Goal: Task Accomplishment & Management: Manage account settings

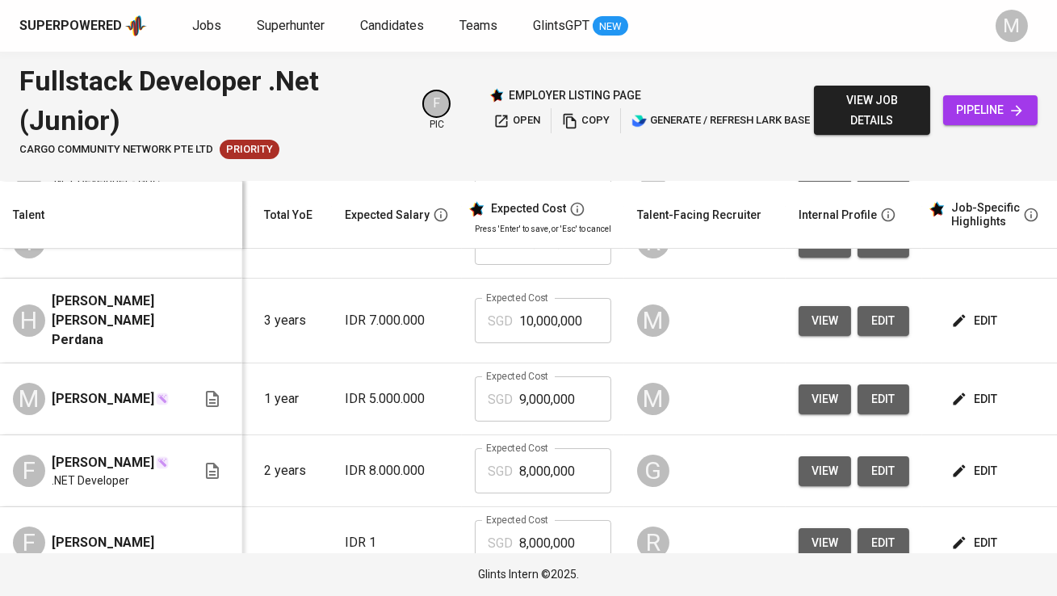
scroll to position [270, 170]
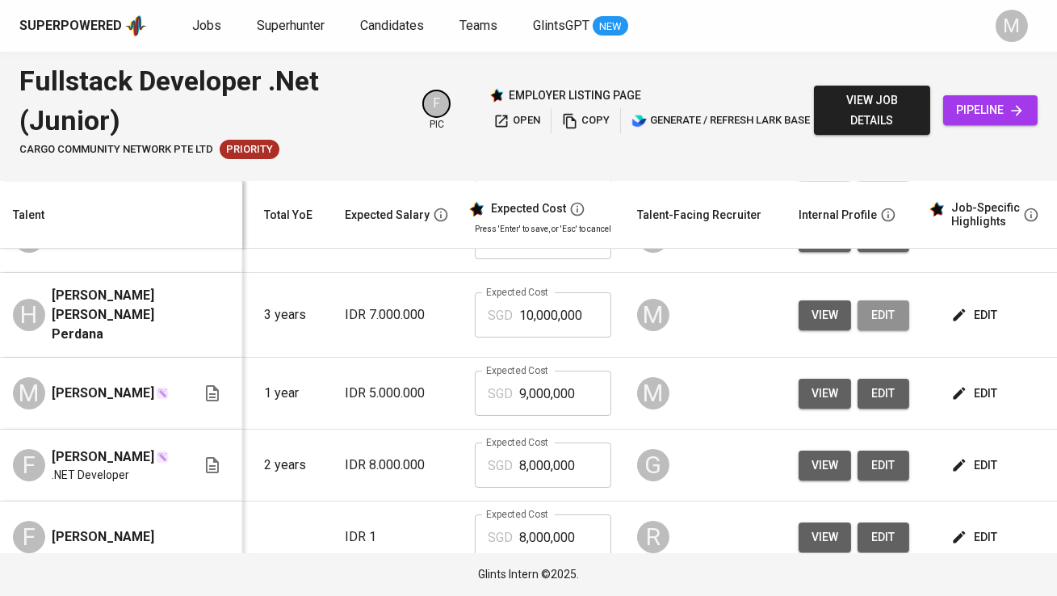
click at [879, 326] on span "edit" at bounding box center [884, 315] width 26 height 20
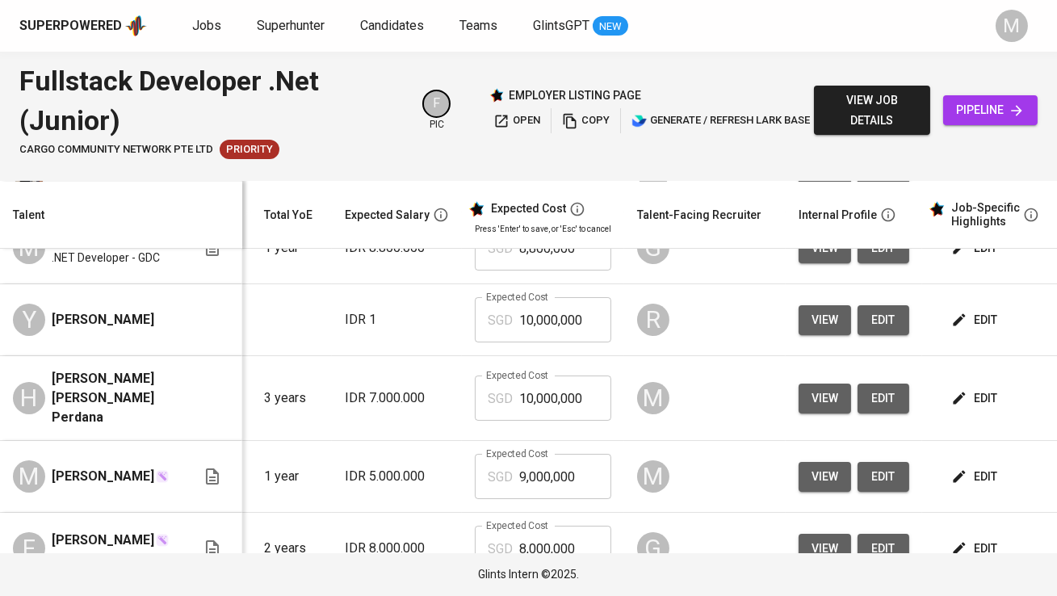
scroll to position [0, 170]
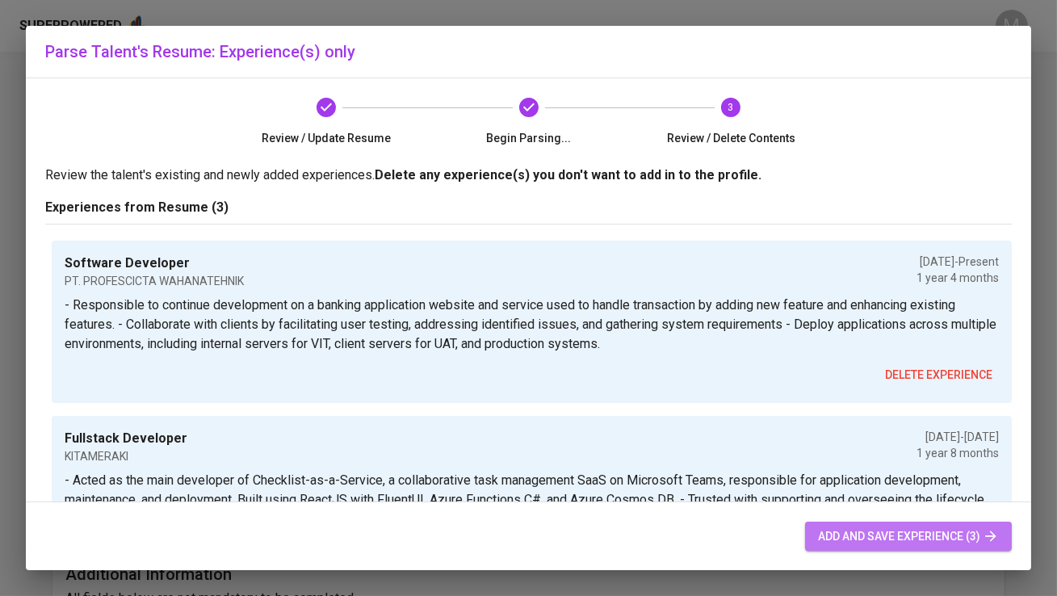
click at [850, 548] on button "add and save experience (3)" at bounding box center [908, 537] width 207 height 30
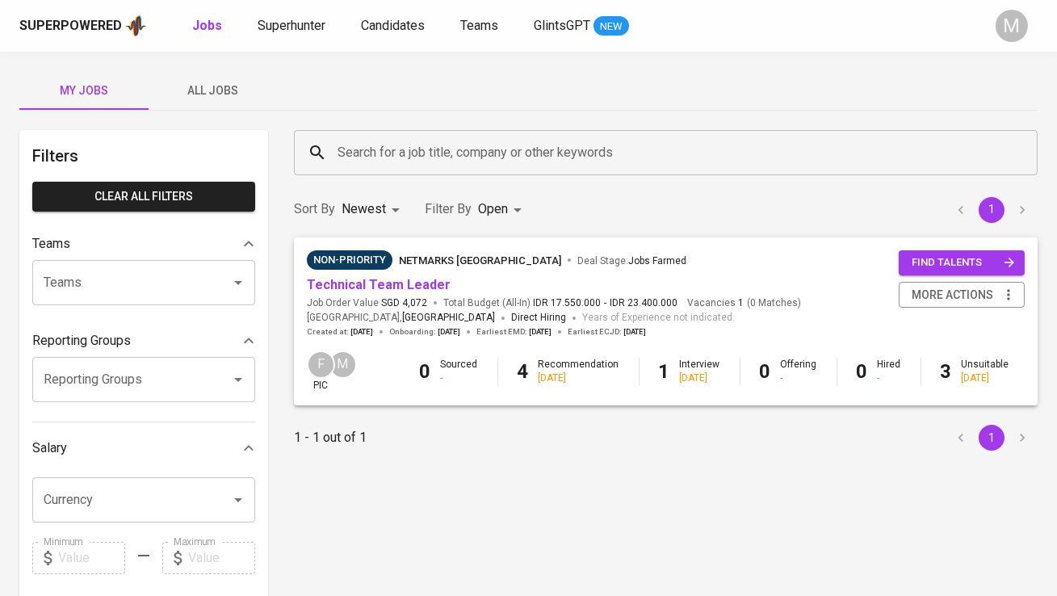
click at [434, 67] on div "My Jobs All Jobs Filters Clear All filters Teams Teams Teams Reporting Groups R…" at bounding box center [528, 556] width 1057 height 1009
click at [232, 86] on span "All Jobs" at bounding box center [213, 91] width 110 height 20
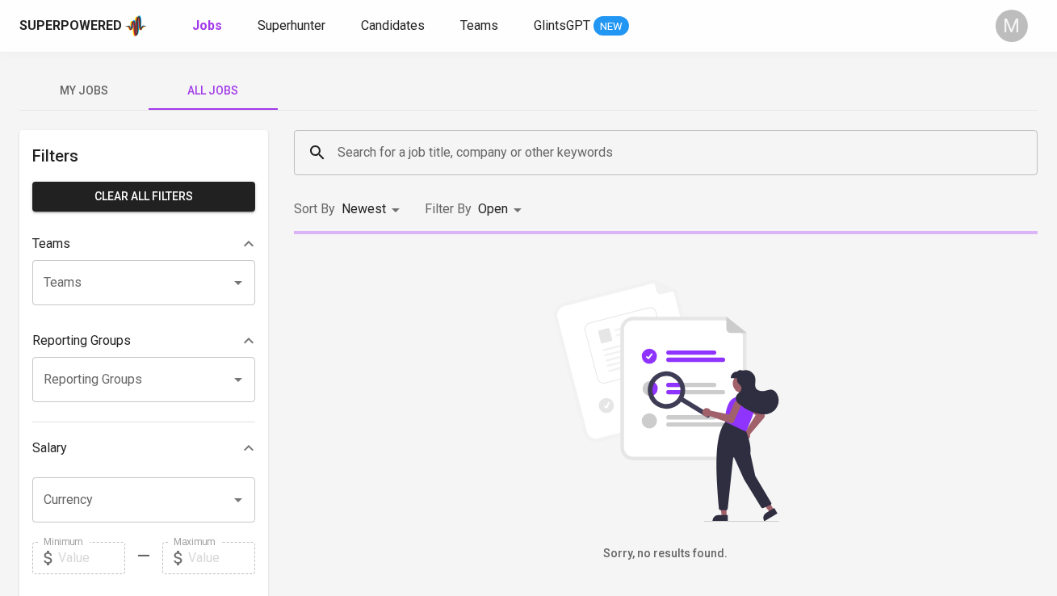
click at [368, 147] on input "Search for a job title, company or other keywords" at bounding box center [670, 152] width 673 height 31
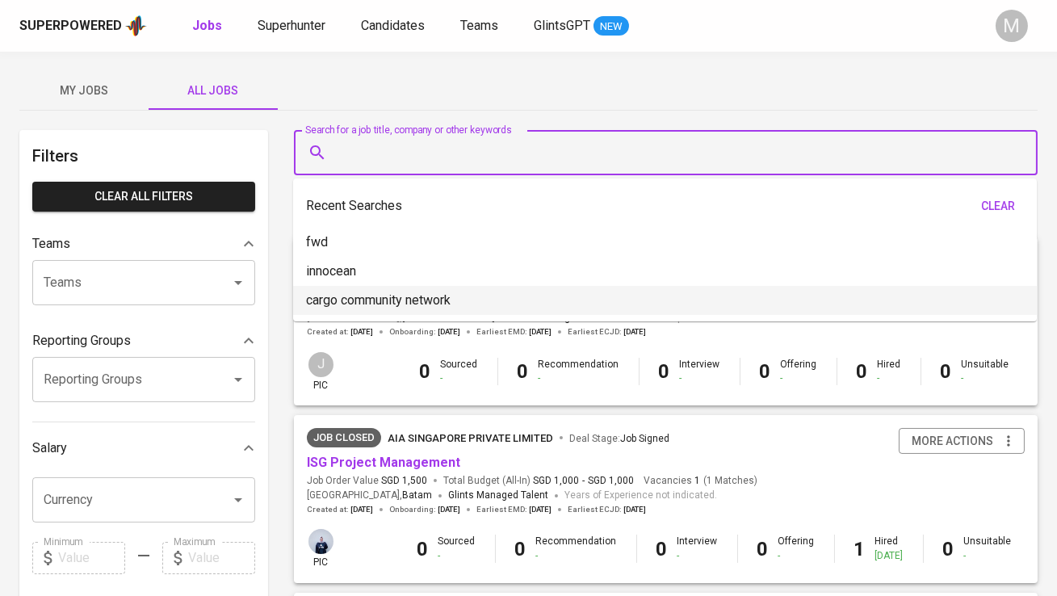
click at [378, 296] on p "cargo community network" at bounding box center [378, 300] width 145 height 19
type input "cargo community network"
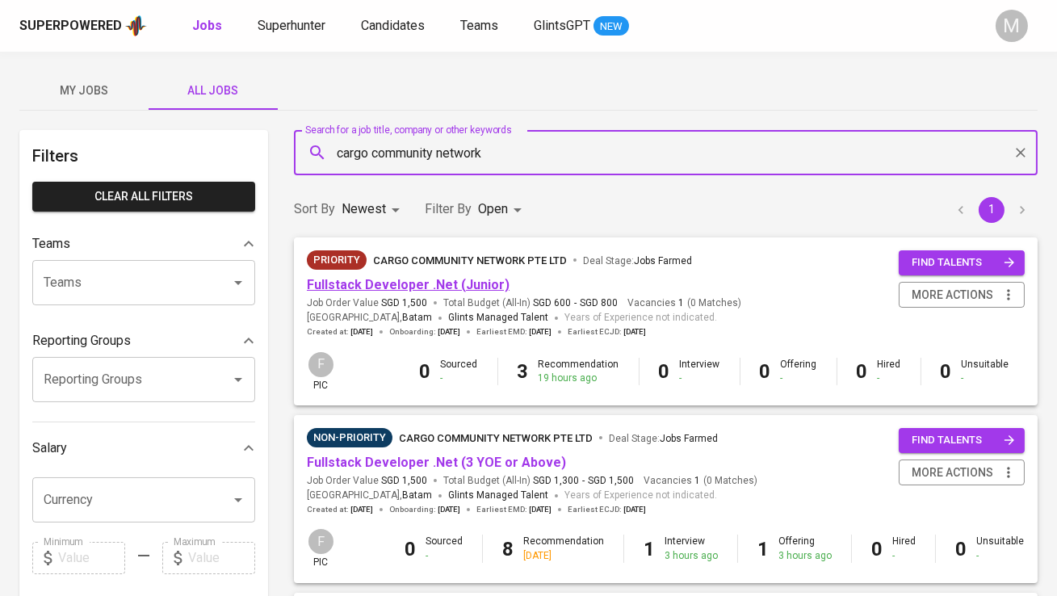
click at [468, 284] on link "Fullstack Developer .Net (Junior)" at bounding box center [408, 284] width 203 height 15
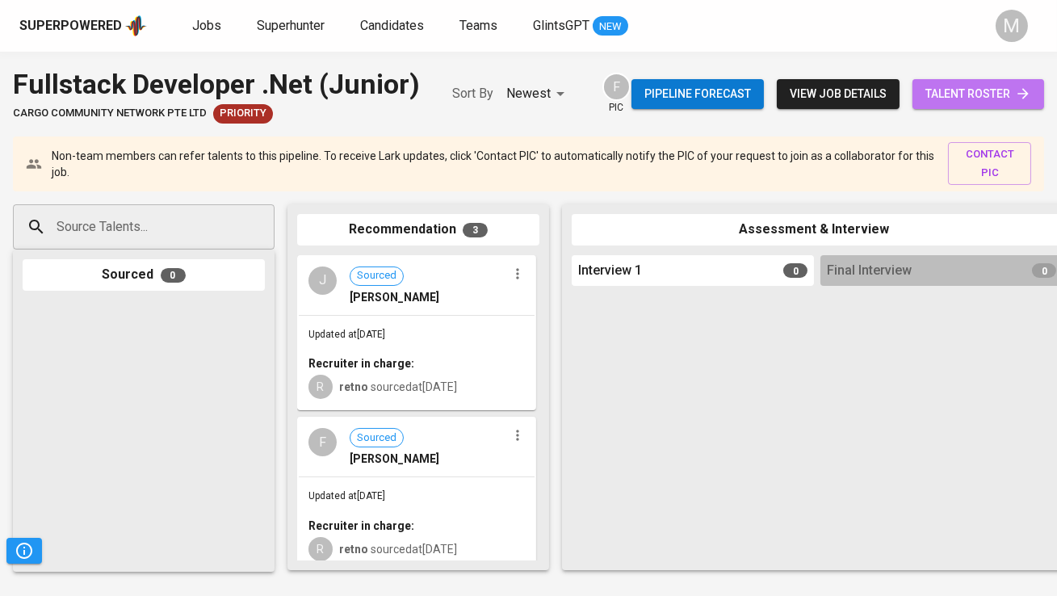
click at [948, 99] on span "talent roster" at bounding box center [979, 94] width 106 height 20
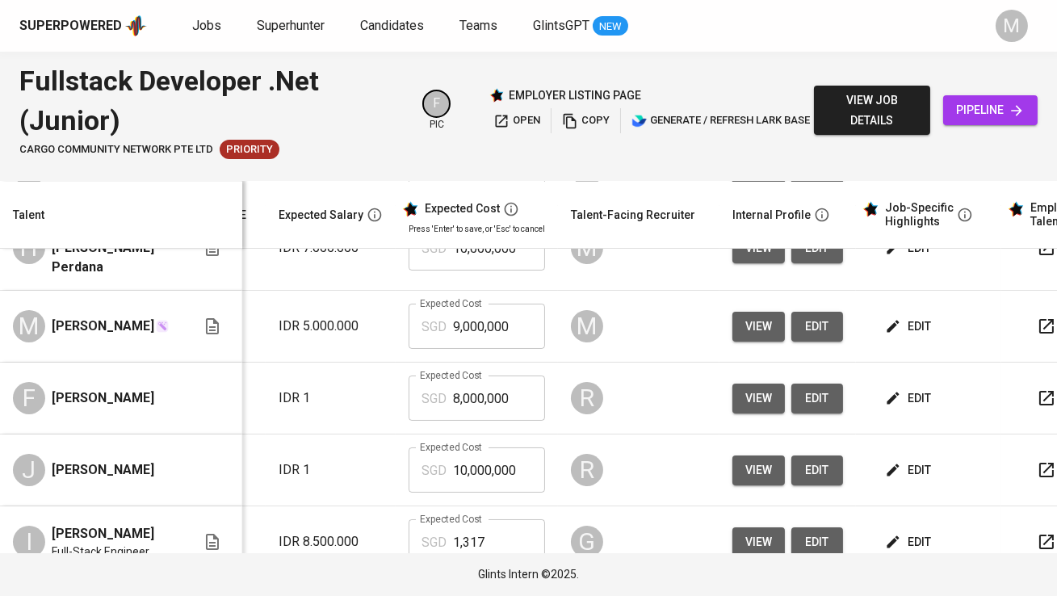
scroll to position [0, 267]
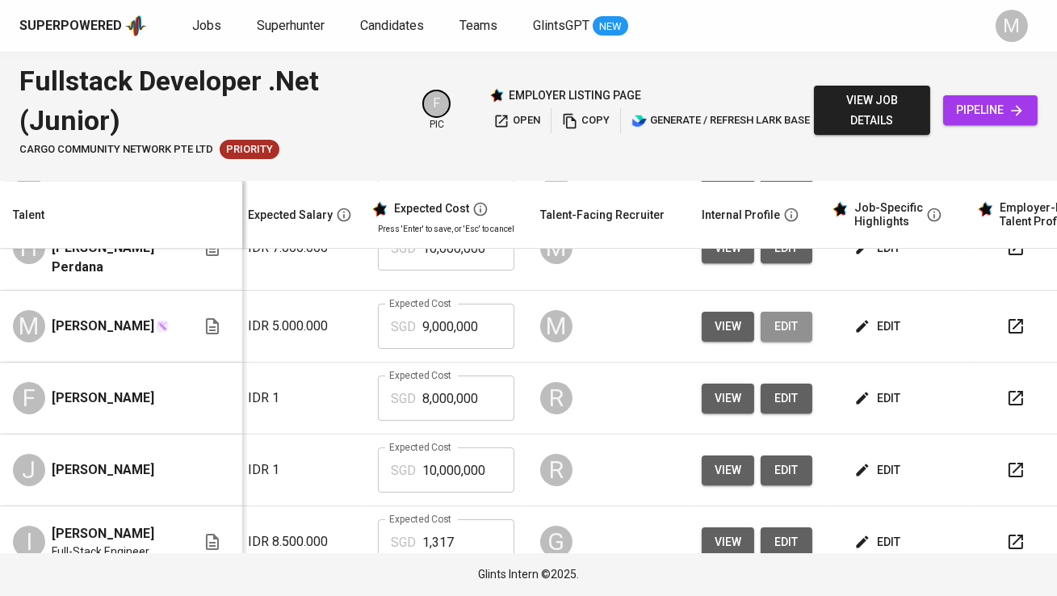
click at [780, 317] on span "edit" at bounding box center [787, 327] width 26 height 20
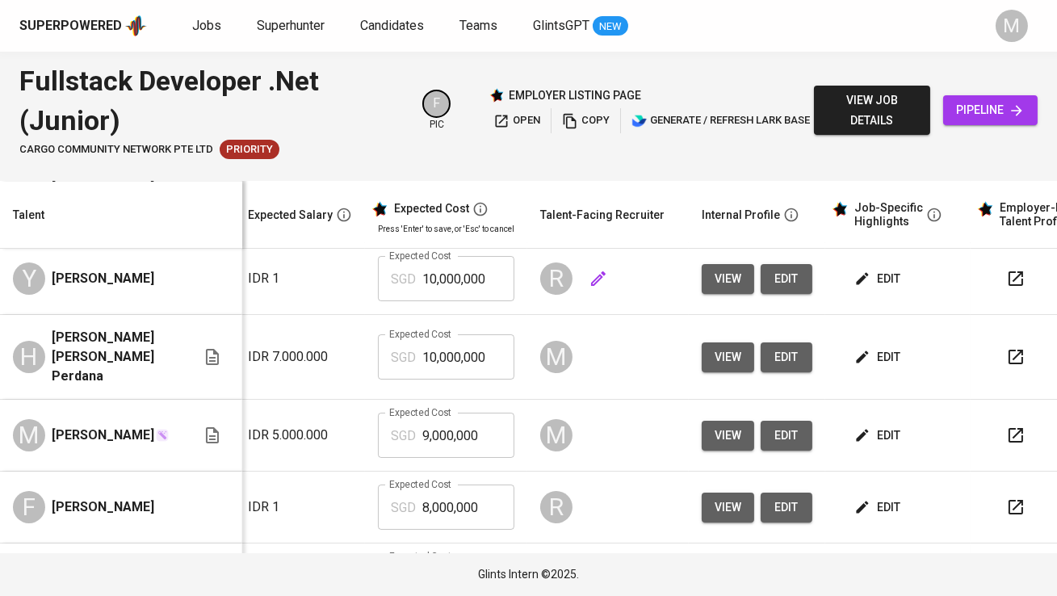
scroll to position [90, 267]
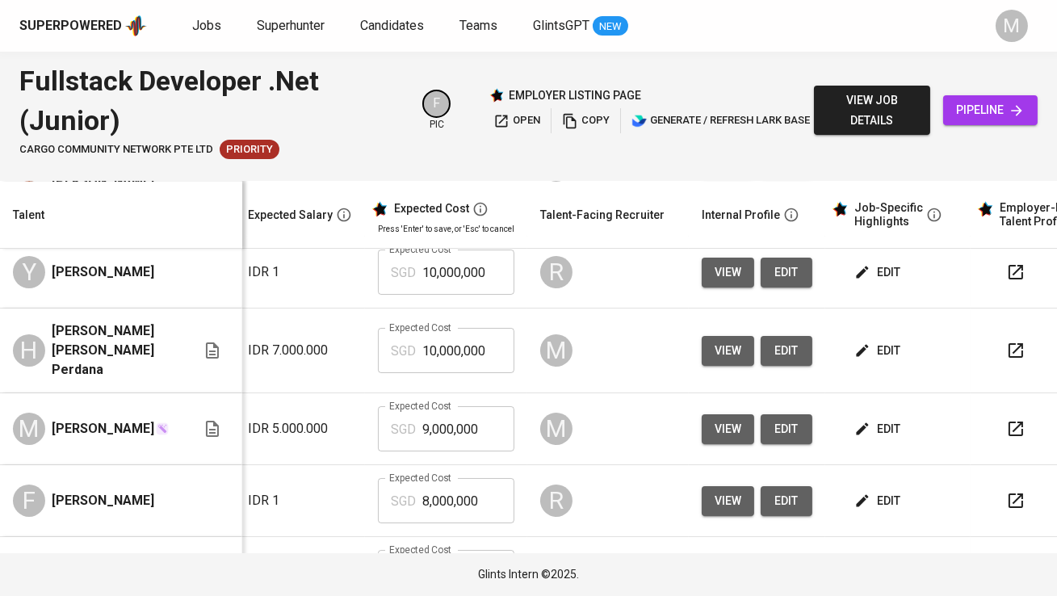
click at [887, 424] on span "edit" at bounding box center [879, 429] width 43 height 20
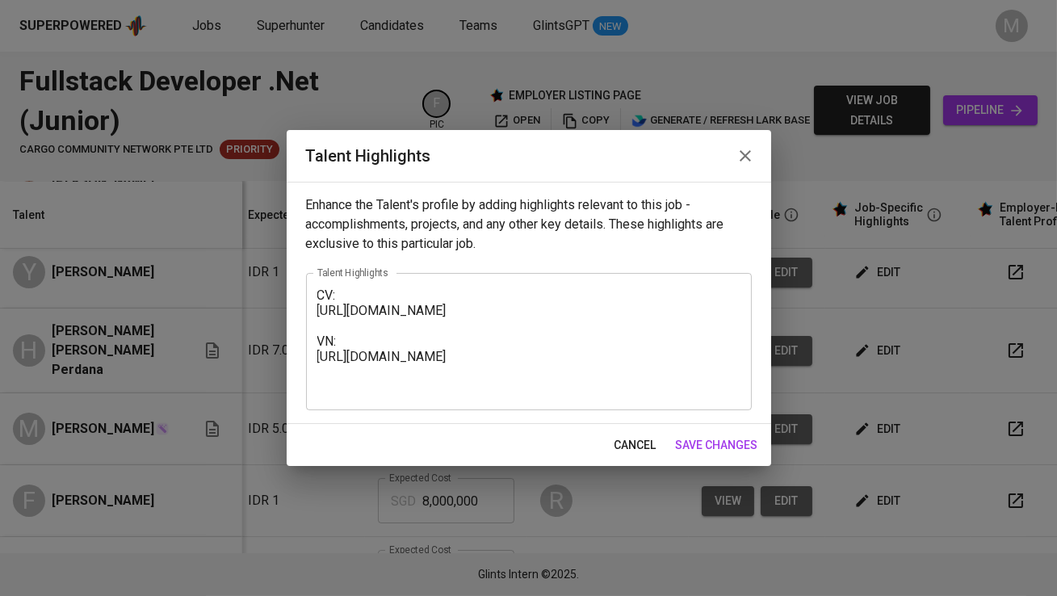
click at [439, 326] on textarea "CV: https://glints.sg.larksuite.com/wiki/CxxWw3y7LidB5gktxDflvta6gDe?from=from_…" at bounding box center [528, 341] width 423 height 107
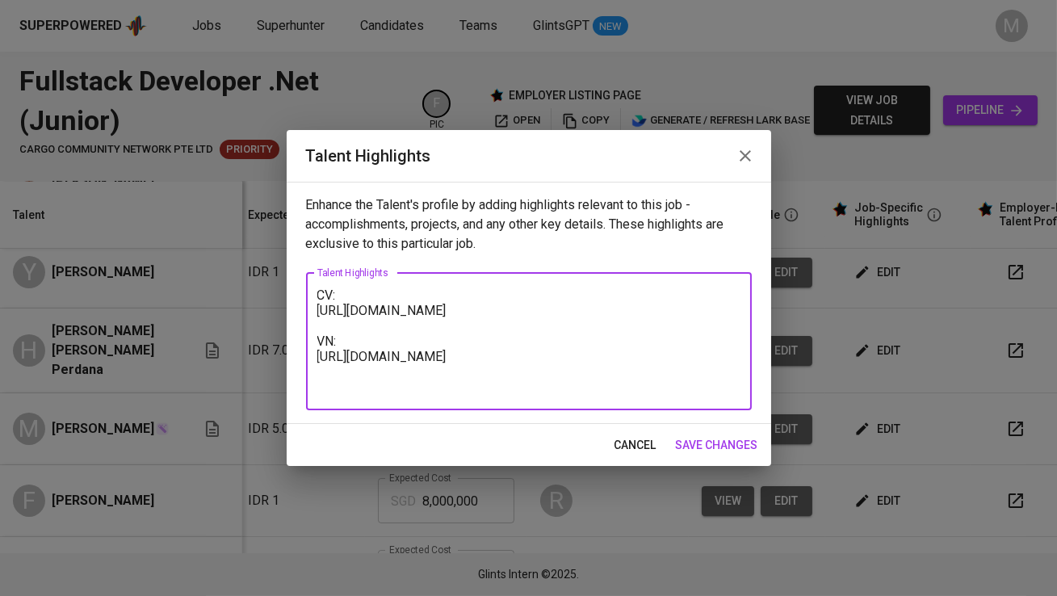
click at [320, 293] on textarea "CV: https://glints.sg.larksuite.com/wiki/CxxWw3y7LidB5gktxDflvta6gDe?from=from_…" at bounding box center [528, 341] width 423 height 107
paste textarea "Summary of Experience Muhammad Alvyn Muharrom is a Software Developer with 3.5+…"
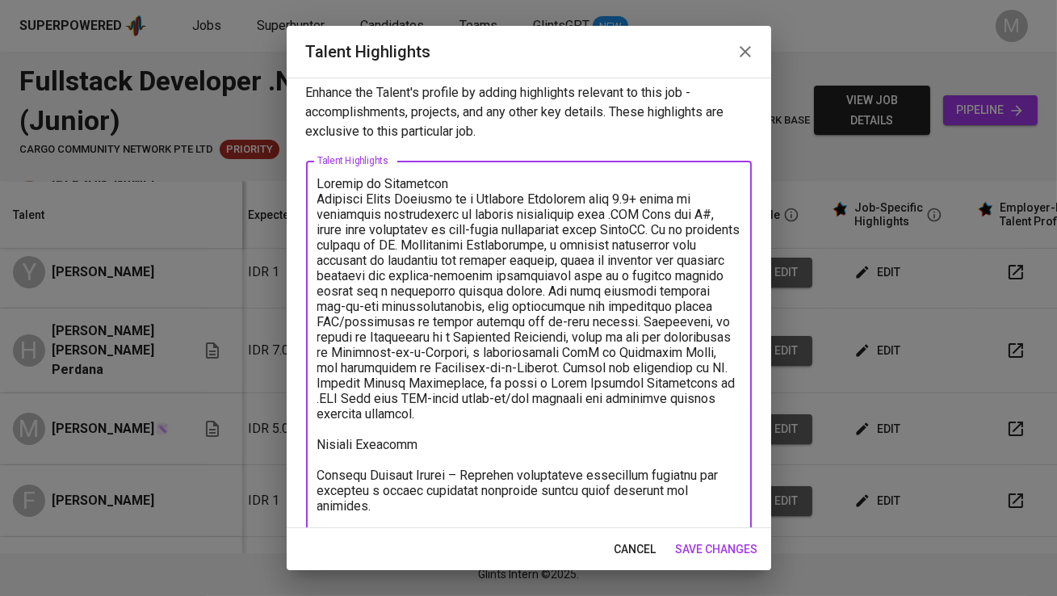
scroll to position [0, 0]
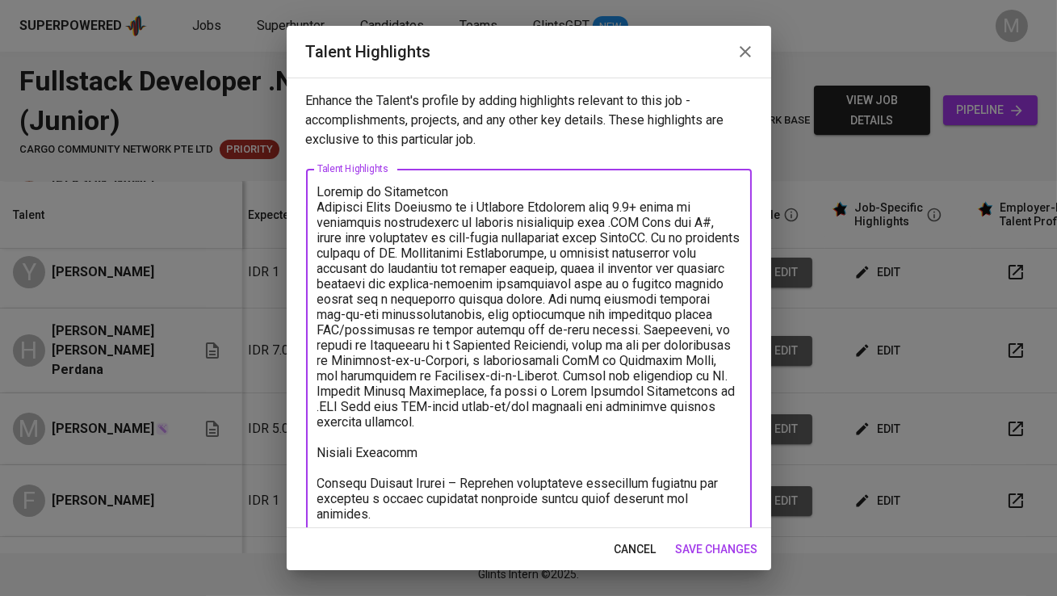
drag, startPoint x: 456, startPoint y: 185, endPoint x: 305, endPoint y: 179, distance: 151.2
click at [306, 179] on div "Talent Highlights x Talent Highlights" at bounding box center [529, 498] width 446 height 659
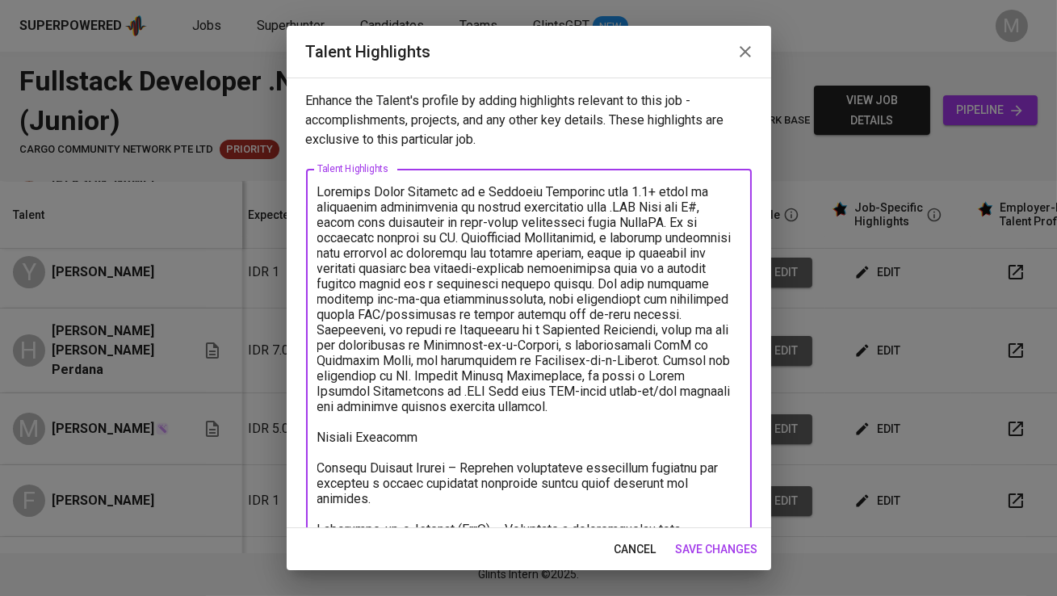
drag, startPoint x: 392, startPoint y: 190, endPoint x: 308, endPoint y: 190, distance: 84.0
click at [308, 190] on div "x Talent Highlights" at bounding box center [529, 491] width 446 height 644
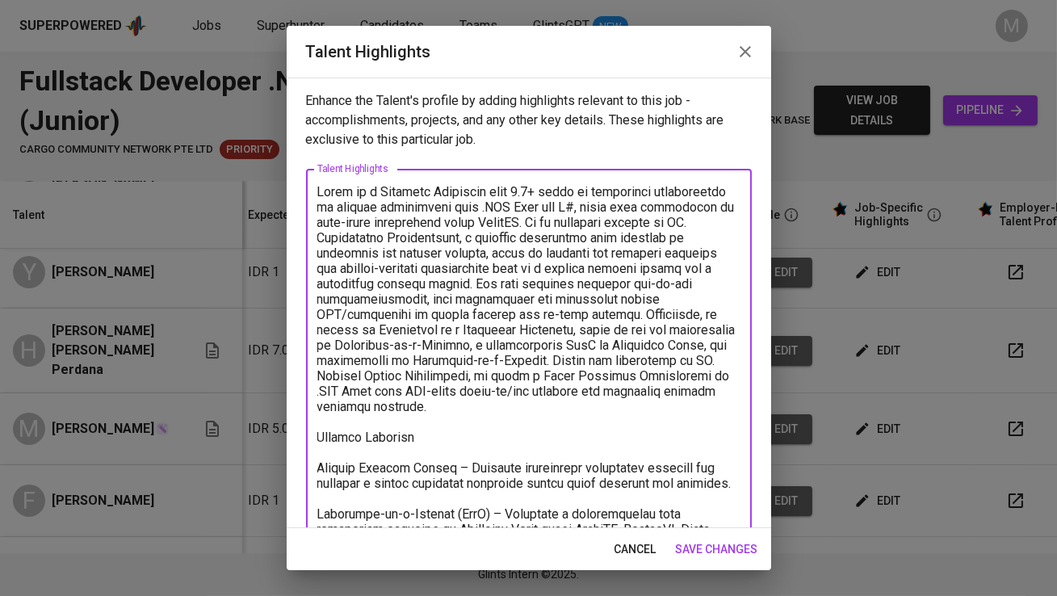
click at [540, 221] on textarea at bounding box center [528, 491] width 423 height 614
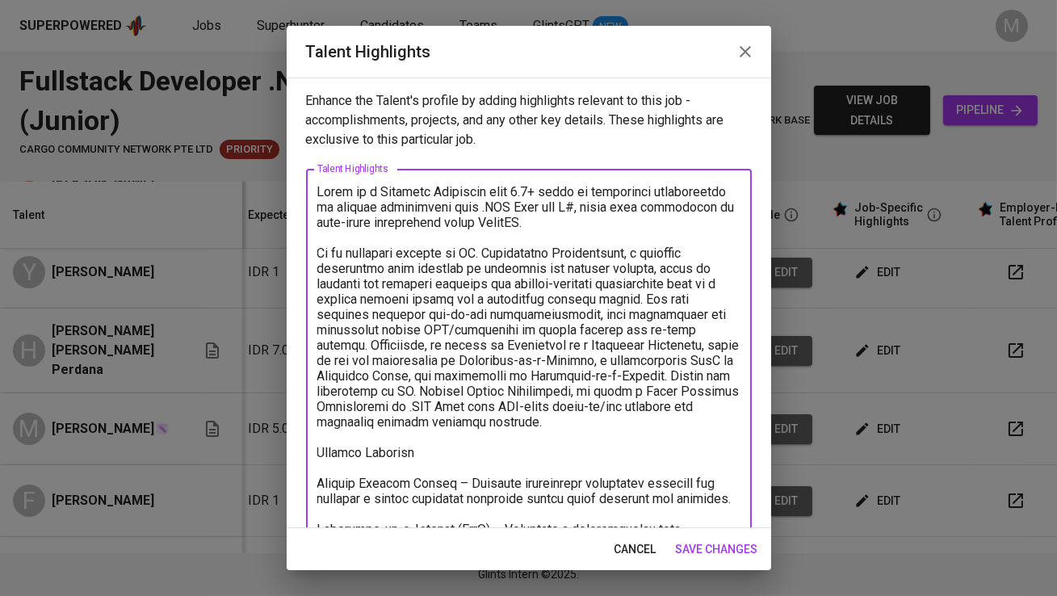
click at [662, 378] on textarea at bounding box center [528, 498] width 423 height 629
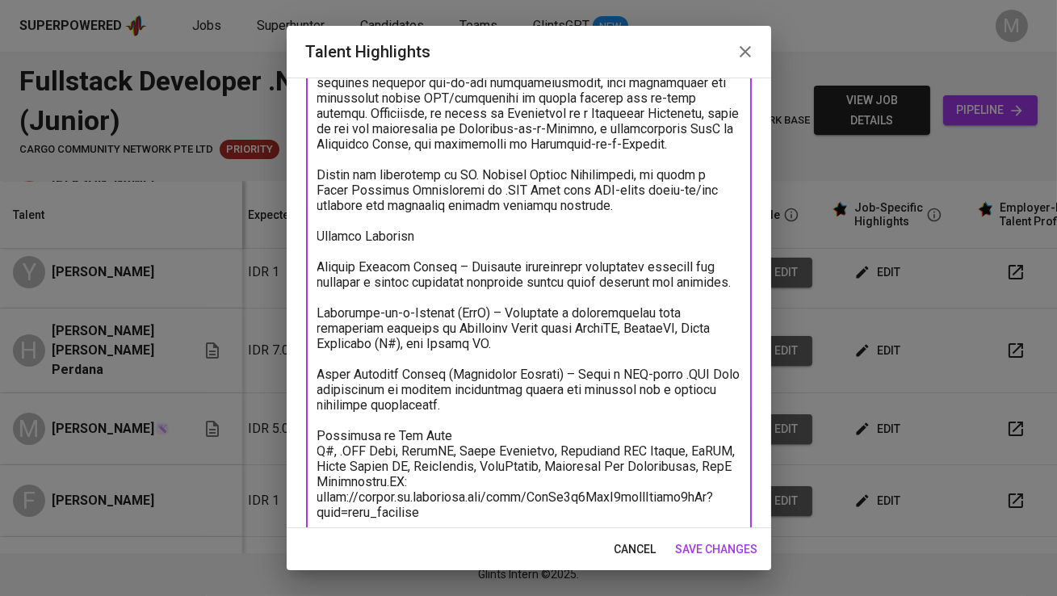
scroll to position [251, 0]
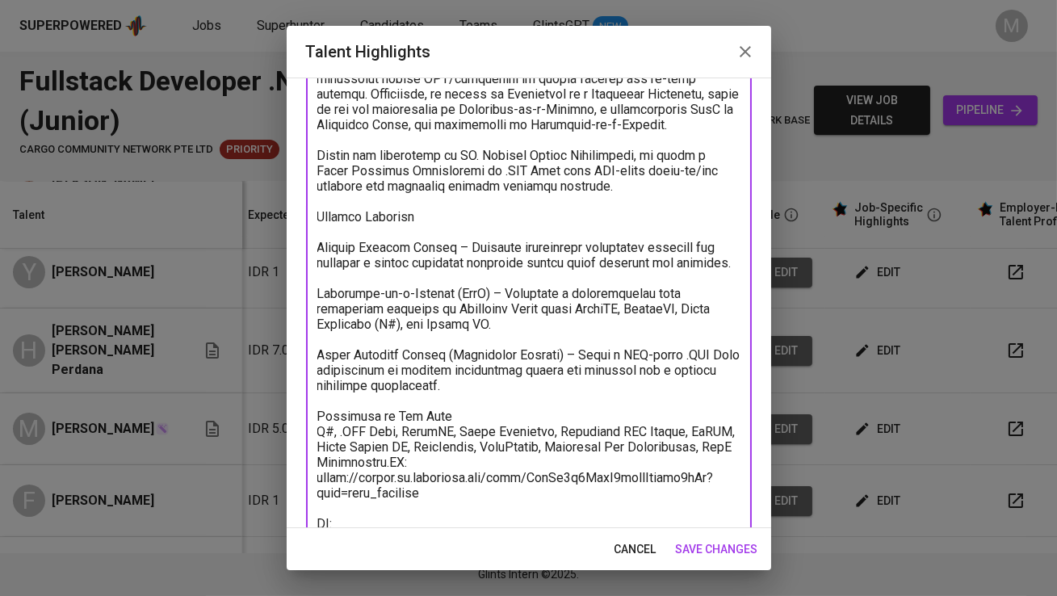
click at [341, 229] on textarea at bounding box center [528, 255] width 423 height 645
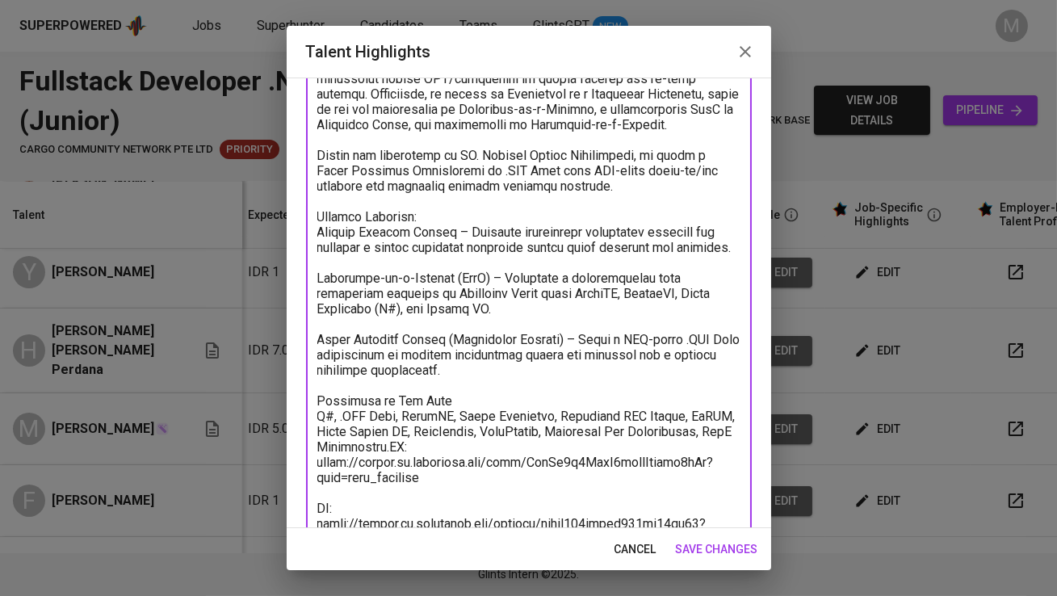
click at [319, 235] on textarea at bounding box center [528, 247] width 423 height 629
click at [481, 226] on textarea at bounding box center [528, 247] width 423 height 629
click at [321, 292] on textarea at bounding box center [528, 247] width 423 height 629
click at [503, 296] on textarea at bounding box center [528, 247] width 423 height 629
click at [317, 354] on textarea at bounding box center [528, 247] width 423 height 629
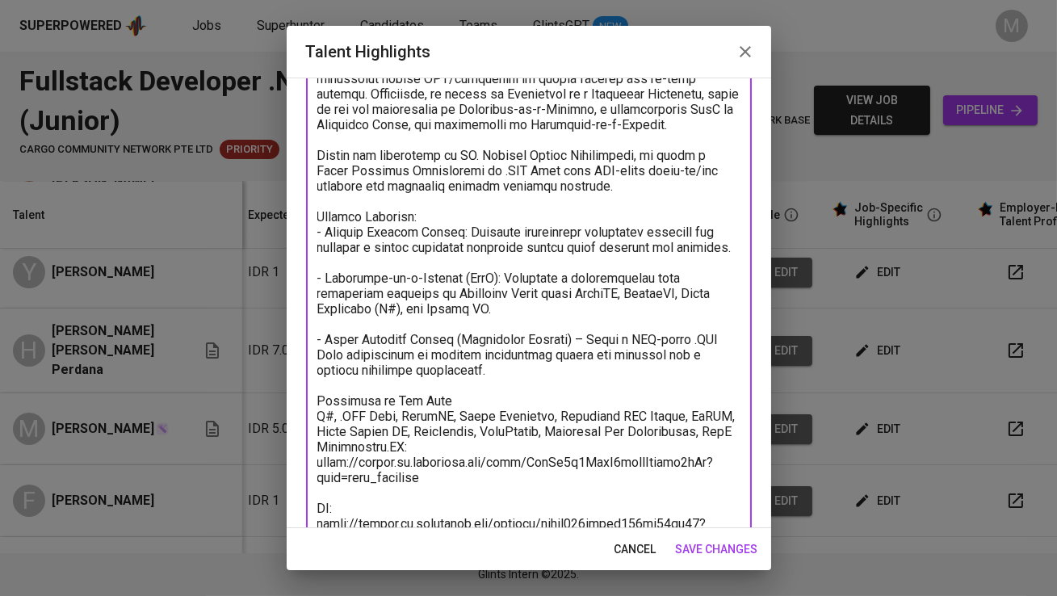
click at [582, 354] on textarea at bounding box center [528, 247] width 423 height 629
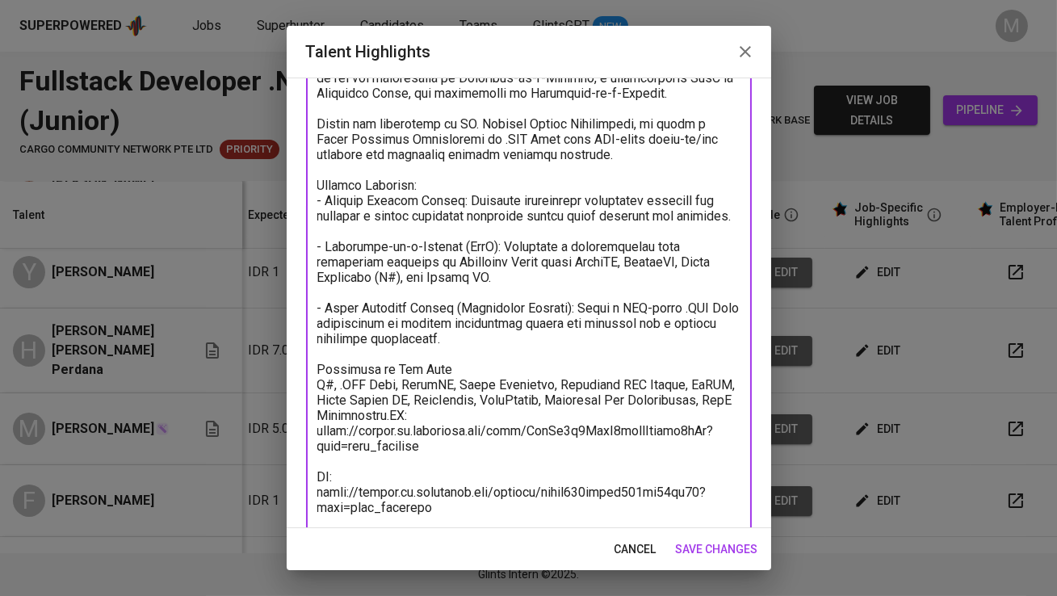
scroll to position [293, 0]
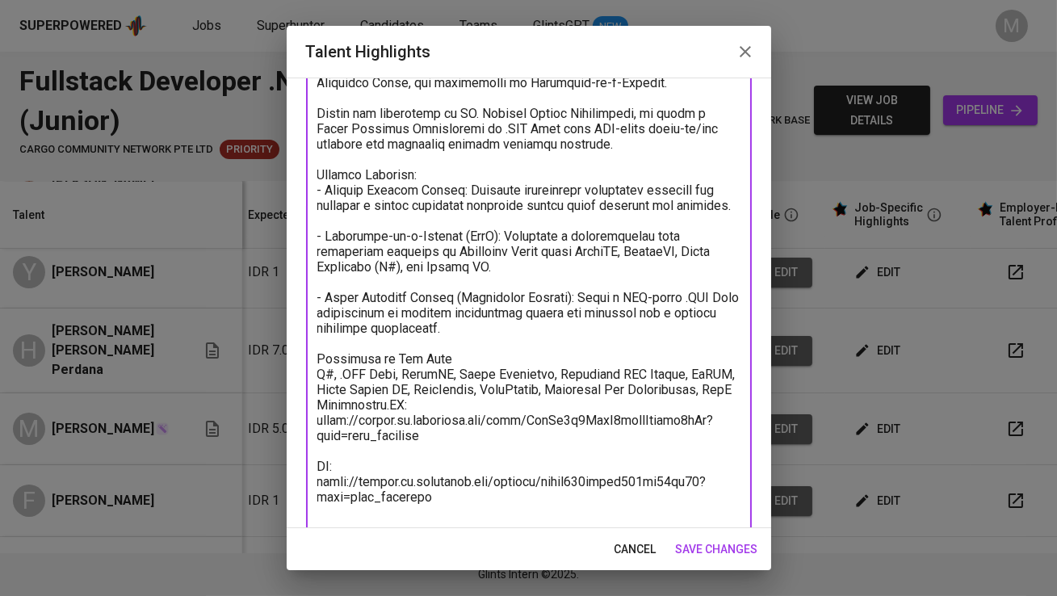
click at [439, 376] on textarea at bounding box center [528, 205] width 423 height 629
click at [467, 412] on textarea at bounding box center [528, 205] width 423 height 629
click at [432, 417] on textarea at bounding box center [528, 205] width 423 height 629
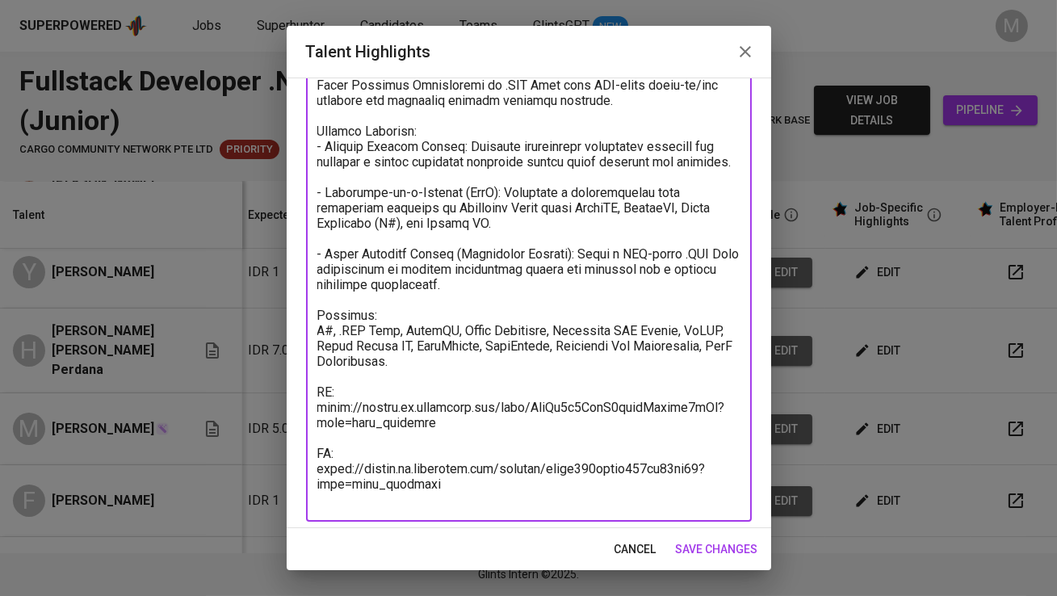
scroll to position [343, 0]
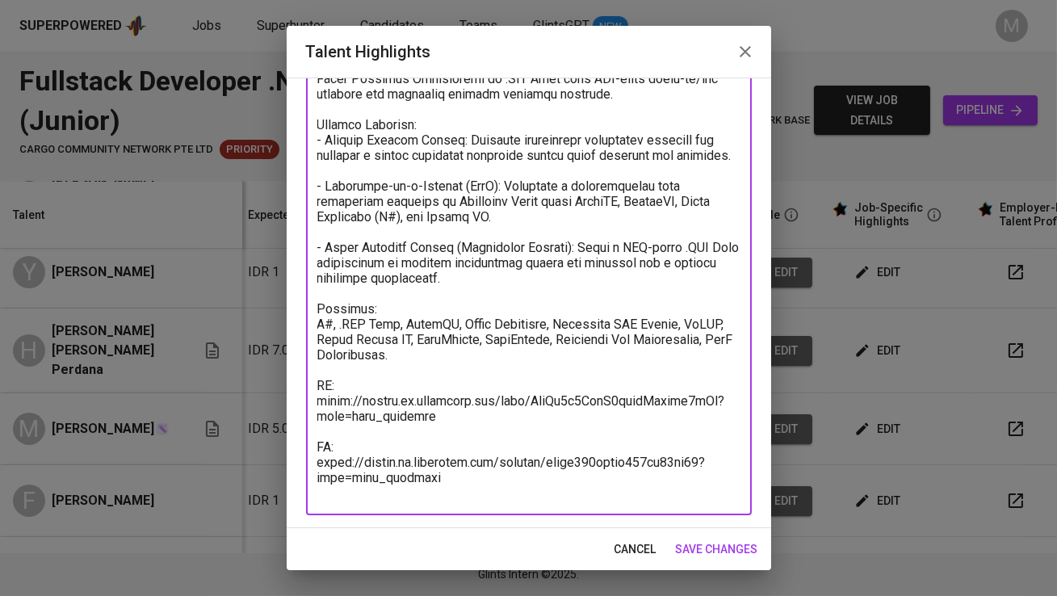
click at [472, 431] on textarea at bounding box center [528, 171] width 423 height 660
type textarea "Alvyn is a Software Developer with 3.5+ years of experience specializing in bac…"
click at [738, 549] on span "save changes" at bounding box center [717, 550] width 82 height 20
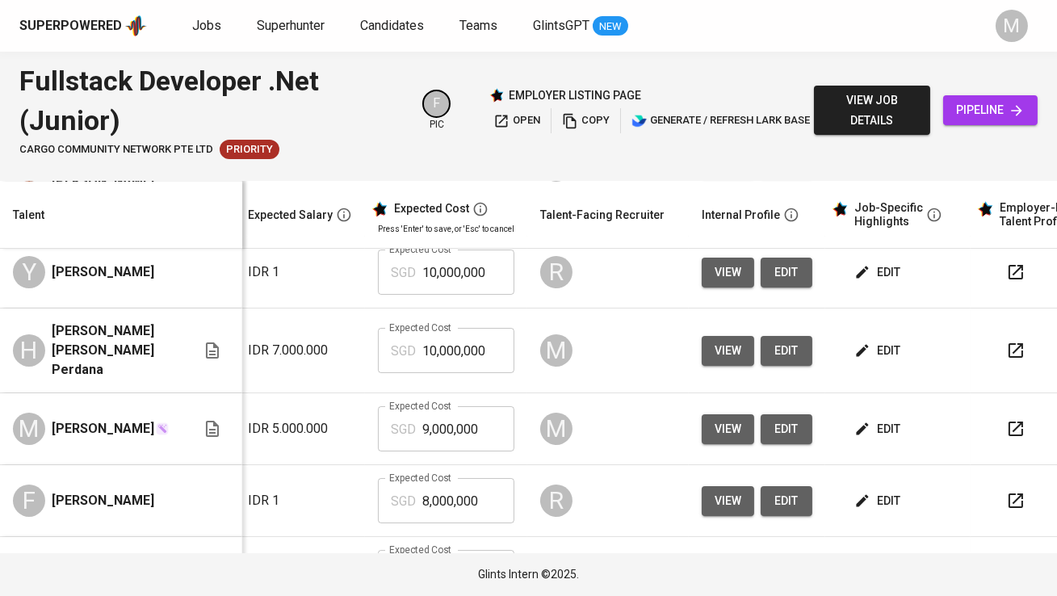
click at [877, 419] on span "edit" at bounding box center [879, 429] width 43 height 20
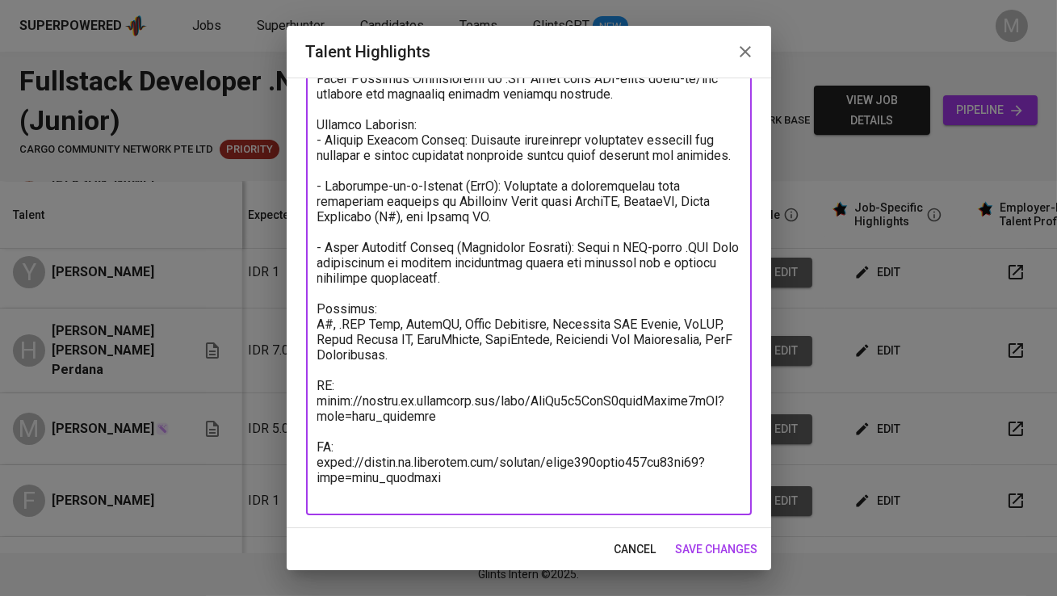
drag, startPoint x: 436, startPoint y: 431, endPoint x: 307, endPoint y: 417, distance: 130.1
click at [307, 417] on div "x Talent Highlights" at bounding box center [529, 171] width 446 height 690
paste textarea "RPSywiYWdic4jfkH2hNlsRy7gNd"
click at [441, 493] on textarea at bounding box center [528, 171] width 423 height 660
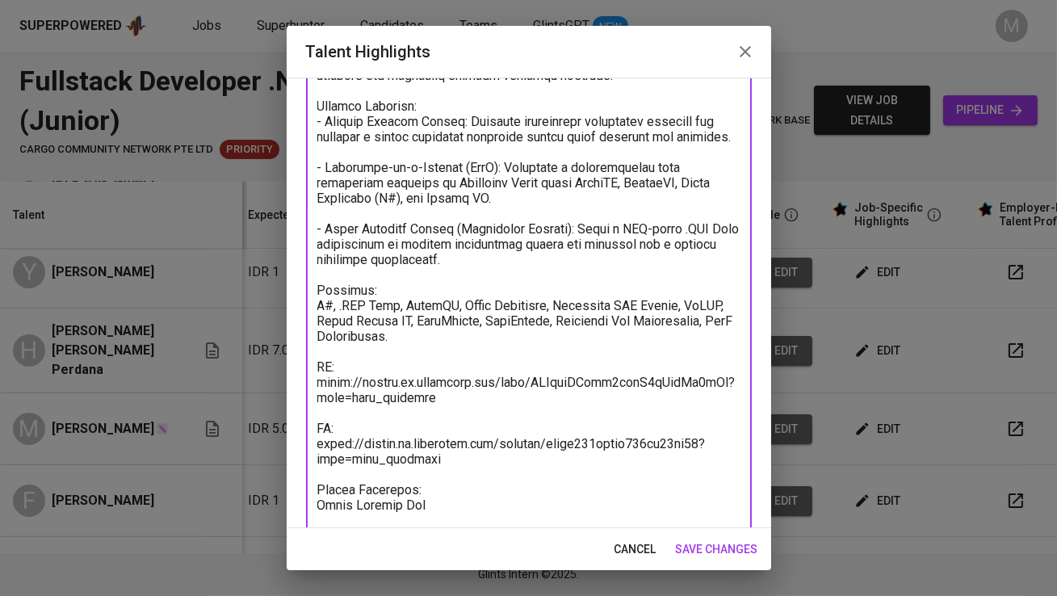
scroll to position [377, 0]
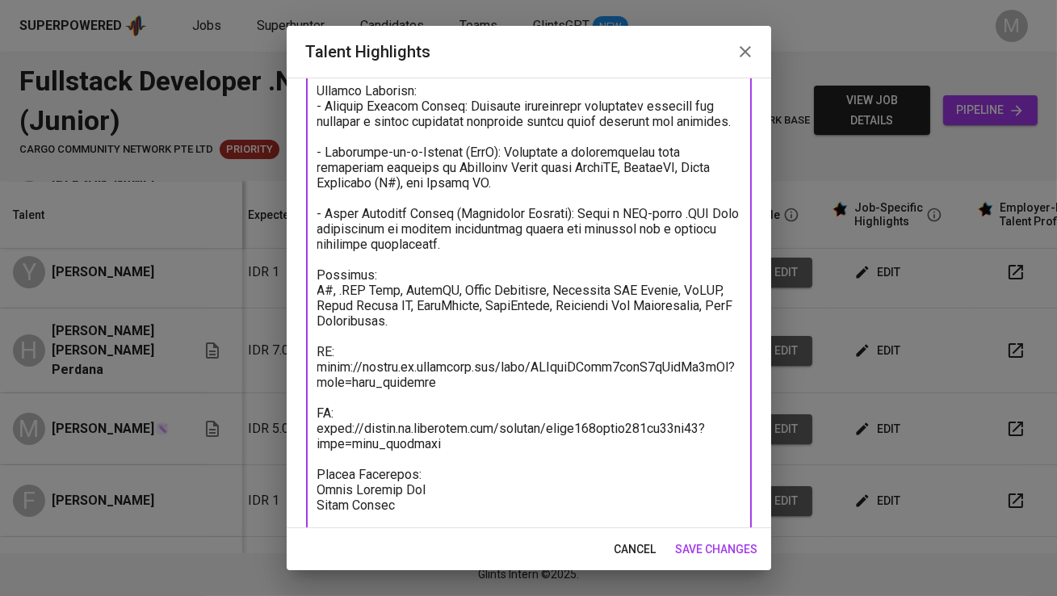
type textarea "Alvyn is a Software Developer with 3.5+ years of experience specializing in bac…"
click at [714, 540] on span "save changes" at bounding box center [717, 550] width 82 height 20
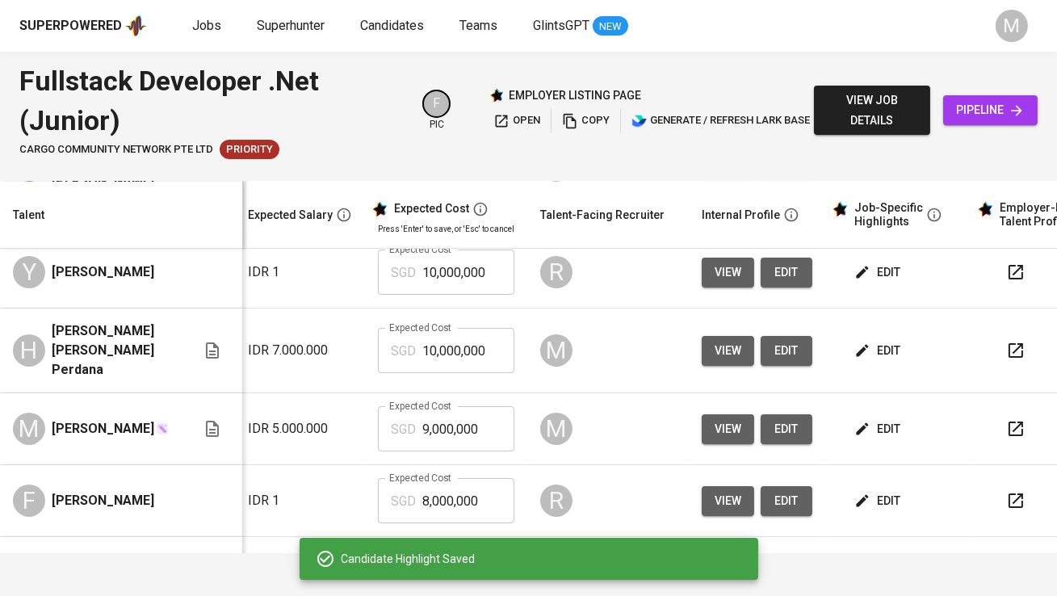
scroll to position [505, 267]
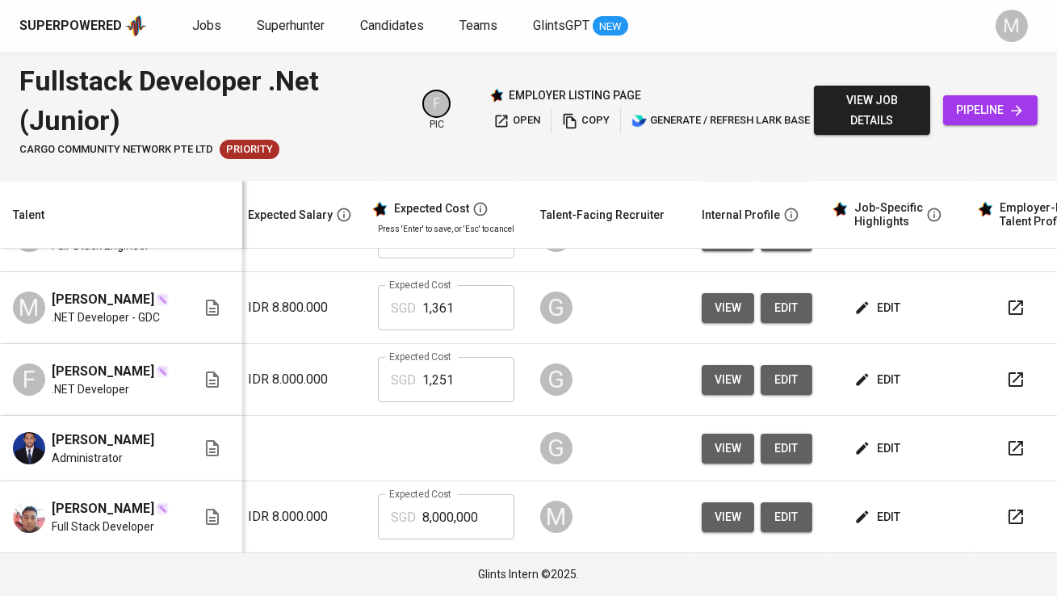
click at [867, 456] on span "edit" at bounding box center [879, 449] width 43 height 20
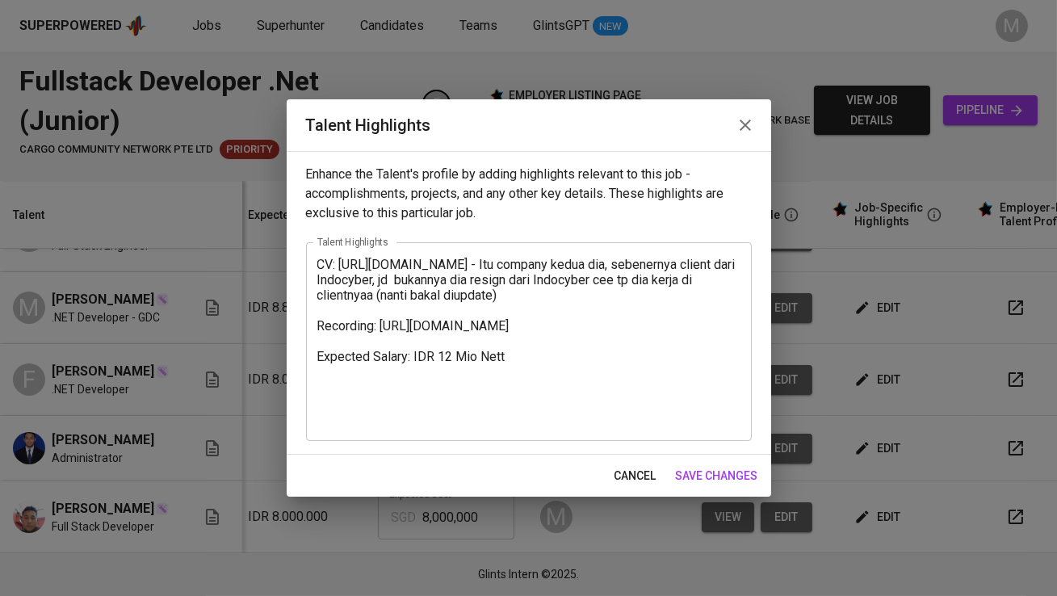
click at [641, 480] on span "cancel" at bounding box center [636, 476] width 42 height 20
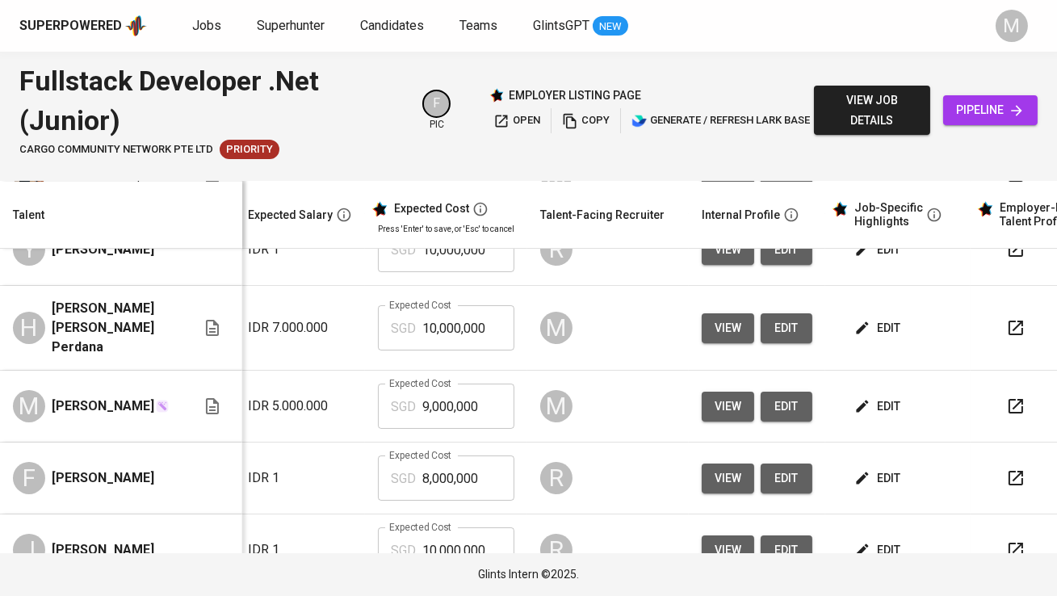
scroll to position [155, 267]
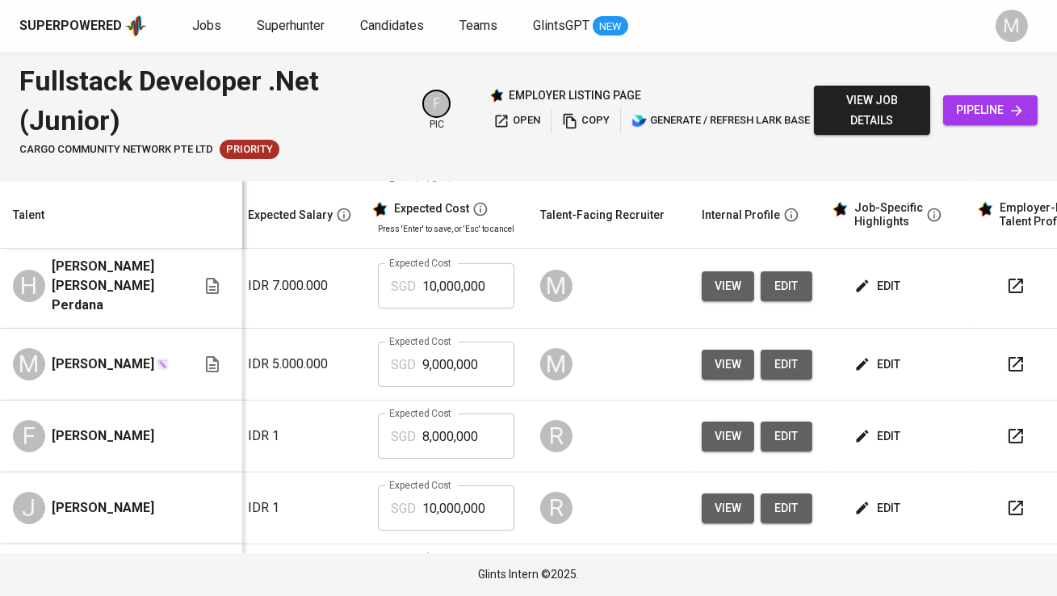
click at [883, 355] on span "edit" at bounding box center [879, 365] width 43 height 20
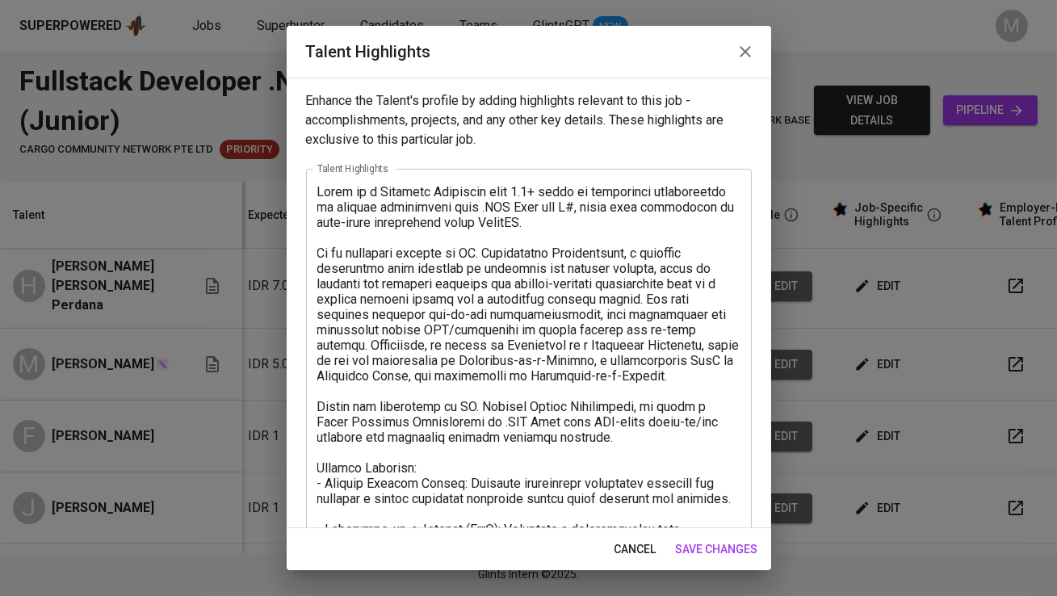
scroll to position [406, 0]
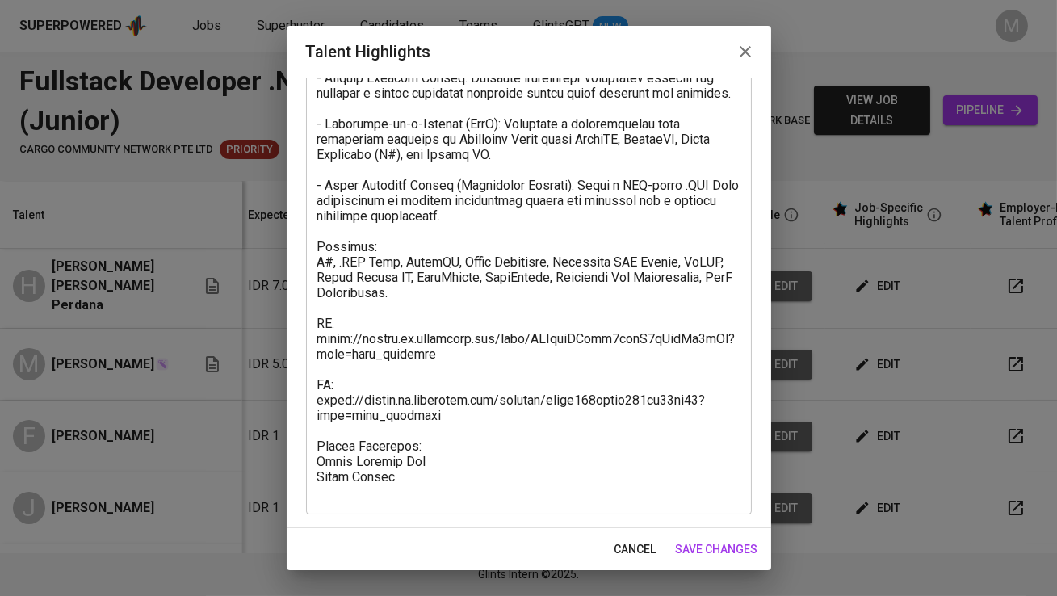
drag, startPoint x: 395, startPoint y: 499, endPoint x: 303, endPoint y: 473, distance: 95.7
click at [303, 473] on div "Enhance the Talent's profile by adding highlights relevant to this job - accomp…" at bounding box center [529, 303] width 485 height 451
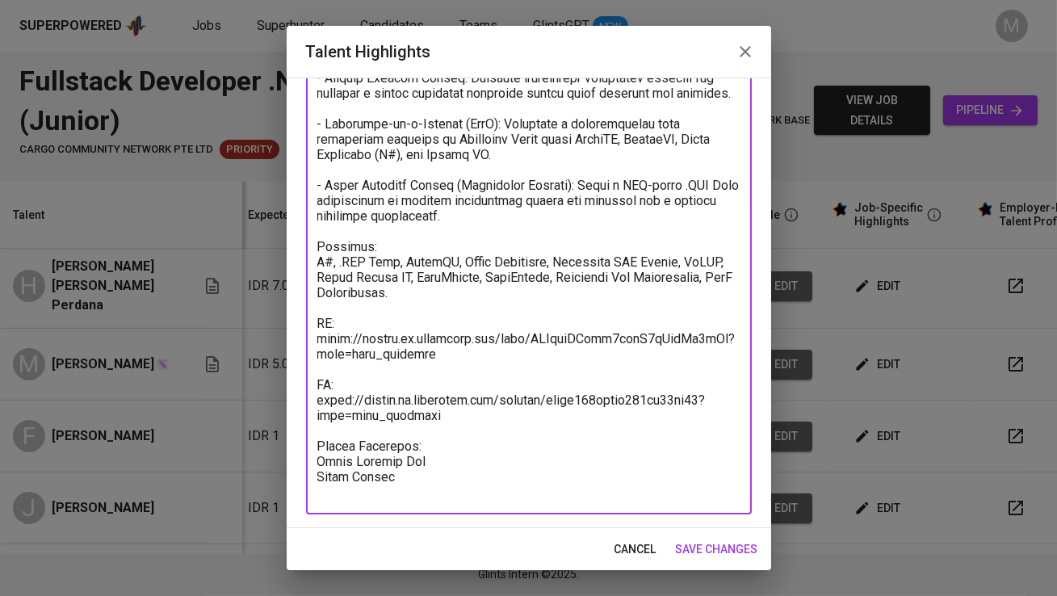
click at [397, 496] on textarea at bounding box center [528, 139] width 423 height 721
drag, startPoint x: 397, startPoint y: 494, endPoint x: 316, endPoint y: 481, distance: 81.7
click at [316, 481] on div "x Talent Highlights" at bounding box center [529, 138] width 446 height 751
paste textarea "Payroll Cost 2,263.51 SGD Basic Salary 1,500.00 SGD Employment Tax 180.98 SGD B…"
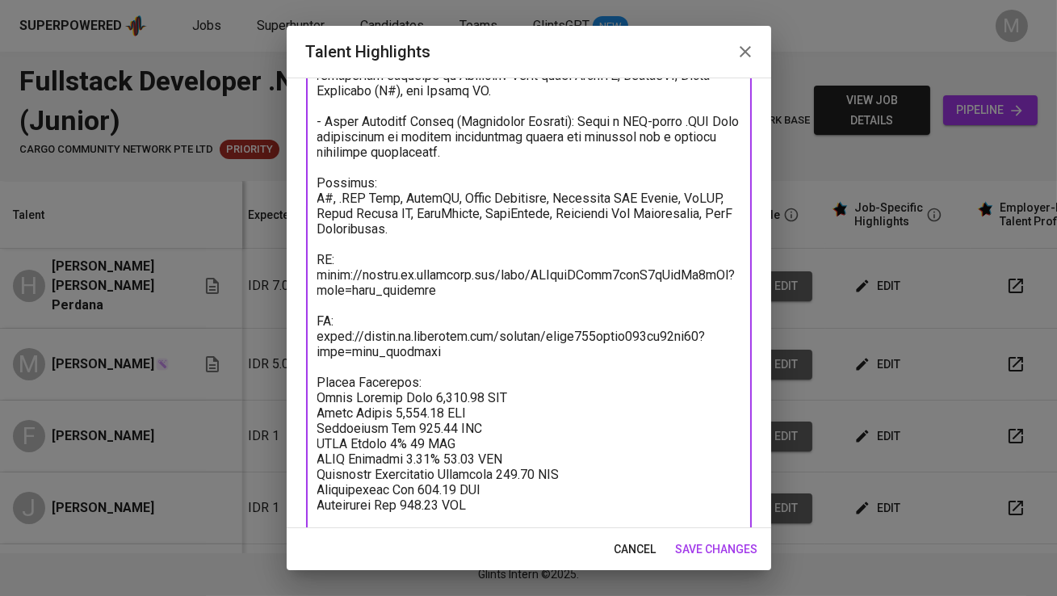
scroll to position [497, 0]
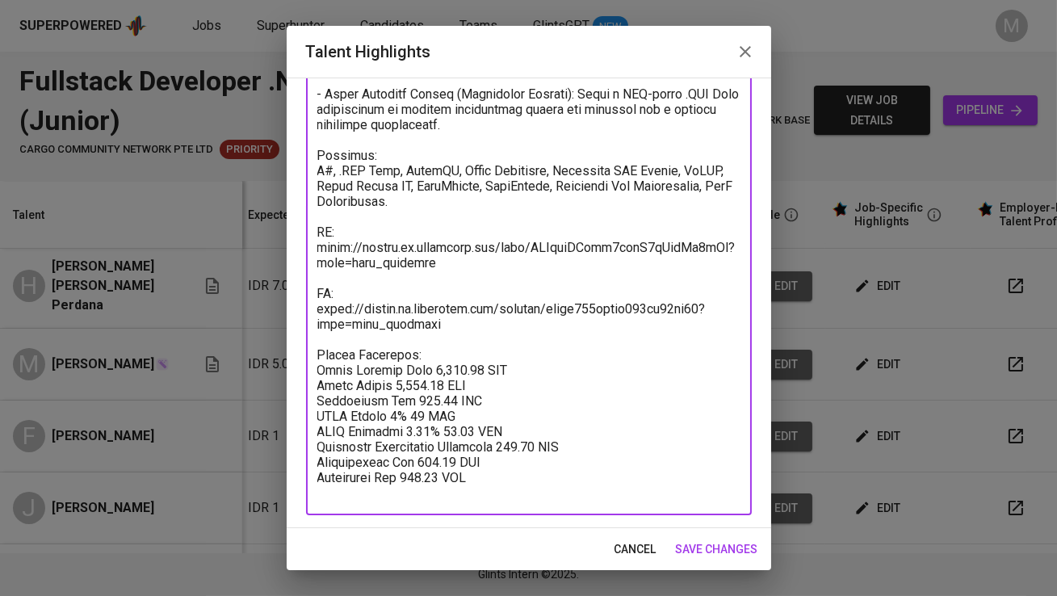
drag, startPoint x: 501, startPoint y: 385, endPoint x: 431, endPoint y: 389, distance: 69.6
click at [431, 389] on textarea at bounding box center [528, 94] width 423 height 814
drag, startPoint x: 473, startPoint y: 397, endPoint x: 385, endPoint y: 406, distance: 87.7
click at [385, 406] on textarea at bounding box center [528, 94] width 423 height 814
click at [441, 402] on textarea at bounding box center [528, 94] width 423 height 814
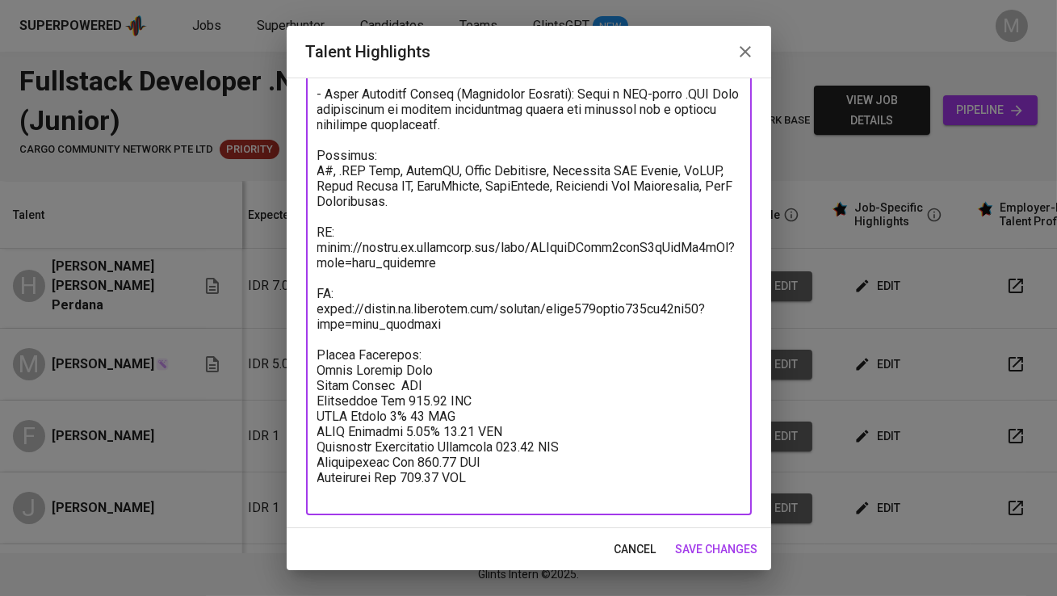
paste textarea "897.72"
click at [454, 412] on textarea at bounding box center [528, 94] width 423 height 814
click at [427, 397] on textarea at bounding box center [528, 94] width 423 height 814
click at [423, 426] on textarea at bounding box center [528, 94] width 423 height 814
click at [485, 445] on textarea at bounding box center [528, 94] width 423 height 814
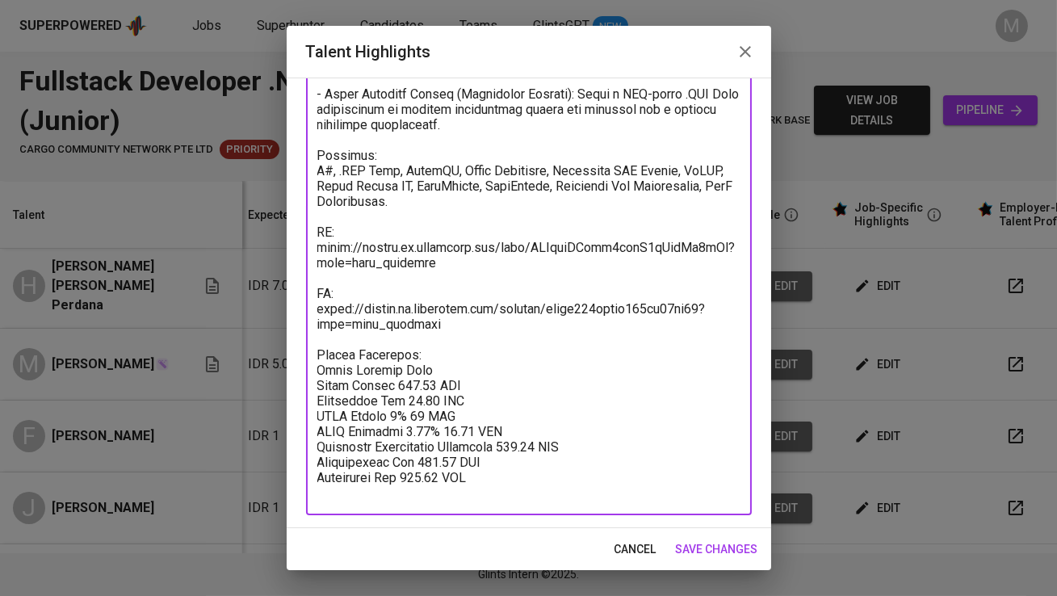
click at [426, 427] on textarea at bounding box center [528, 94] width 423 height 814
click at [485, 443] on textarea at bounding box center [528, 94] width 423 height 814
paste textarea "59.16"
click at [540, 460] on textarea at bounding box center [528, 94] width 423 height 814
paste textarea "74.81"
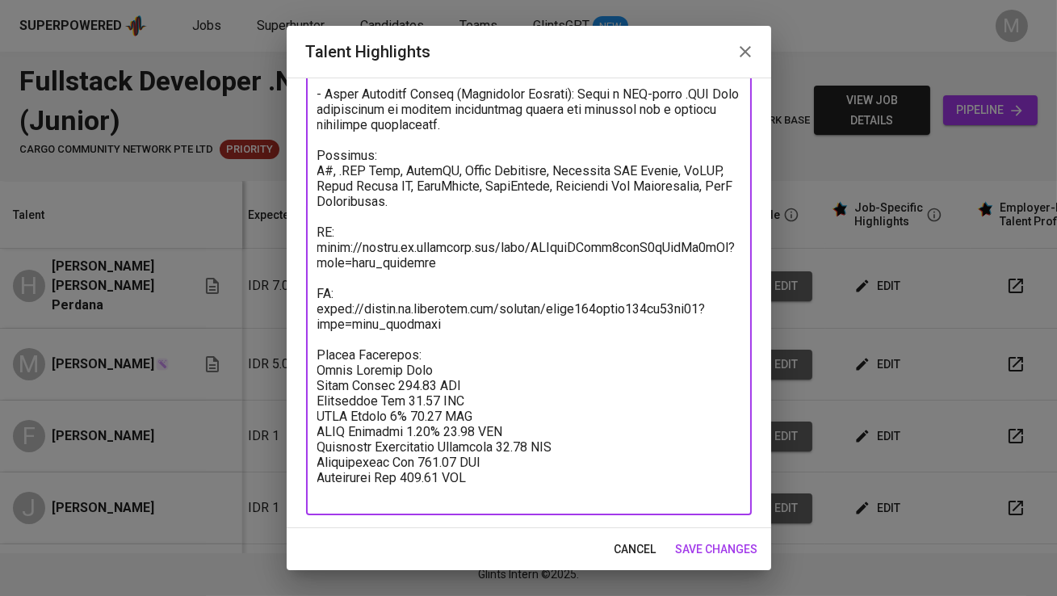
click at [469, 473] on textarea at bounding box center [528, 94] width 423 height 814
paste textarea "74.81"
click at [426, 385] on textarea at bounding box center [528, 94] width 423 height 814
type textarea "Alvyn is a Software Developer with 3.5+ years of experience specializing in bac…"
click at [730, 553] on span "save changes" at bounding box center [717, 550] width 82 height 20
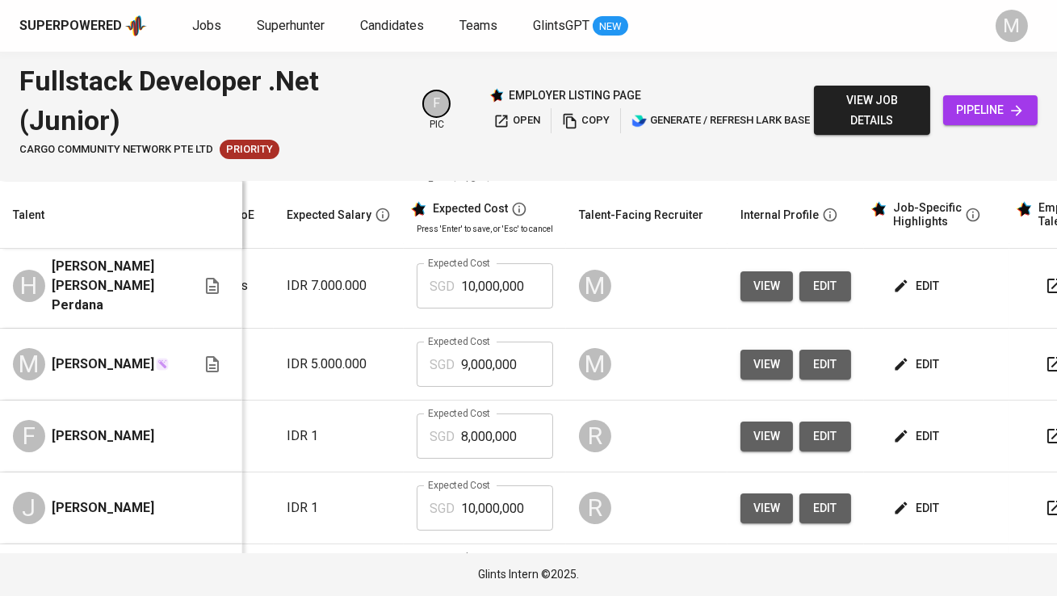
scroll to position [137, 228]
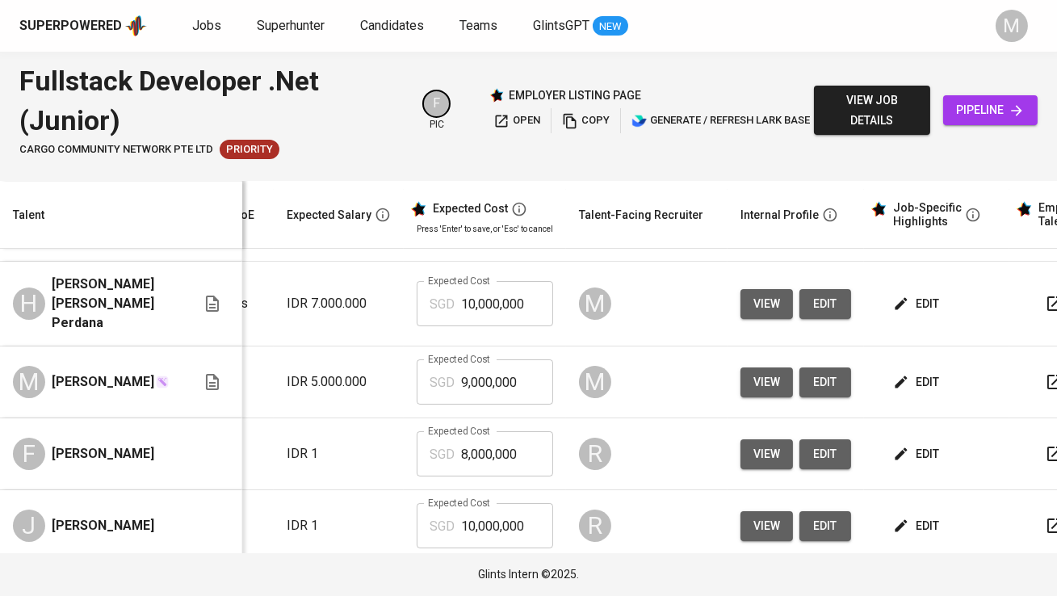
click at [491, 388] on input "9,000,000" at bounding box center [507, 381] width 92 height 45
type input "1,317"
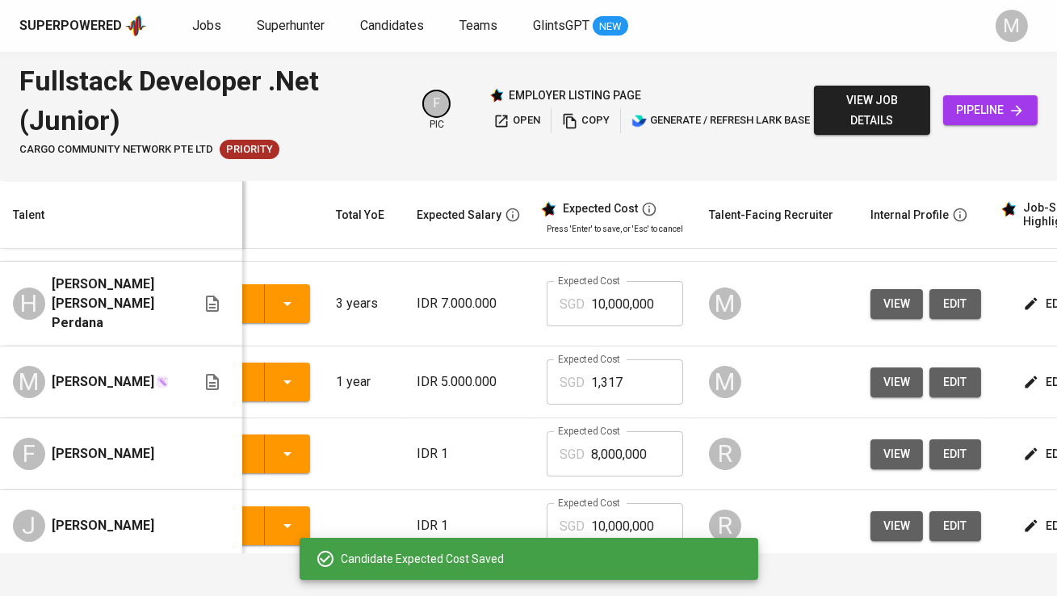
scroll to position [0, 0]
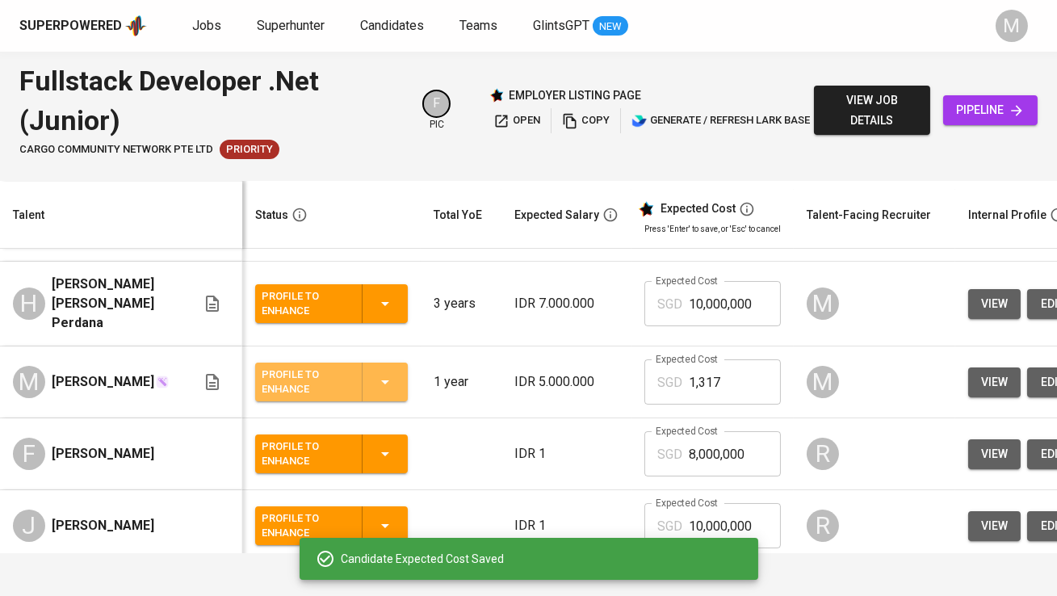
click at [322, 384] on div "Profile to Enhance" at bounding box center [305, 382] width 87 height 36
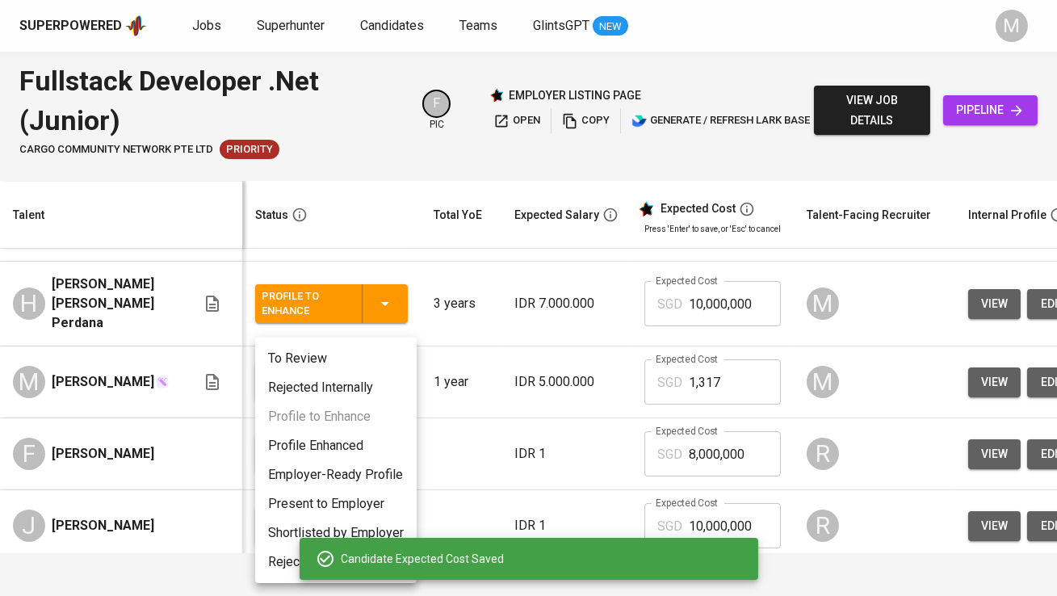
click at [328, 434] on li "Profile Enhanced" at bounding box center [336, 445] width 162 height 29
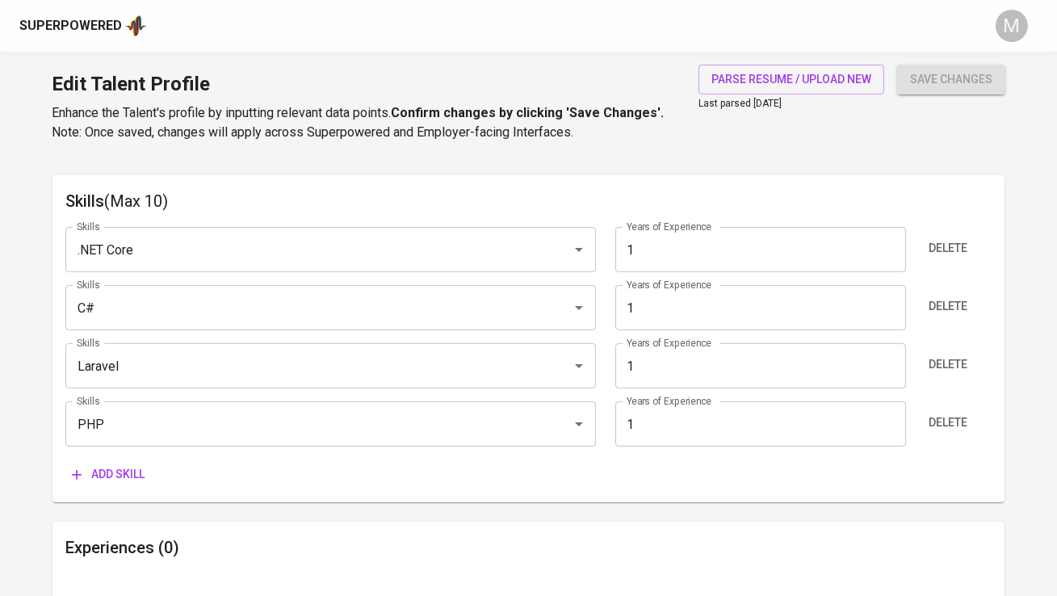
scroll to position [923, 0]
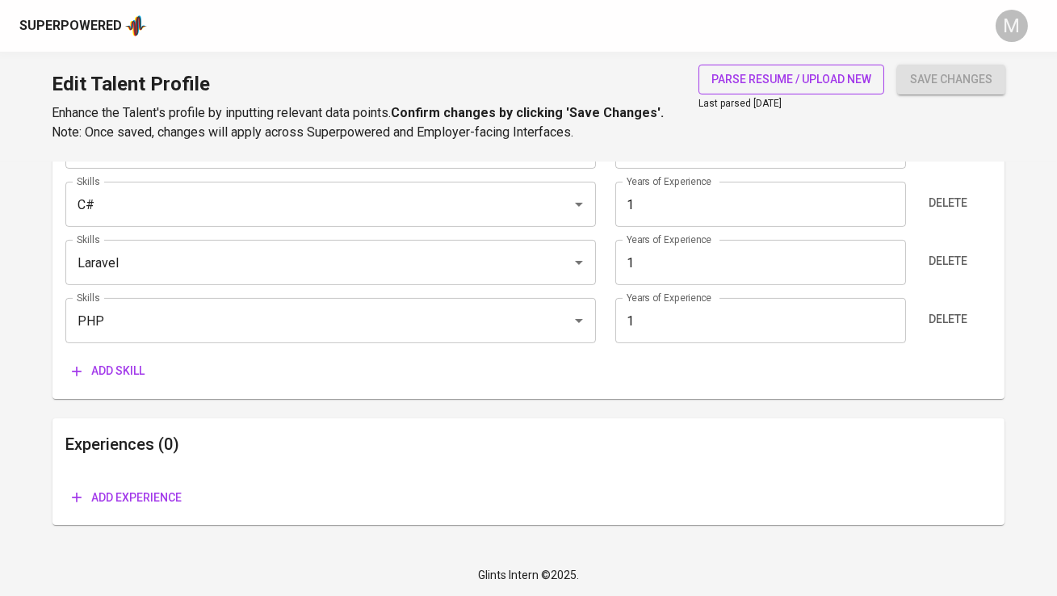
click at [804, 85] on span "parse resume / upload new" at bounding box center [792, 79] width 160 height 20
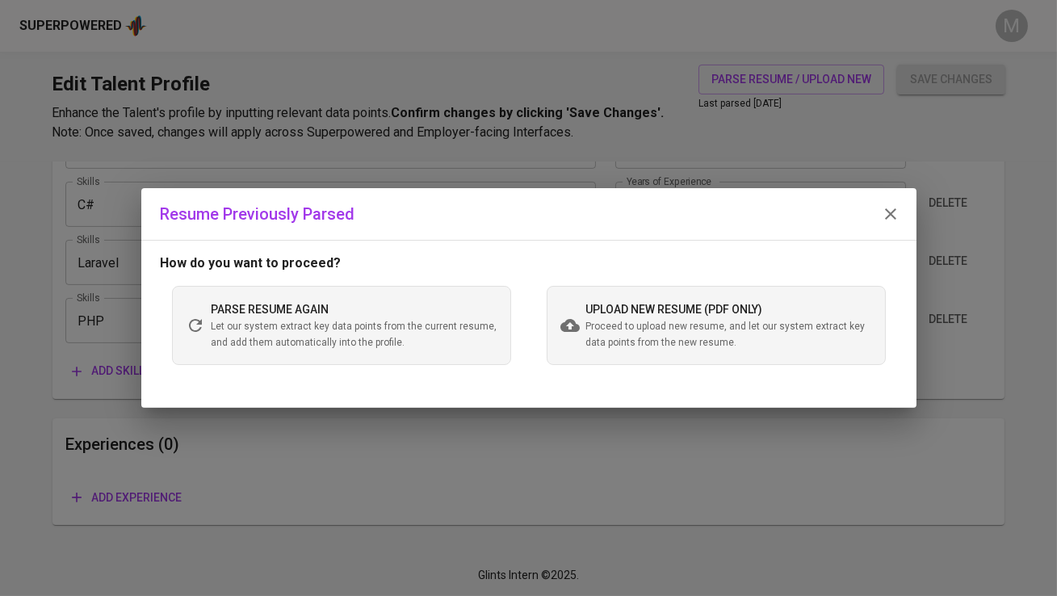
click at [679, 322] on span "Proceed to upload new resume, and let our system extract key data points from t…" at bounding box center [730, 335] width 286 height 32
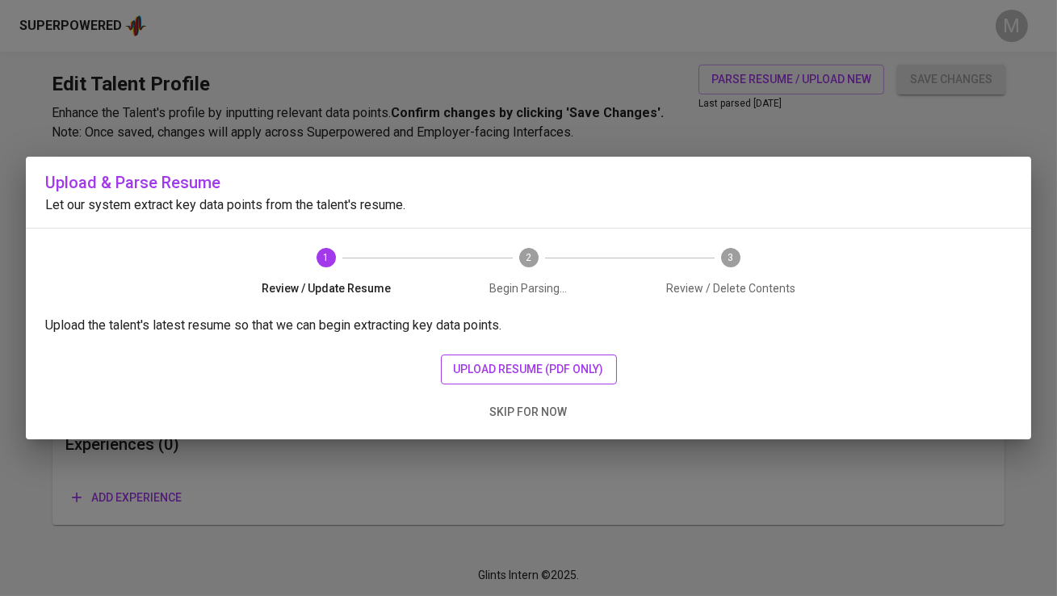
click at [501, 368] on span "upload resume (pdf only)" at bounding box center [529, 369] width 150 height 20
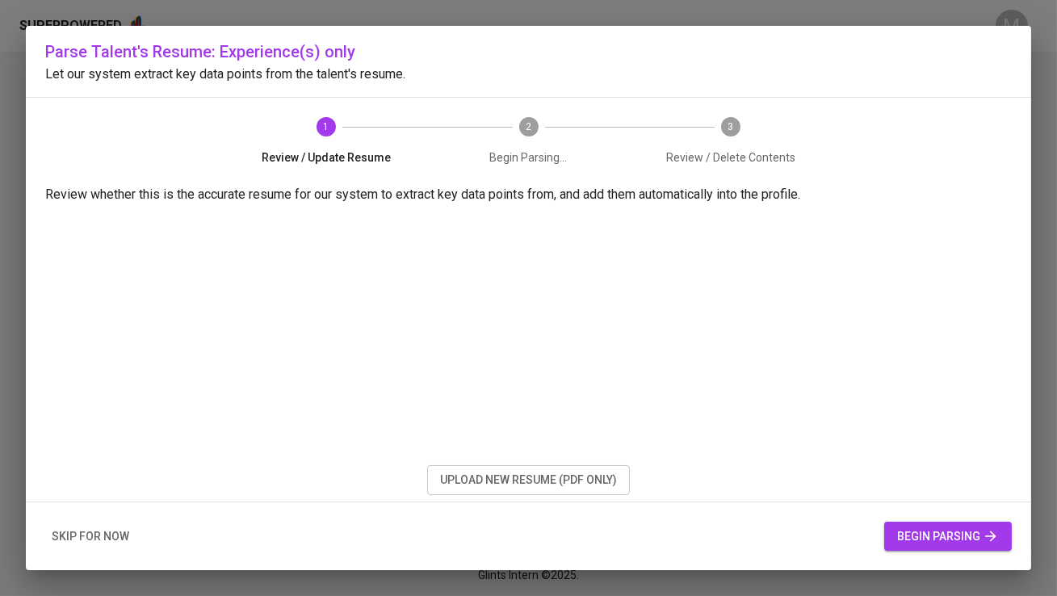
click at [942, 540] on span "begin parsing" at bounding box center [949, 537] width 102 height 20
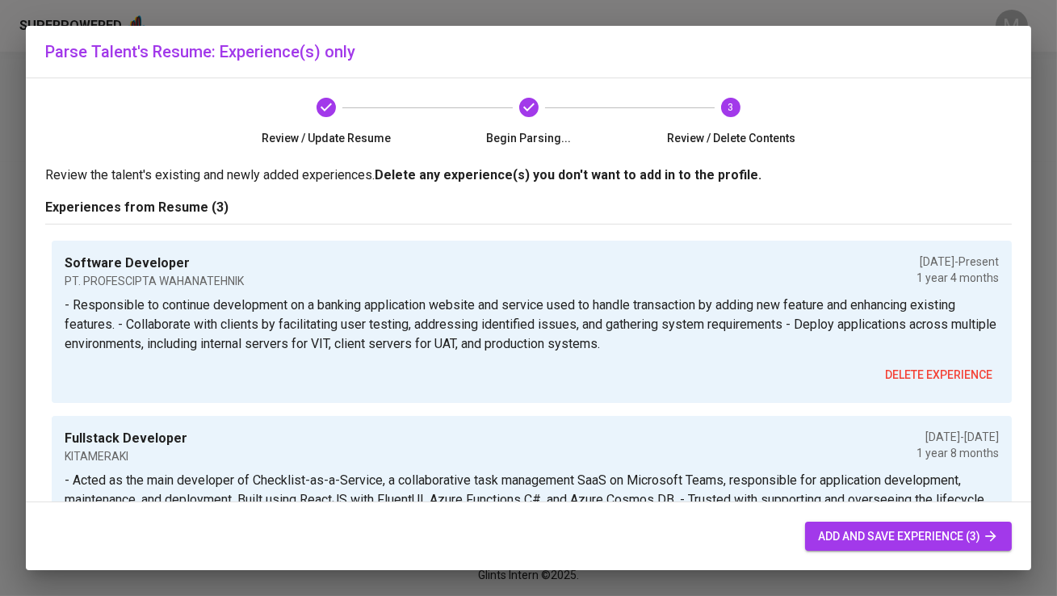
click at [818, 525] on button "add and save experience (3)" at bounding box center [908, 537] width 207 height 30
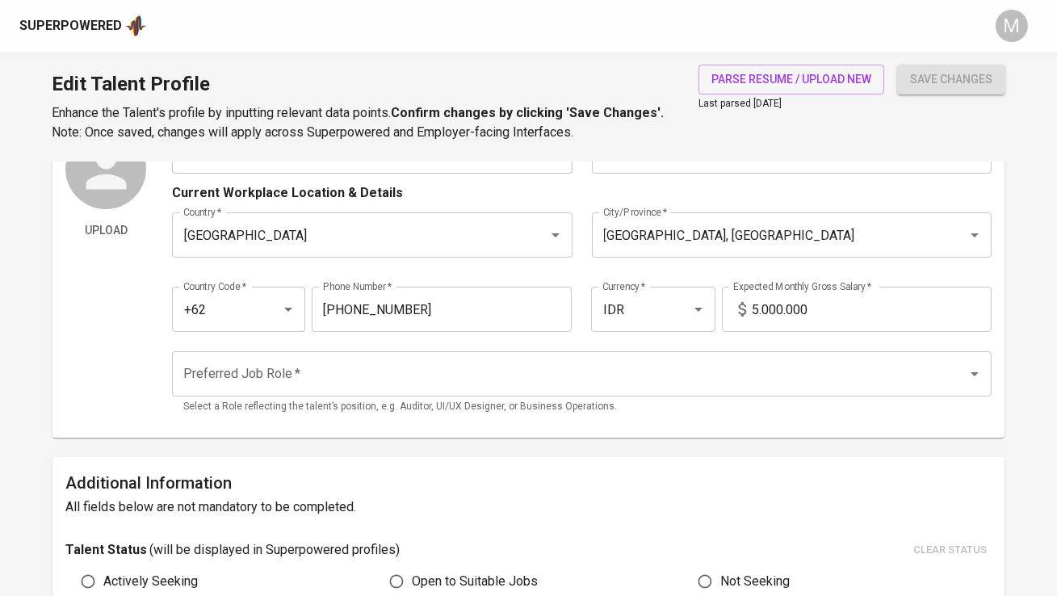
scroll to position [86, 0]
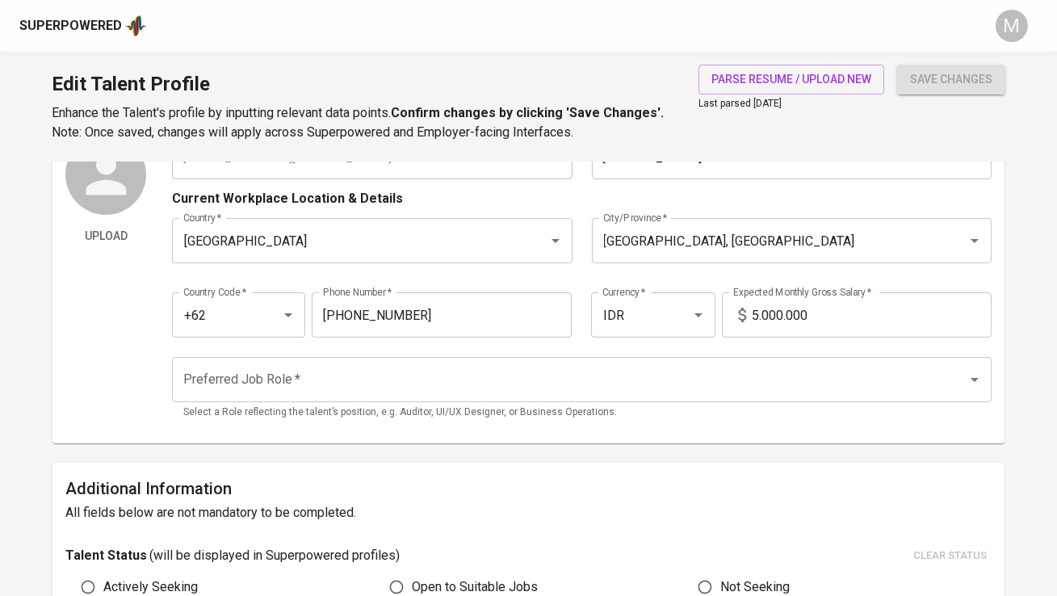
click at [561, 383] on input "Preferred Job Role   *" at bounding box center [558, 379] width 759 height 31
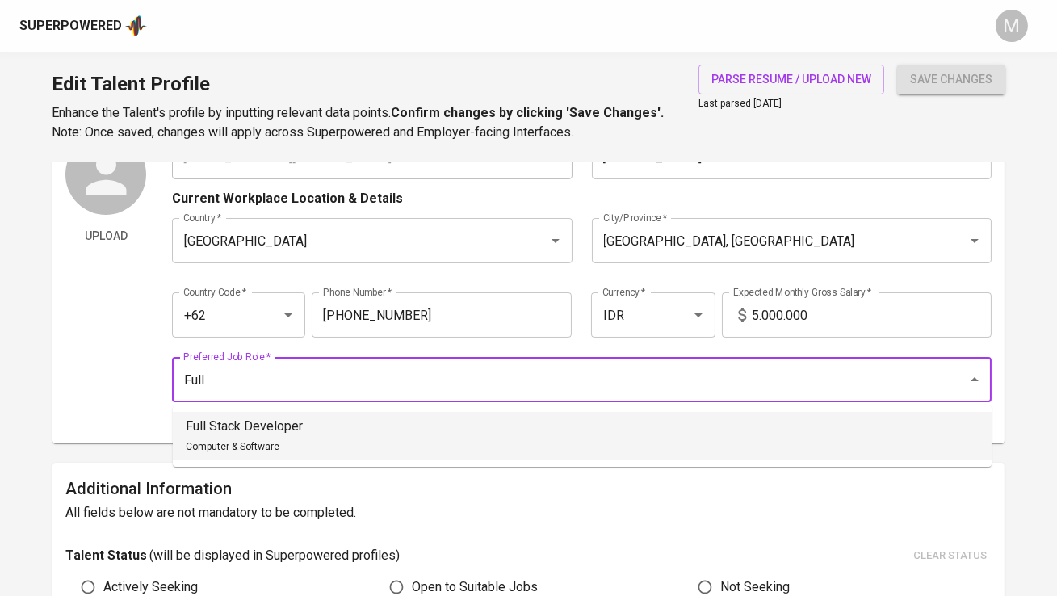
click at [423, 438] on li "Full Stack Developer Computer & Software" at bounding box center [582, 436] width 819 height 48
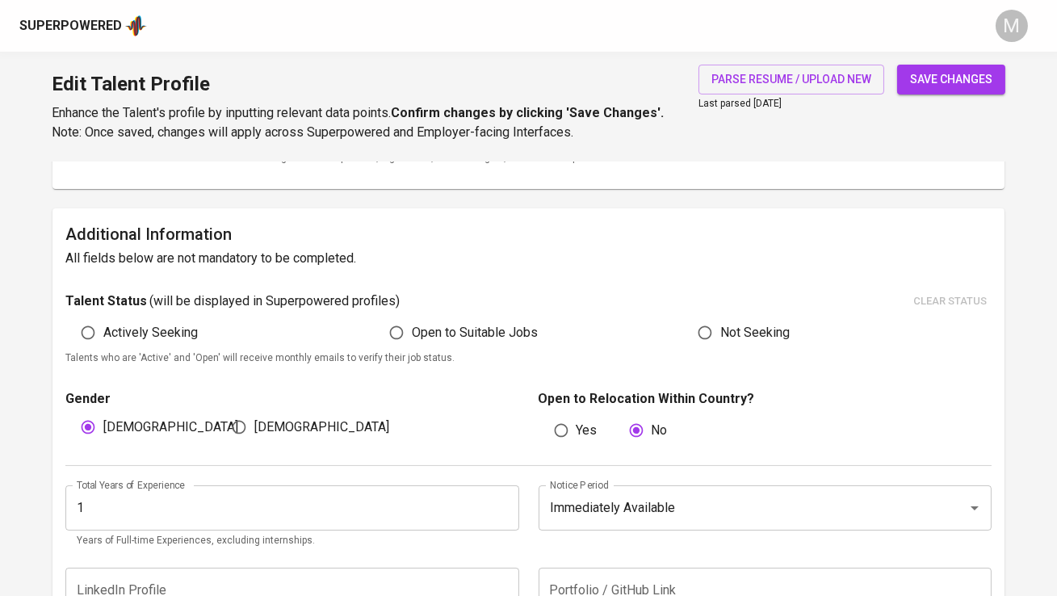
scroll to position [346, 0]
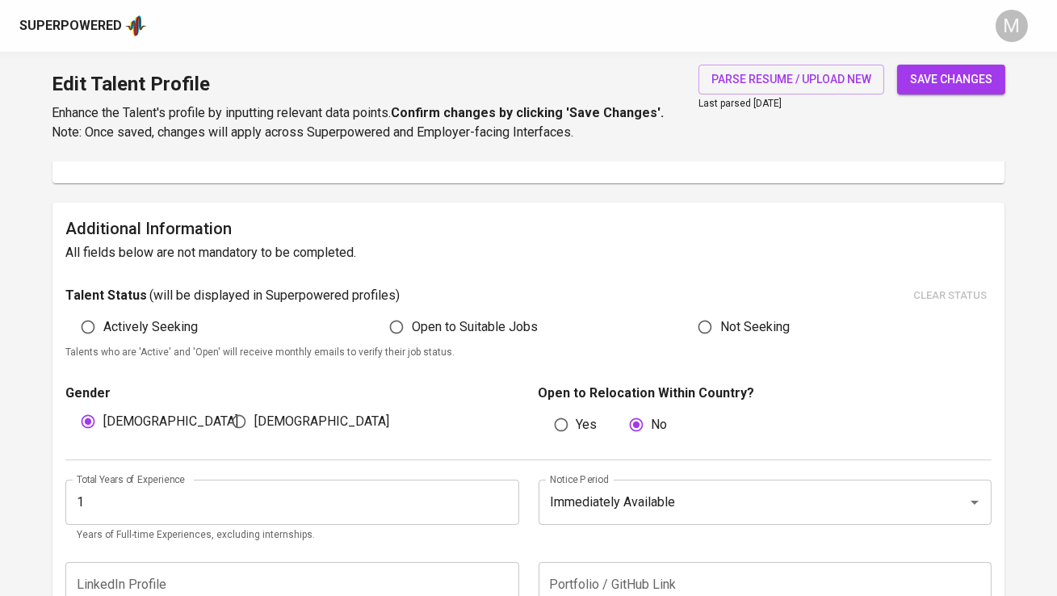
type input "Full Stack Developer"
click at [503, 325] on span "Open to Suitable Jobs" at bounding box center [475, 326] width 126 height 19
click at [412, 325] on input "Open to Suitable Jobs" at bounding box center [396, 327] width 31 height 31
radio input "true"
click at [242, 420] on input "Female" at bounding box center [239, 421] width 31 height 31
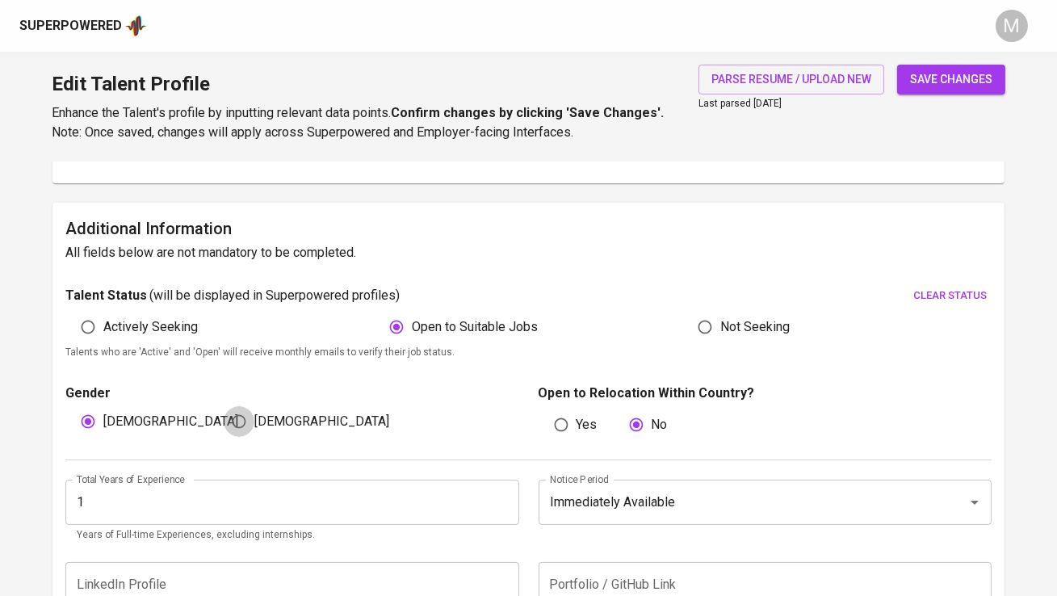
radio input "true"
click at [95, 418] on input "Male" at bounding box center [88, 421] width 31 height 31
radio input "true"
click at [120, 498] on input "1" at bounding box center [291, 502] width 453 height 45
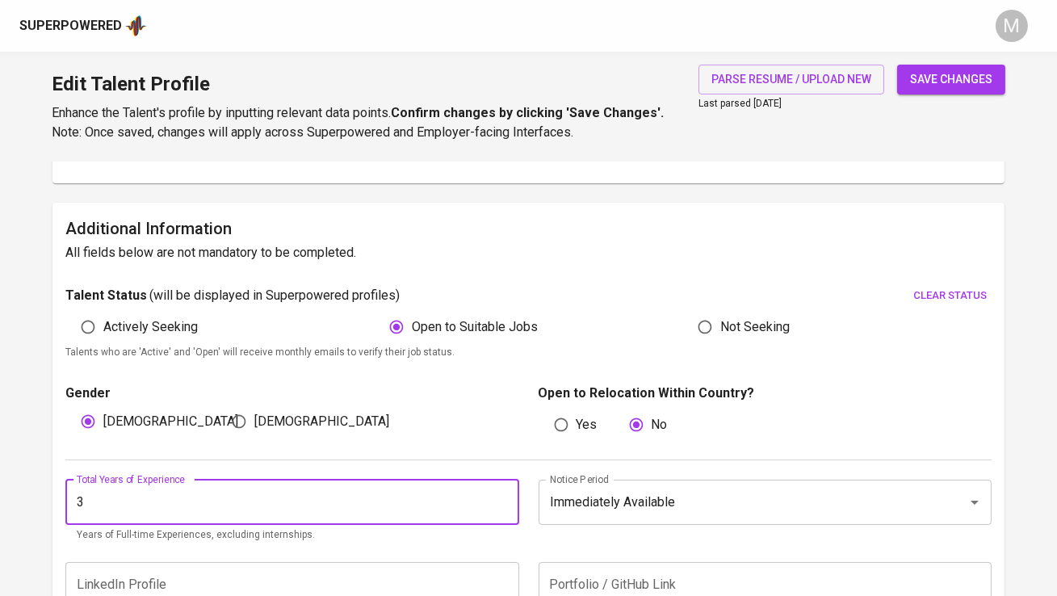
type input "3"
click at [522, 435] on div "Gender Male Female" at bounding box center [296, 412] width 463 height 57
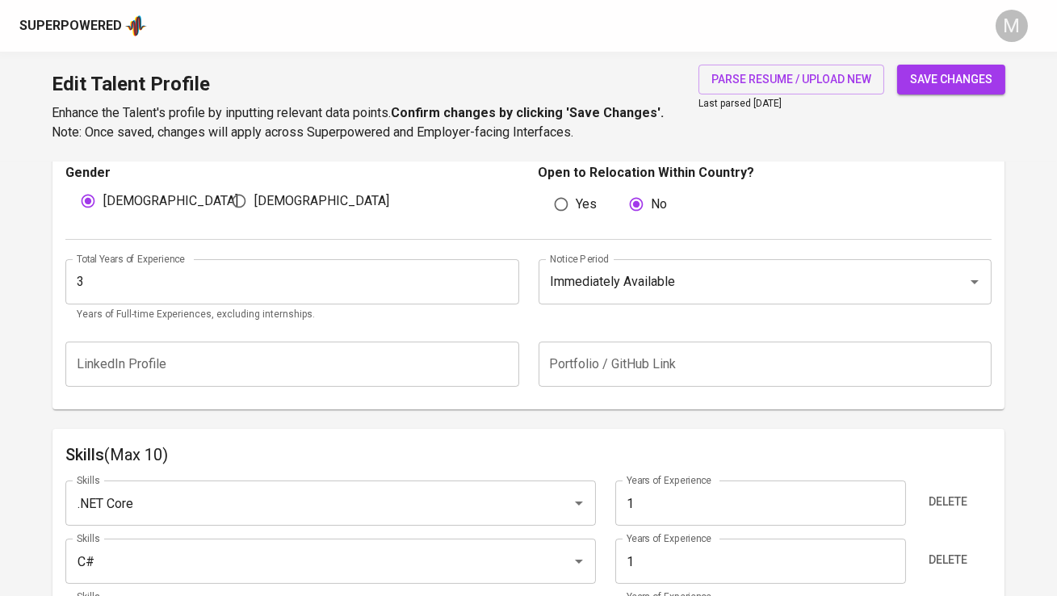
scroll to position [573, 0]
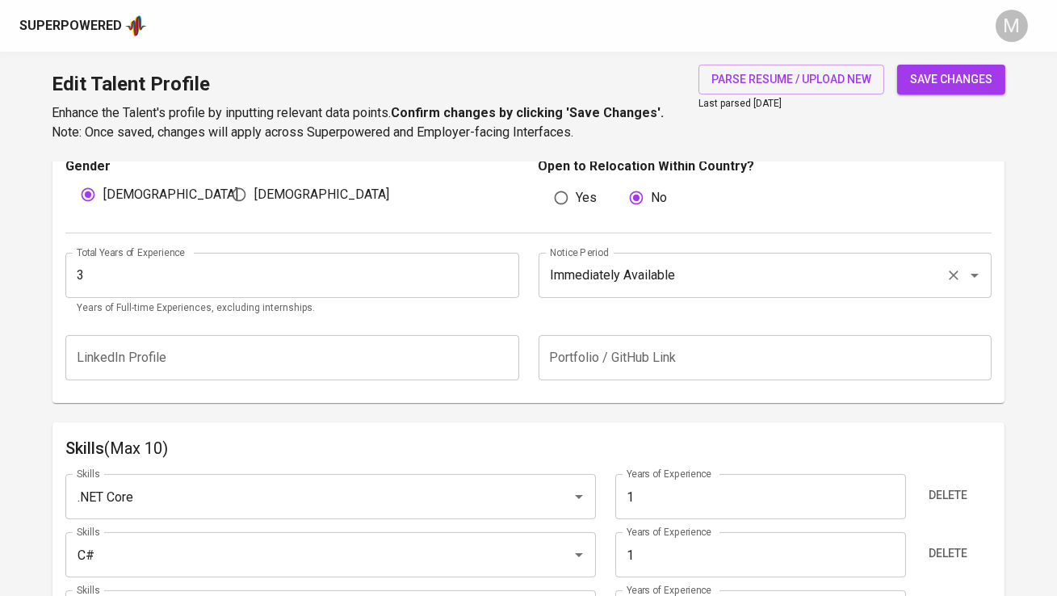
click at [628, 281] on input "Immediately Available" at bounding box center [742, 275] width 393 height 31
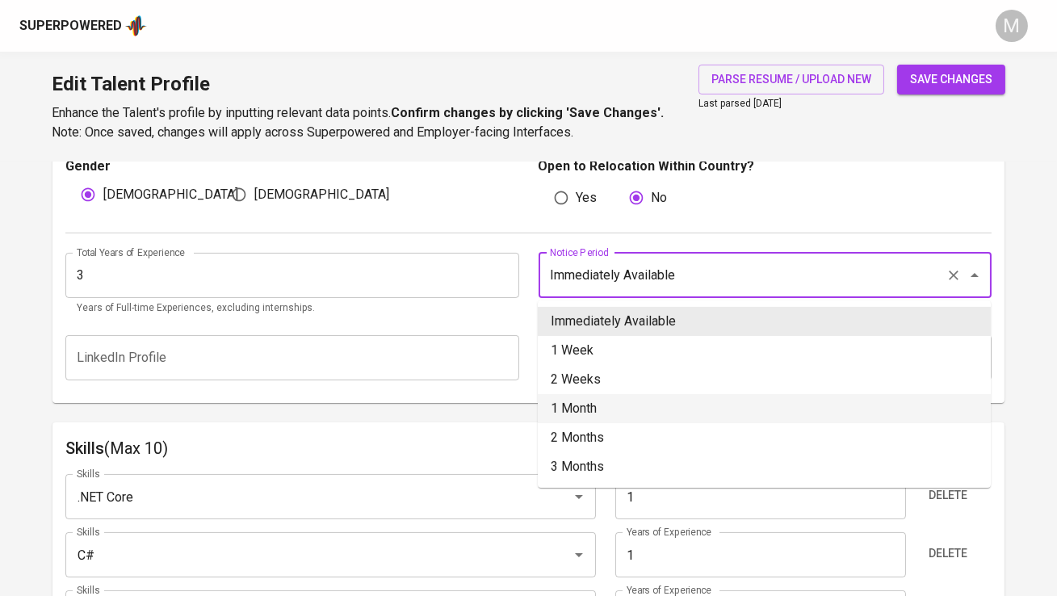
click at [634, 411] on li "1 Month" at bounding box center [764, 408] width 453 height 29
type input "1 Month"
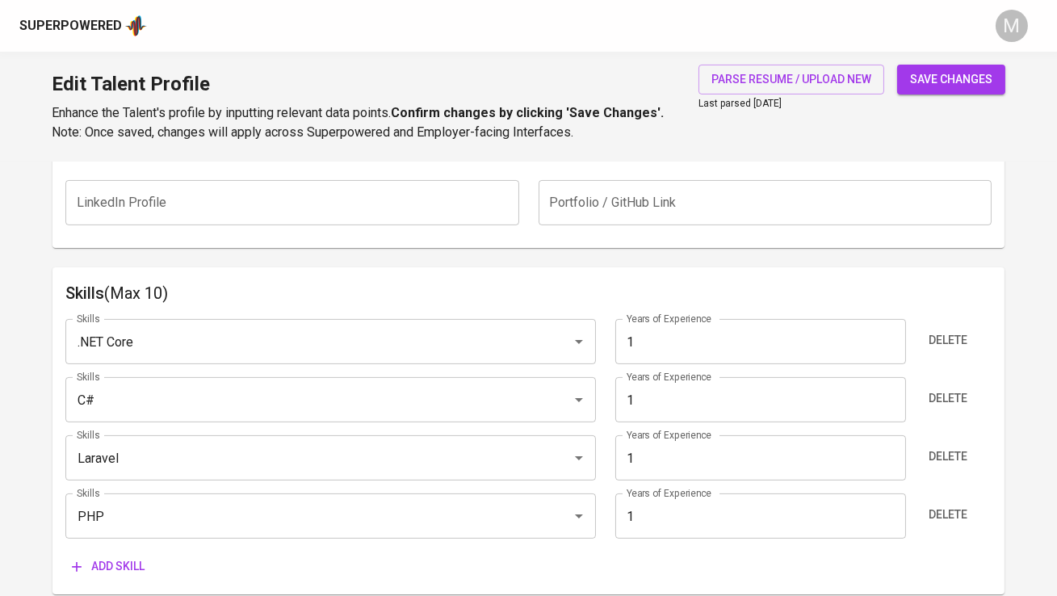
scroll to position [762, 0]
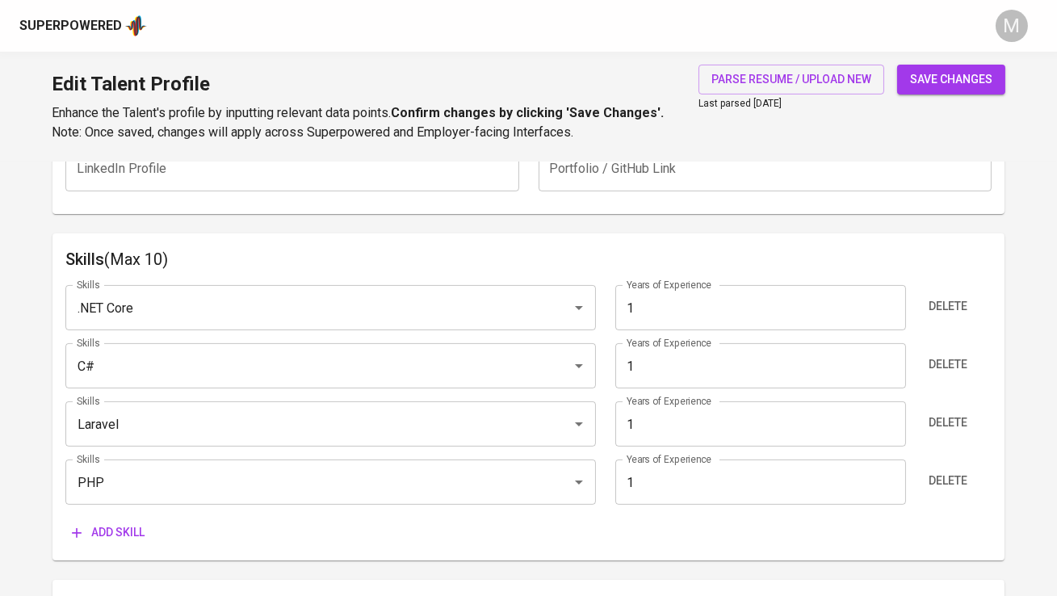
click at [662, 317] on input "1" at bounding box center [761, 307] width 291 height 45
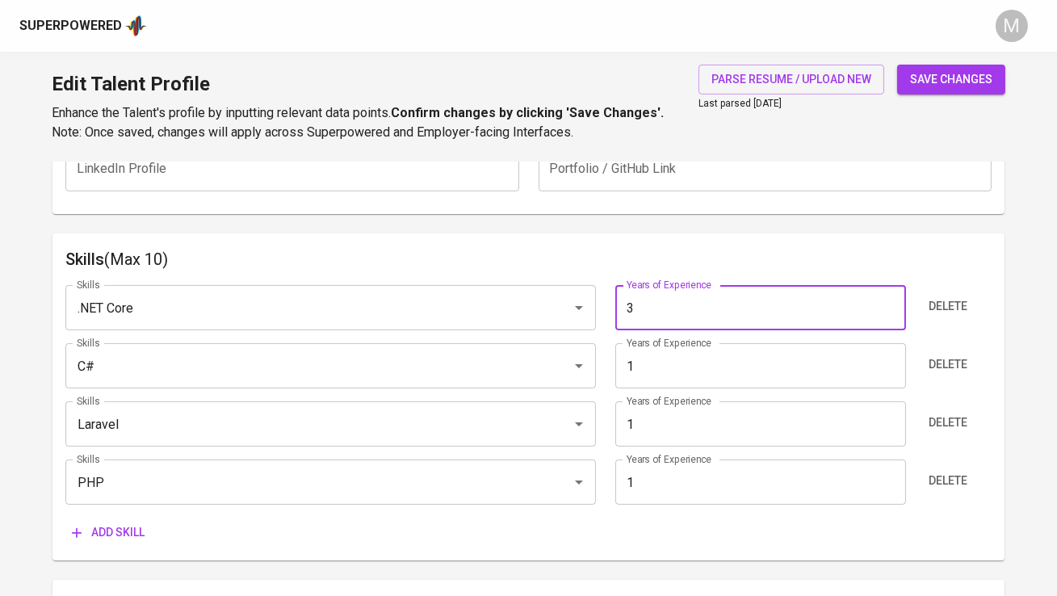
type input "3"
click at [898, 65] on button "save changes" at bounding box center [952, 80] width 108 height 30
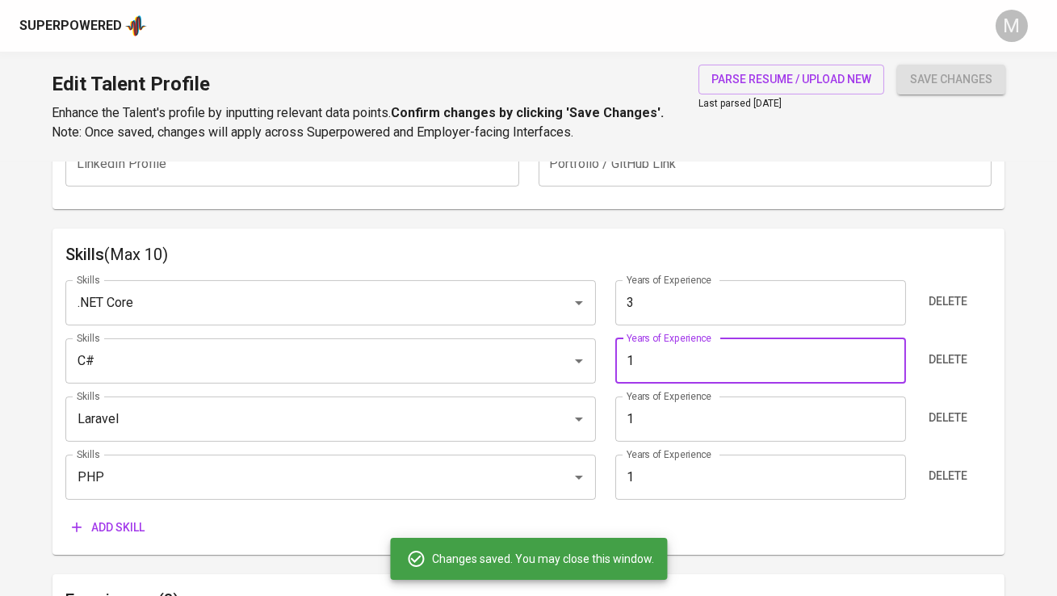
scroll to position [756, 0]
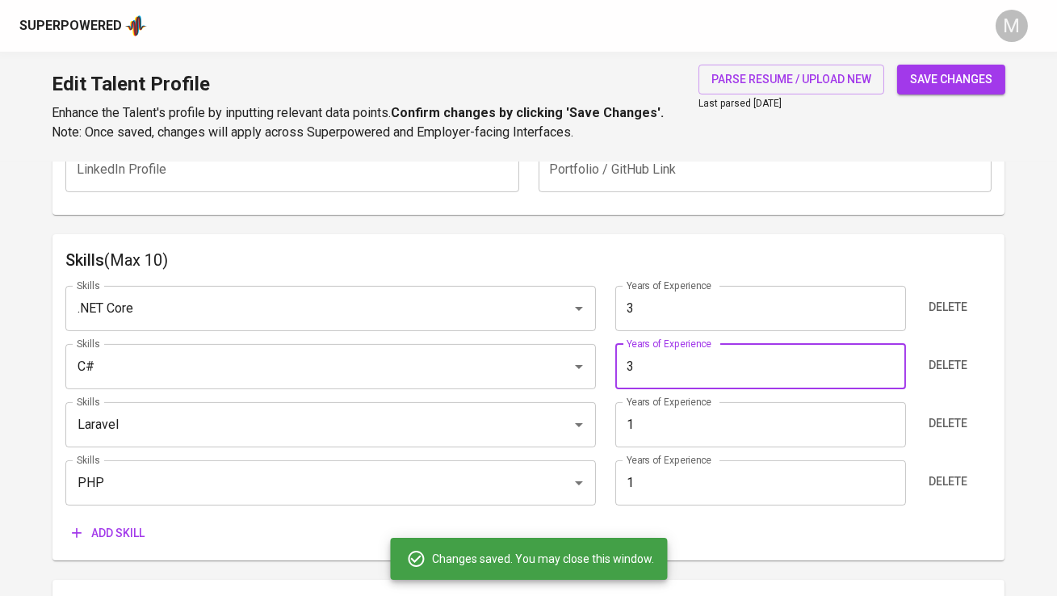
type input "3"
click at [898, 65] on button "save changes" at bounding box center [952, 80] width 108 height 30
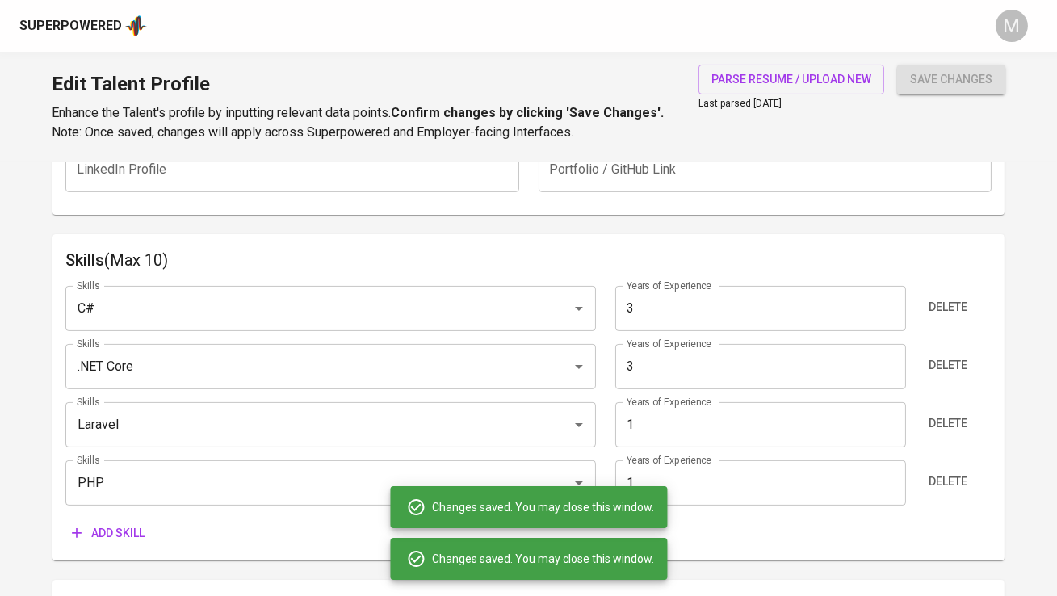
click at [693, 416] on input "1" at bounding box center [761, 424] width 291 height 45
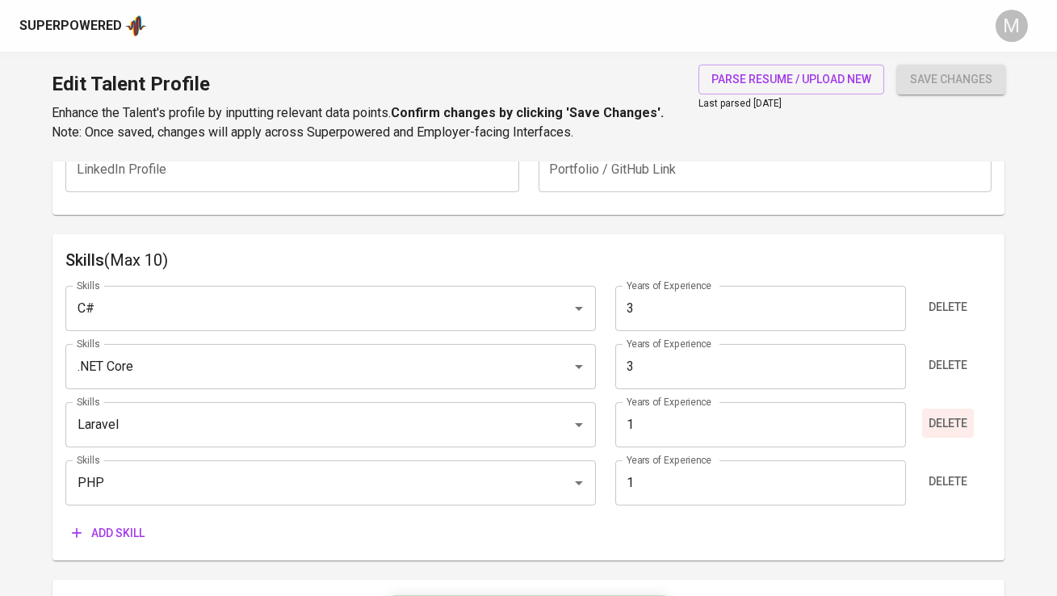
click at [952, 427] on span "Delete" at bounding box center [948, 424] width 39 height 20
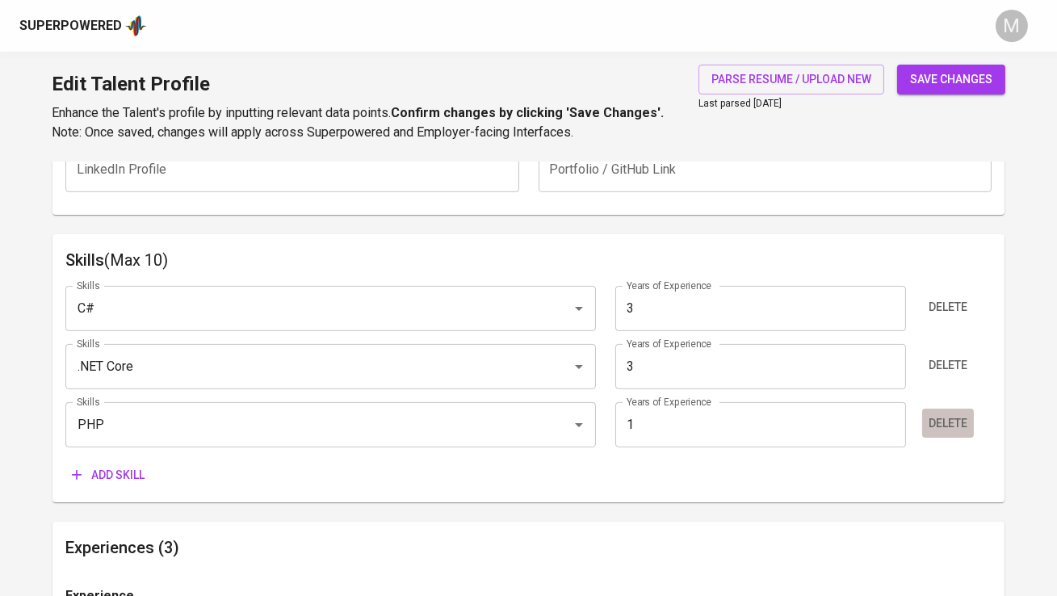
click at [952, 420] on span "Delete" at bounding box center [948, 424] width 39 height 20
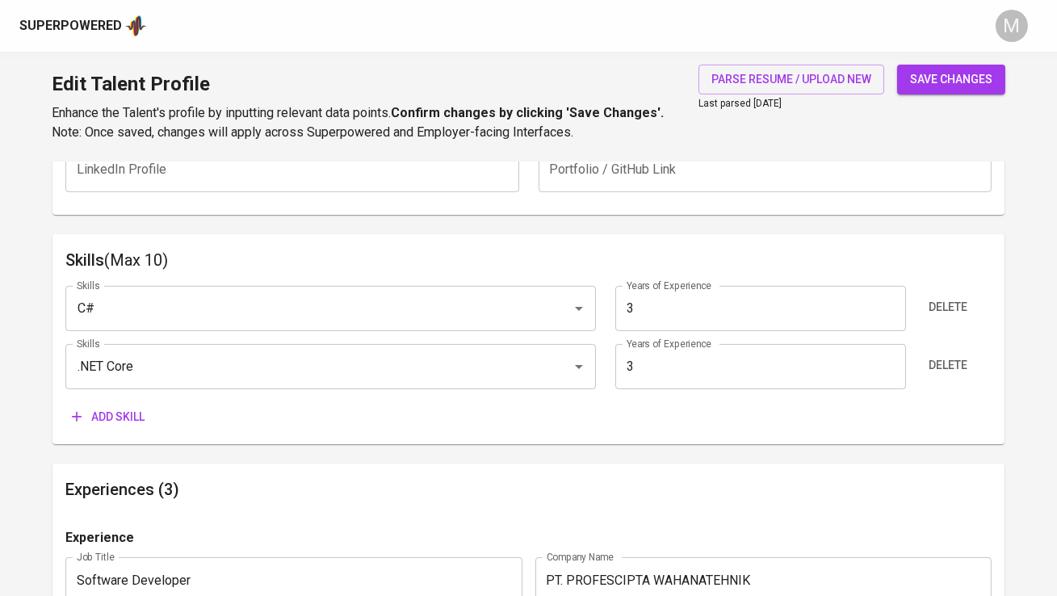
click at [146, 409] on button "Add skill" at bounding box center [108, 417] width 86 height 30
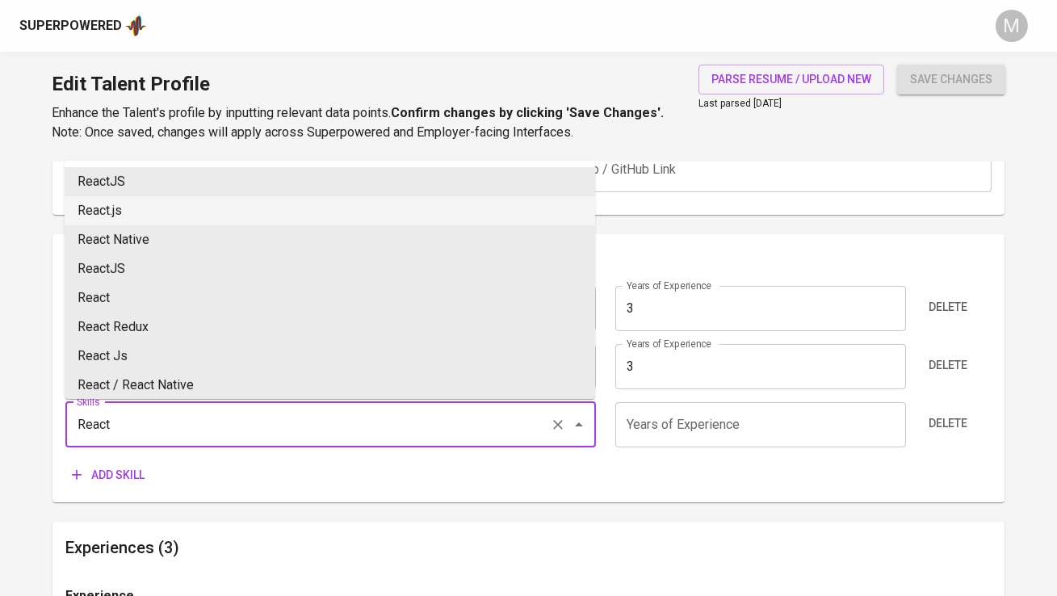
click at [159, 210] on li "React.js" at bounding box center [330, 210] width 531 height 29
type input "React.js"
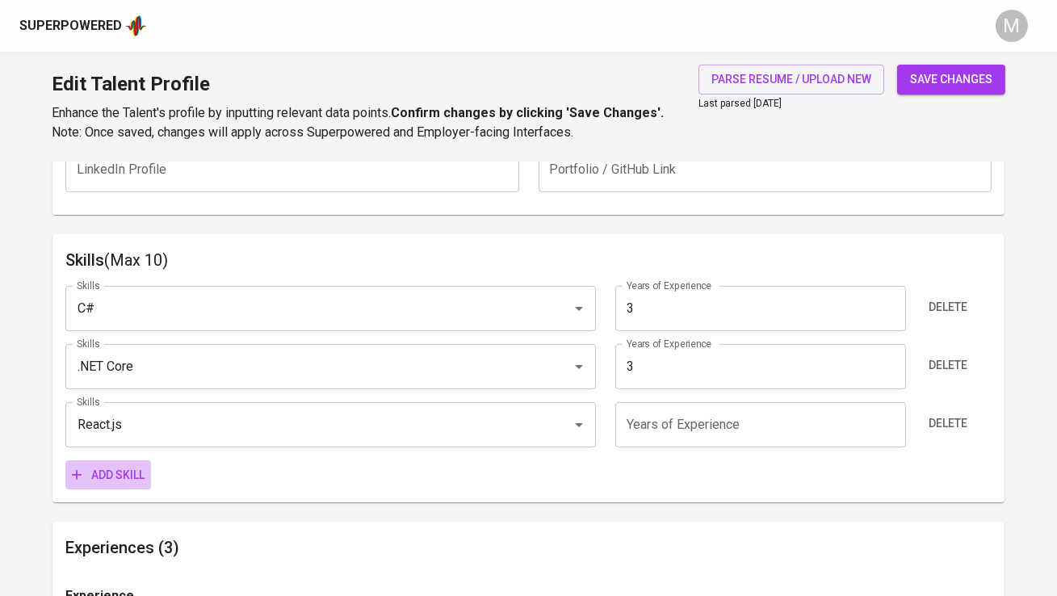
click at [113, 463] on button "Add skill" at bounding box center [108, 475] width 86 height 30
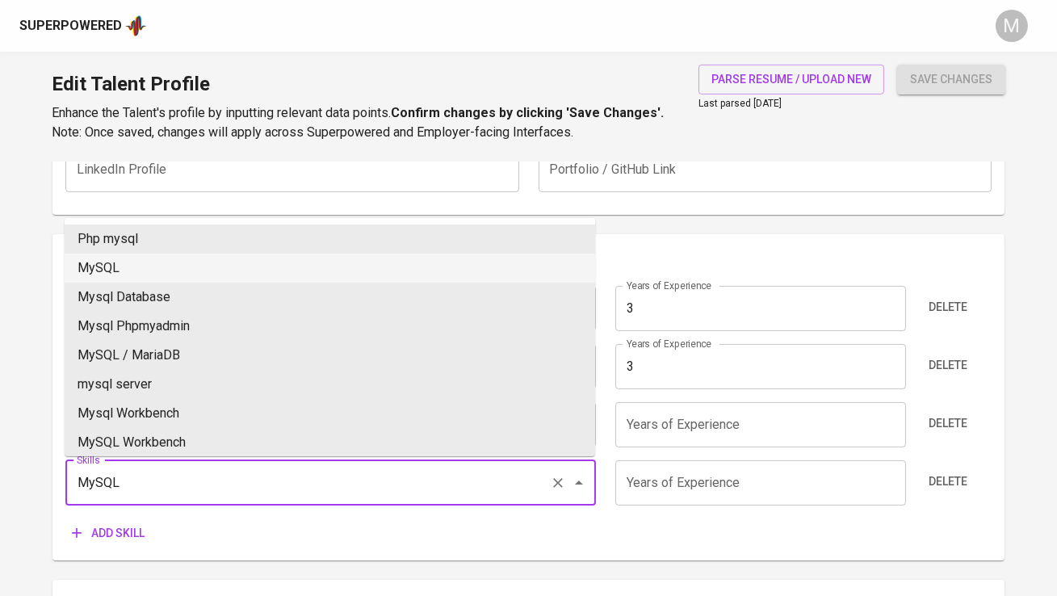
click at [215, 259] on li "MySQL" at bounding box center [330, 268] width 531 height 29
type input "MySQL"
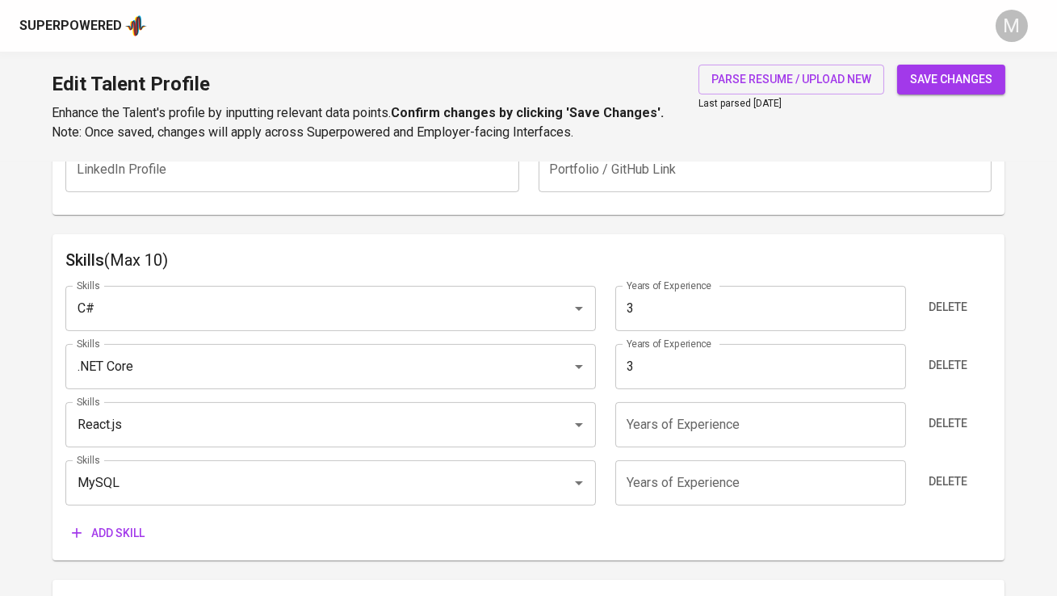
click at [140, 523] on span "Add skill" at bounding box center [108, 533] width 73 height 20
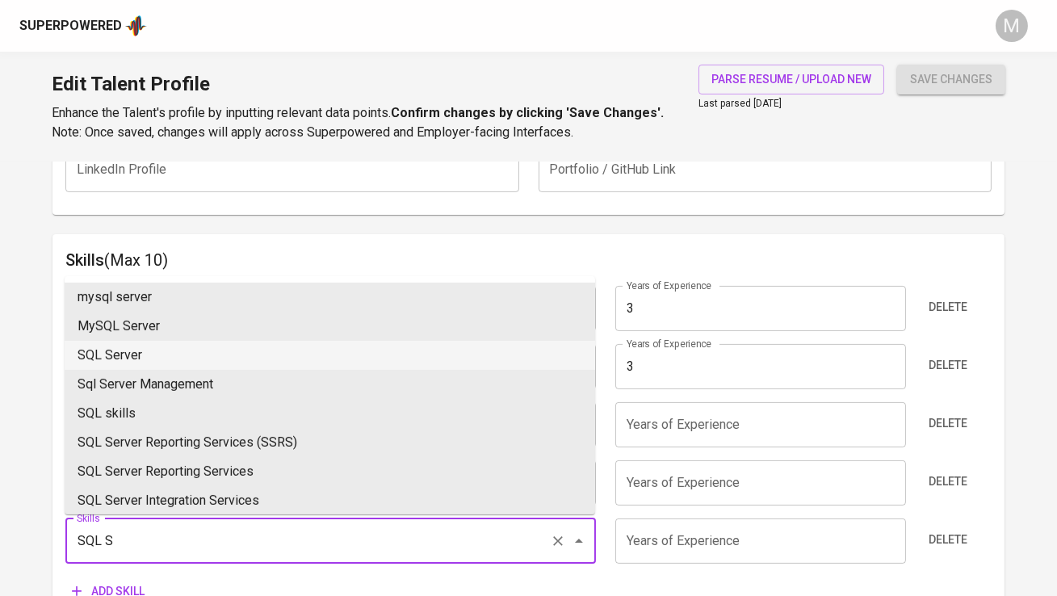
click at [181, 361] on li "SQL Server" at bounding box center [330, 355] width 531 height 29
type input "SQL Server"
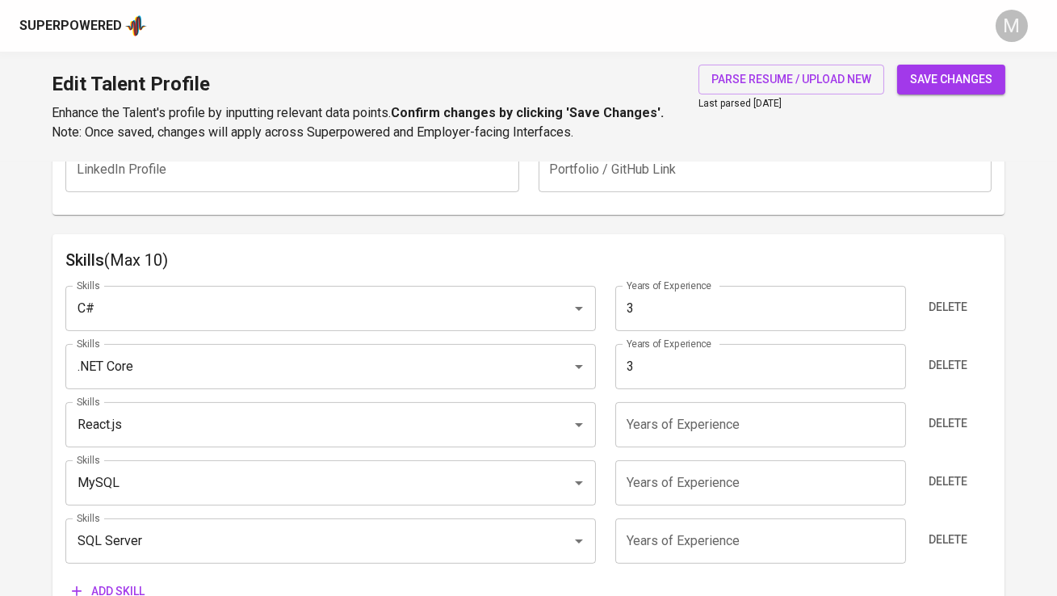
click at [659, 428] on input "number" at bounding box center [761, 424] width 291 height 45
type input "3"
click at [898, 65] on button "save changes" at bounding box center [952, 80] width 108 height 30
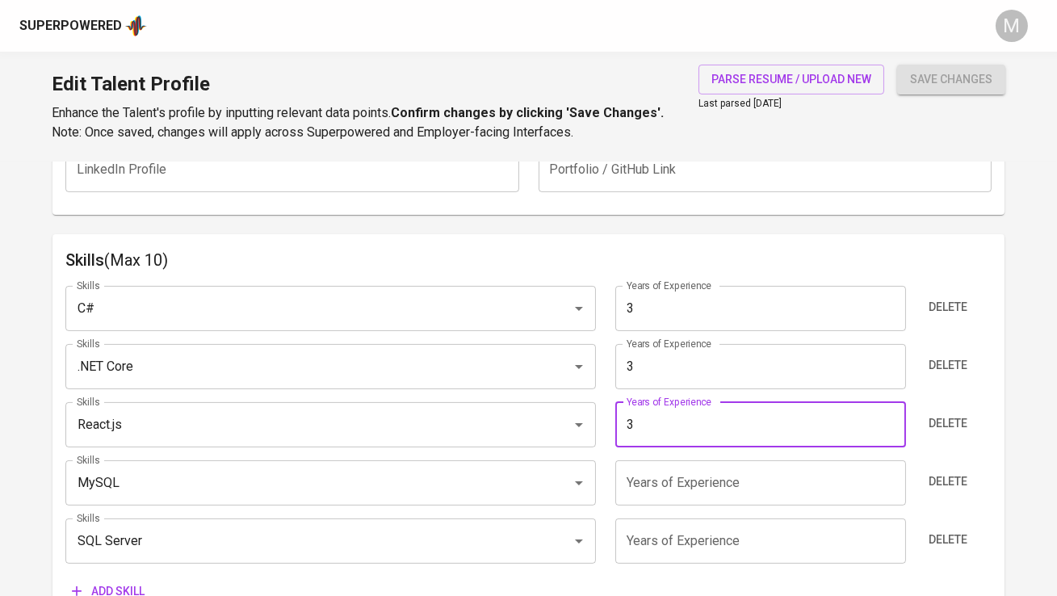
click at [686, 472] on input "number" at bounding box center [761, 482] width 291 height 45
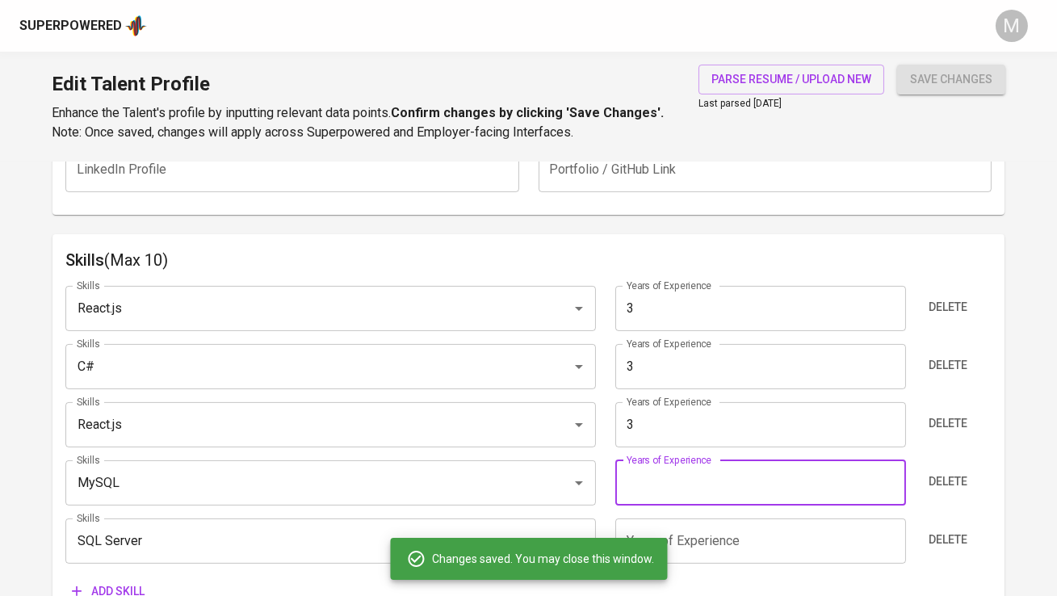
type input "React.js"
type input "C#"
type input ".NET Core"
type input "SQL Server"
type input "MySQL"
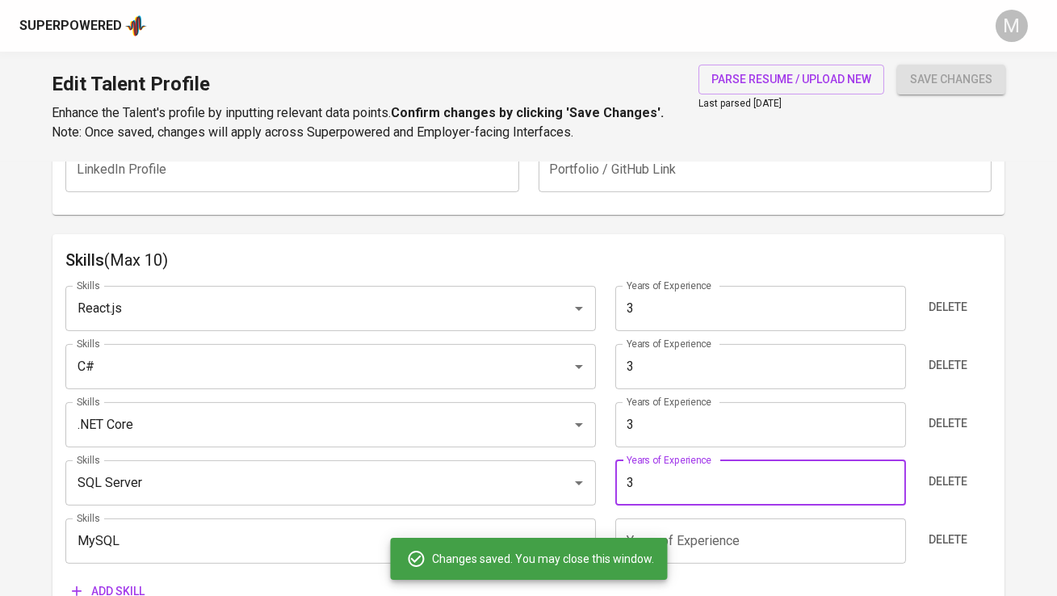
type input "3"
click at [898, 65] on button "save changes" at bounding box center [952, 80] width 108 height 30
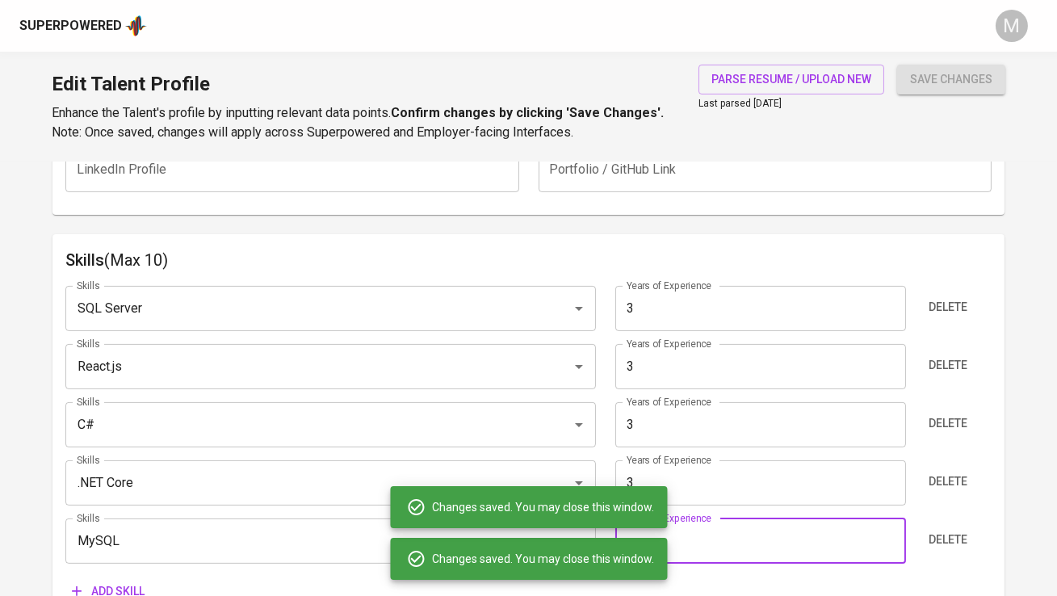
click at [712, 532] on input "number" at bounding box center [761, 541] width 291 height 45
type input "3"
click at [898, 65] on button "save changes" at bounding box center [952, 80] width 108 height 30
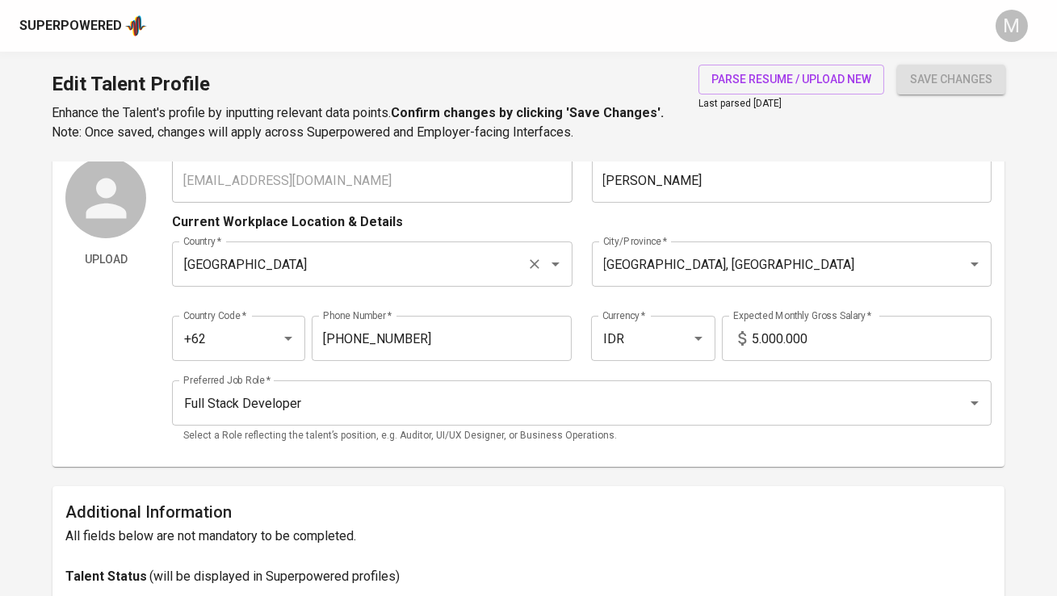
scroll to position [0, 0]
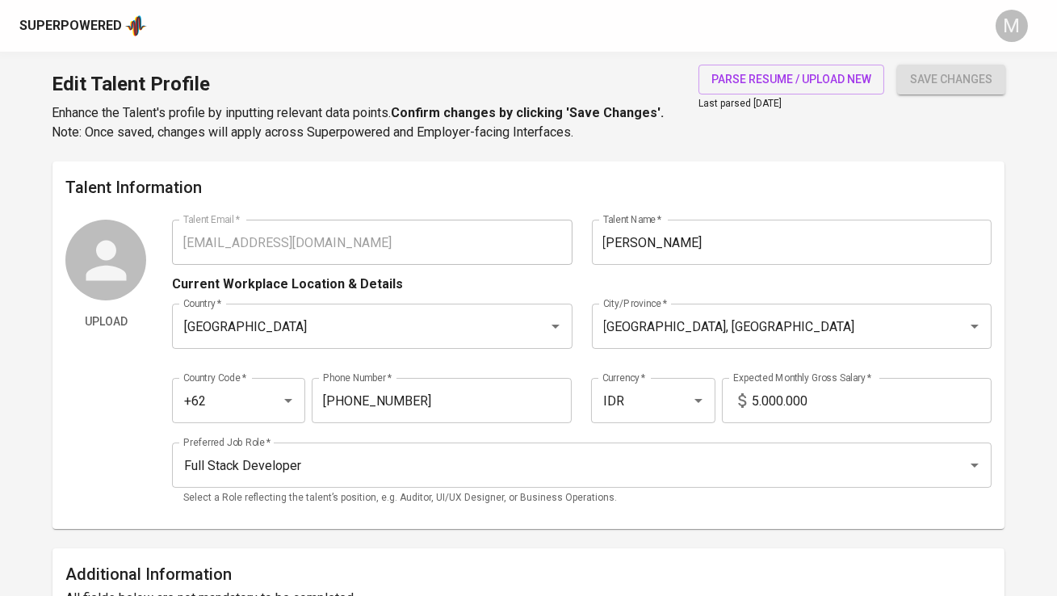
click at [757, 399] on input "5.000.000" at bounding box center [872, 400] width 239 height 45
type input "000000"
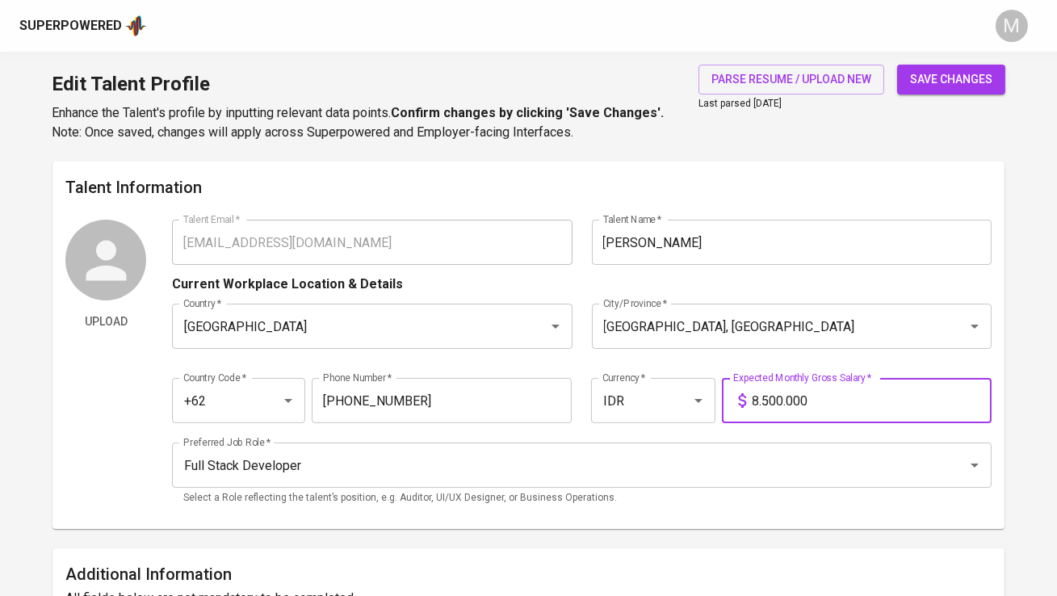
type input "8.500.000"
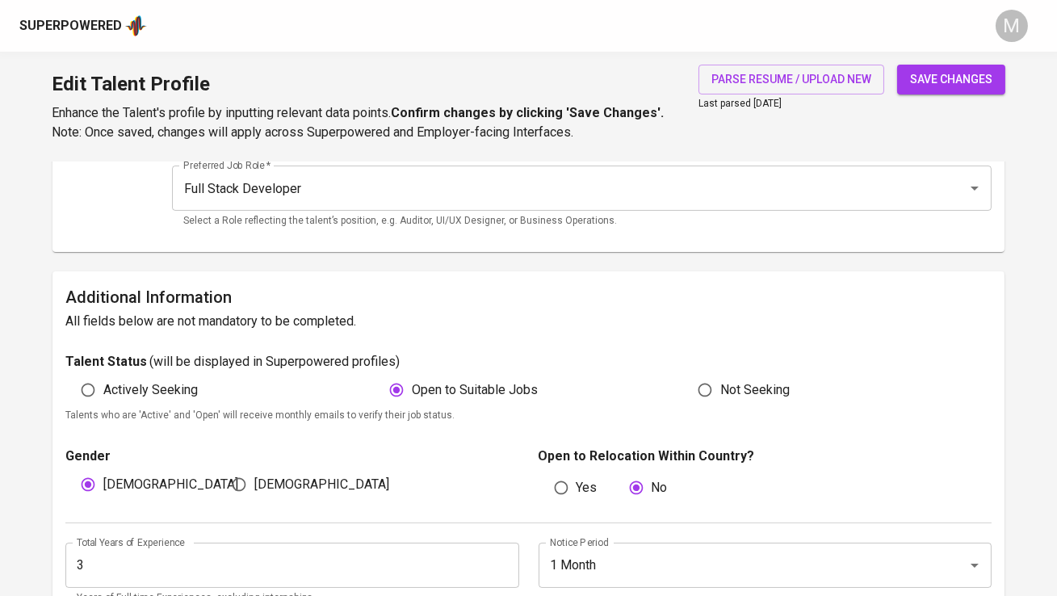
scroll to position [291, 0]
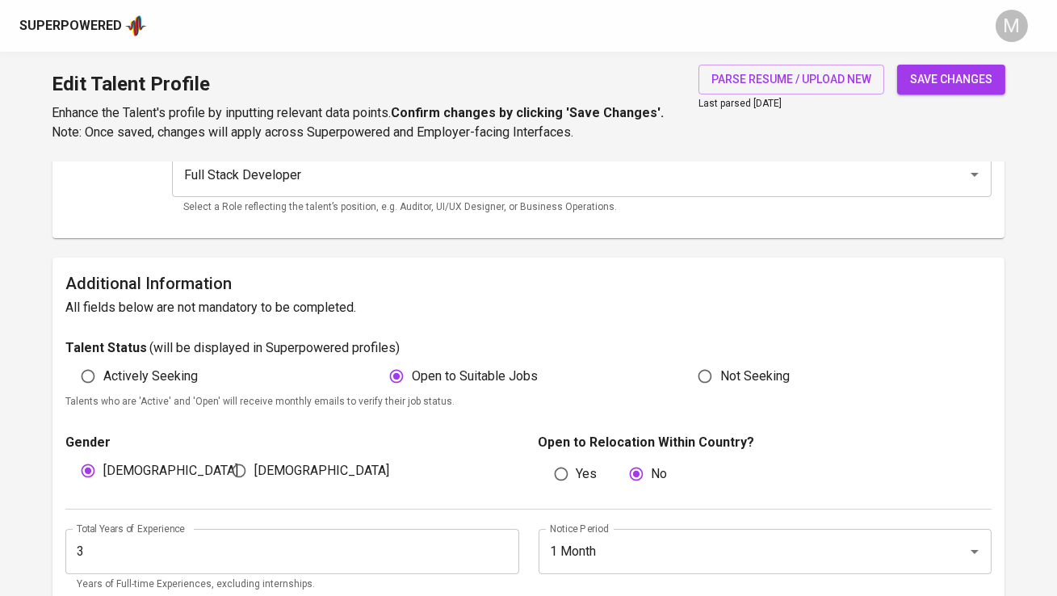
click at [952, 86] on span "save changes" at bounding box center [951, 79] width 82 height 20
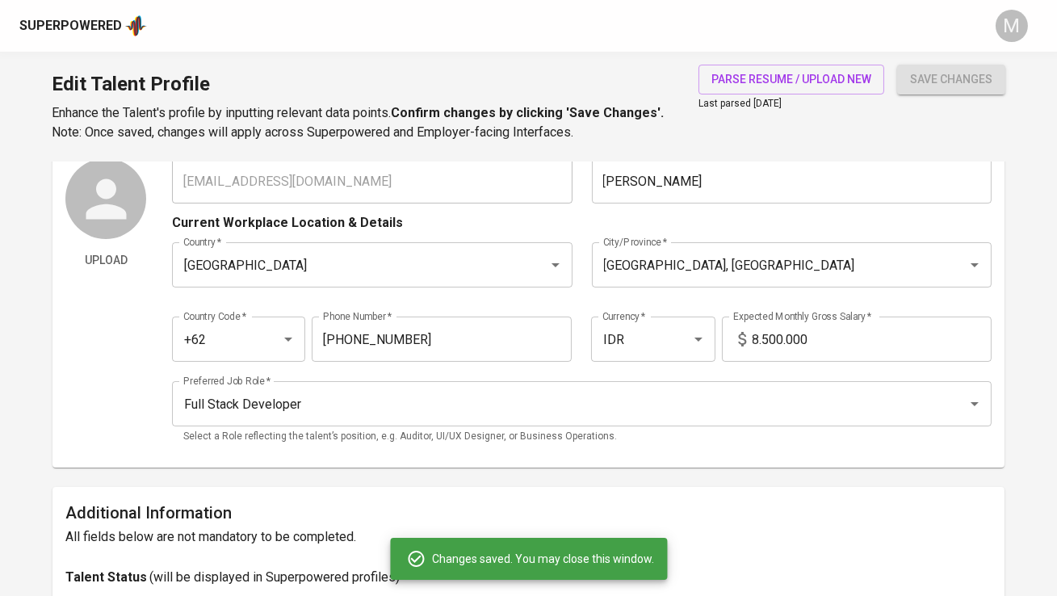
scroll to position [0, 0]
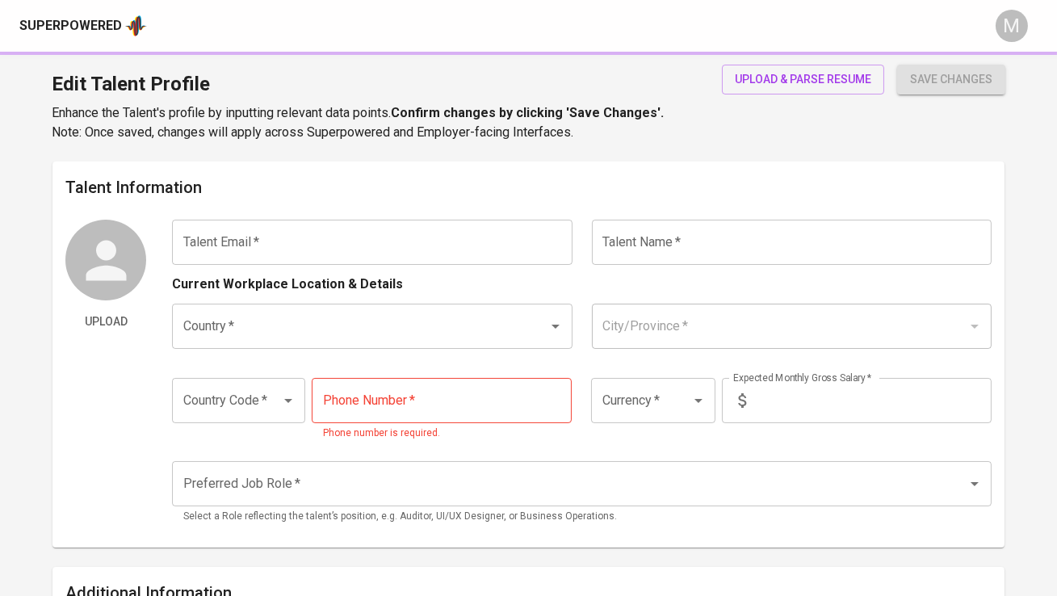
type input "hosea.jovian@gmail.com"
type input "[PERSON_NAME] [PERSON_NAME] Perdana"
type input "[GEOGRAPHIC_DATA]"
type input "Tangerang, Banten"
type input "+62"
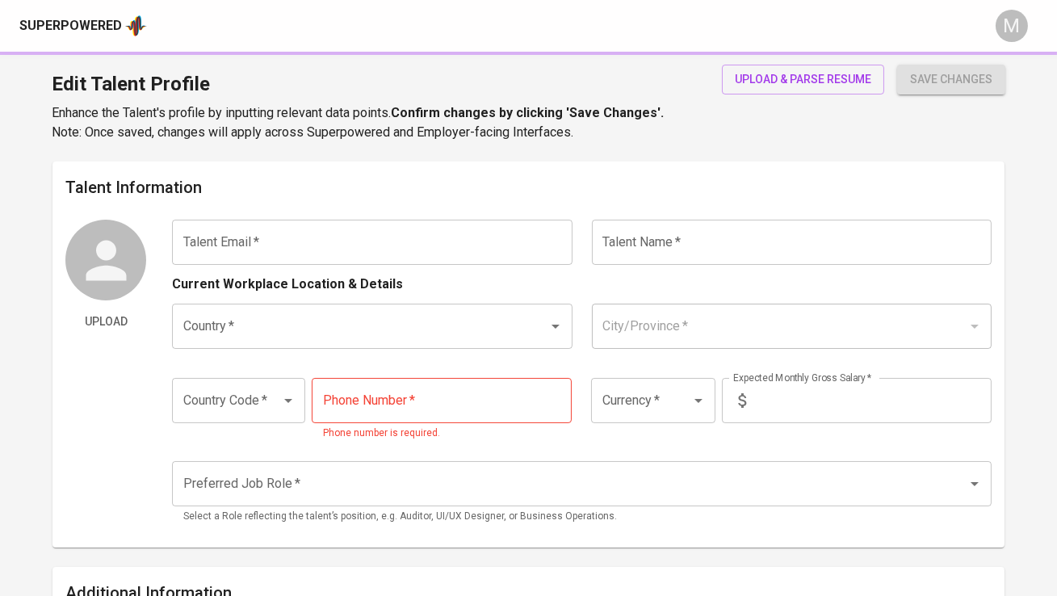
type input "851-5623-1370"
type input "IDR"
radio input "true"
type input "3"
type input "Immediately Available"
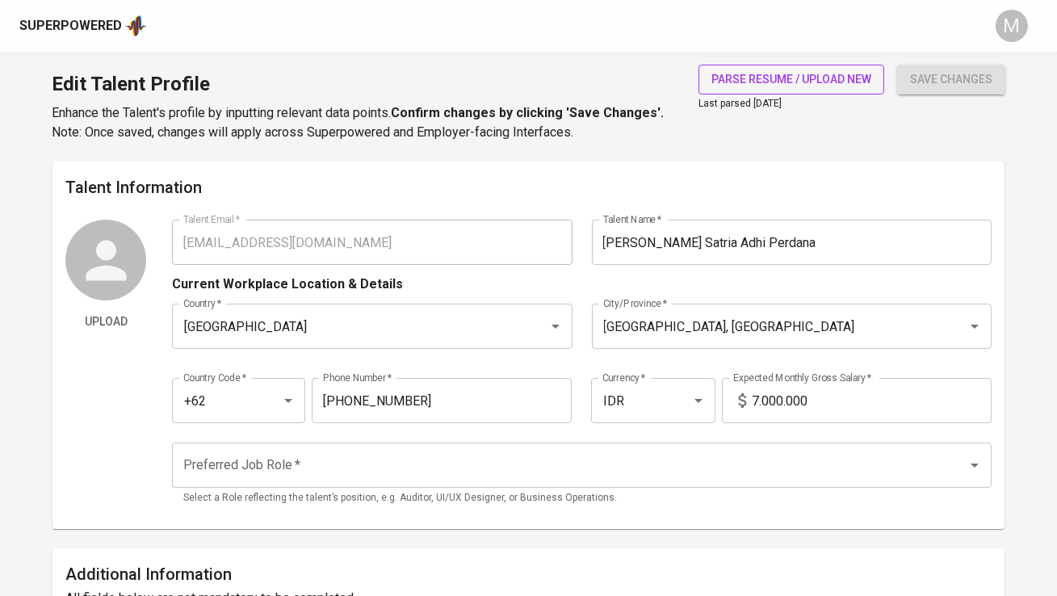
click at [745, 82] on span "parse resume / upload new" at bounding box center [792, 79] width 160 height 20
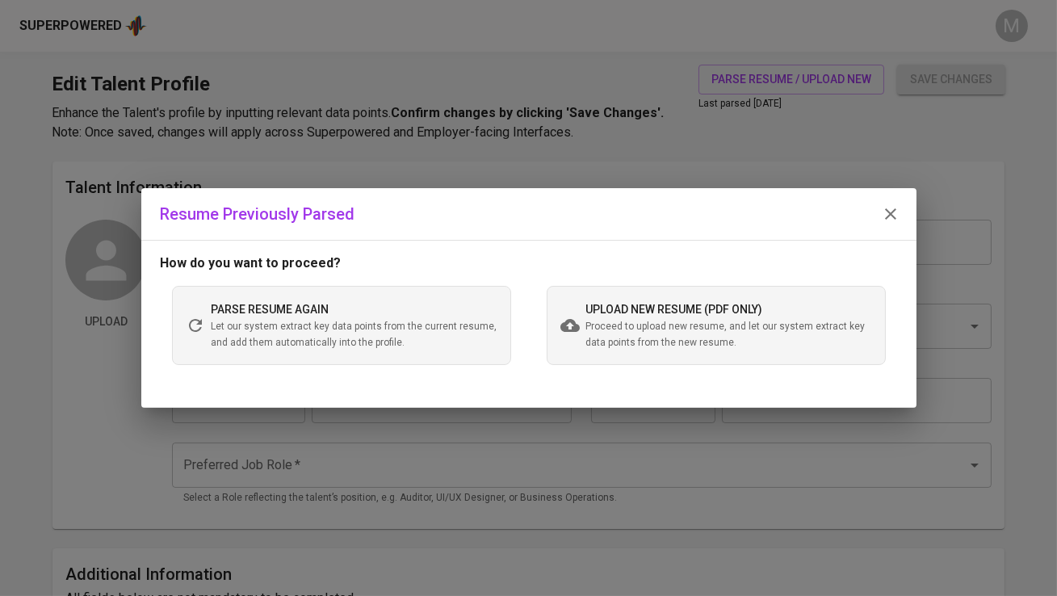
click at [645, 321] on span "Proceed to upload new resume, and let our system extract key data points from t…" at bounding box center [730, 335] width 286 height 32
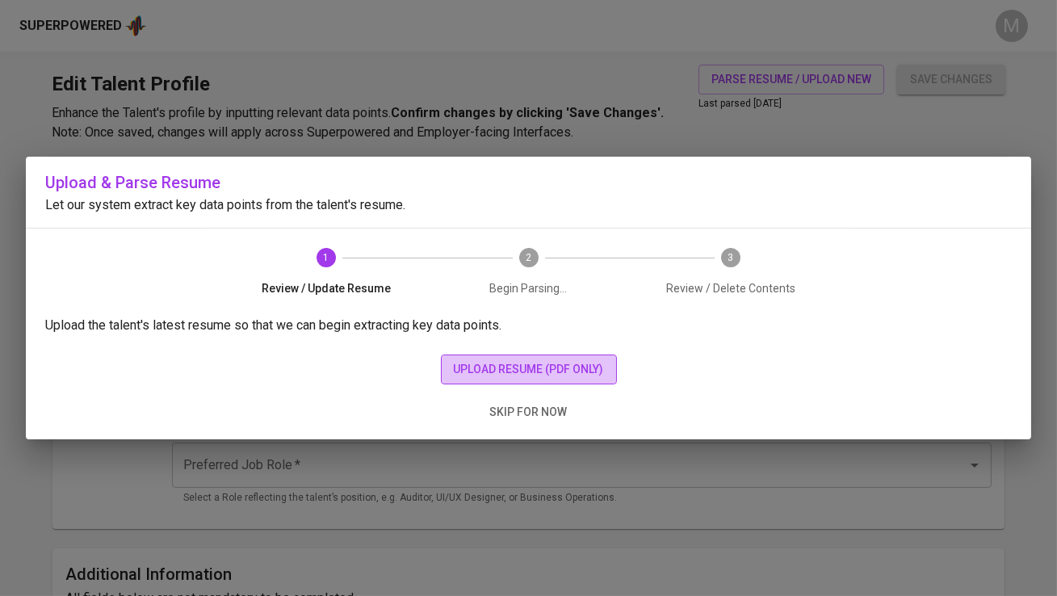
click at [491, 365] on span "upload resume (pdf only)" at bounding box center [529, 369] width 150 height 20
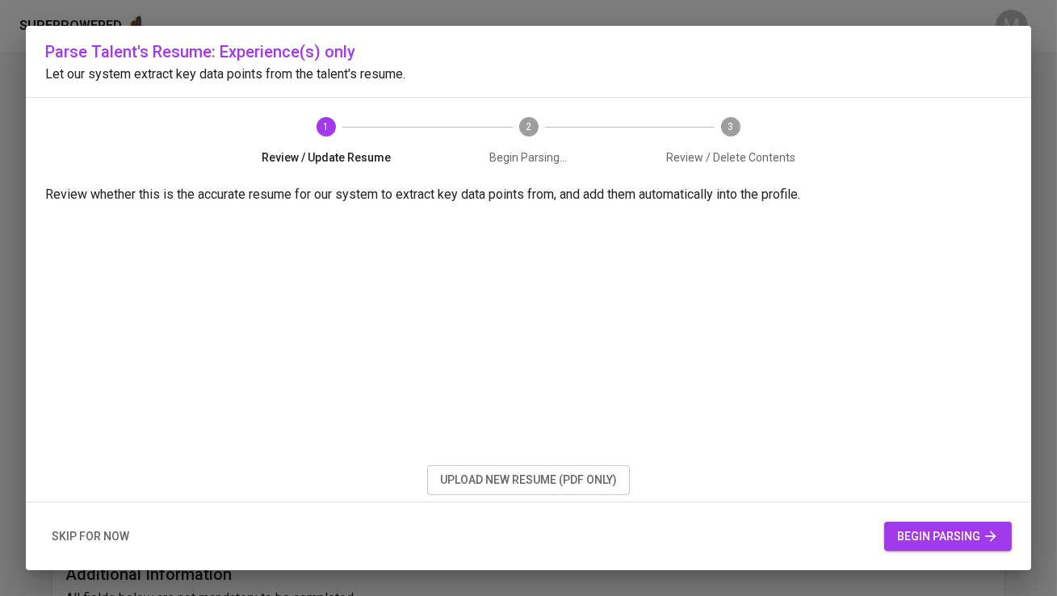
click at [912, 538] on span "begin parsing" at bounding box center [949, 537] width 102 height 20
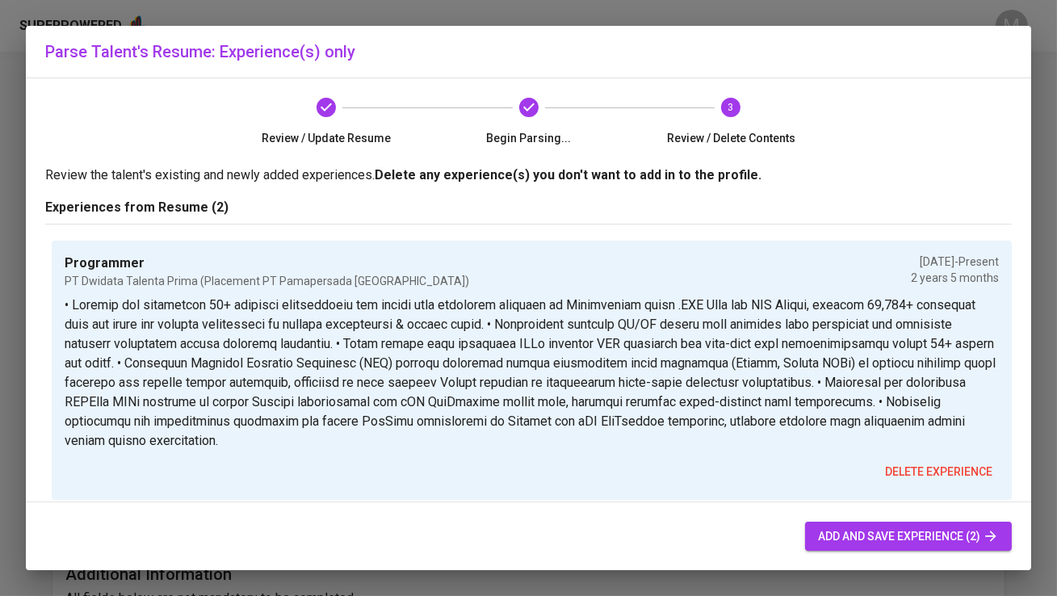
click at [918, 520] on div "add and save experience (2)" at bounding box center [529, 536] width 1006 height 69
click at [911, 534] on span "add and save experience (2)" at bounding box center [908, 537] width 181 height 20
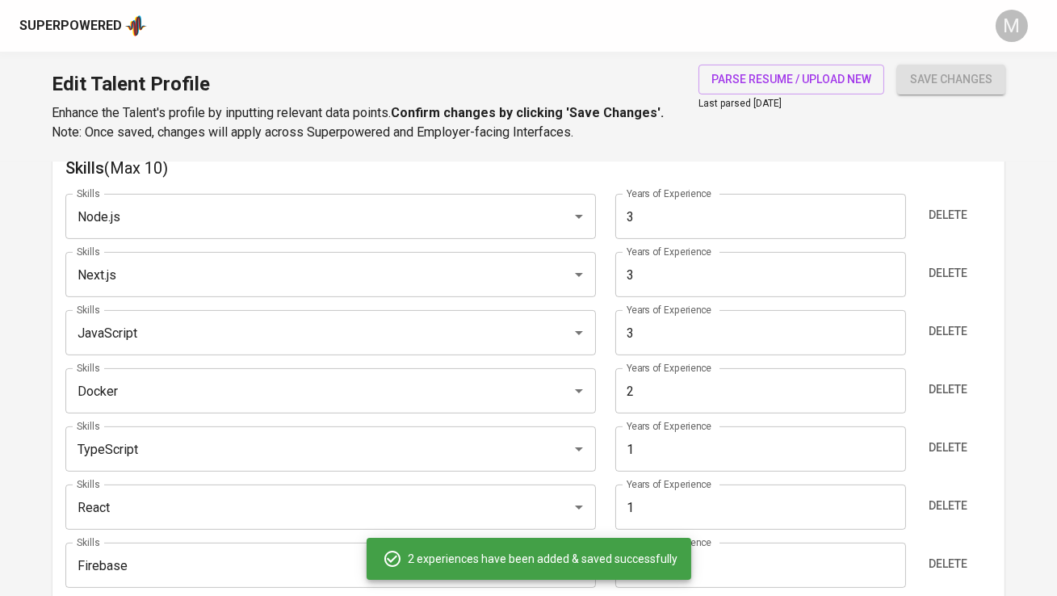
scroll to position [844, 0]
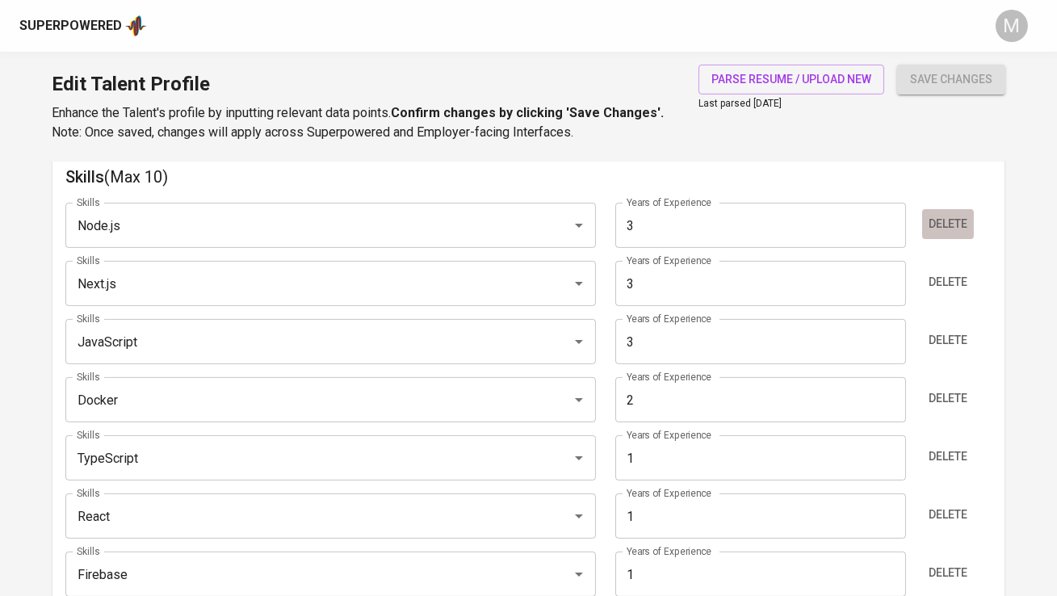
click at [965, 214] on span "Delete" at bounding box center [948, 224] width 39 height 20
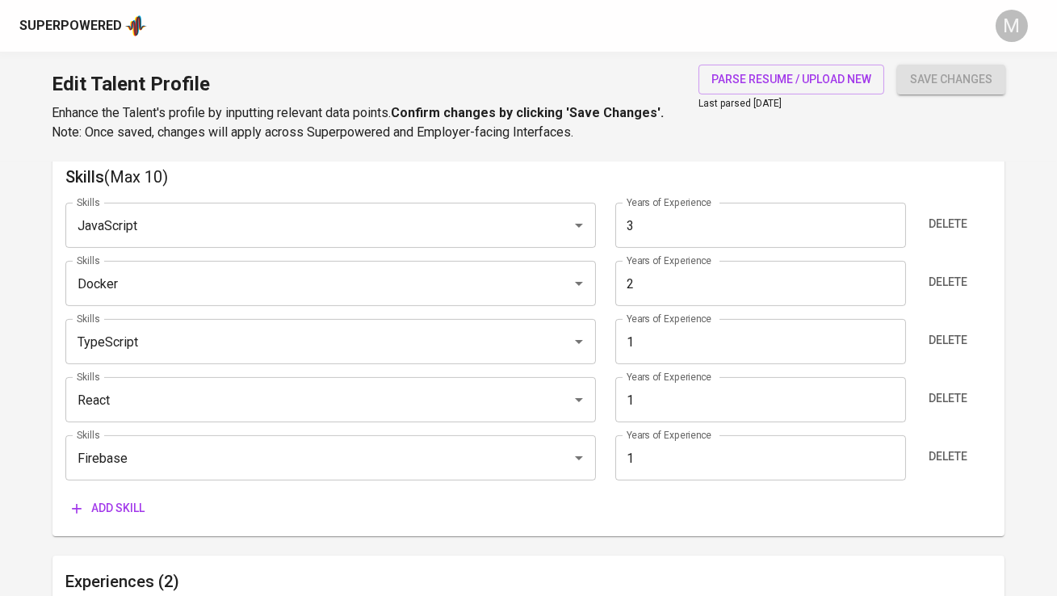
click at [965, 214] on span "Delete" at bounding box center [948, 224] width 39 height 20
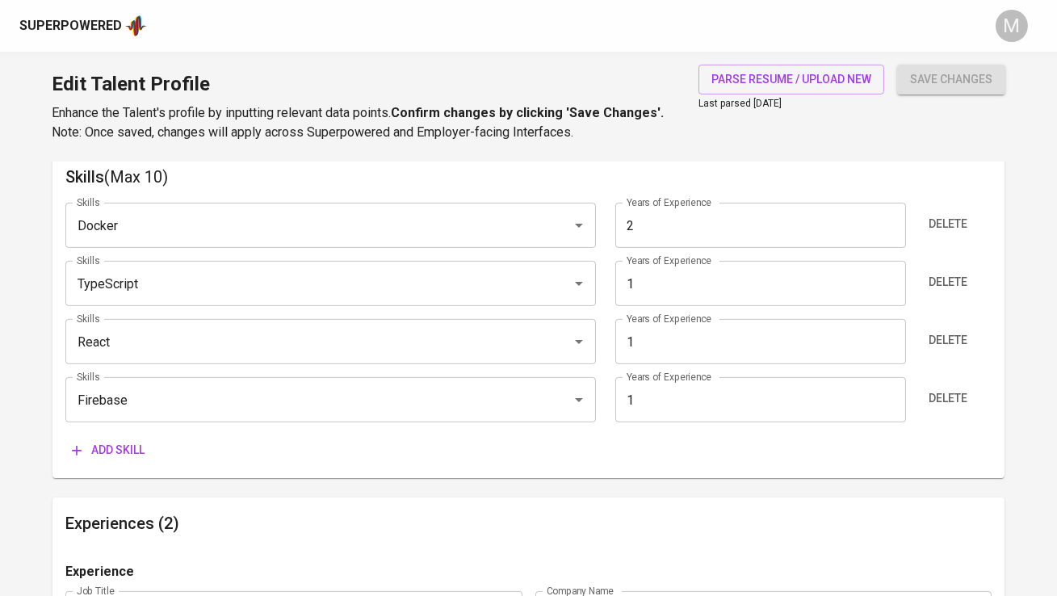
click at [965, 214] on span "Delete" at bounding box center [948, 224] width 39 height 20
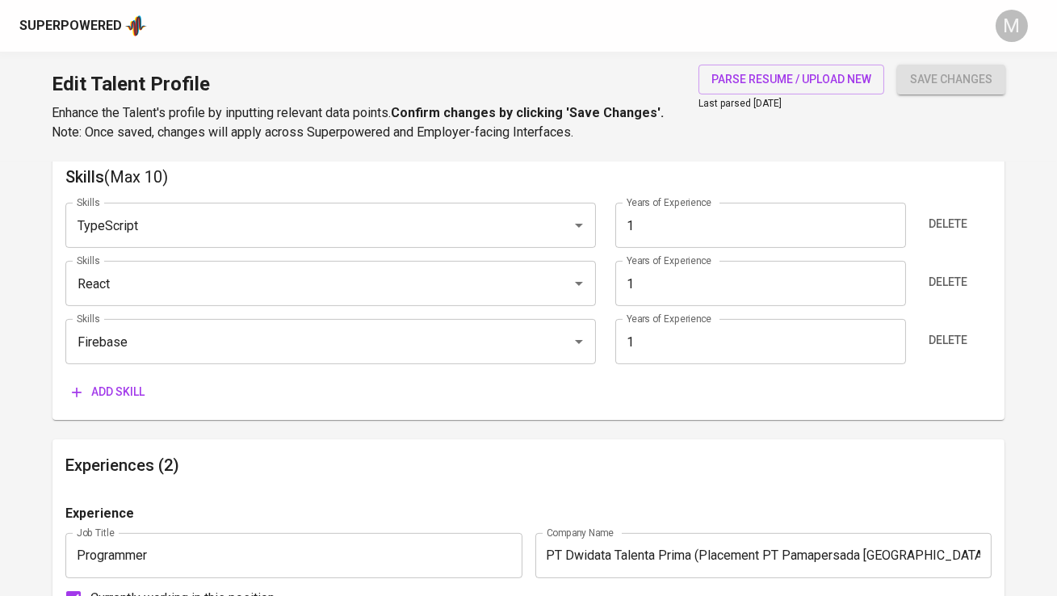
click at [965, 214] on span "Delete" at bounding box center [948, 224] width 39 height 20
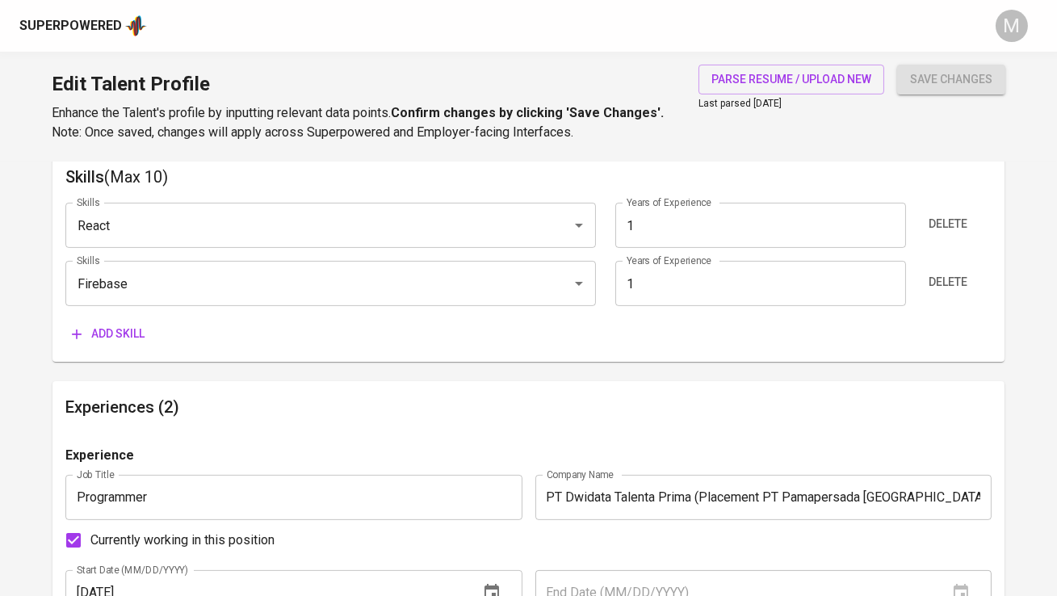
click at [965, 214] on span "Delete" at bounding box center [948, 224] width 39 height 20
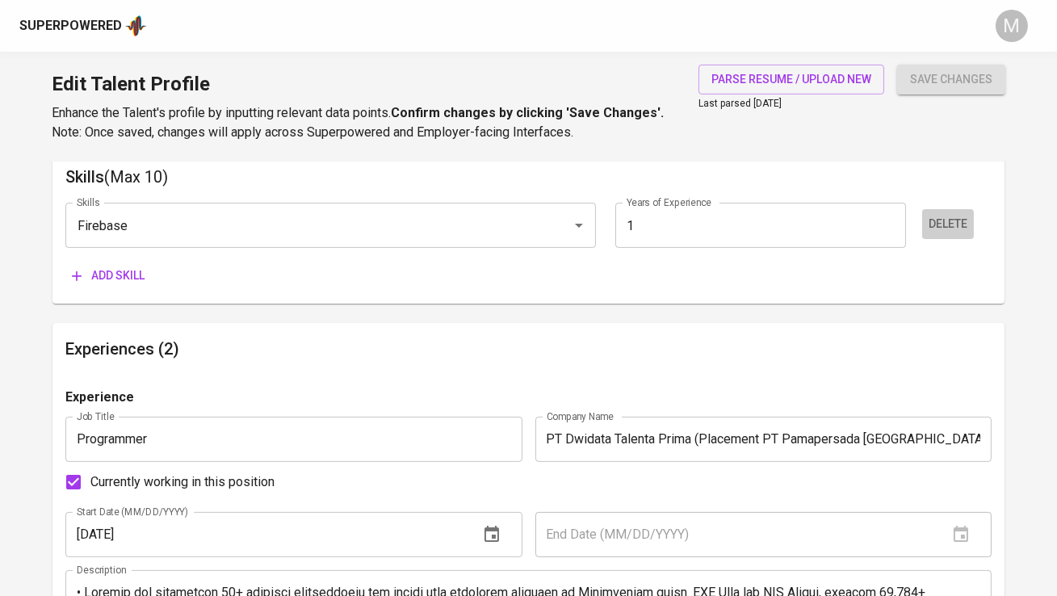
click at [965, 214] on span "Delete" at bounding box center [948, 224] width 39 height 20
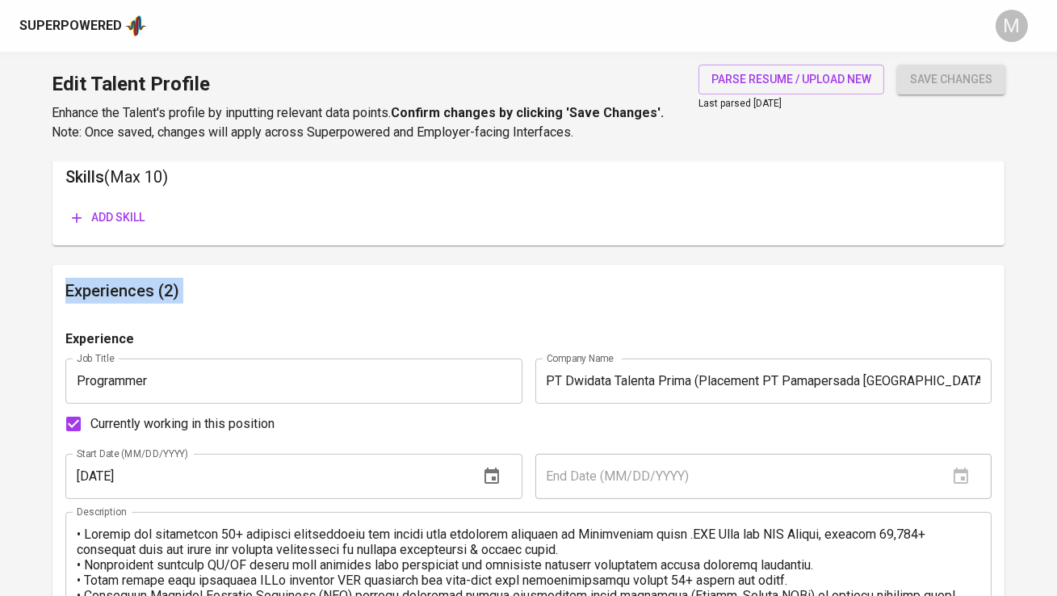
click at [965, 214] on div "Add skill" at bounding box center [528, 218] width 926 height 30
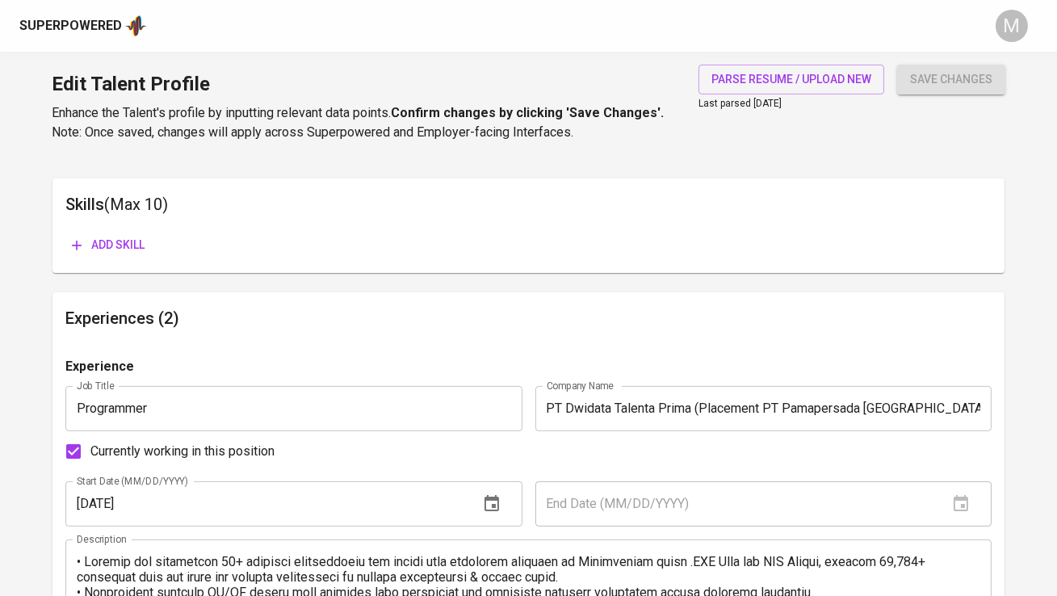
scroll to position [810, 0]
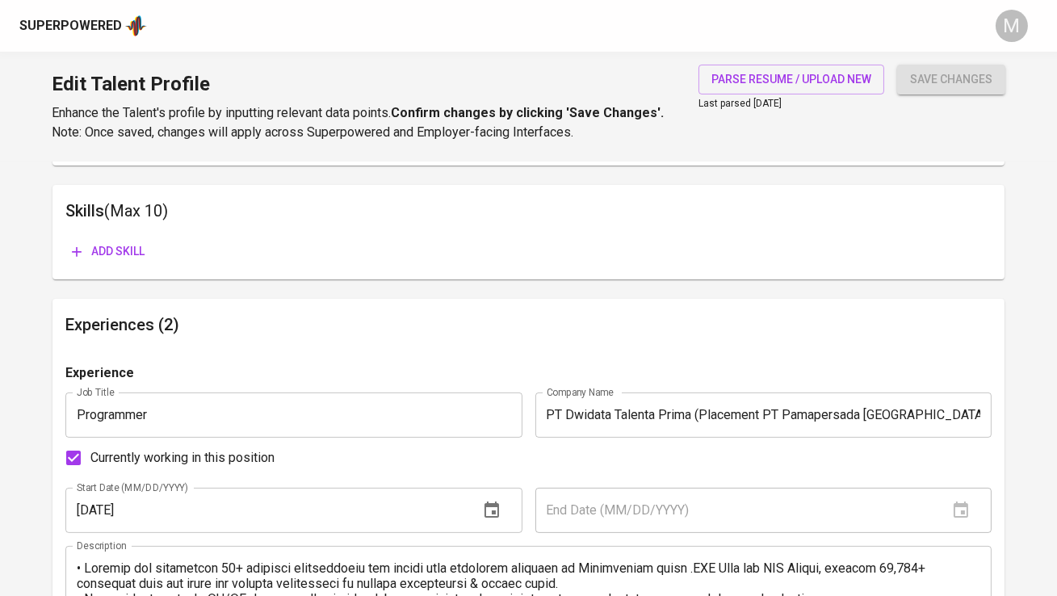
click at [132, 249] on span "Add skill" at bounding box center [108, 252] width 73 height 20
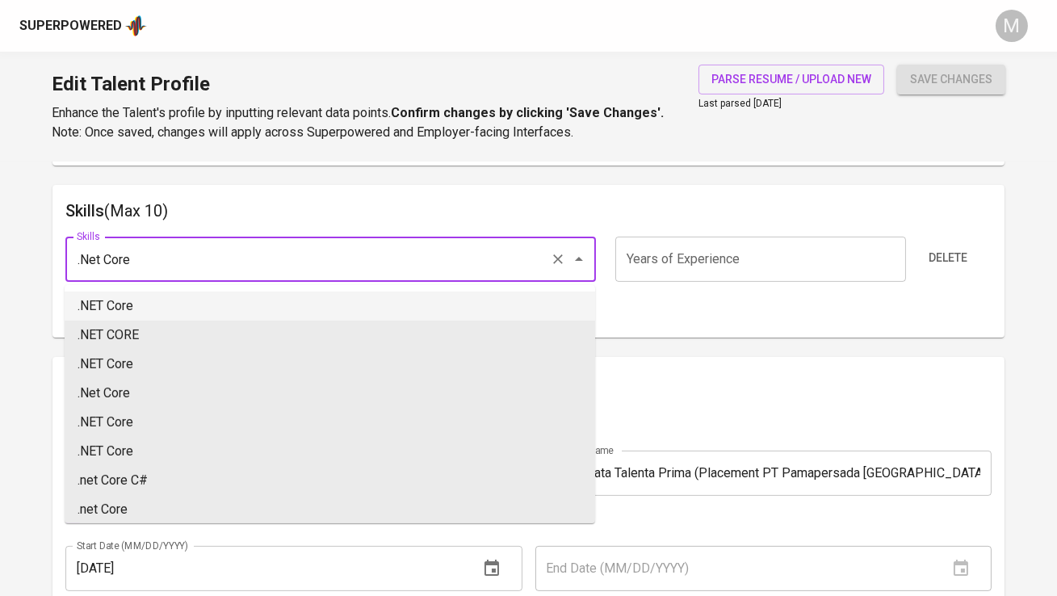
click at [181, 297] on li ".NET Core" at bounding box center [330, 306] width 531 height 29
type input ".NET Core"
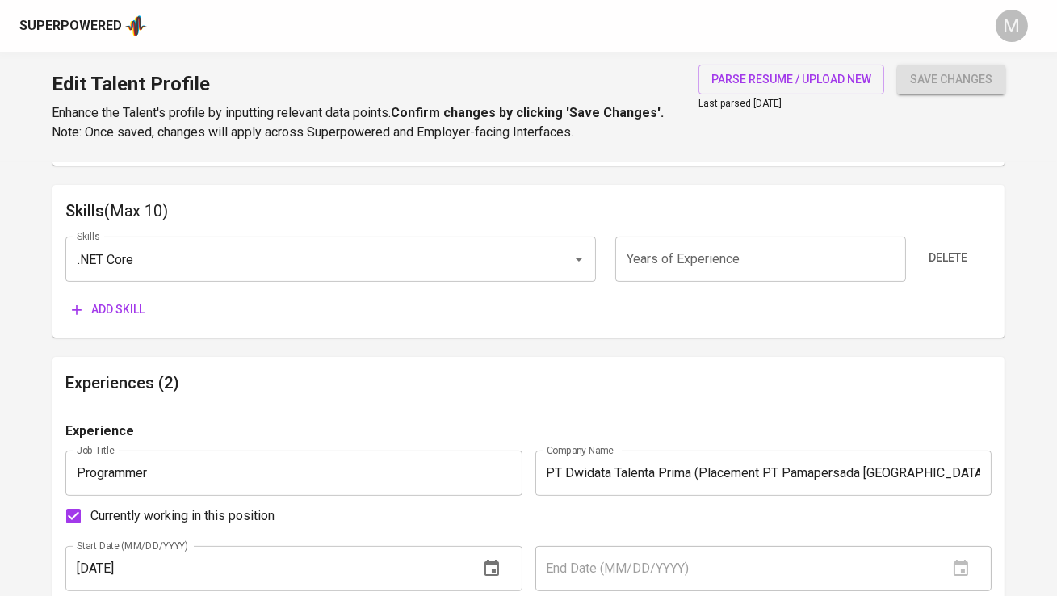
click at [120, 305] on span "Add skill" at bounding box center [108, 310] width 73 height 20
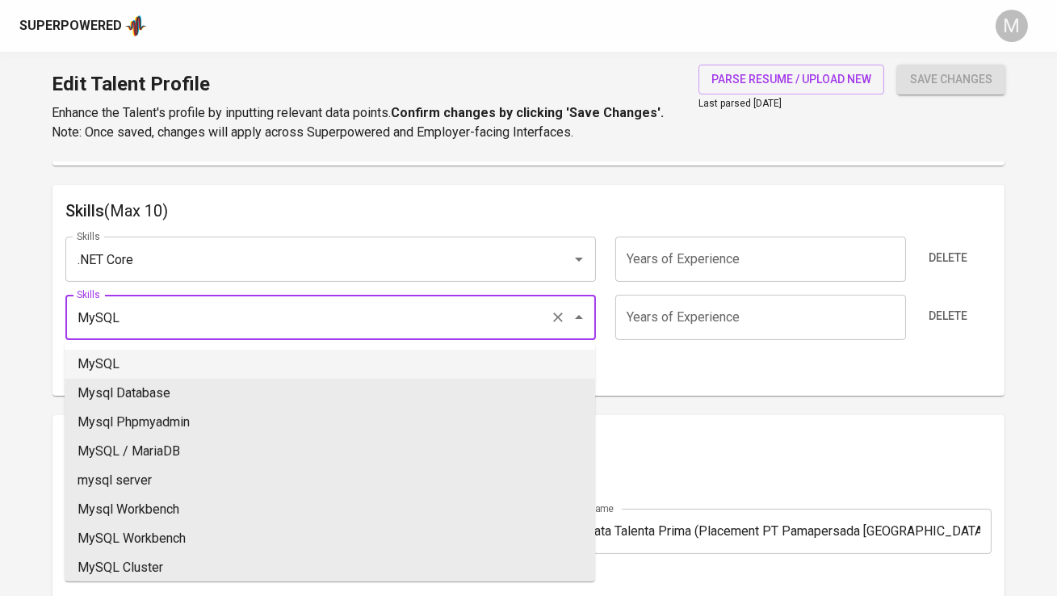
click at [155, 354] on li "MySQL" at bounding box center [330, 364] width 531 height 29
type input "MySQL"
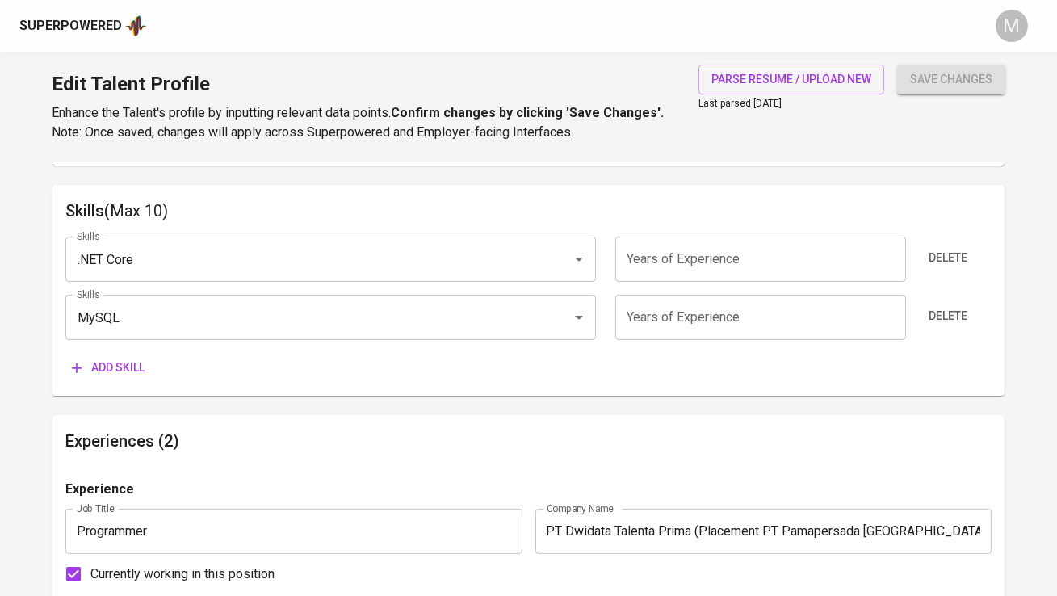
click at [109, 367] on span "Add skill" at bounding box center [108, 368] width 73 height 20
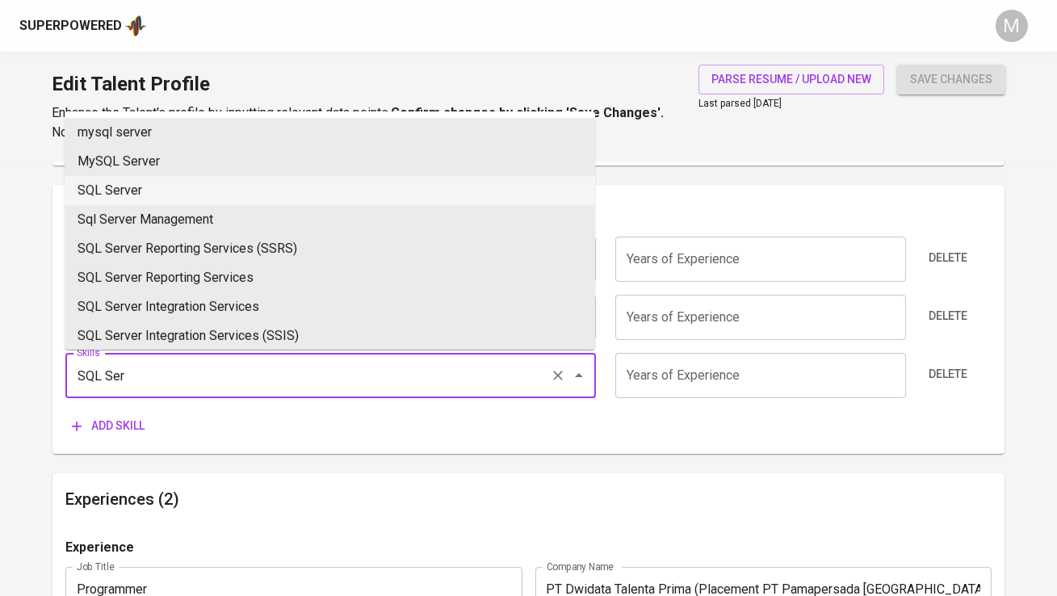
click at [210, 194] on li "SQL Server" at bounding box center [330, 190] width 531 height 29
type input "SQL Server"
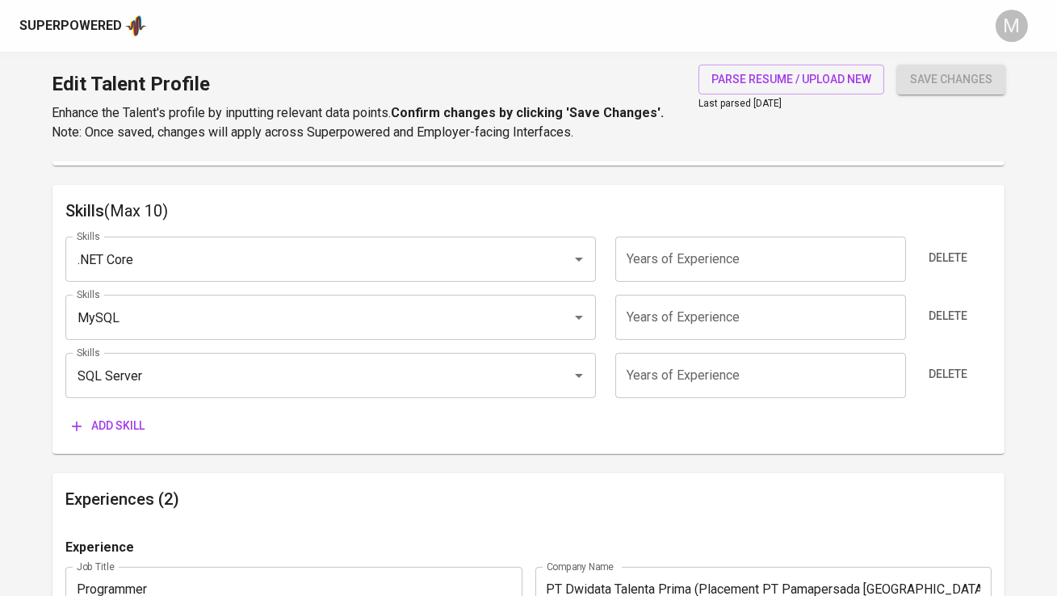
click at [122, 420] on span "Add skill" at bounding box center [108, 426] width 73 height 20
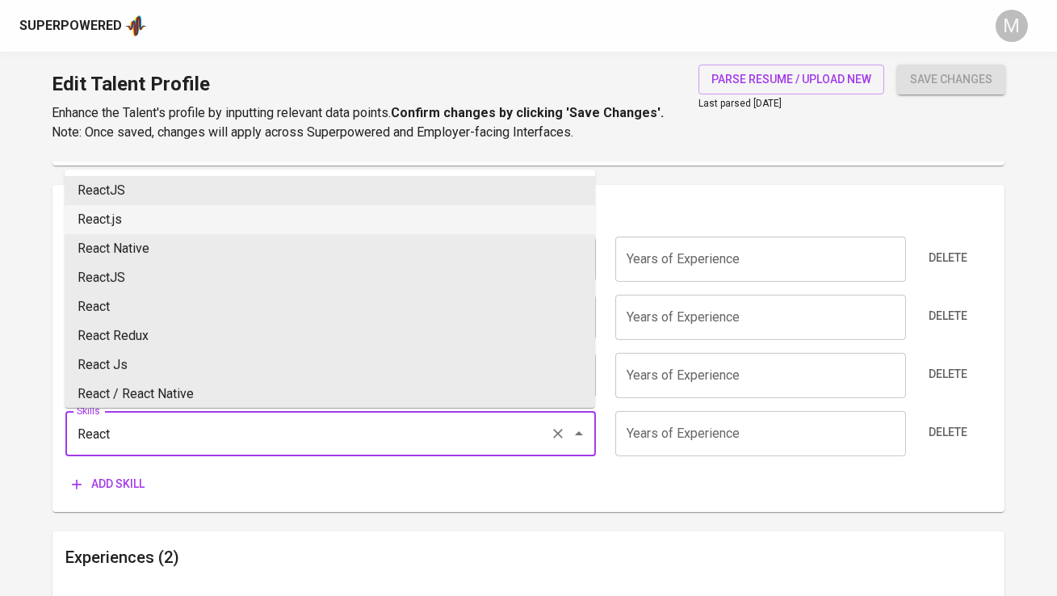
click at [236, 210] on li "React.js" at bounding box center [330, 219] width 531 height 29
type input "React.js"
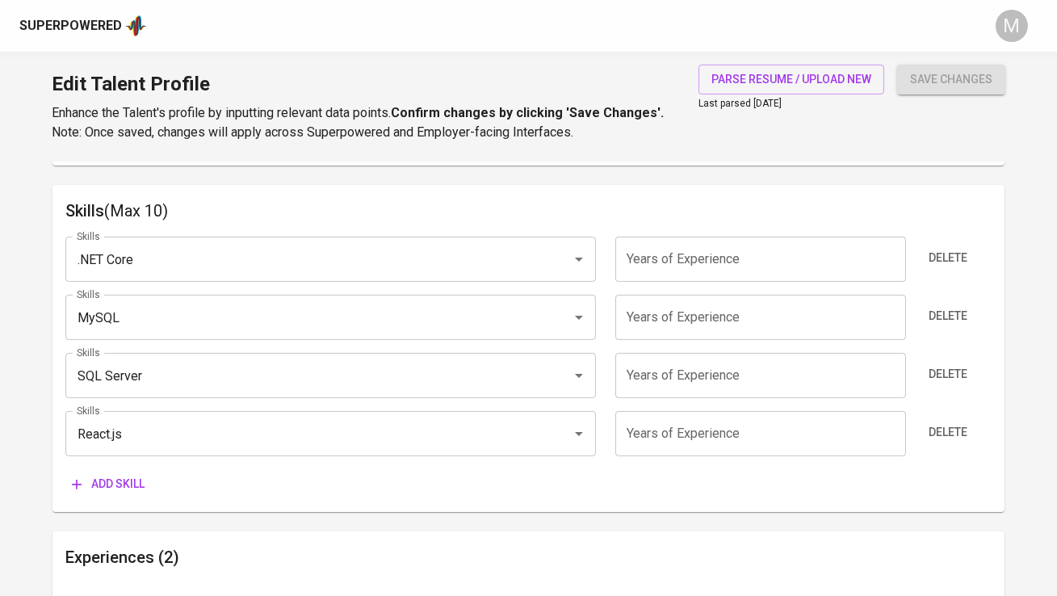
click at [128, 483] on span "Add skill" at bounding box center [108, 484] width 73 height 20
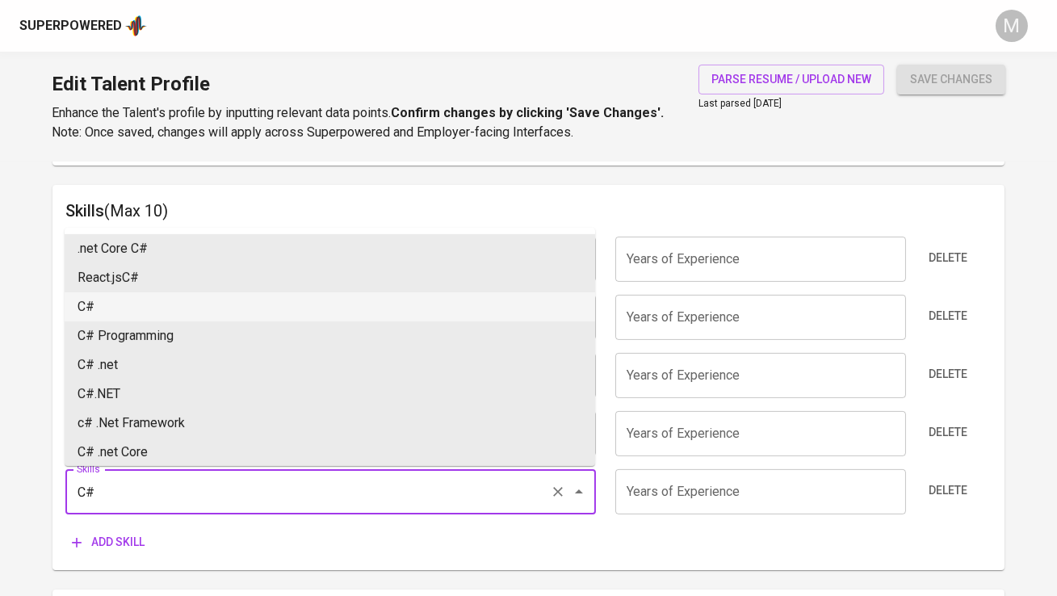
click at [280, 309] on li "C#" at bounding box center [330, 306] width 531 height 29
type input "C#"
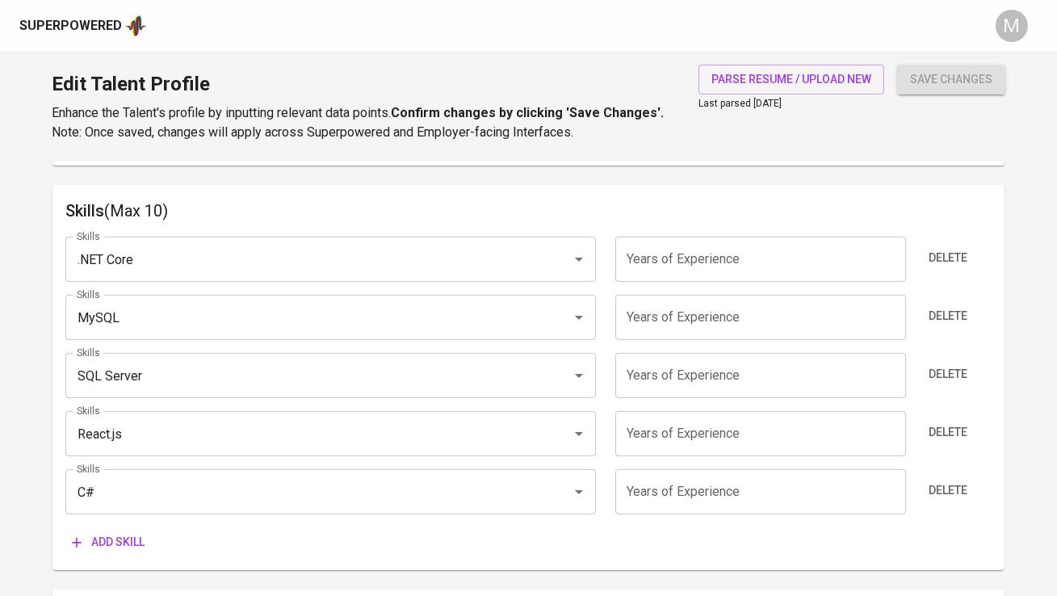
click at [738, 271] on input "number" at bounding box center [761, 259] width 291 height 45
type input "3"
click at [898, 65] on button "save changes" at bounding box center [952, 80] width 108 height 30
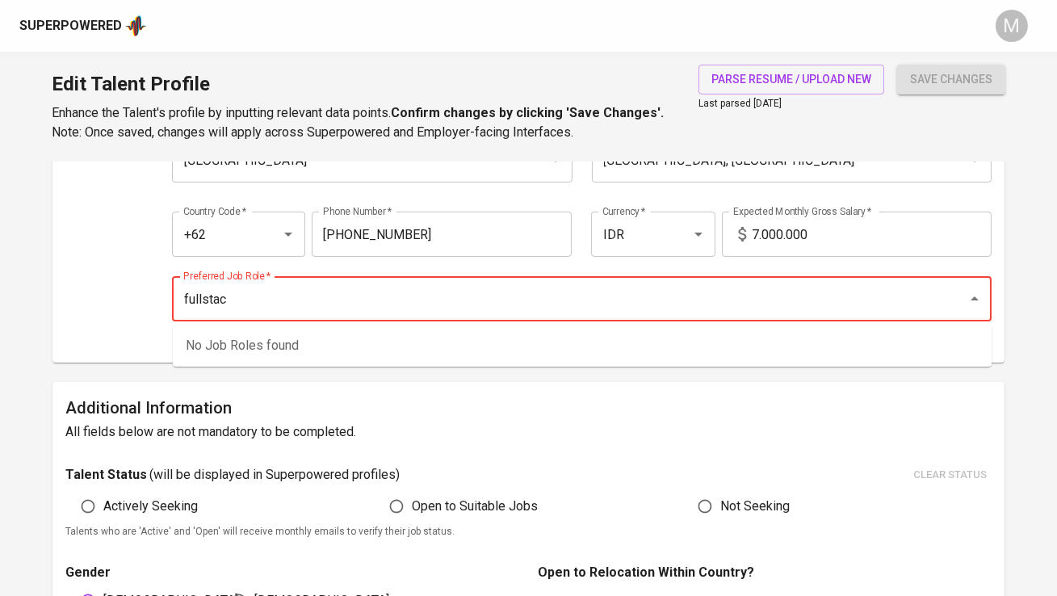
type input "fullstack"
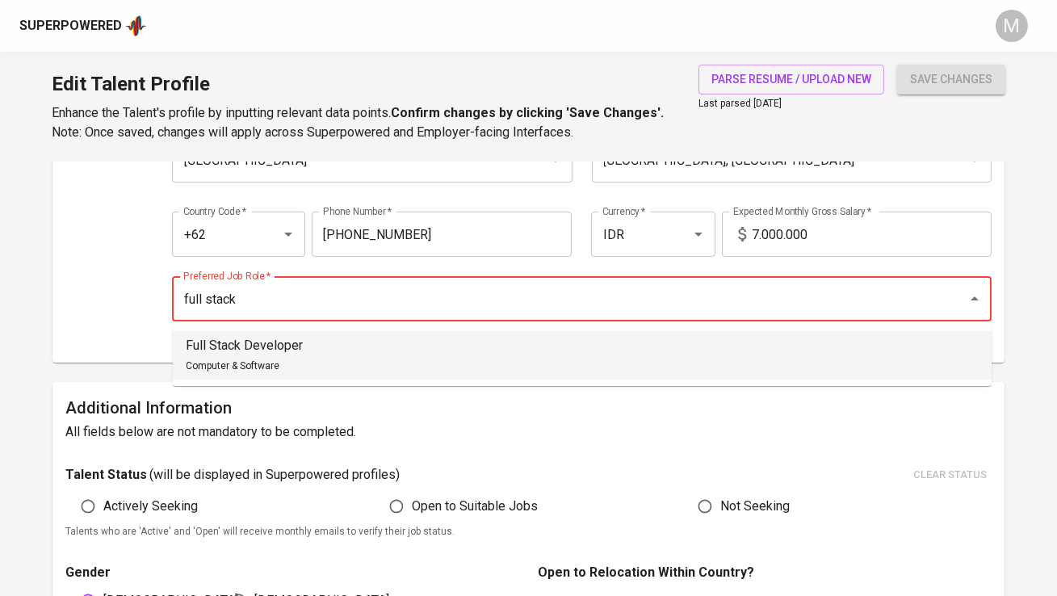
click at [679, 371] on li "Full Stack Developer Computer & Software" at bounding box center [582, 355] width 819 height 48
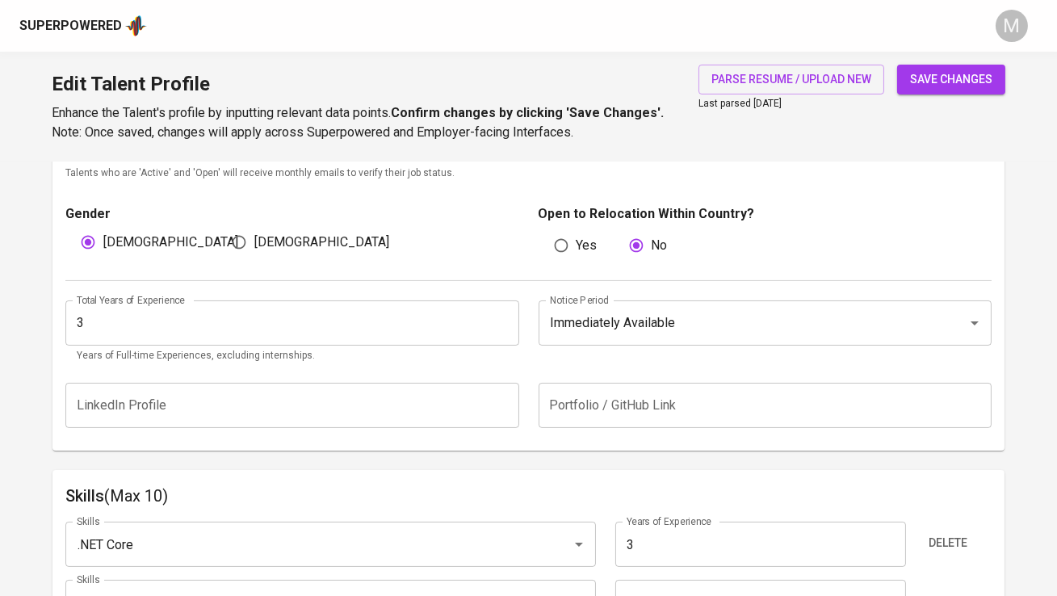
scroll to position [527, 0]
type input "Full Stack Developer"
click at [665, 318] on input "Immediately Available" at bounding box center [742, 321] width 393 height 31
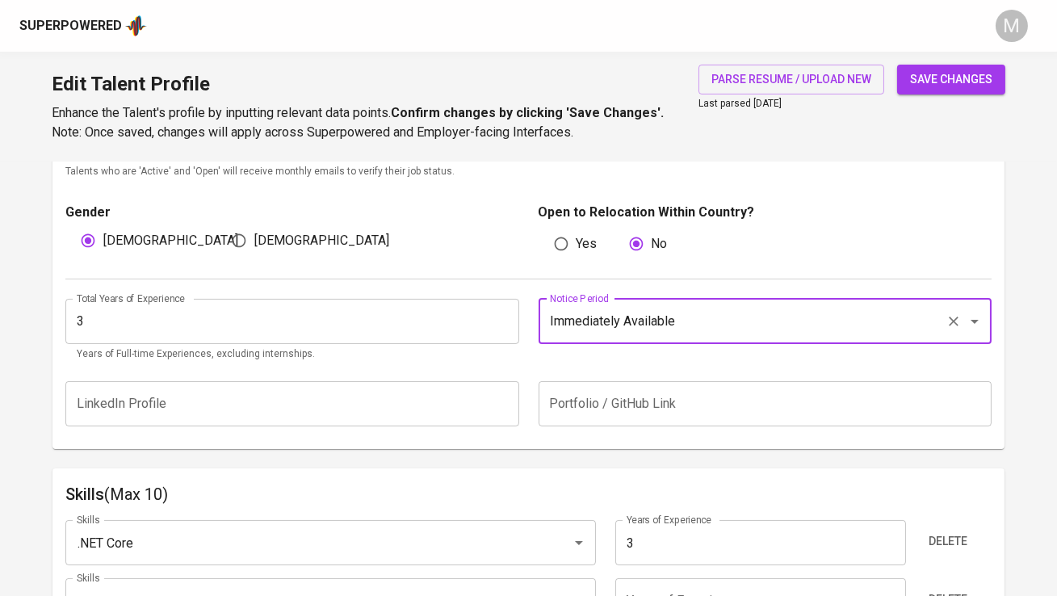
click at [742, 322] on input "Immediately Available" at bounding box center [742, 321] width 393 height 31
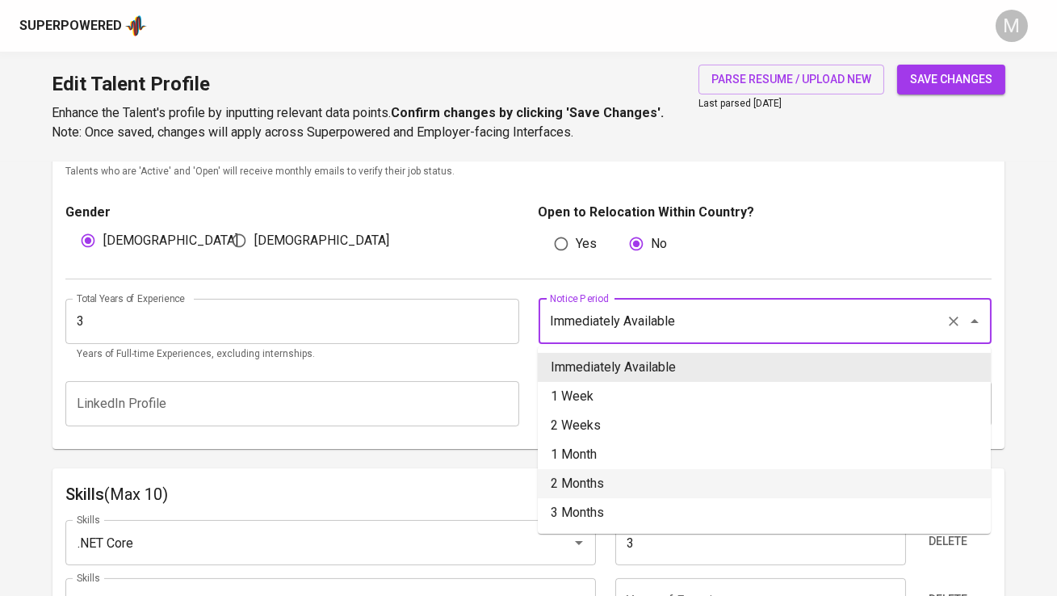
click at [713, 472] on li "2 Months" at bounding box center [764, 483] width 453 height 29
type input "2 Months"
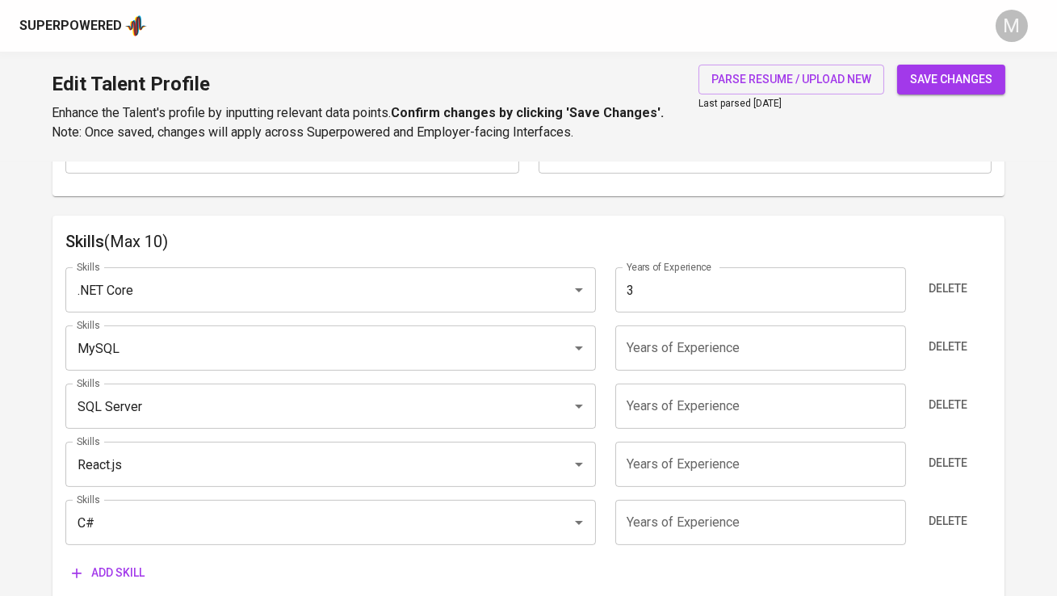
scroll to position [785, 0]
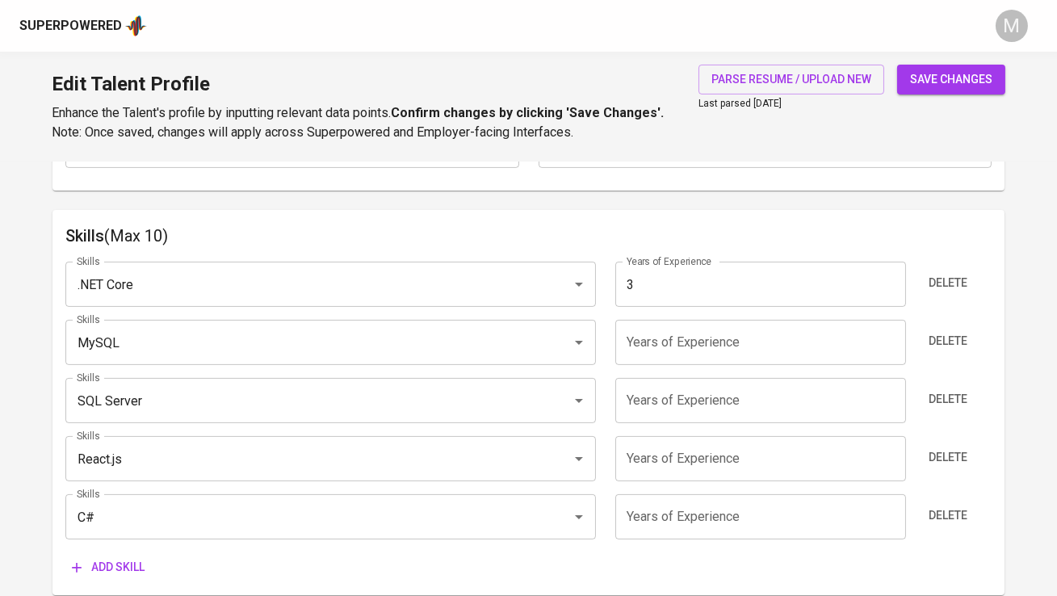
click at [732, 351] on input "number" at bounding box center [761, 342] width 291 height 45
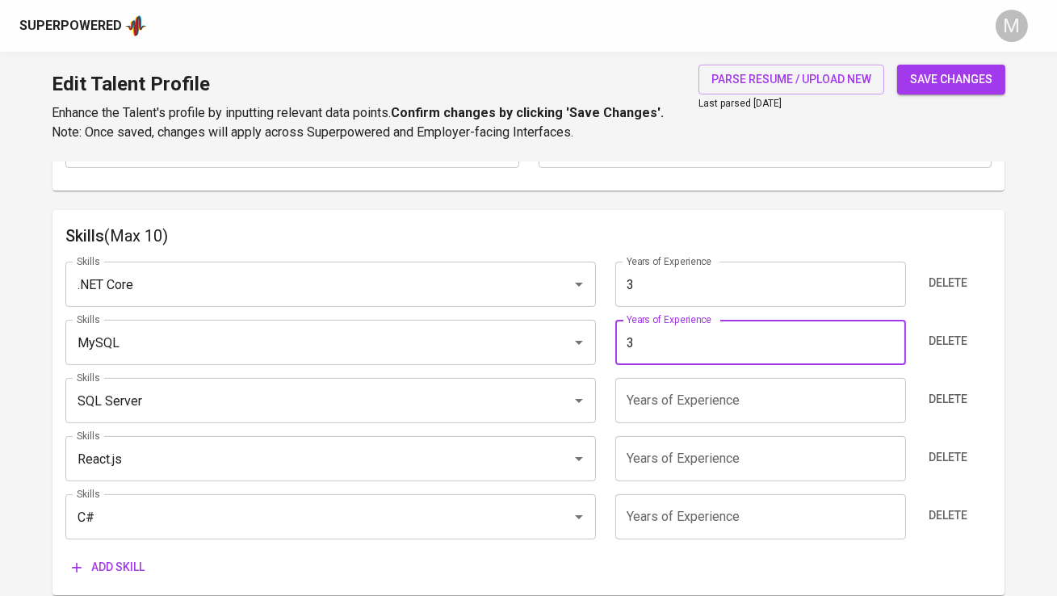
type input "3"
click at [700, 389] on input "number" at bounding box center [761, 400] width 291 height 45
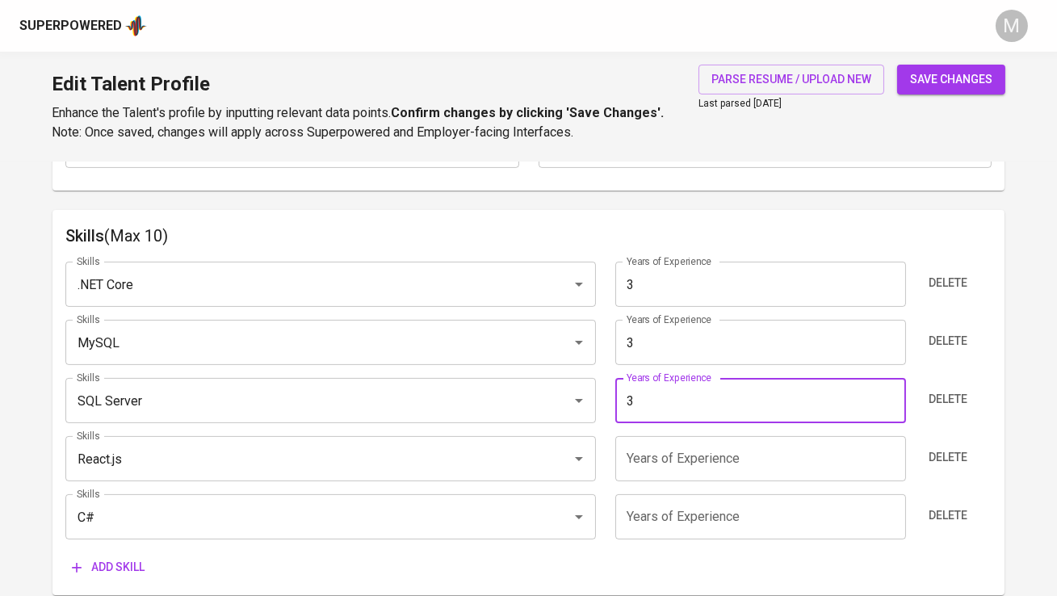
type input "3"
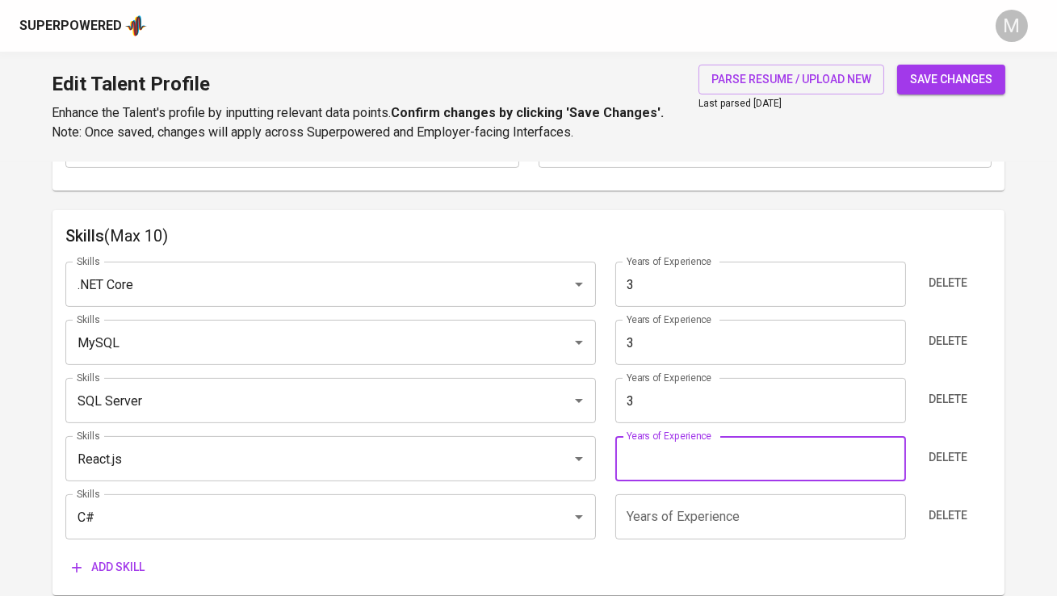
click at [678, 450] on input "number" at bounding box center [761, 458] width 291 height 45
type input "3"
click at [665, 523] on input "number" at bounding box center [761, 516] width 291 height 45
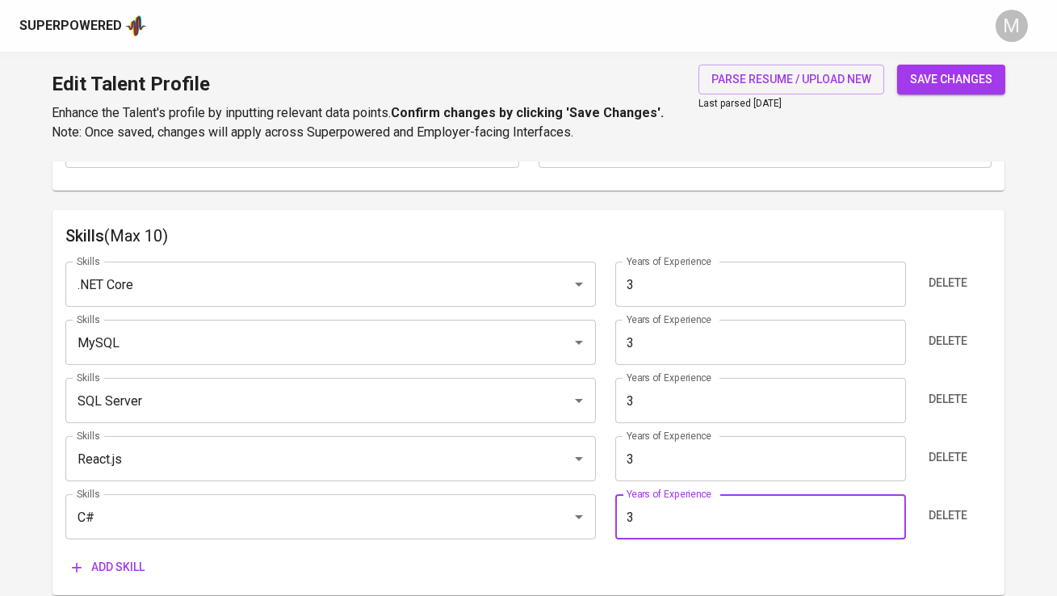
type input "3"
click at [665, 555] on div "Add skill" at bounding box center [528, 568] width 926 height 30
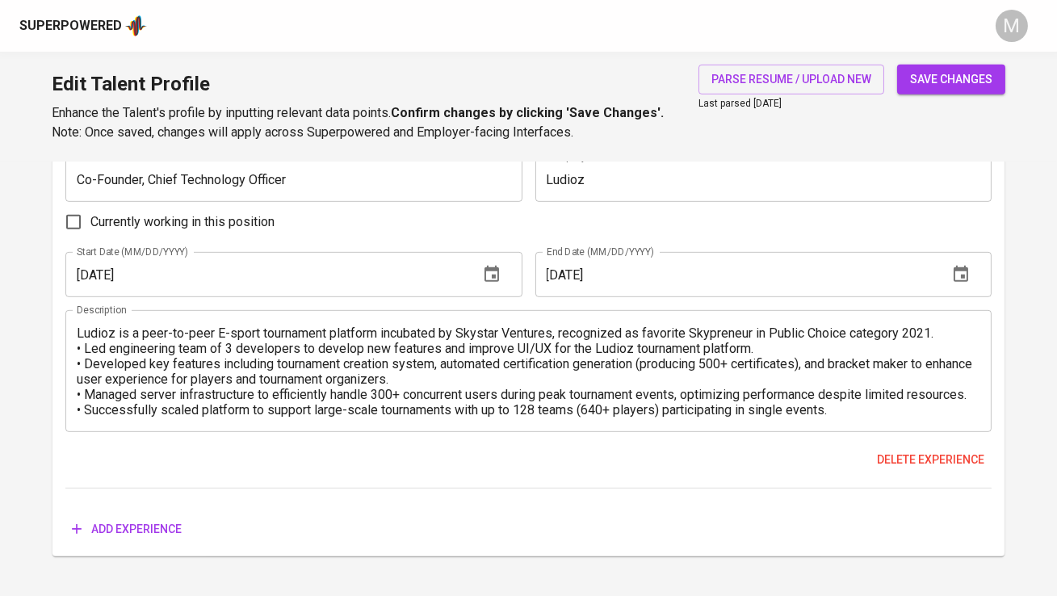
scroll to position [1760, 0]
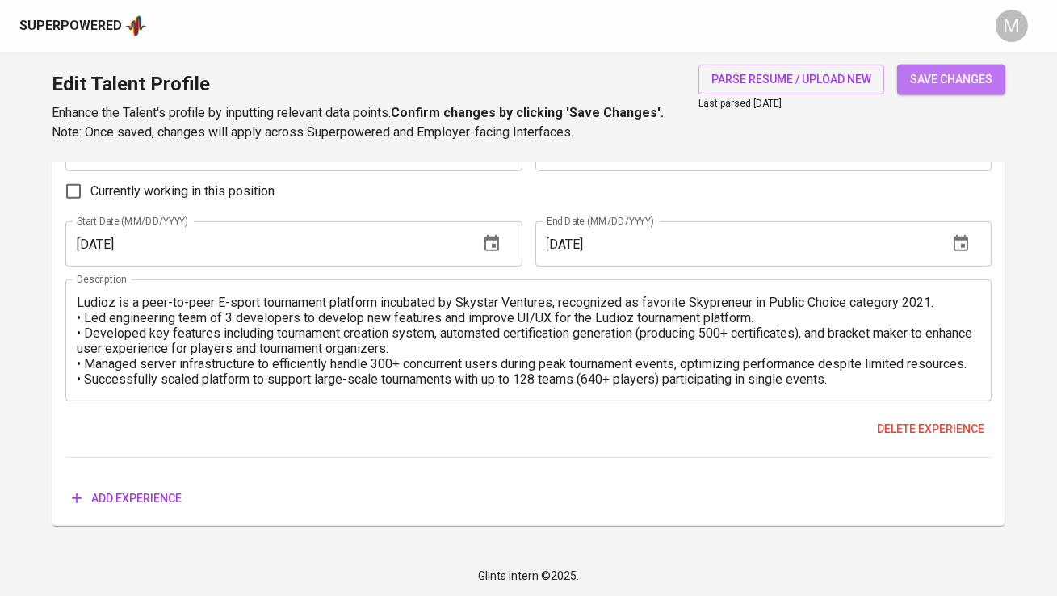
click at [960, 72] on span "save changes" at bounding box center [951, 79] width 82 height 20
type input "C#"
type input "React.js"
type input "MySQL"
type input ".NET Core"
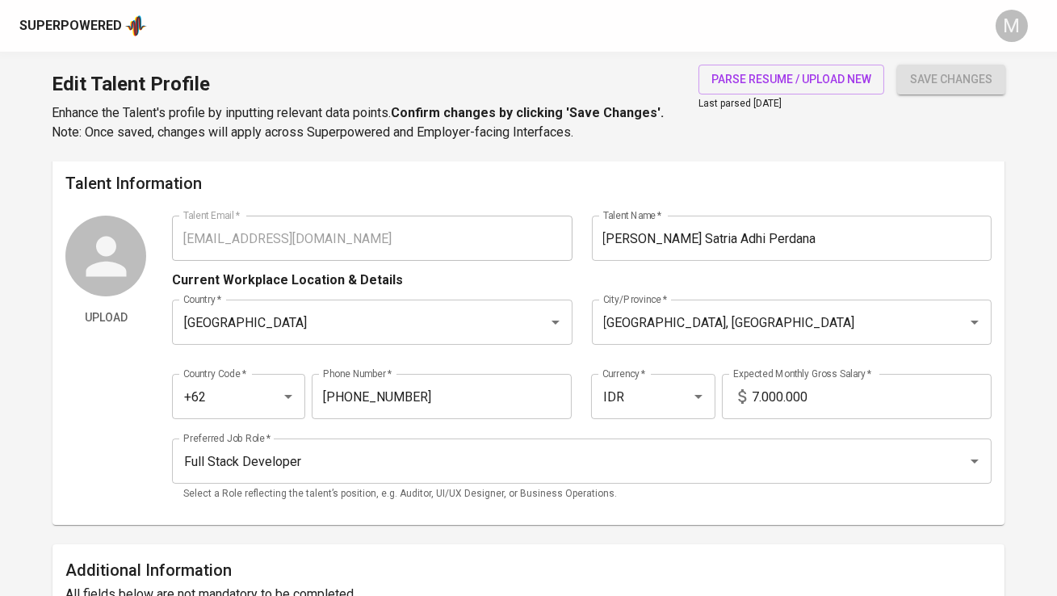
scroll to position [0, 0]
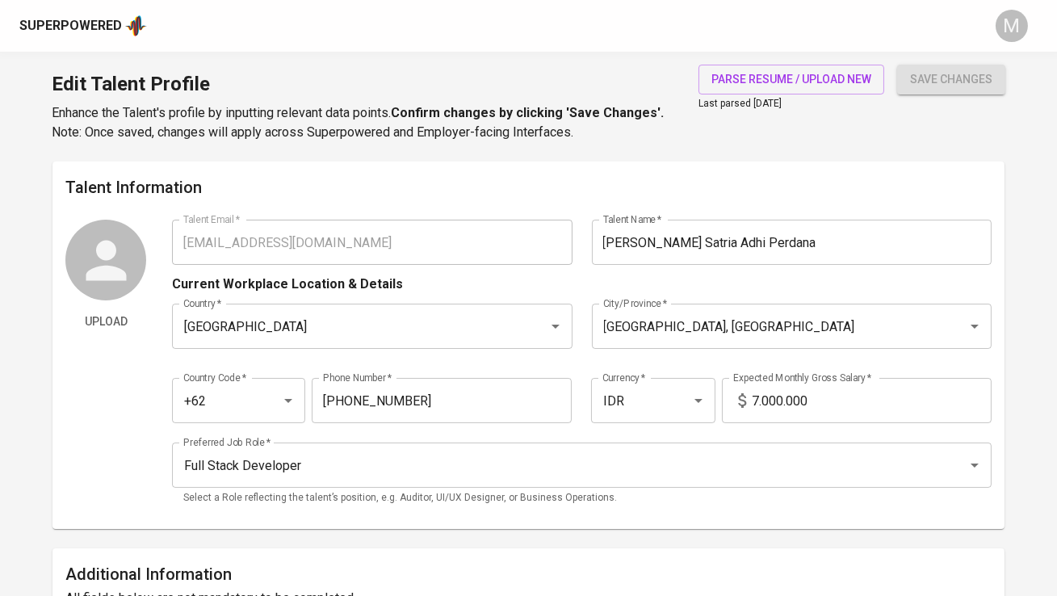
click at [75, 36] on div "Superpowered" at bounding box center [83, 26] width 128 height 24
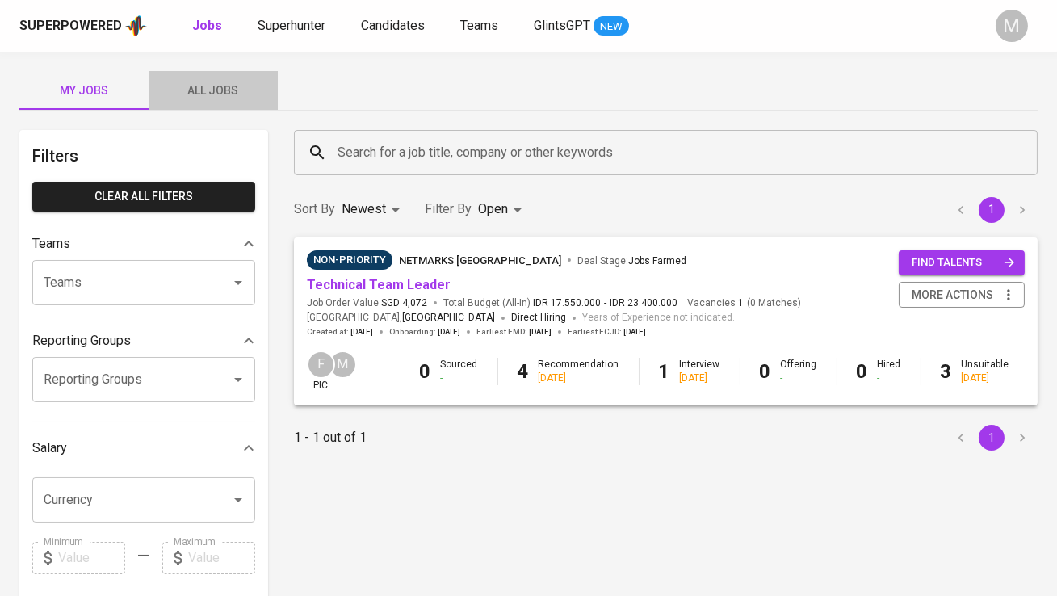
click at [204, 87] on span "All Jobs" at bounding box center [213, 91] width 110 height 20
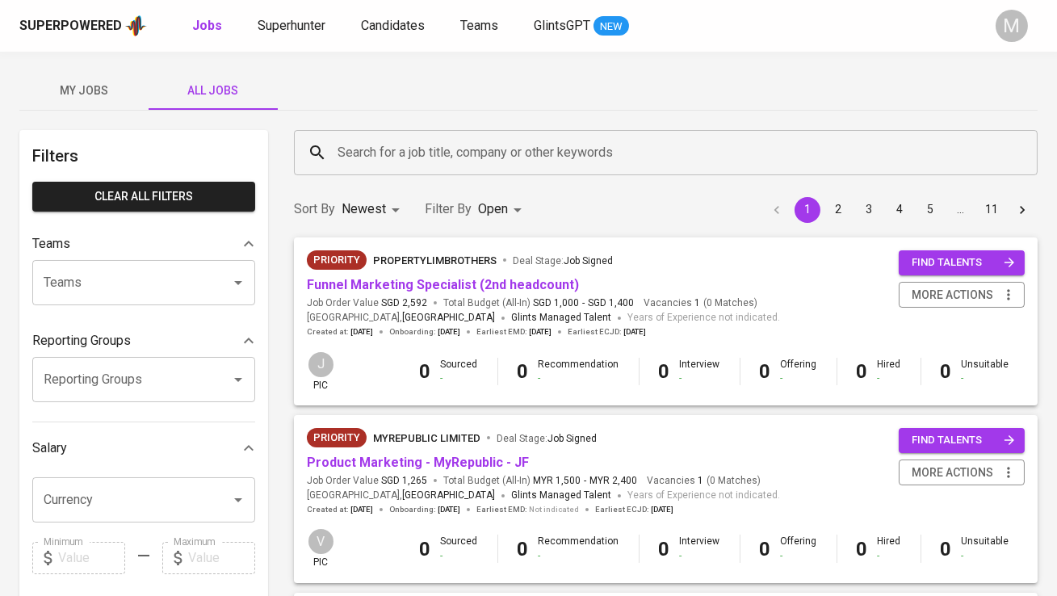
click at [382, 153] on input "Search for a job title, company or other keywords" at bounding box center [670, 152] width 673 height 31
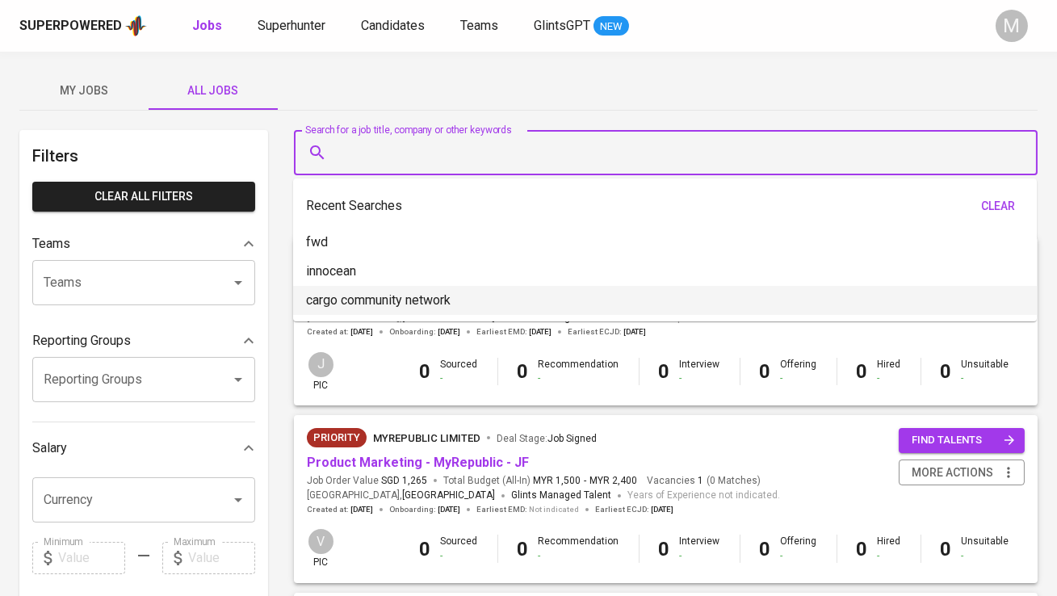
click at [408, 293] on p "cargo community network" at bounding box center [378, 300] width 145 height 19
type input "cargo community network"
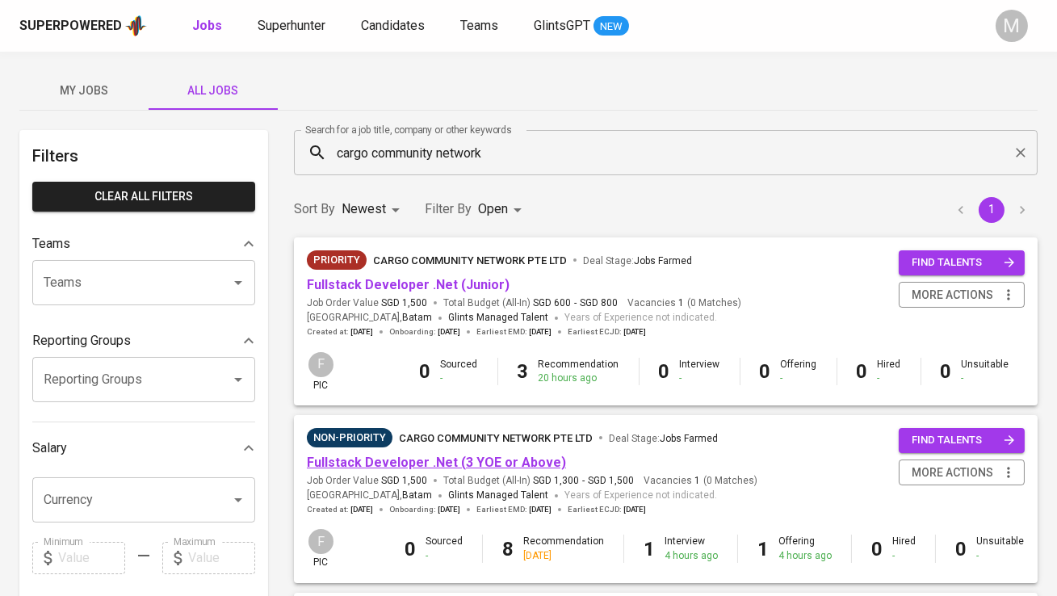
click at [494, 458] on link "Fullstack Developer .Net (3 YOE or Above)" at bounding box center [436, 462] width 259 height 15
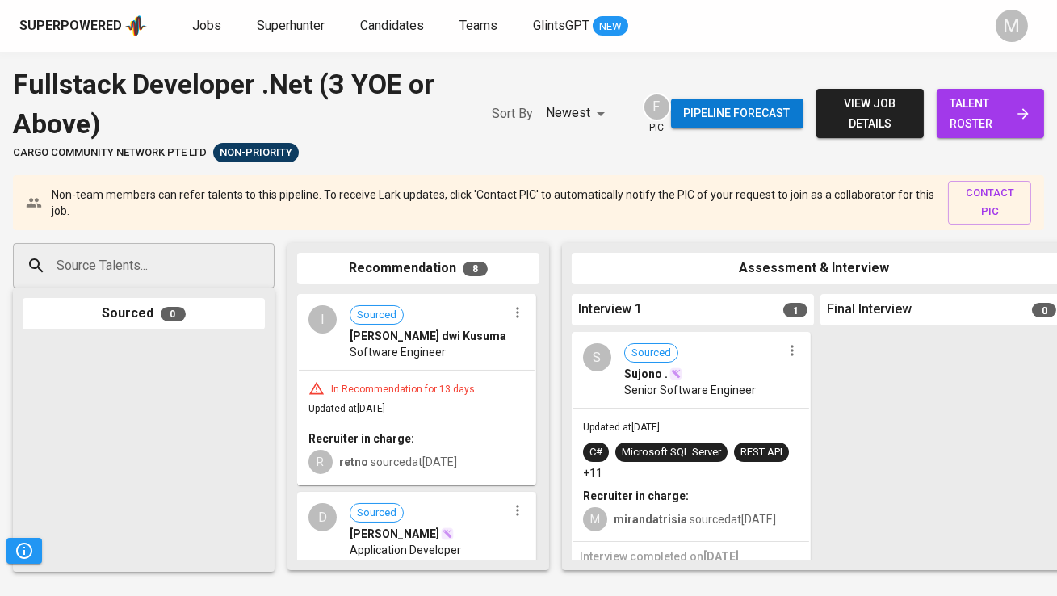
click at [968, 115] on span "talent roster" at bounding box center [991, 114] width 82 height 40
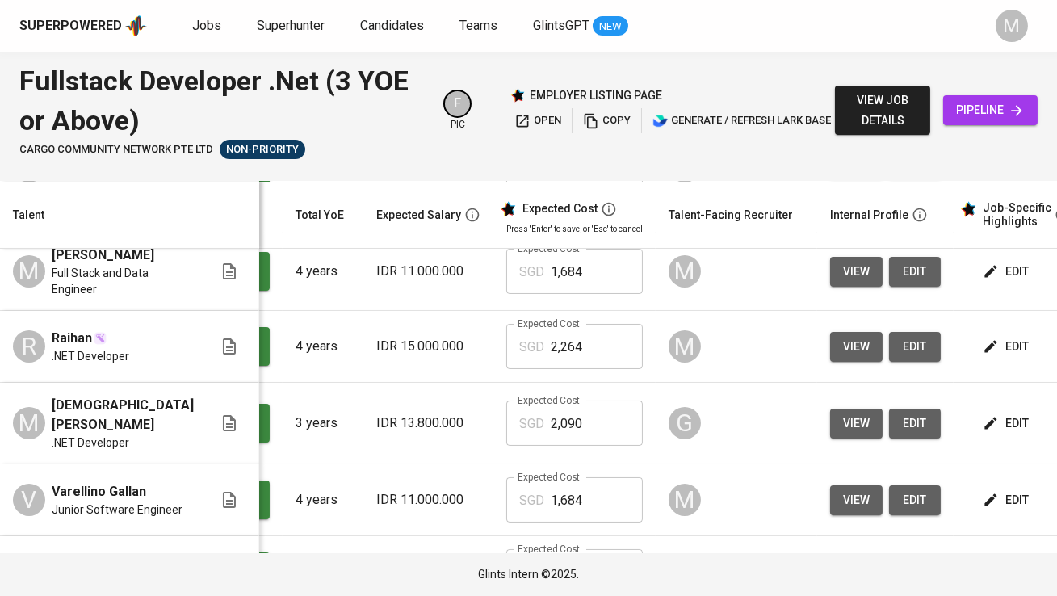
scroll to position [0, 204]
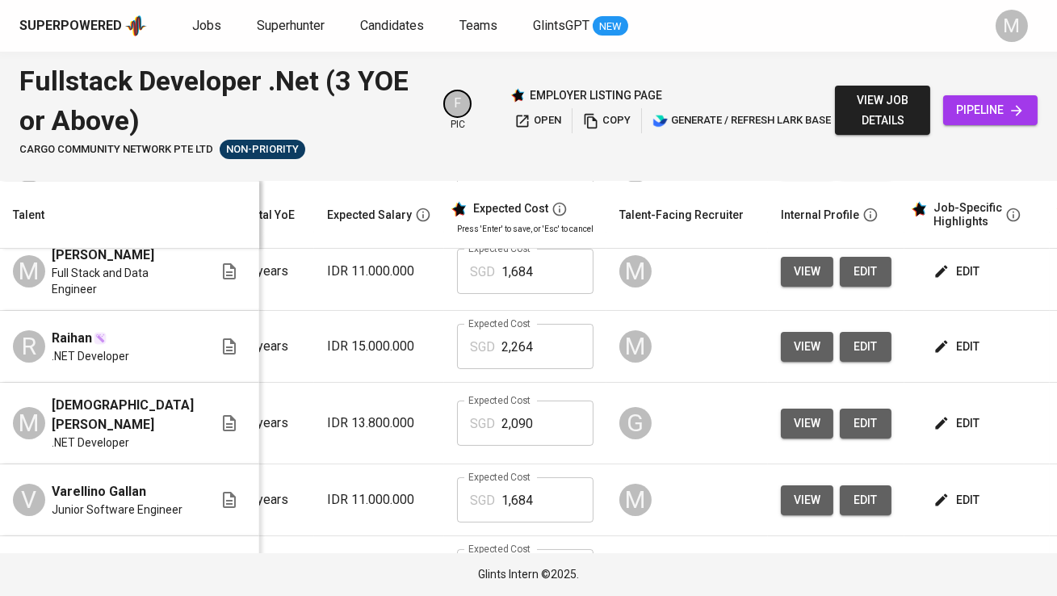
click at [957, 282] on span "edit" at bounding box center [958, 272] width 43 height 20
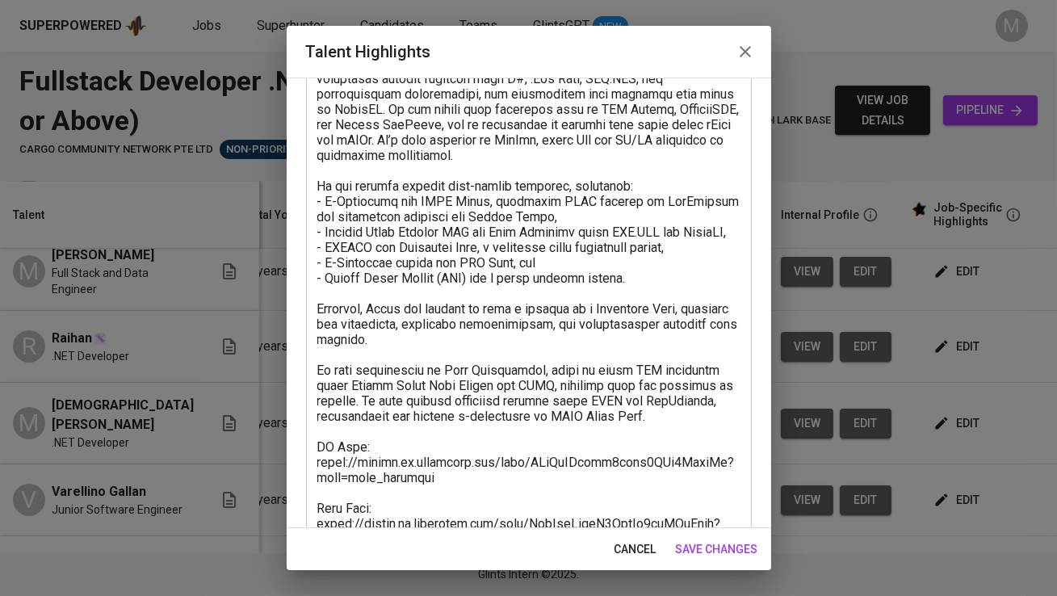
scroll to position [436, 0]
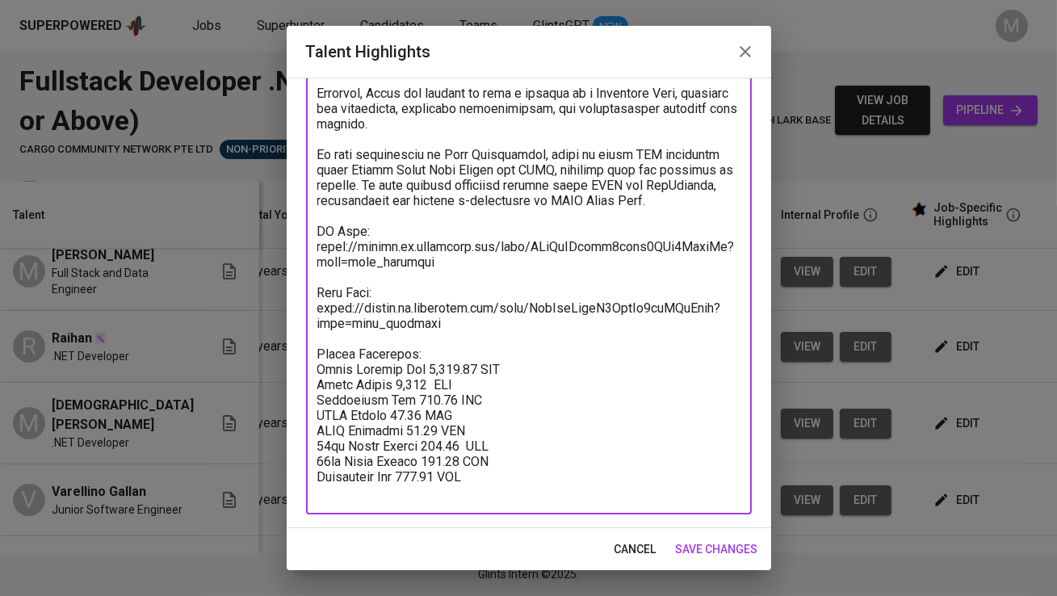
drag, startPoint x: 501, startPoint y: 492, endPoint x: 262, endPoint y: 382, distance: 263.2
click at [262, 382] on div "Talent Highlights Enhance the Talent's profile by adding highlights relevant to…" at bounding box center [528, 298] width 1057 height 596
click at [646, 540] on span "cancel" at bounding box center [636, 550] width 42 height 20
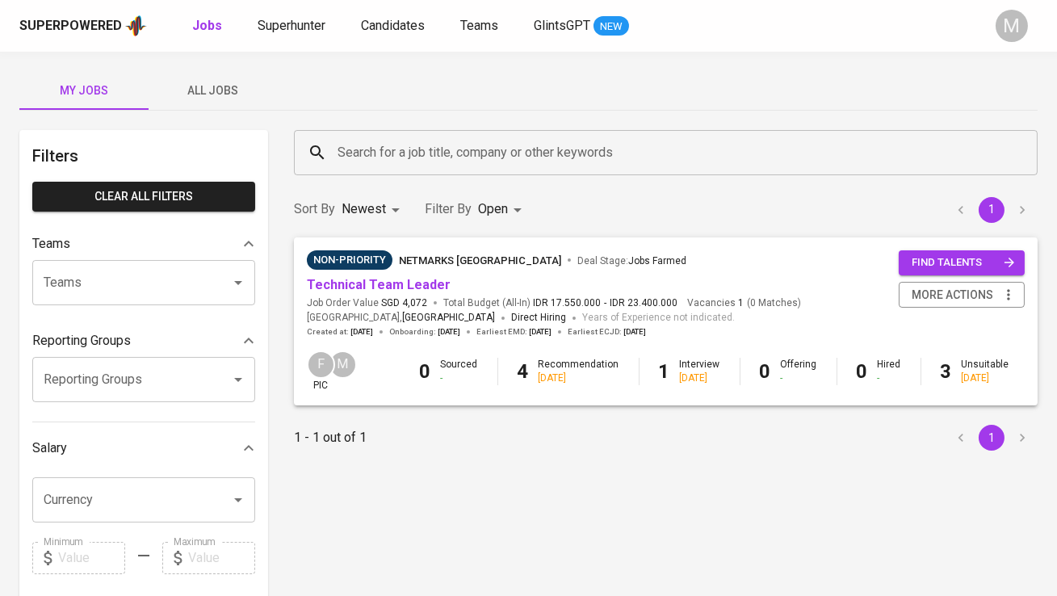
click at [223, 60] on div "My Jobs All Jobs Filters Clear All filters Teams Teams Teams Reporting Groups R…" at bounding box center [528, 556] width 1057 height 1009
click at [223, 103] on button "All Jobs" at bounding box center [213, 90] width 129 height 39
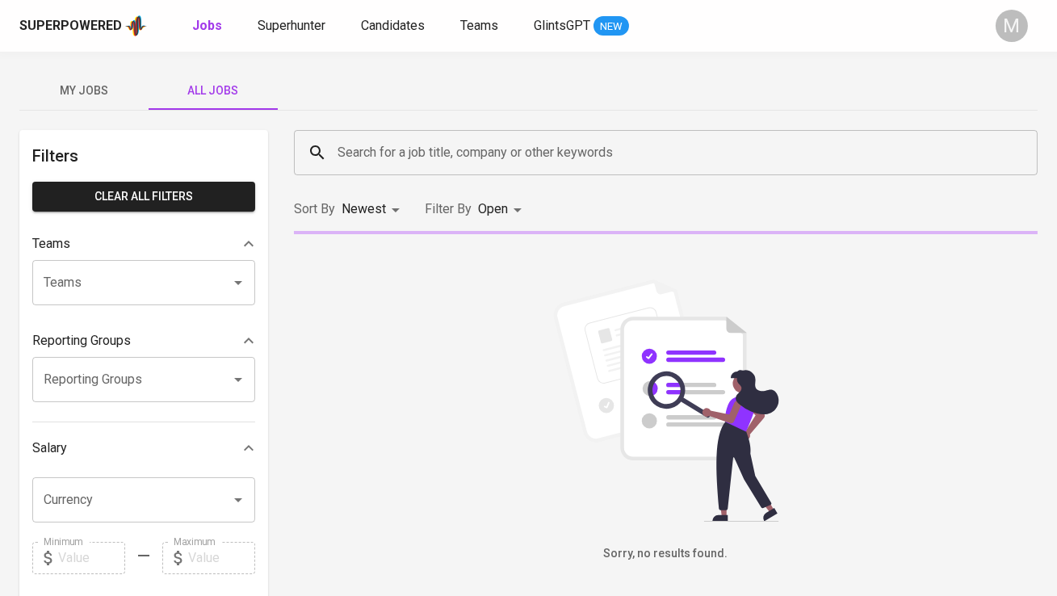
click at [352, 139] on input "Search for a job title, company or other keywords" at bounding box center [670, 152] width 673 height 31
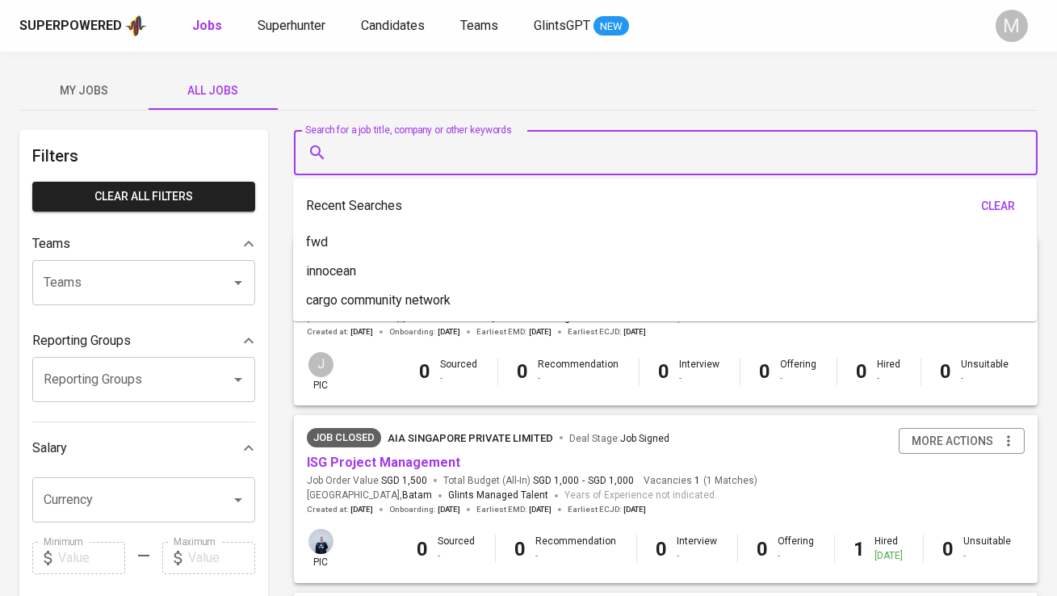
click at [377, 157] on input "Search for a job title, company or other keywords" at bounding box center [670, 152] width 673 height 31
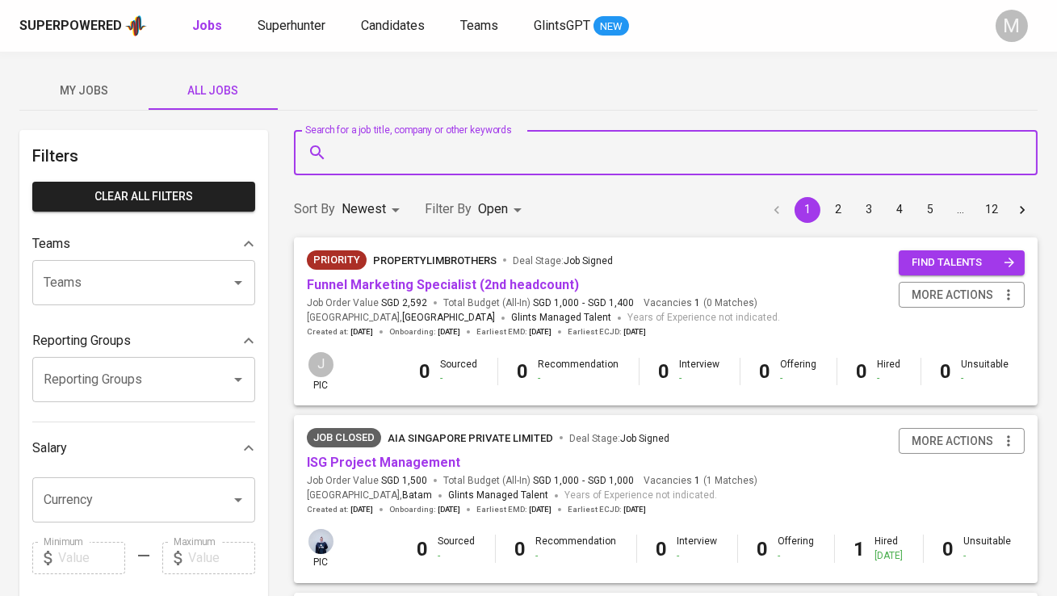
click at [377, 157] on input "Search for a job title, company or other keywords" at bounding box center [670, 152] width 673 height 31
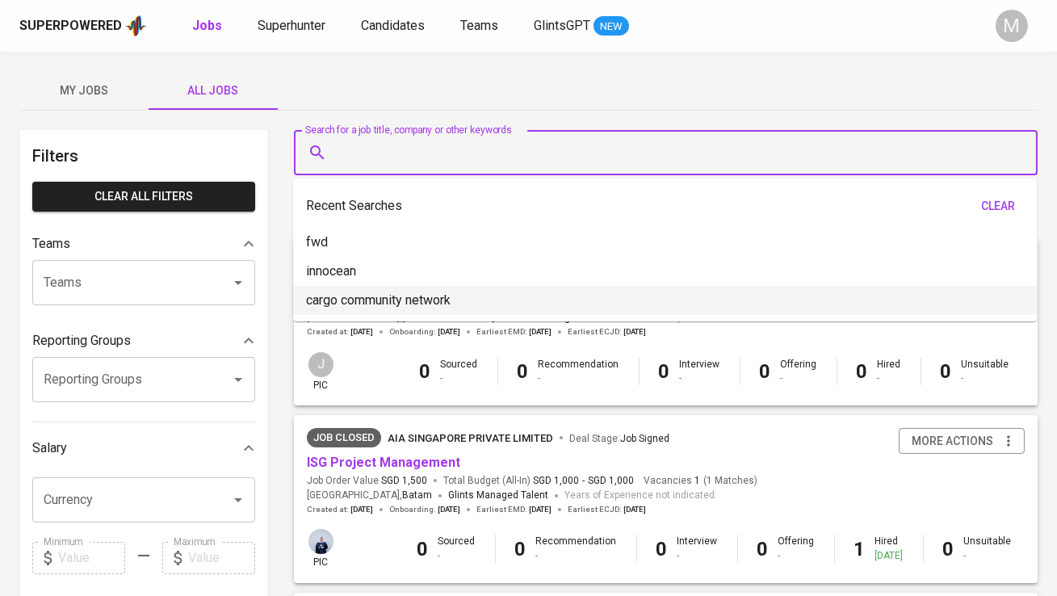
click at [383, 292] on p "cargo community network" at bounding box center [378, 300] width 145 height 19
type input "cargo community network"
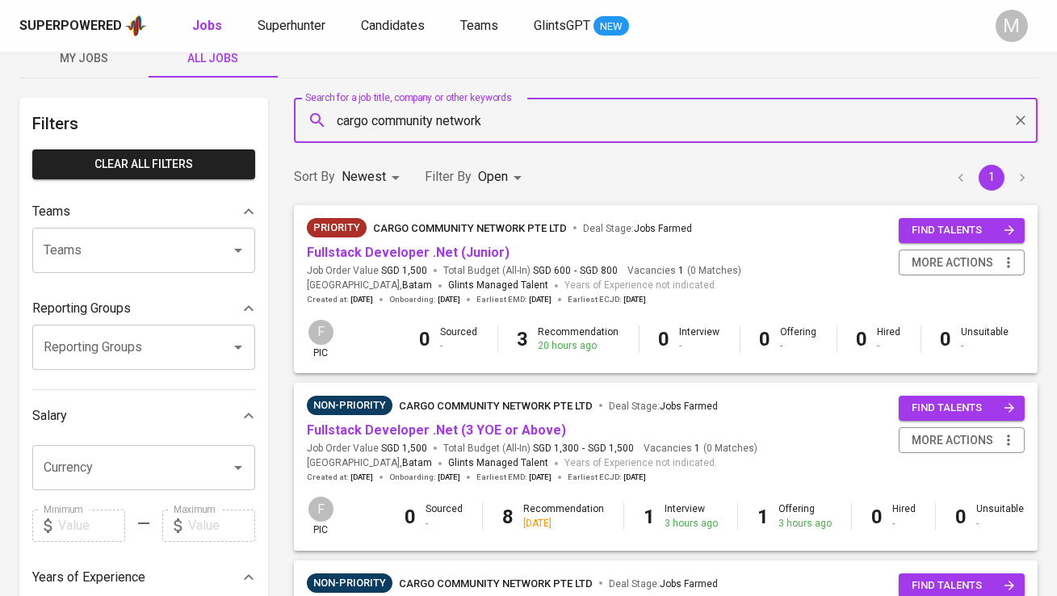
scroll to position [33, 0]
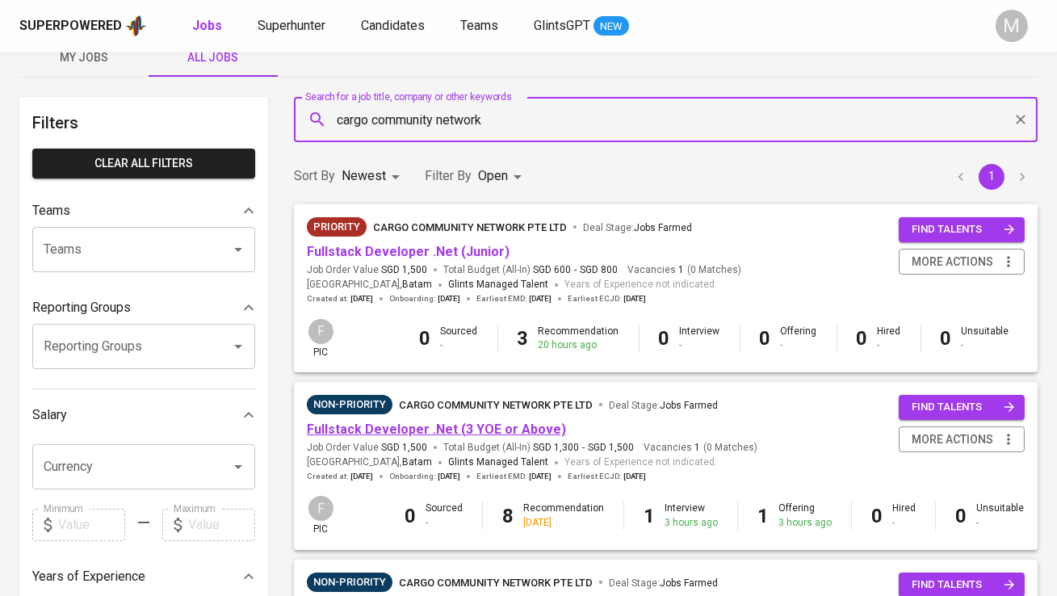
click at [456, 432] on link "Fullstack Developer .Net (3 YOE or Above)" at bounding box center [436, 429] width 259 height 15
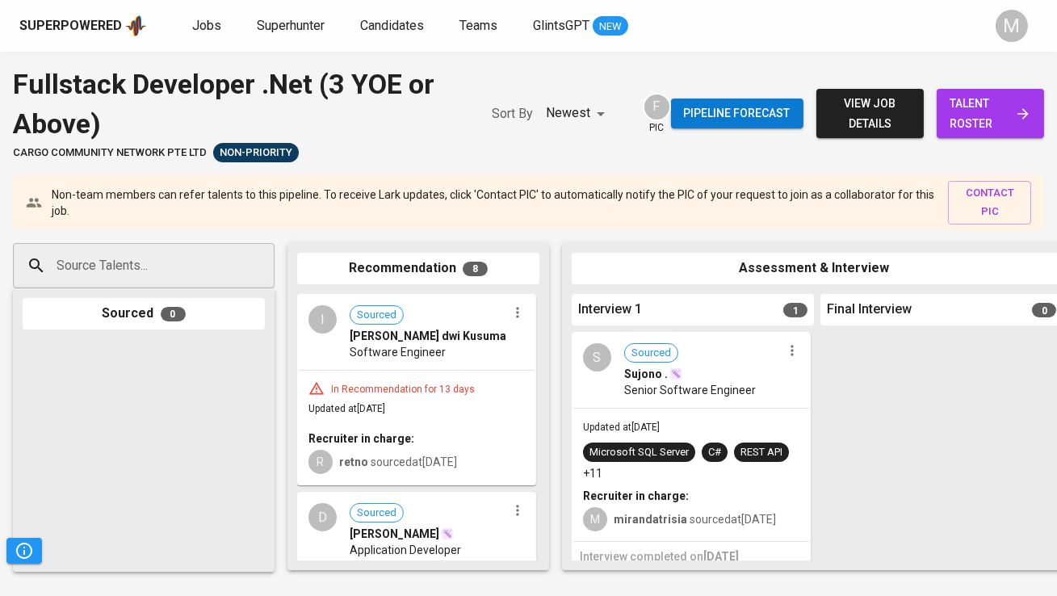
click at [994, 119] on span "talent roster" at bounding box center [991, 114] width 82 height 40
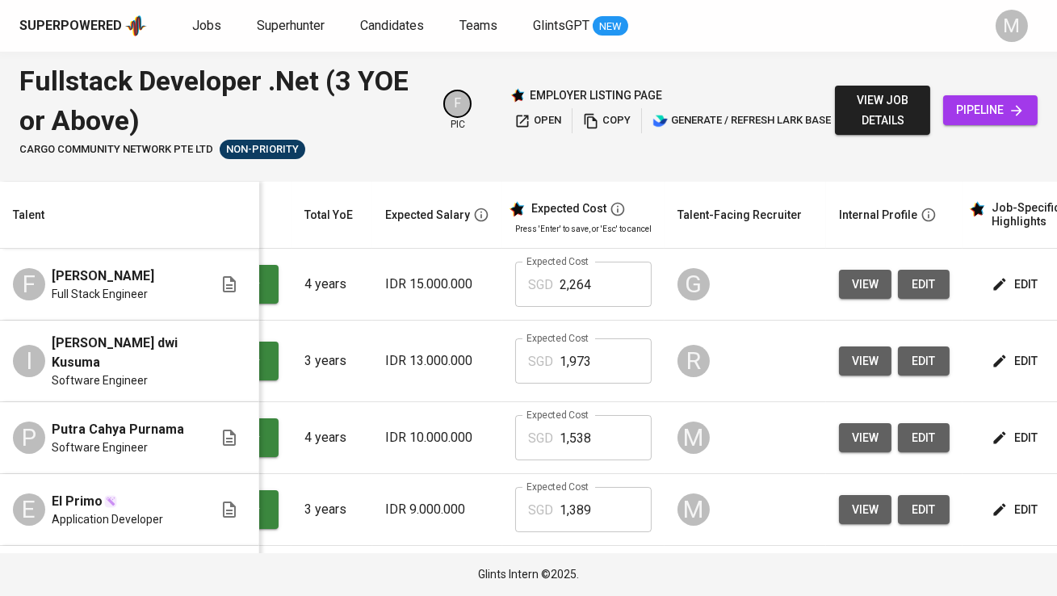
scroll to position [0, 157]
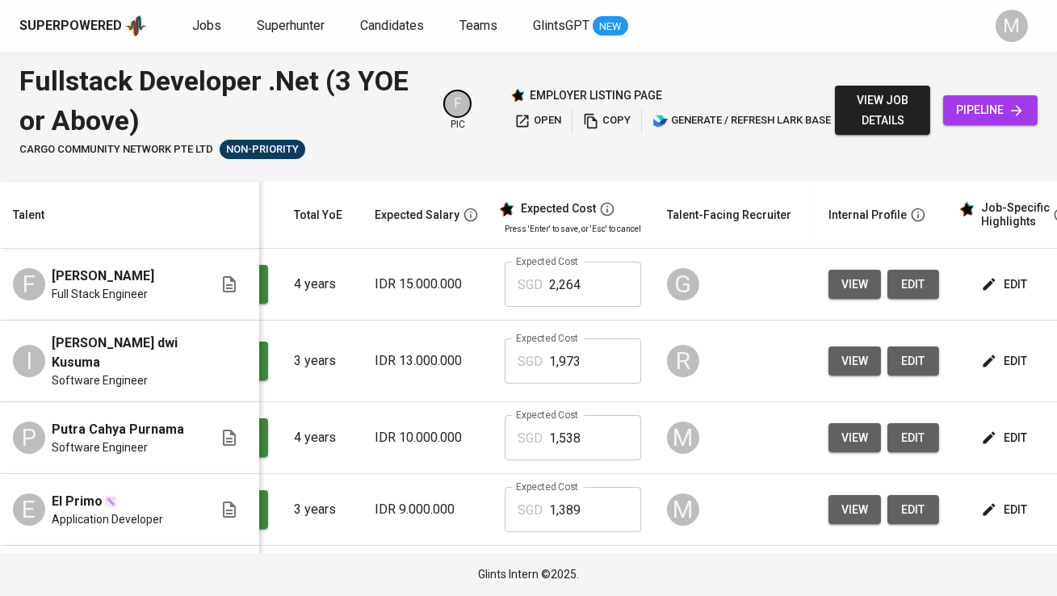
click at [1001, 288] on span "edit" at bounding box center [1006, 285] width 43 height 20
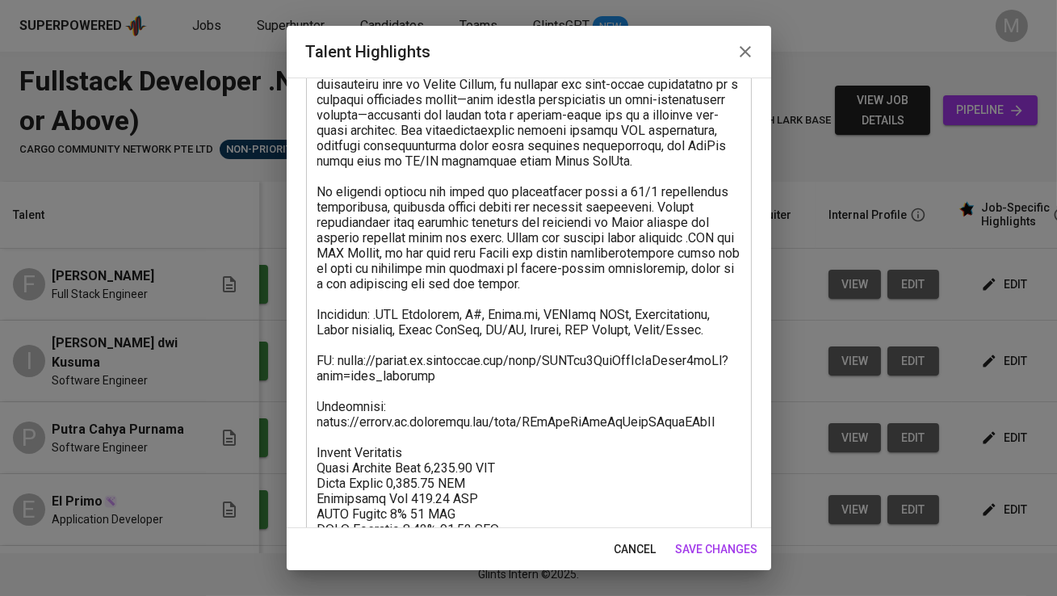
scroll to position [237, 0]
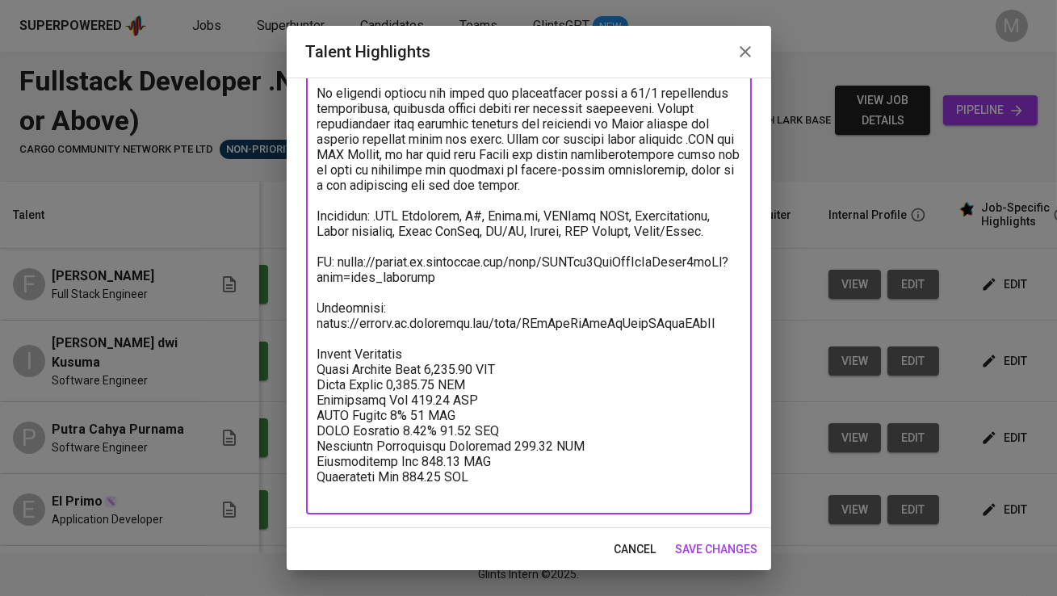
drag, startPoint x: 504, startPoint y: 496, endPoint x: 308, endPoint y: 382, distance: 227.0
click at [308, 382] on div "x Talent Highlights" at bounding box center [529, 223] width 446 height 582
click at [633, 541] on span "cancel" at bounding box center [636, 550] width 42 height 20
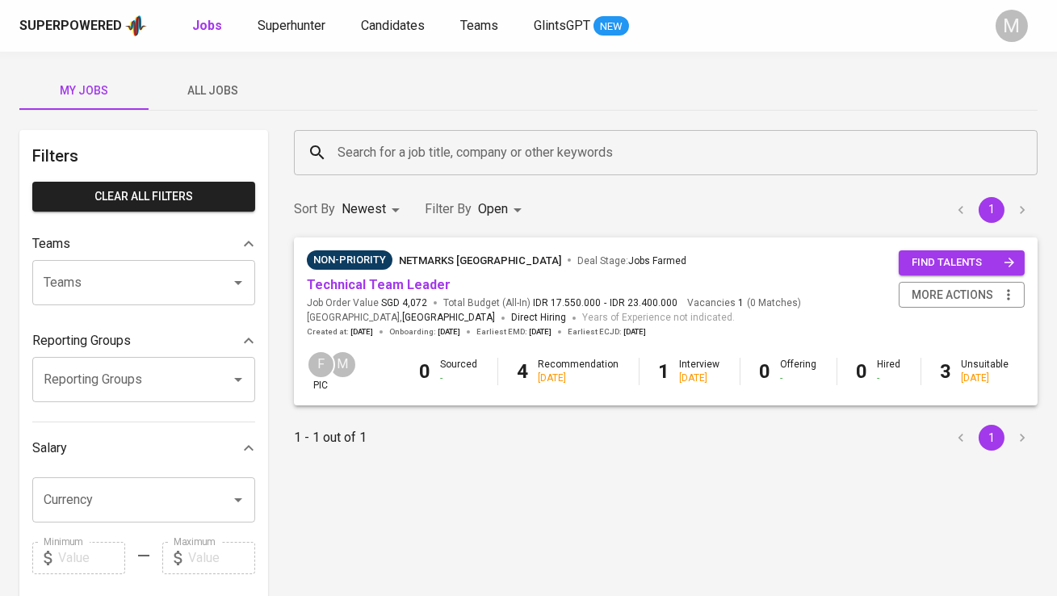
click at [239, 54] on div "My Jobs All Jobs Filters Clear All filters Teams Teams Teams Reporting Groups R…" at bounding box center [528, 556] width 1057 height 1009
click at [225, 79] on button "All Jobs" at bounding box center [213, 90] width 129 height 39
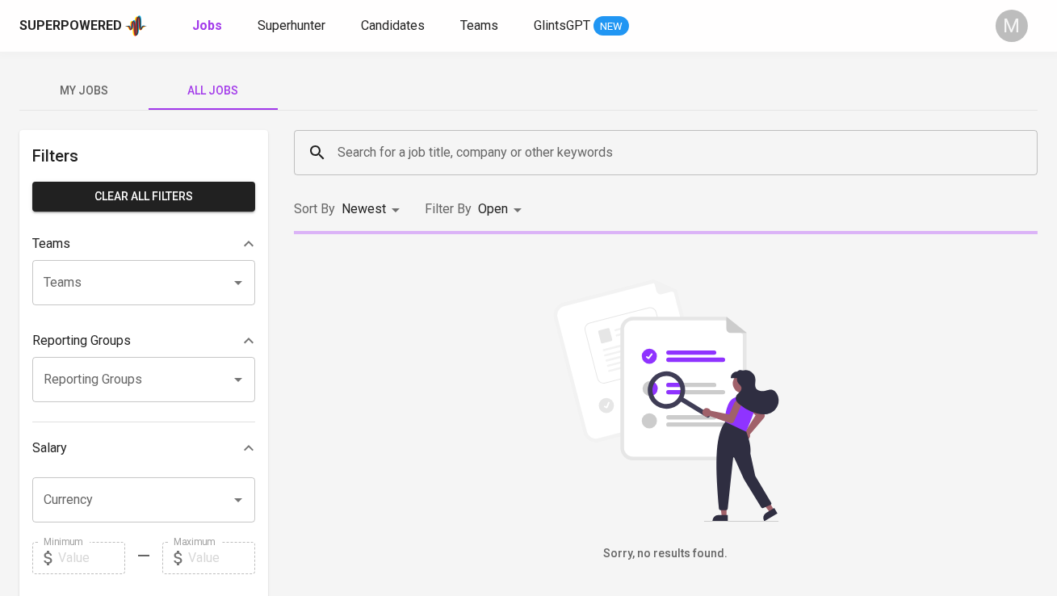
click at [375, 153] on input "Search for a job title, company or other keywords" at bounding box center [670, 152] width 673 height 31
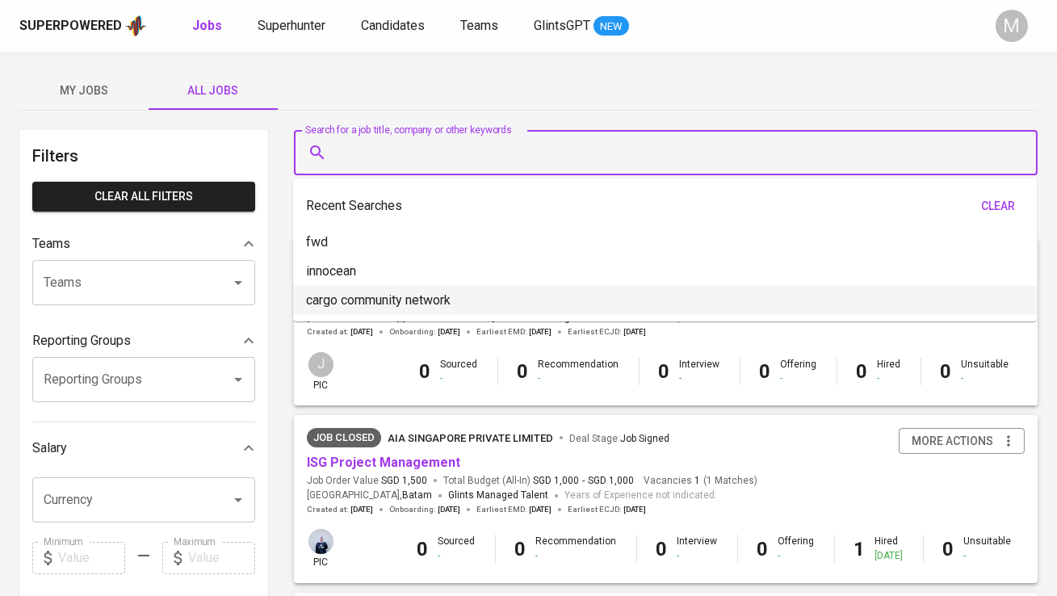
click at [402, 292] on p "cargo community network" at bounding box center [378, 300] width 145 height 19
type input "cargo community network"
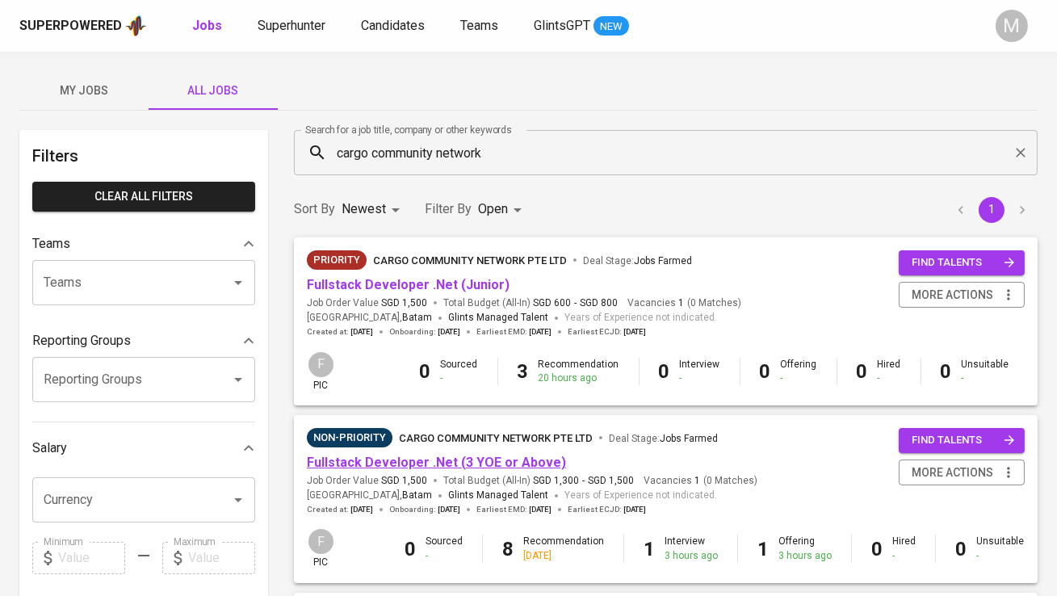
click at [397, 458] on link "Fullstack Developer .Net (3 YOE or Above)" at bounding box center [436, 462] width 259 height 15
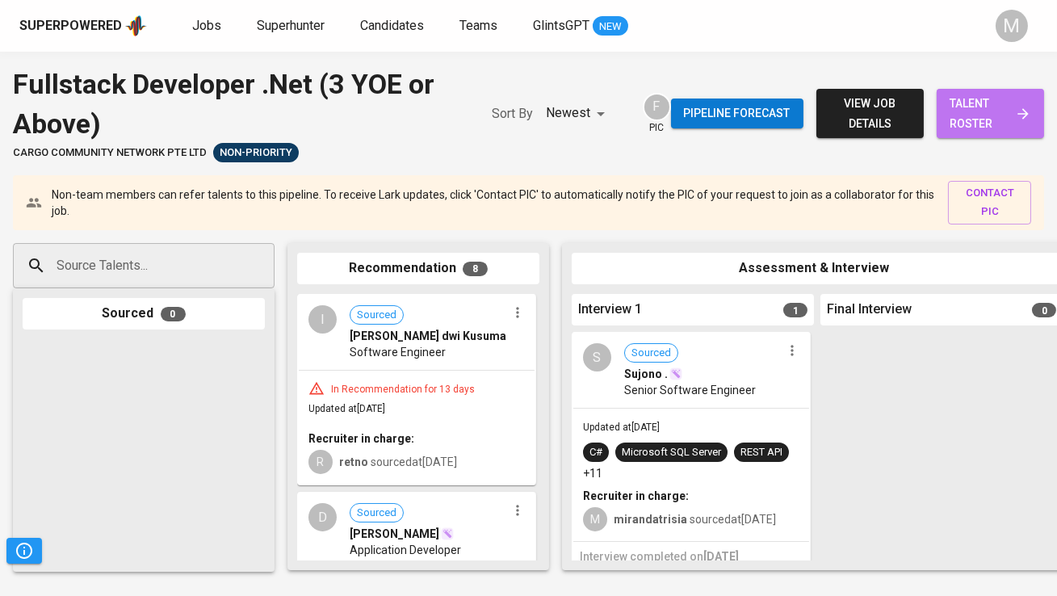
click at [985, 116] on span "talent roster" at bounding box center [991, 114] width 82 height 40
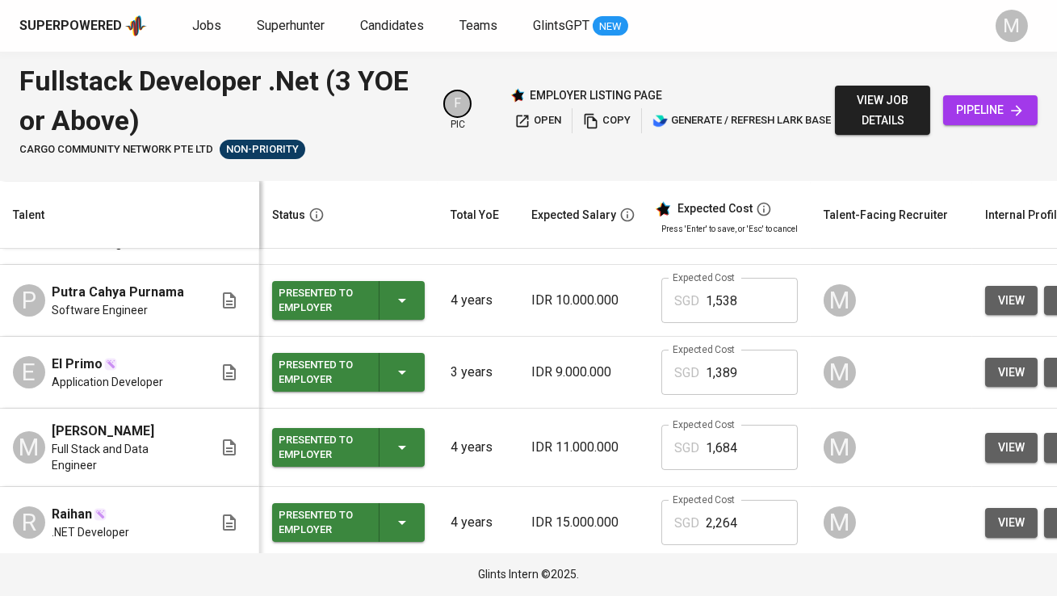
scroll to position [137, 0]
click at [738, 381] on input "1,389" at bounding box center [752, 372] width 92 height 45
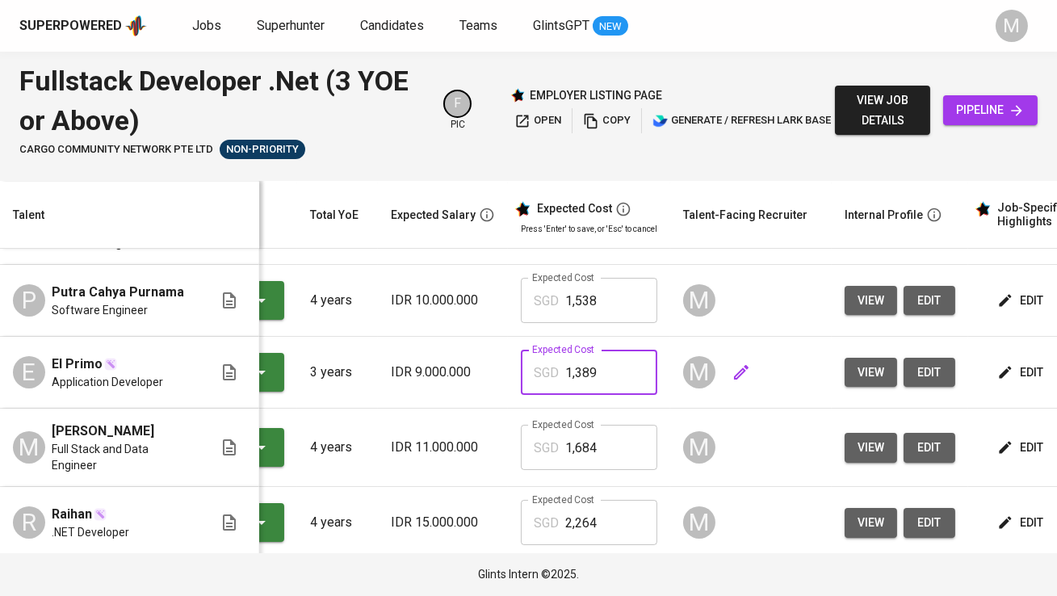
scroll to position [0, 149]
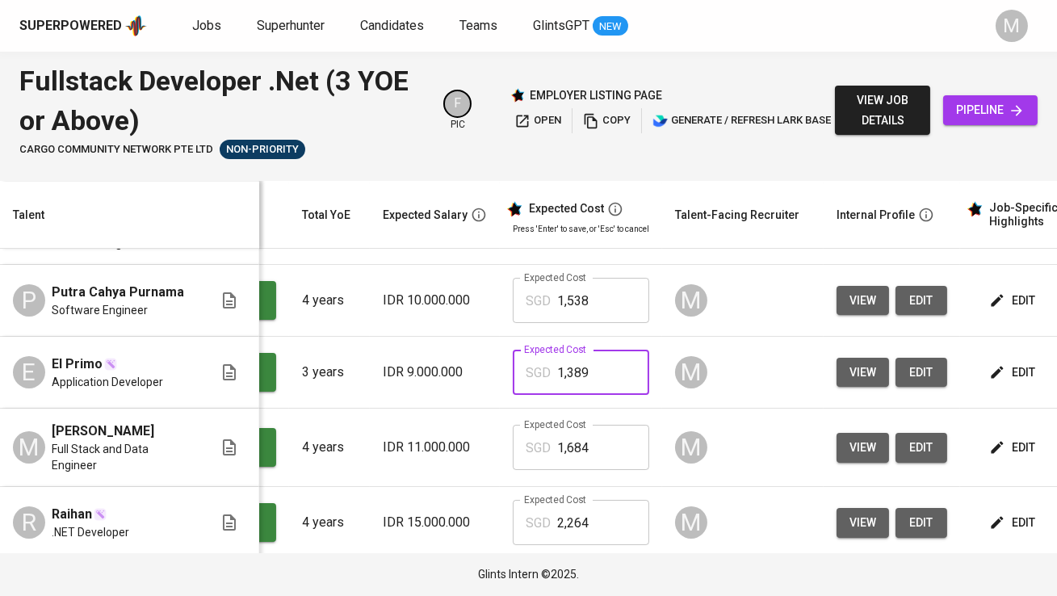
click at [1001, 365] on span "edit" at bounding box center [1014, 373] width 43 height 20
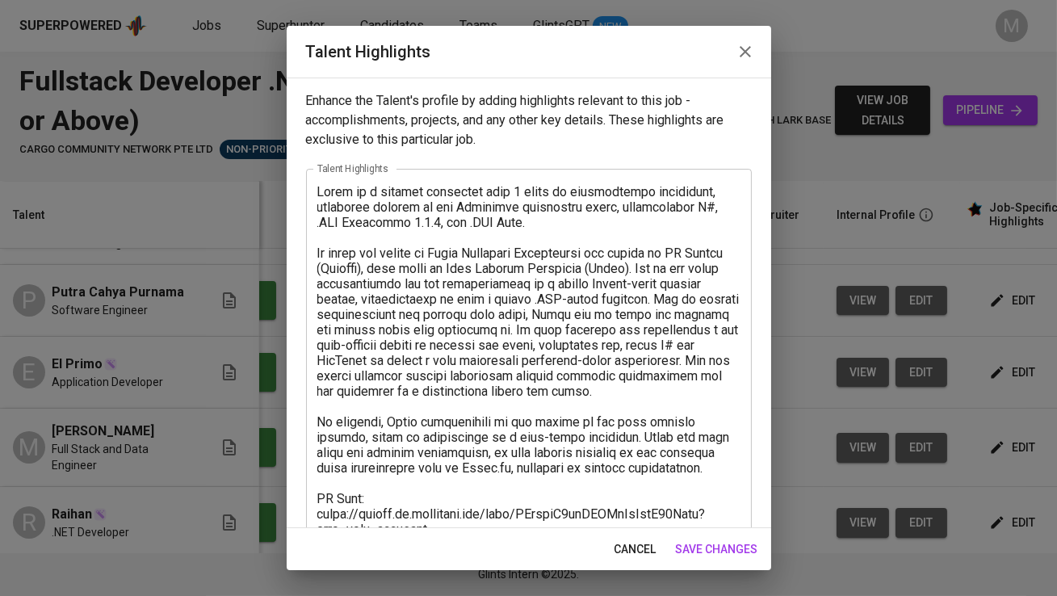
scroll to position [252, 0]
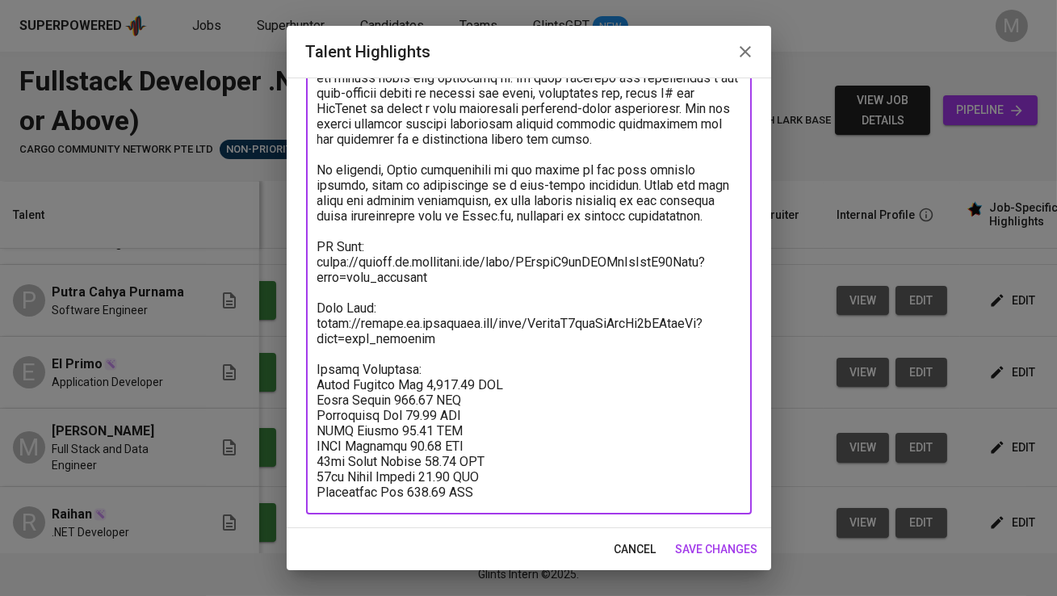
drag, startPoint x: 496, startPoint y: 484, endPoint x: 302, endPoint y: 384, distance: 218.2
click at [302, 384] on div "Enhance the Talent's profile by adding highlights relevant to this job - accomp…" at bounding box center [529, 303] width 485 height 451
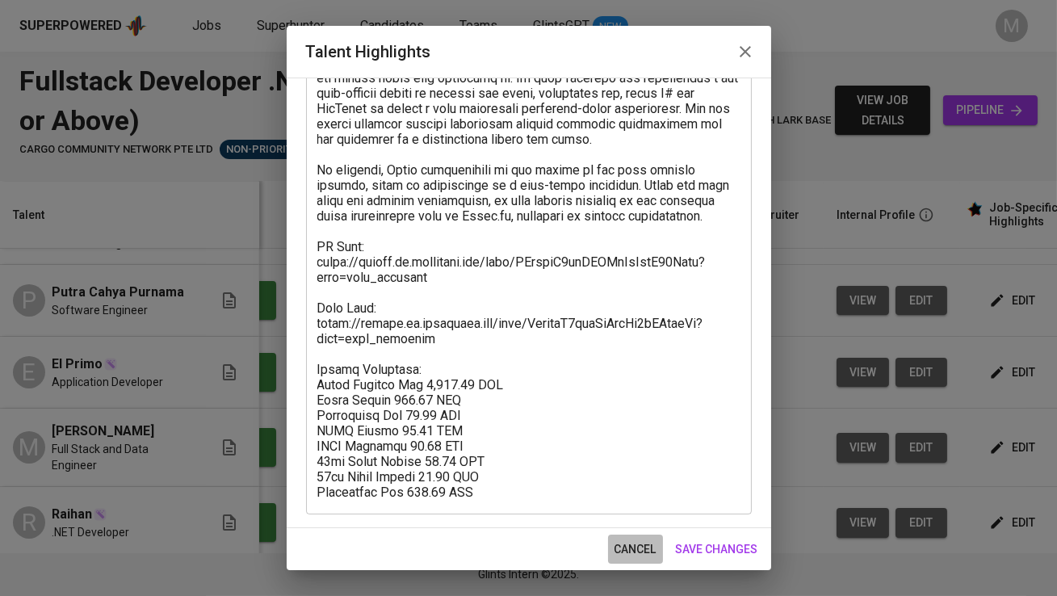
click at [637, 544] on span "cancel" at bounding box center [636, 550] width 42 height 20
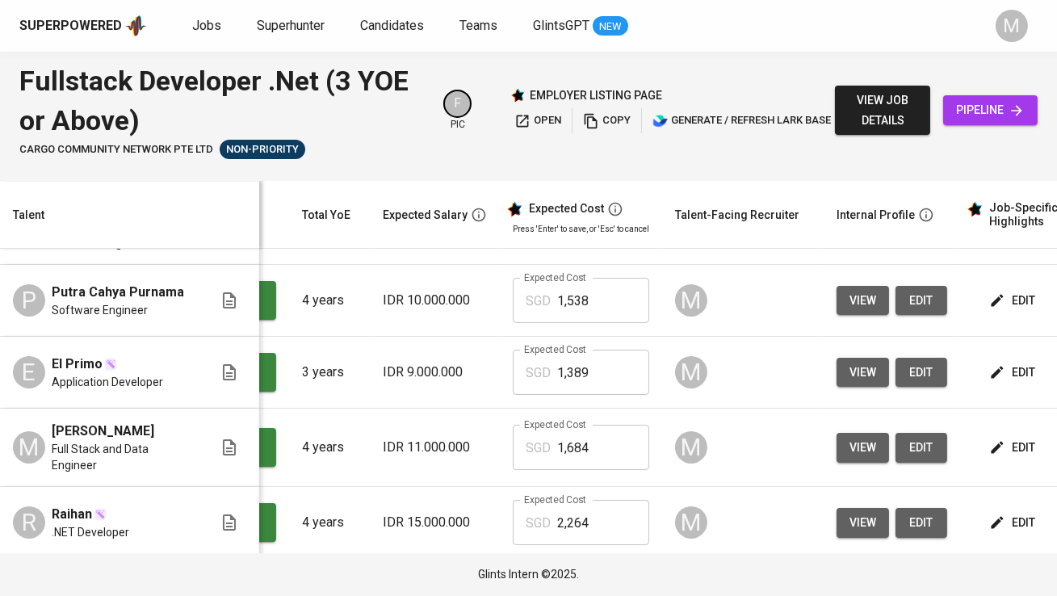
scroll to position [0, 149]
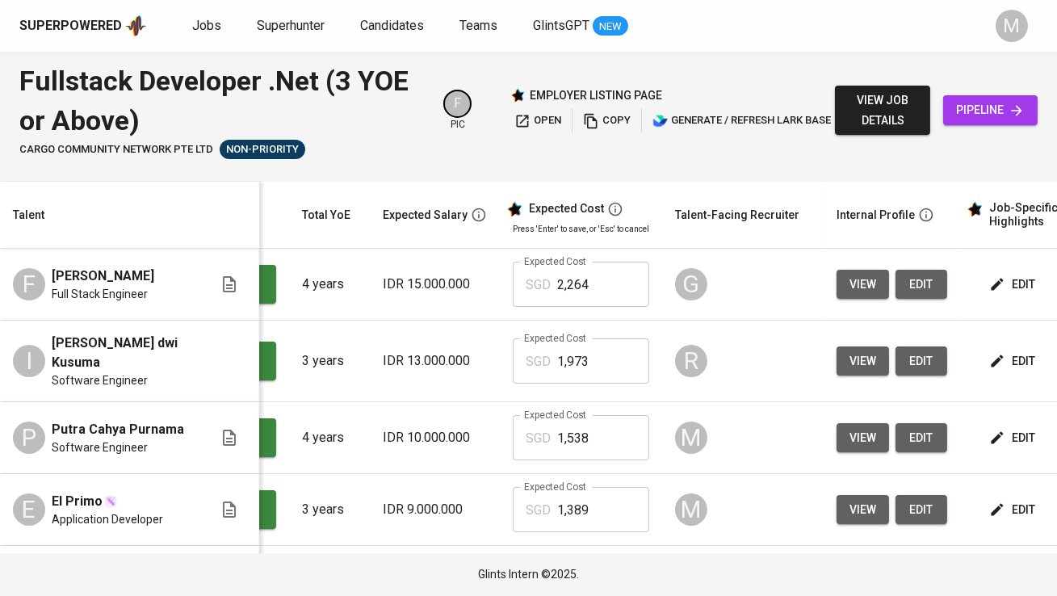
click at [997, 287] on span "edit" at bounding box center [1014, 285] width 43 height 20
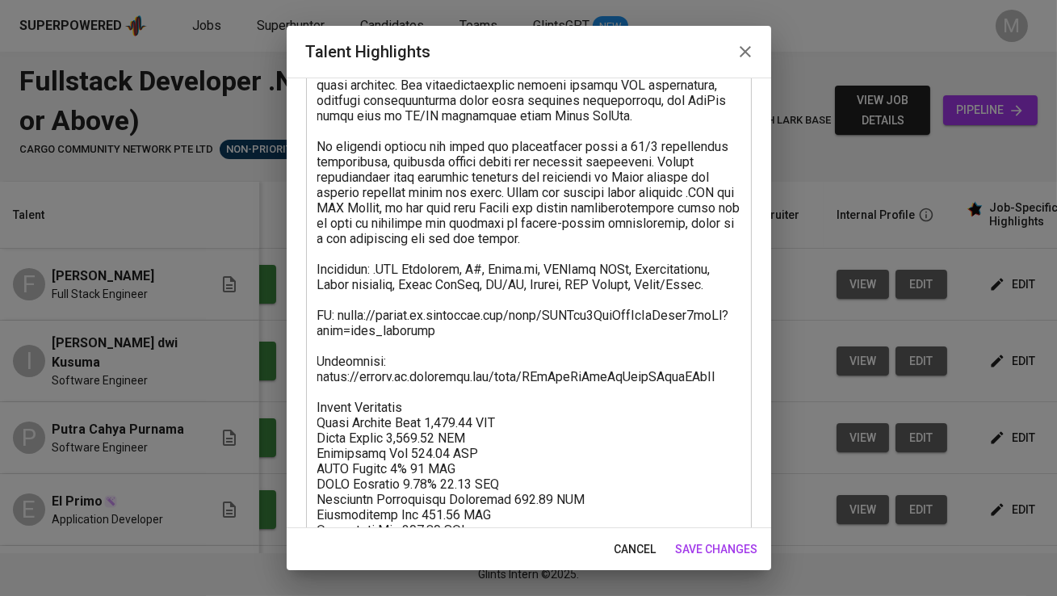
scroll to position [237, 0]
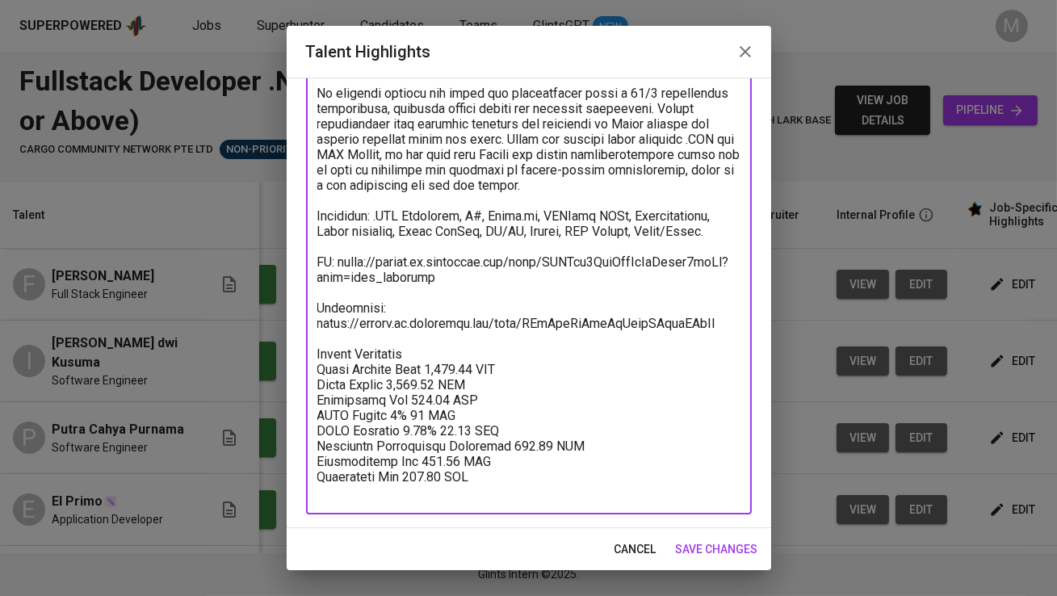
drag, startPoint x: 500, startPoint y: 488, endPoint x: 309, endPoint y: 384, distance: 217.3
click at [309, 384] on div "x Talent Highlights" at bounding box center [529, 223] width 446 height 582
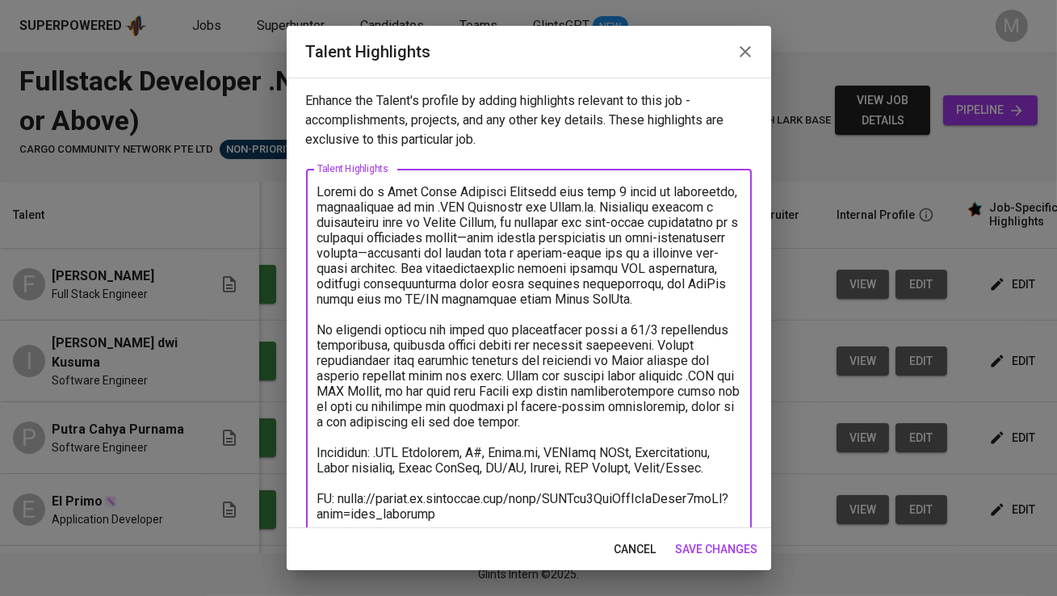
click at [747, 56] on icon "button" at bounding box center [745, 51] width 19 height 19
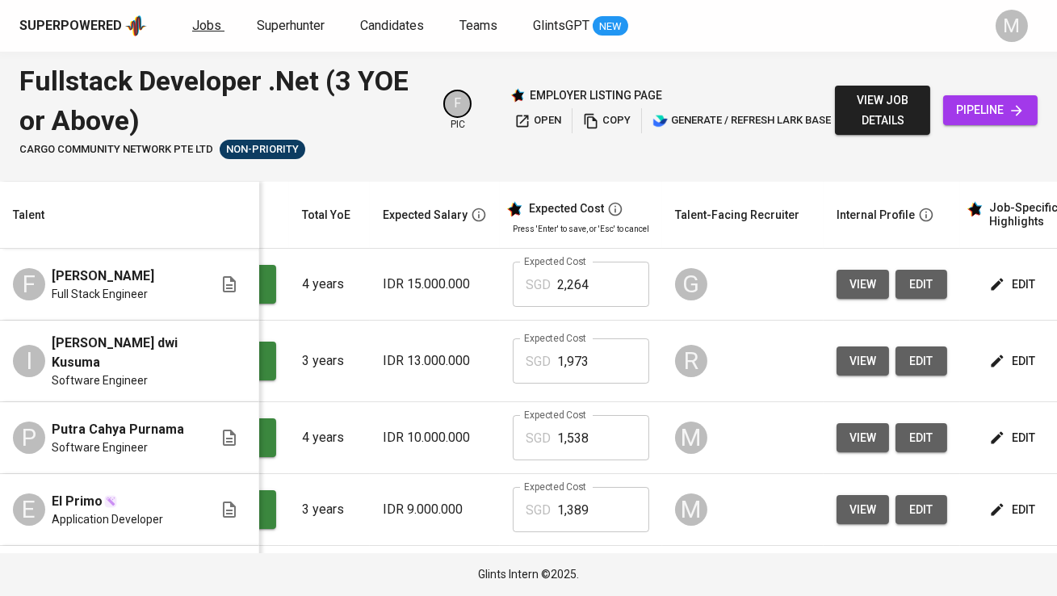
click at [195, 27] on span "Jobs" at bounding box center [206, 25] width 29 height 15
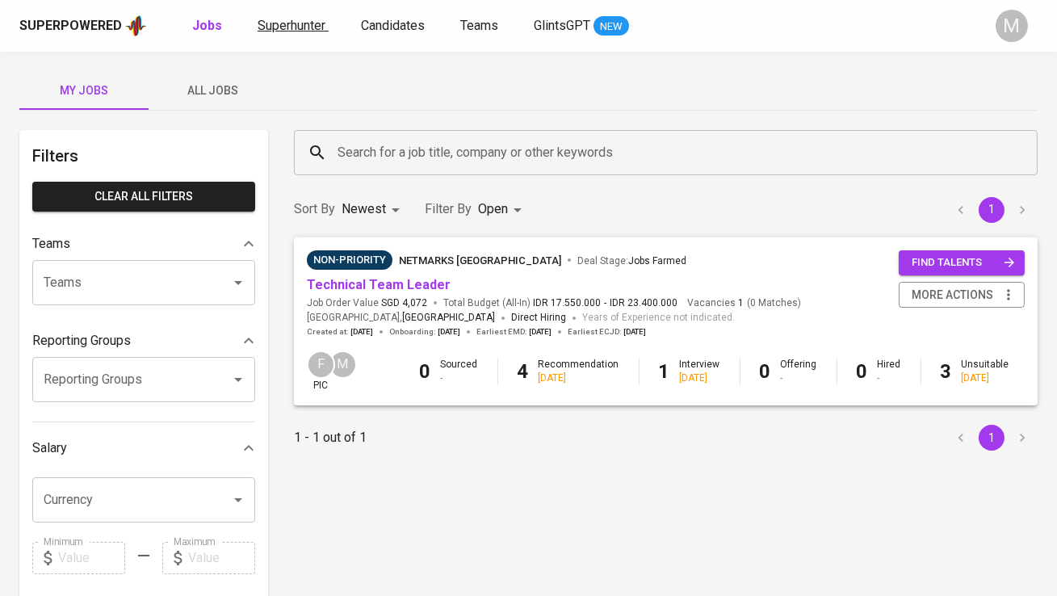
click at [267, 34] on link "Superhunter" at bounding box center [293, 26] width 71 height 20
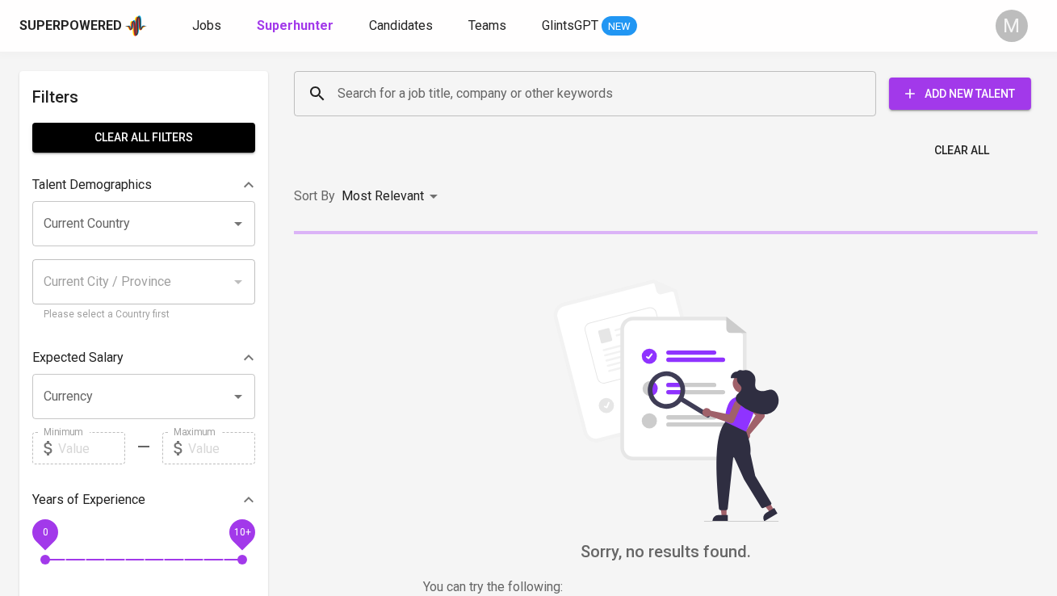
click at [381, 103] on input "Search for a job title, company or other keywords" at bounding box center [589, 93] width 511 height 31
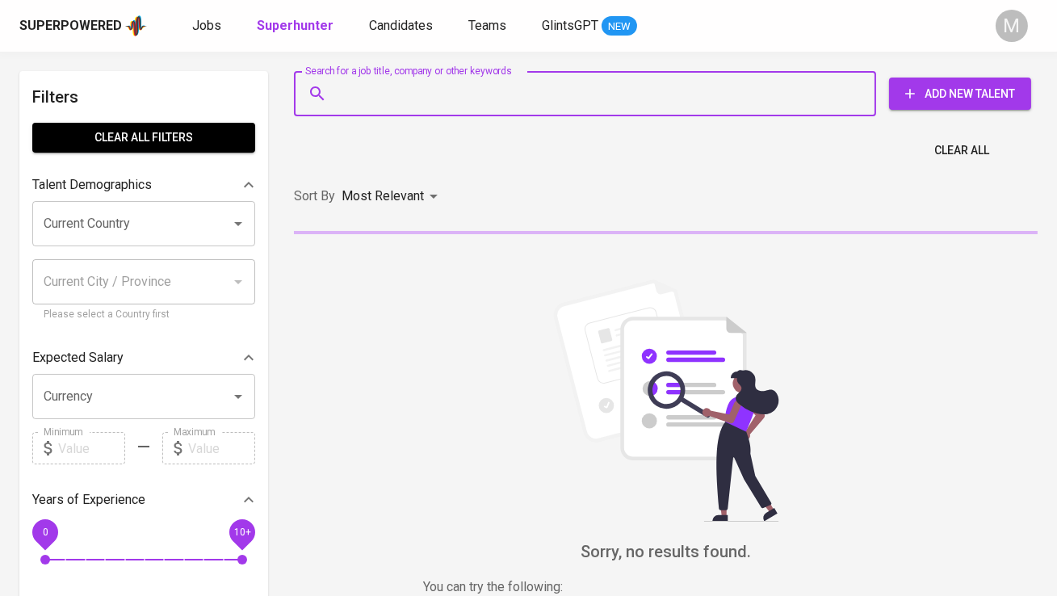
paste input "ririfajriramadhani20@gmail.com"
type input "ririfajriramadhani20@gmail.com"
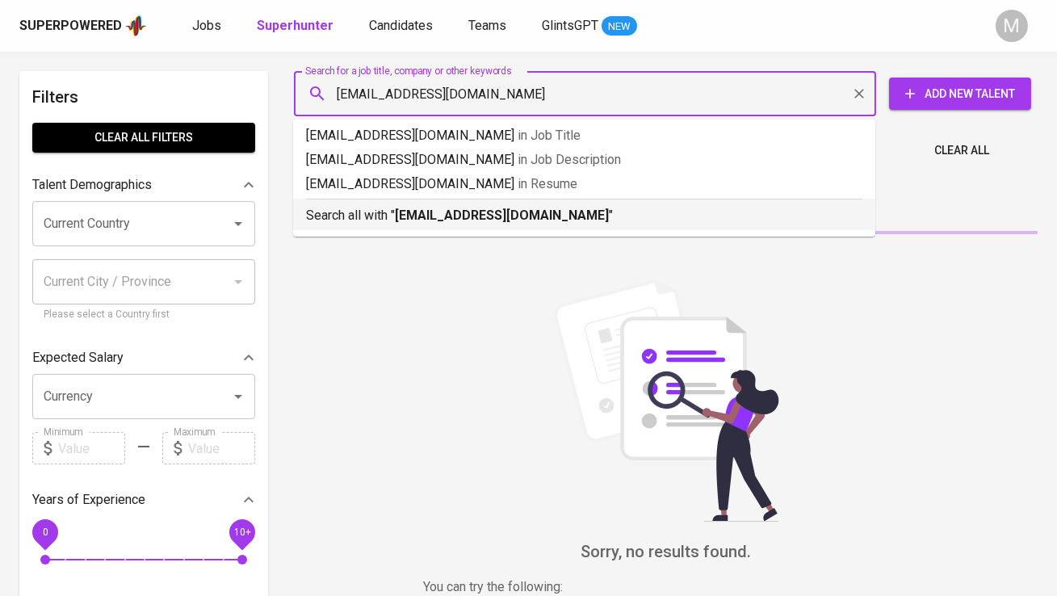
click at [389, 220] on p "Search all with " ririfajriramadhani20@gmail.com "" at bounding box center [584, 215] width 557 height 19
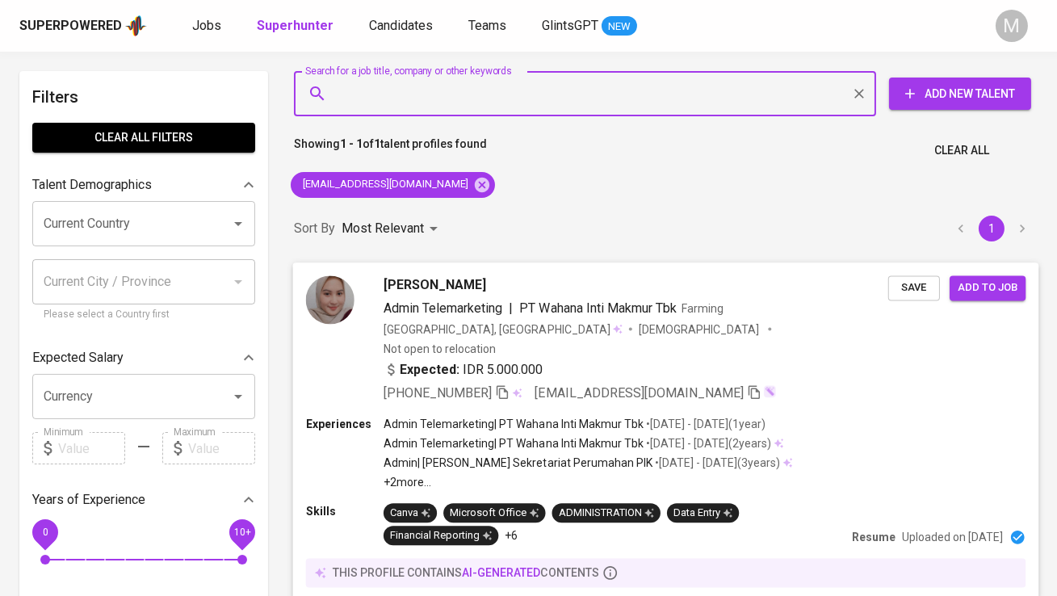
click at [349, 306] on img at bounding box center [330, 299] width 48 height 48
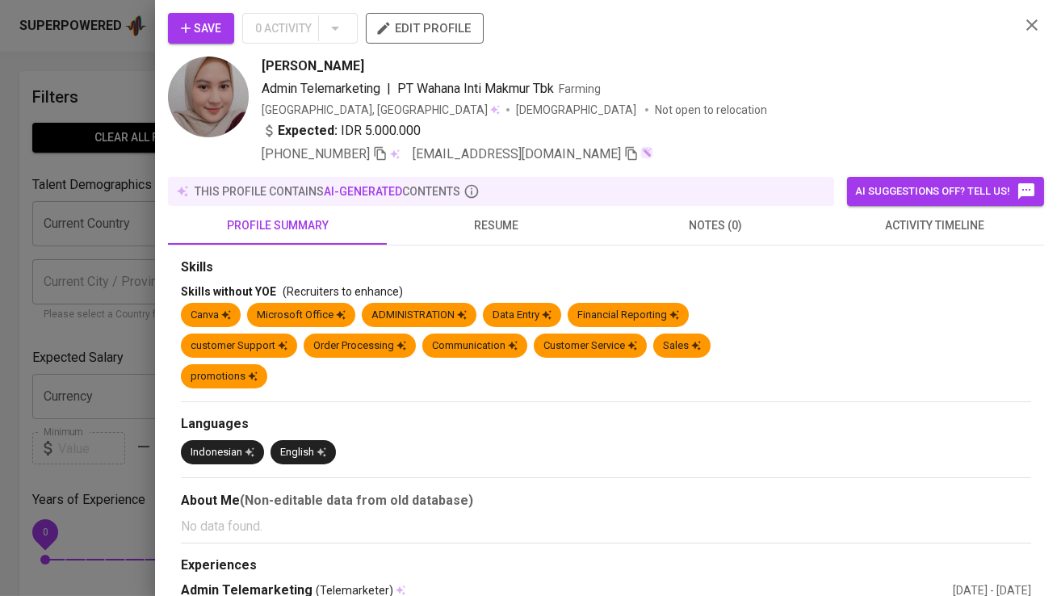
click at [215, 27] on span "Save" at bounding box center [201, 29] width 40 height 20
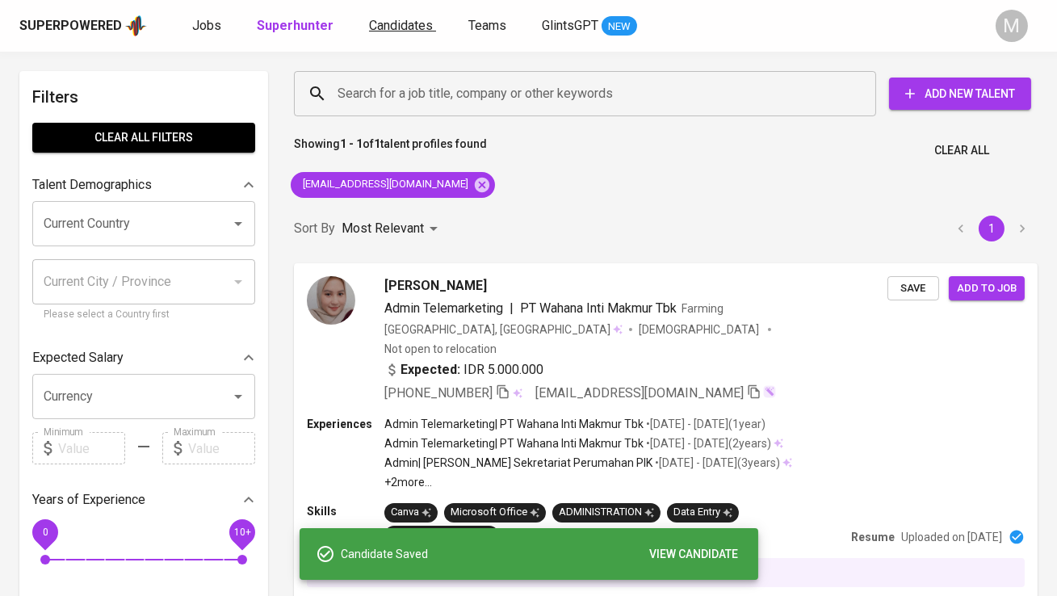
click at [381, 26] on span "Candidates" at bounding box center [401, 25] width 64 height 15
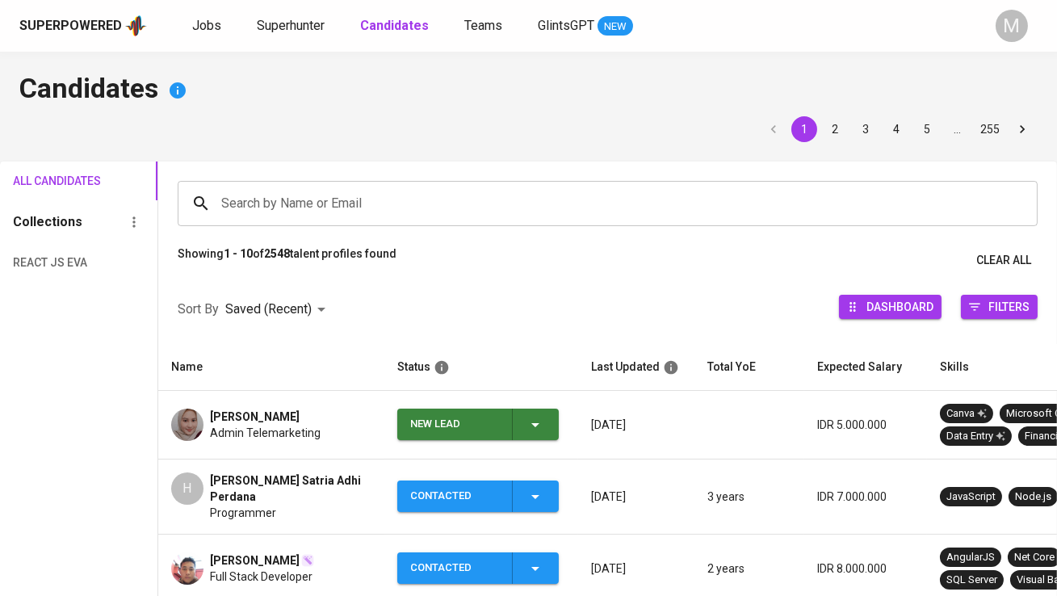
click at [423, 423] on div "New Lead" at bounding box center [454, 425] width 89 height 32
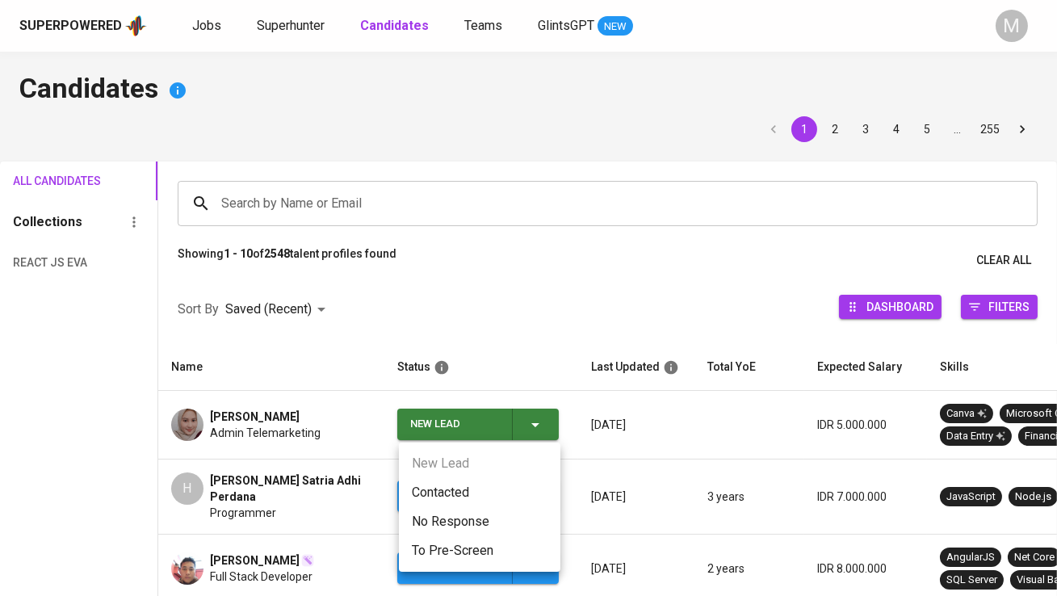
click at [443, 477] on ul "New Lead Contacted No Response To Pre-Screen" at bounding box center [480, 507] width 162 height 129
click at [443, 483] on li "Contacted" at bounding box center [480, 492] width 162 height 29
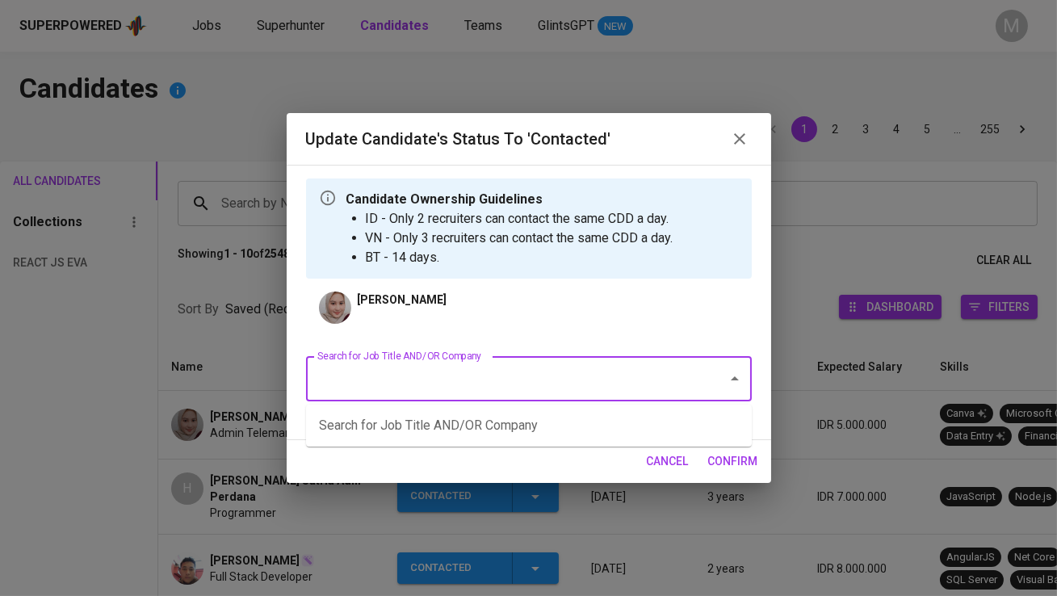
click at [419, 381] on input "Search for Job Title AND/OR Company" at bounding box center [506, 379] width 386 height 31
type input "innocean"
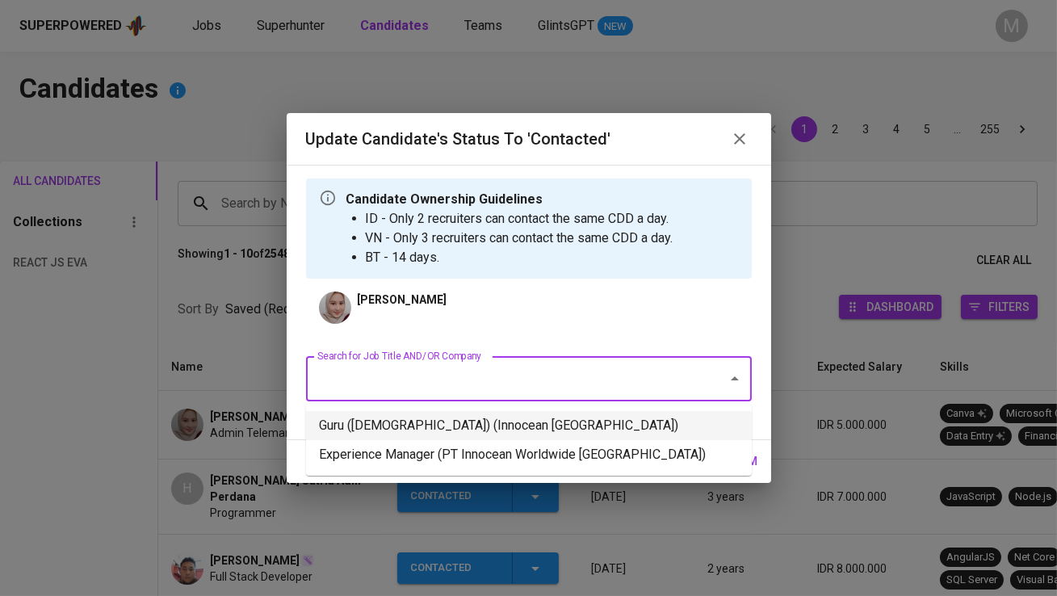
click at [473, 427] on li "Guru (Female) (Innocean Indonesia)" at bounding box center [529, 425] width 446 height 29
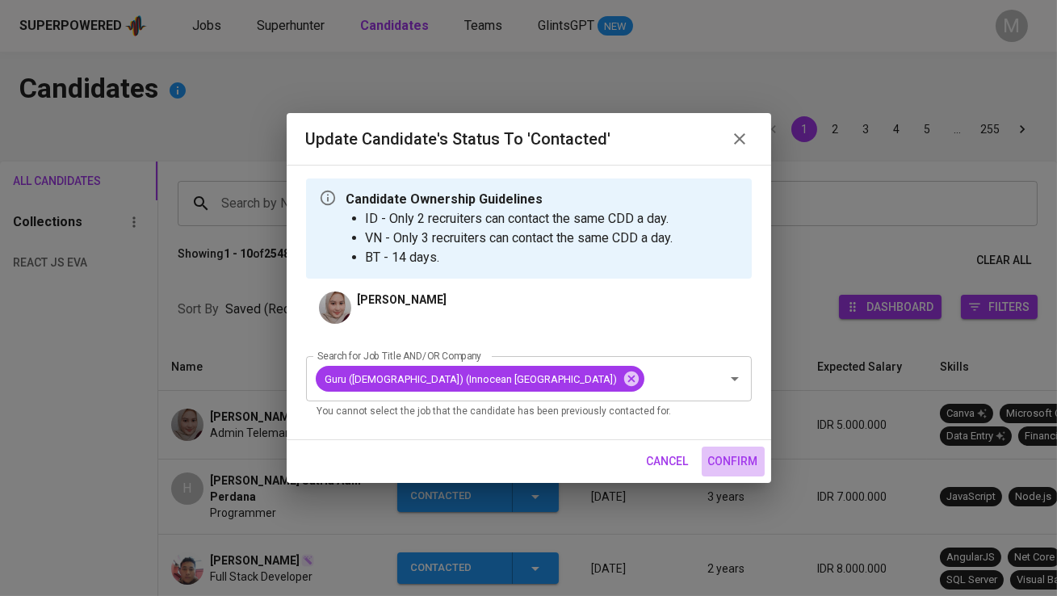
click at [721, 460] on span "confirm" at bounding box center [733, 462] width 50 height 20
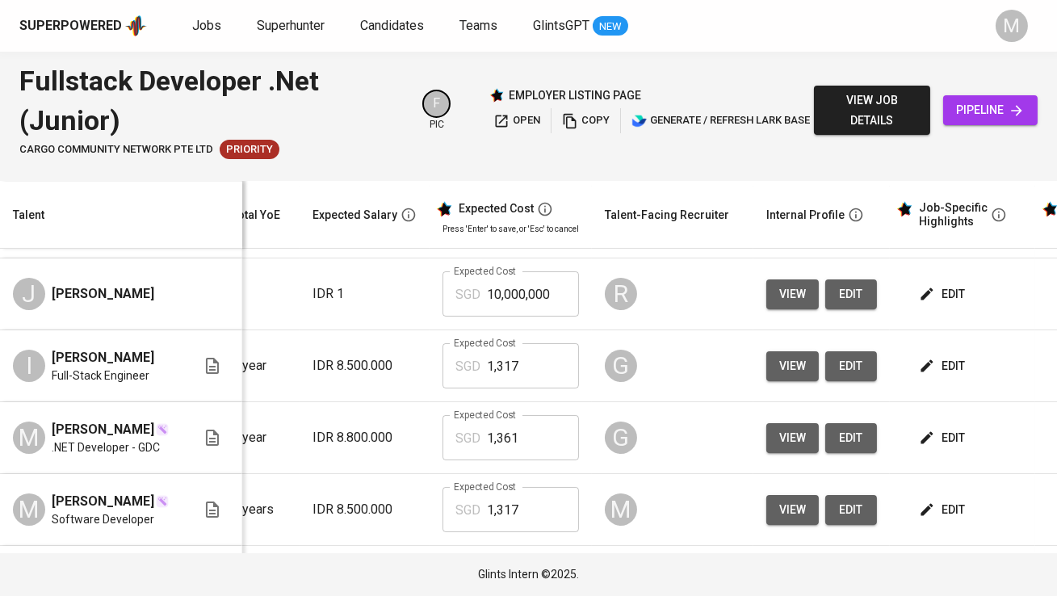
scroll to position [318, 202]
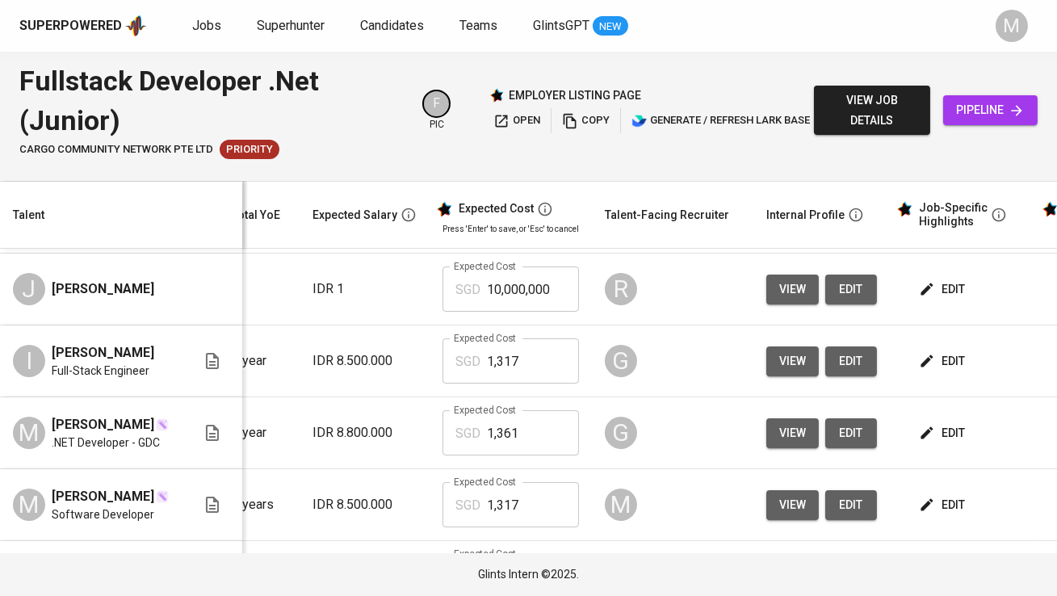
click at [945, 347] on button "edit" at bounding box center [944, 362] width 56 height 30
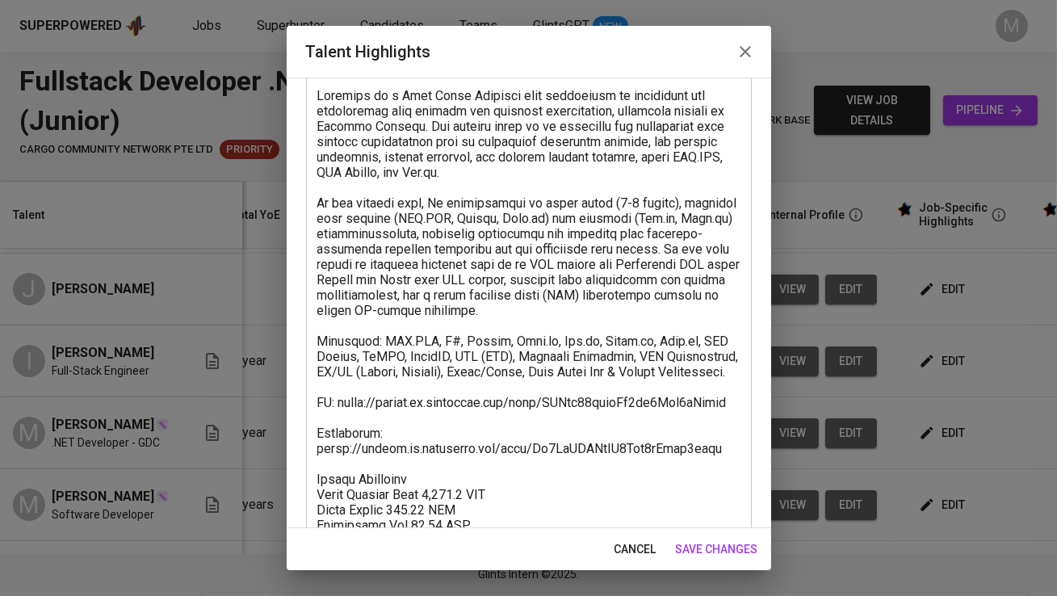
scroll to position [221, 0]
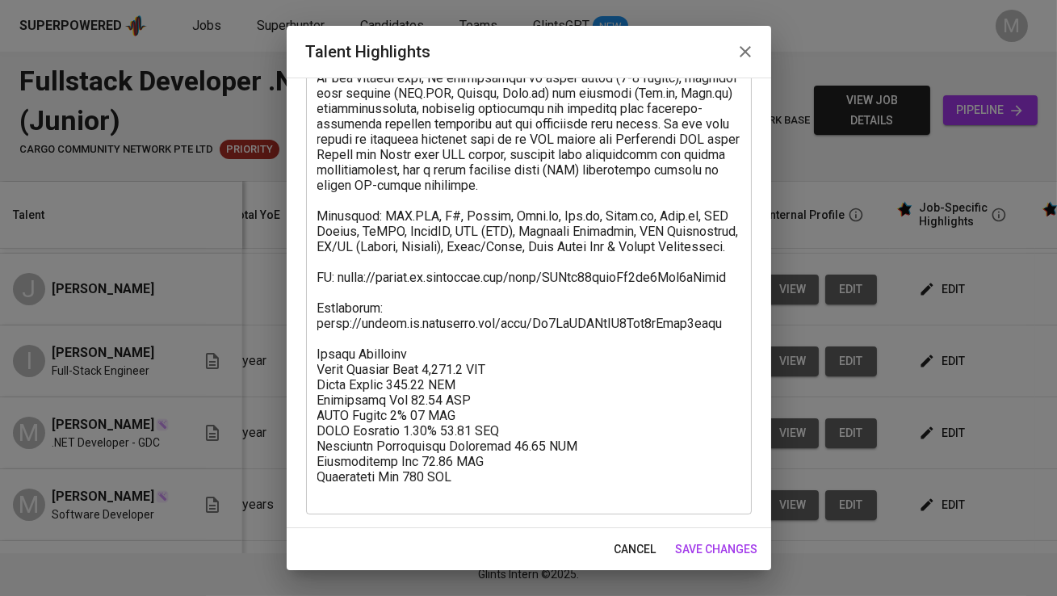
click at [751, 53] on icon "button" at bounding box center [745, 51] width 19 height 19
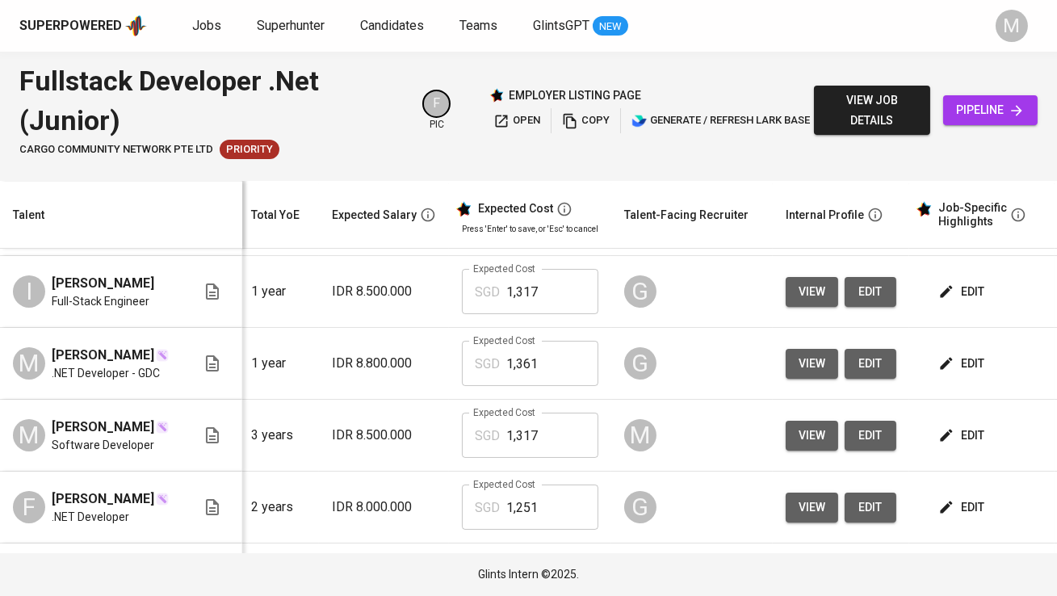
scroll to position [0, 0]
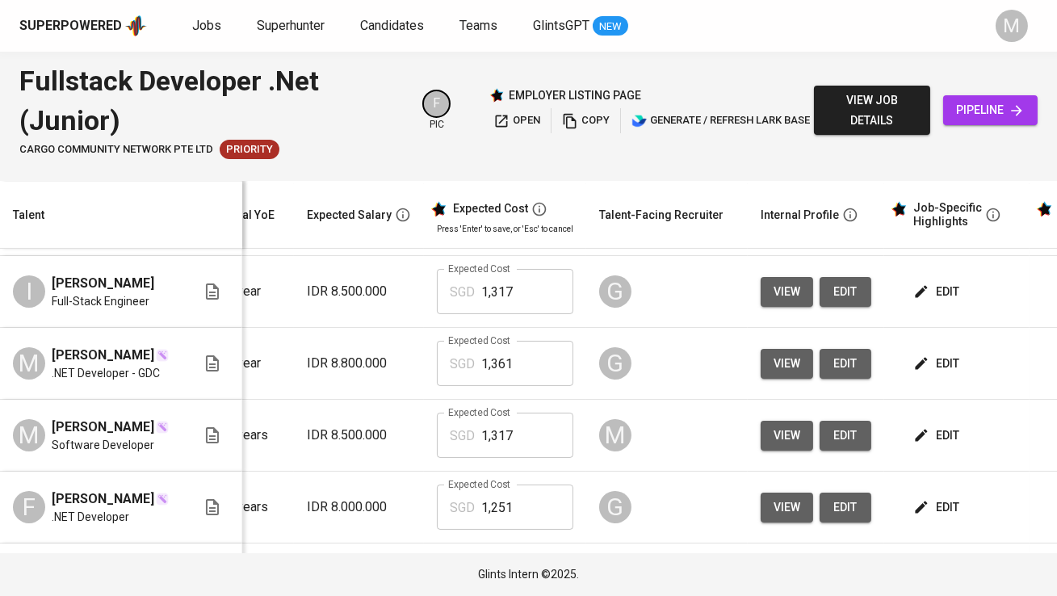
click at [945, 451] on button "edit" at bounding box center [938, 436] width 56 height 30
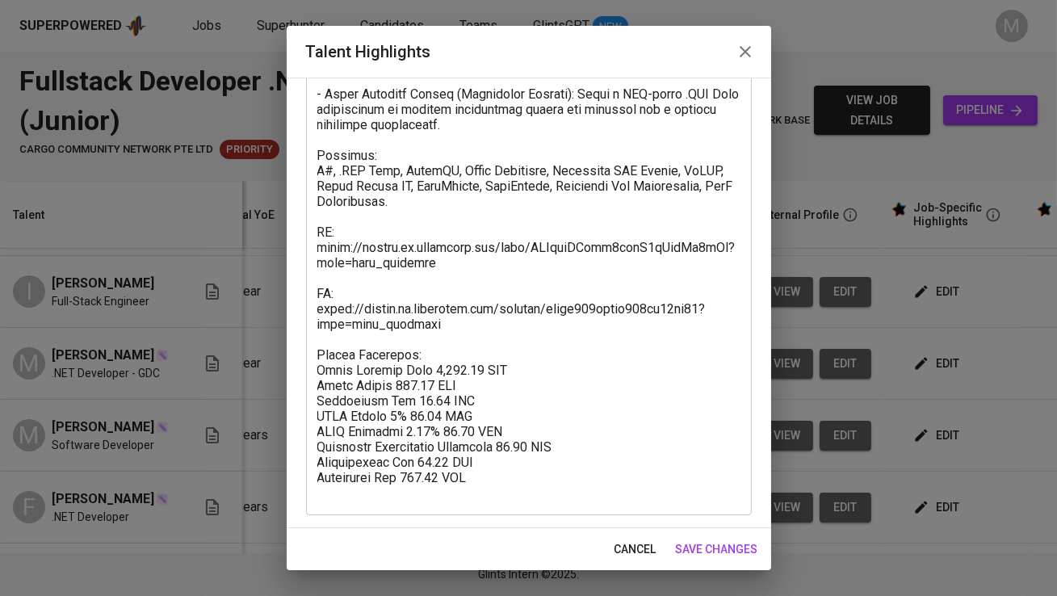
click at [748, 41] on button "button" at bounding box center [745, 51] width 39 height 39
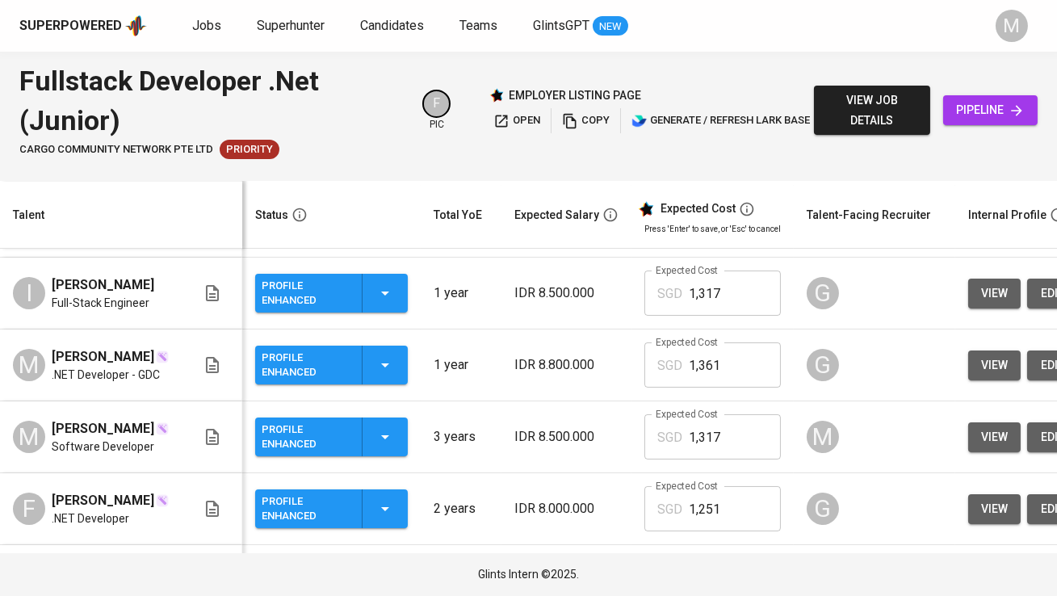
scroll to position [393, 0]
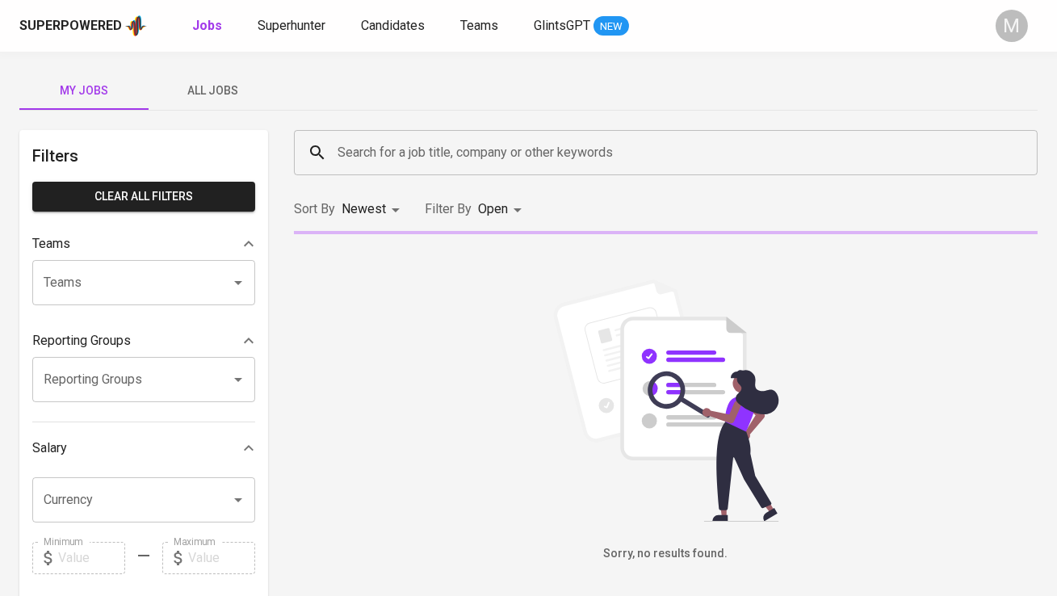
click at [221, 91] on span "All Jobs" at bounding box center [213, 91] width 110 height 20
click at [370, 165] on input "Search for a job title, company or other keywords" at bounding box center [670, 152] width 673 height 31
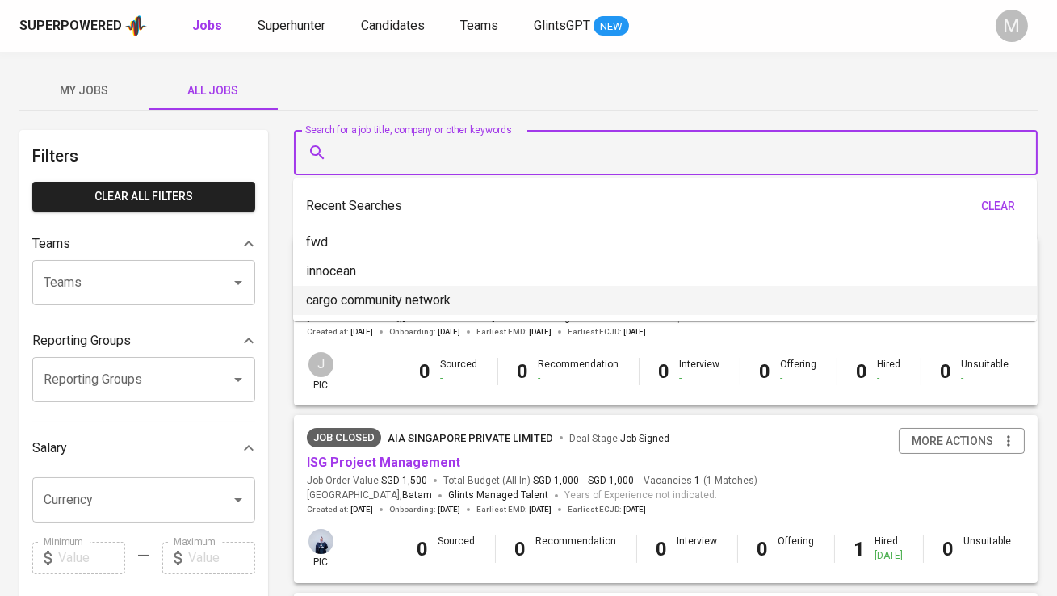
click at [358, 289] on li "cargo community network" at bounding box center [665, 300] width 744 height 29
type input "cargo community network"
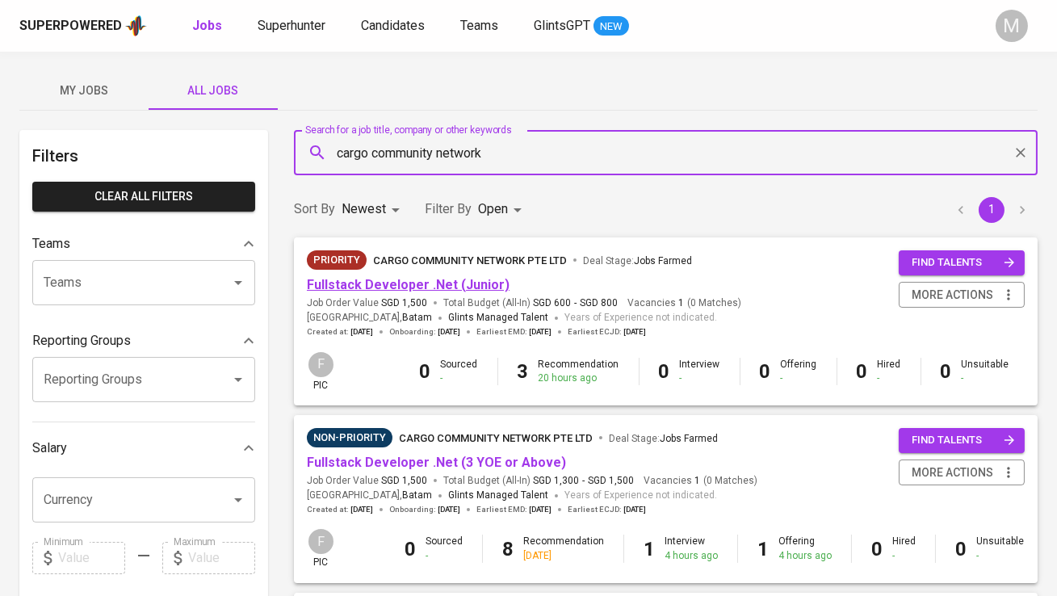
click at [423, 281] on link "Fullstack Developer .Net (Junior)" at bounding box center [408, 284] width 203 height 15
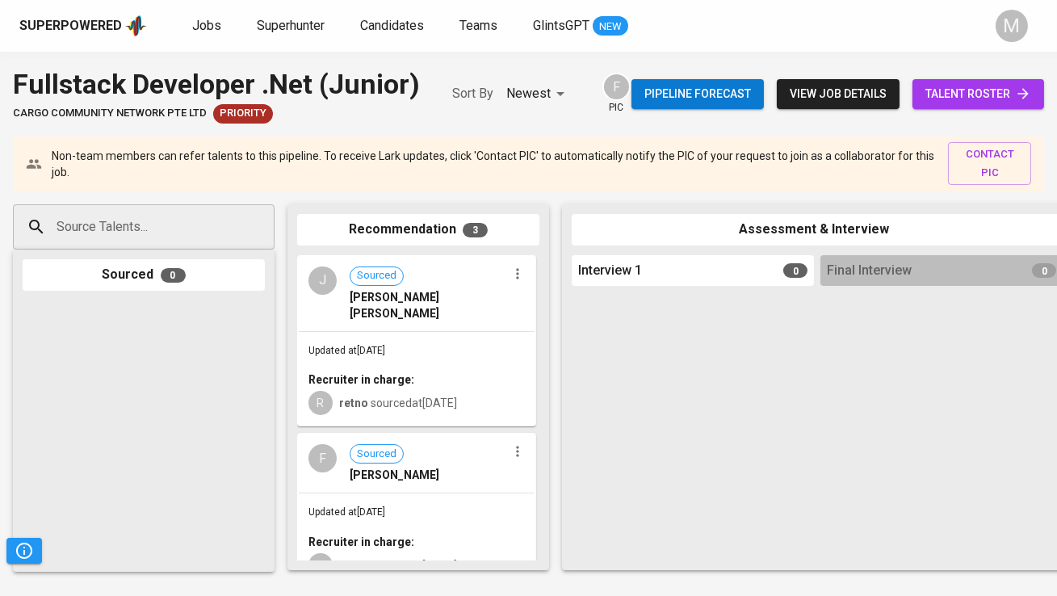
click at [986, 92] on span "talent roster" at bounding box center [979, 94] width 106 height 20
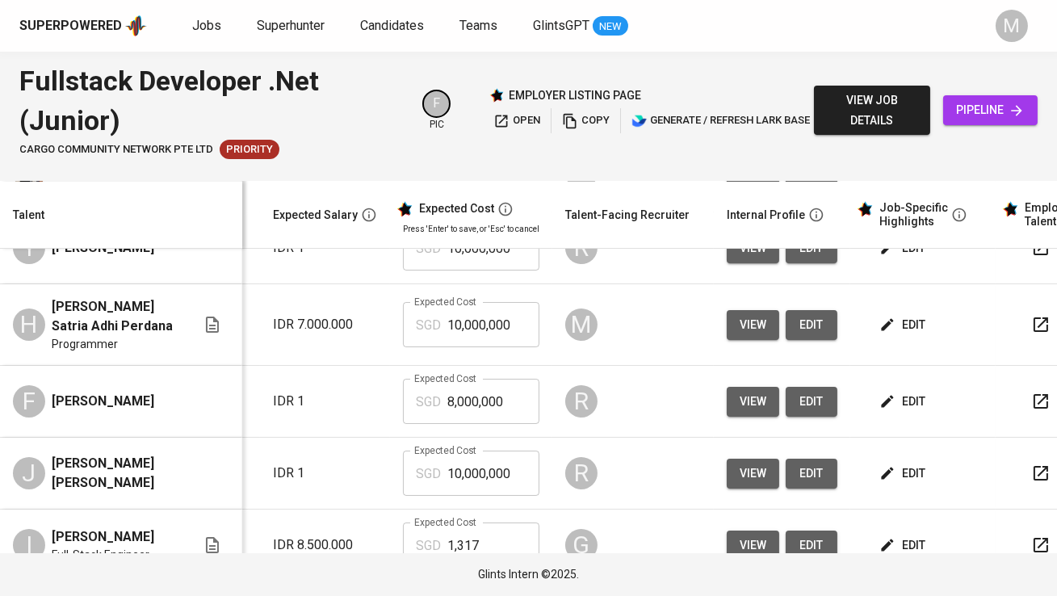
scroll to position [0, 242]
click at [908, 314] on button "edit" at bounding box center [905, 325] width 56 height 30
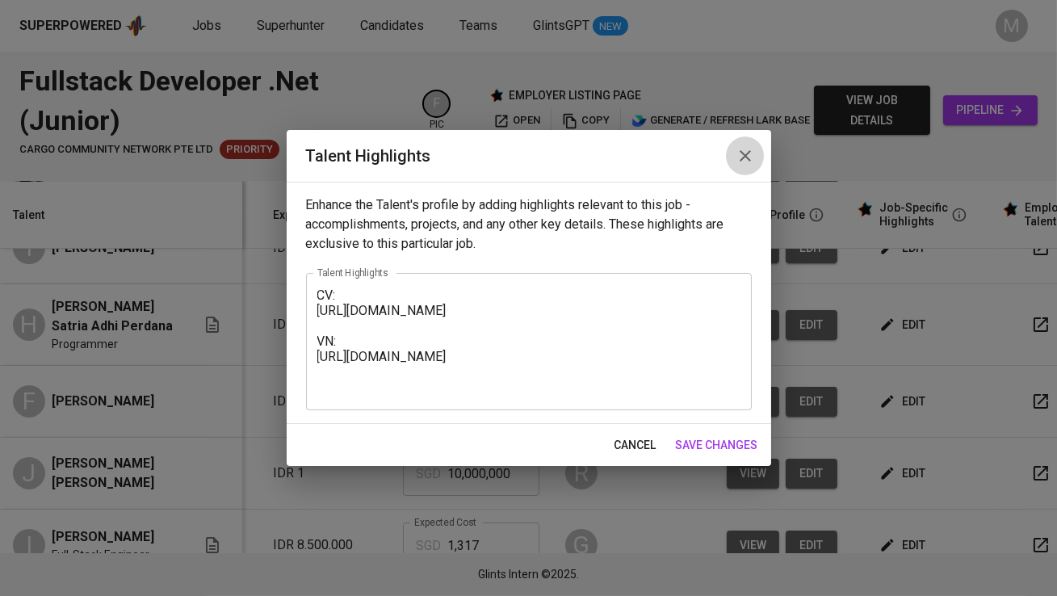
click at [750, 147] on icon "button" at bounding box center [745, 155] width 19 height 19
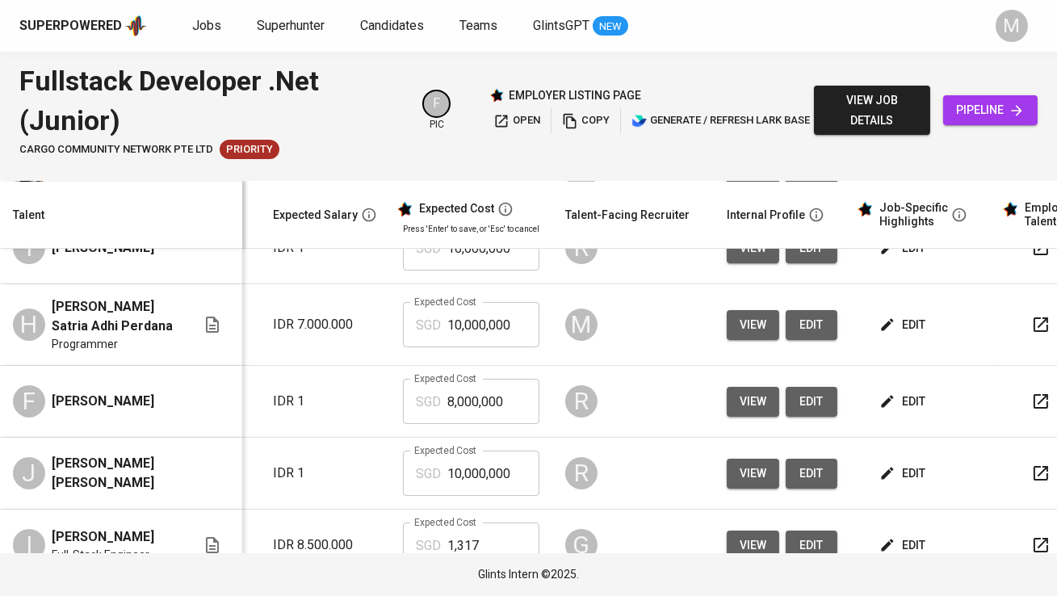
click at [881, 330] on icon "button" at bounding box center [888, 325] width 16 height 16
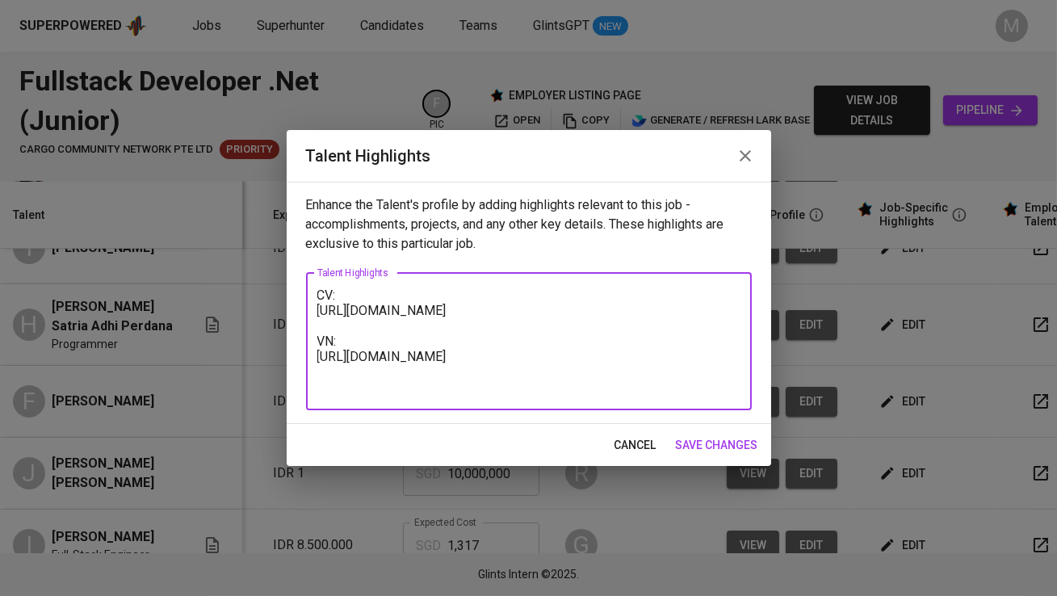
click at [319, 291] on textarea "CV: https://glints.sg.larksuite.com/wiki/JWyvwqDy3iF6q1kbfv1lex31gYe?from=from_…" at bounding box center [528, 341] width 423 height 107
paste textarea "Hosea Jovian is a Software Developer with 3+ years of experience, combining a b…"
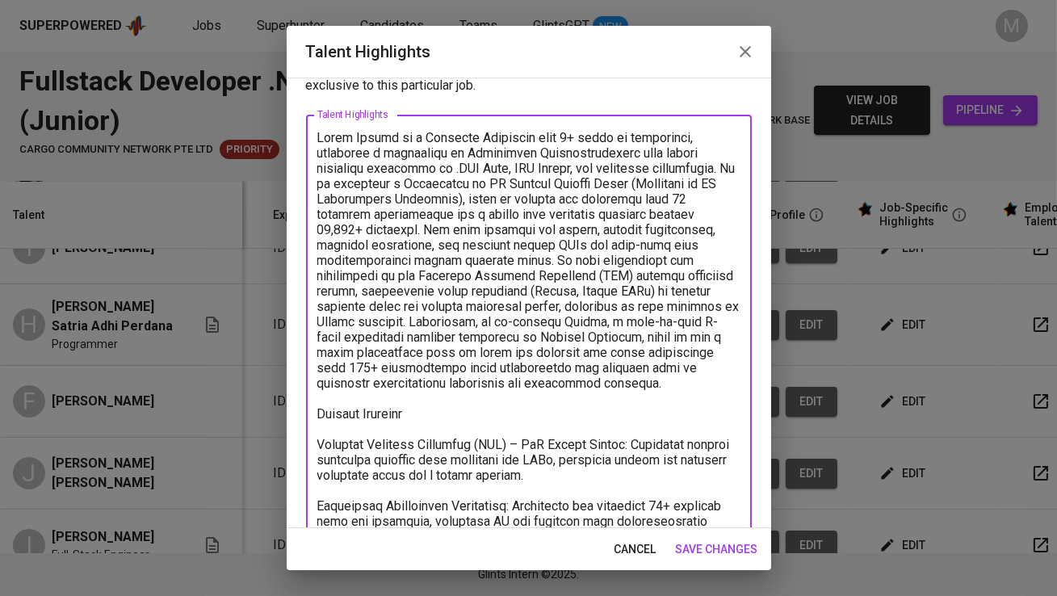
scroll to position [0, 0]
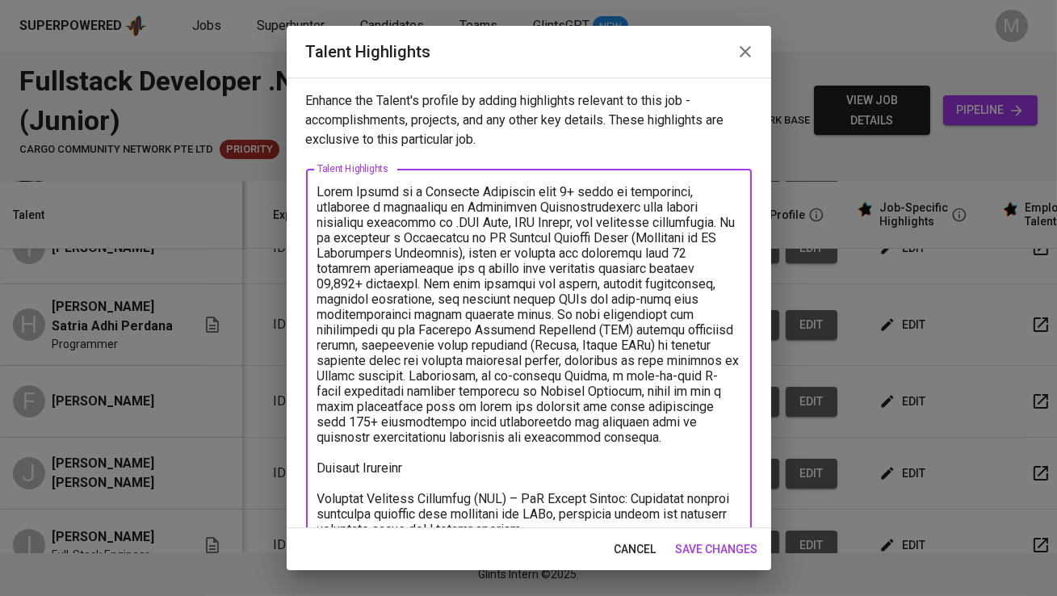
drag, startPoint x: 397, startPoint y: 190, endPoint x: 355, endPoint y: 190, distance: 42.0
click at [355, 190] on textarea at bounding box center [528, 521] width 423 height 675
click at [538, 187] on textarea at bounding box center [528, 521] width 423 height 675
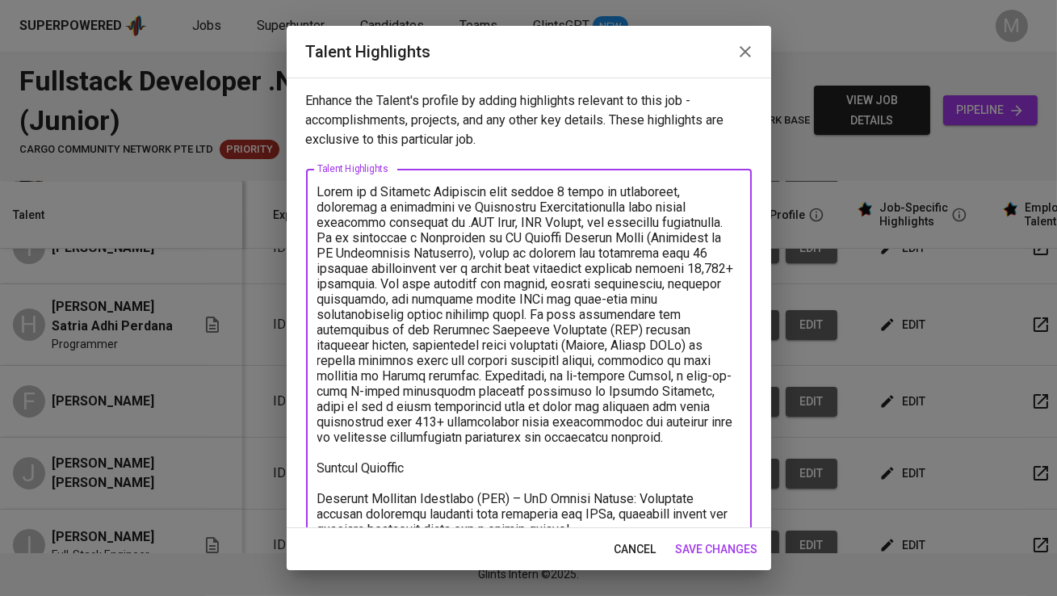
drag, startPoint x: 319, startPoint y: 204, endPoint x: 729, endPoint y: 224, distance: 410.0
click at [729, 224] on textarea at bounding box center [528, 521] width 423 height 675
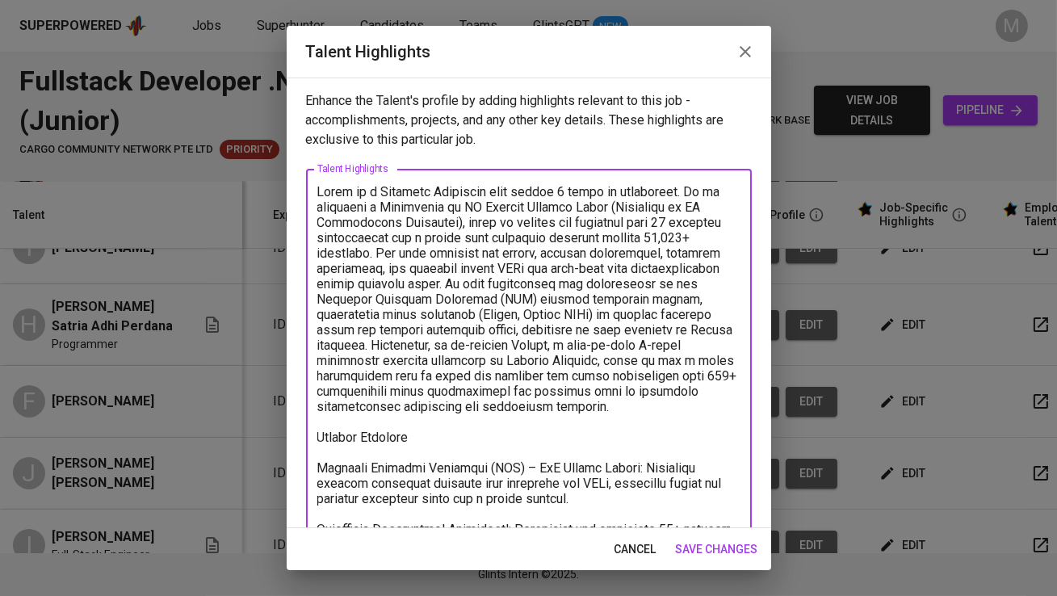
click at [387, 254] on textarea at bounding box center [528, 506] width 423 height 645
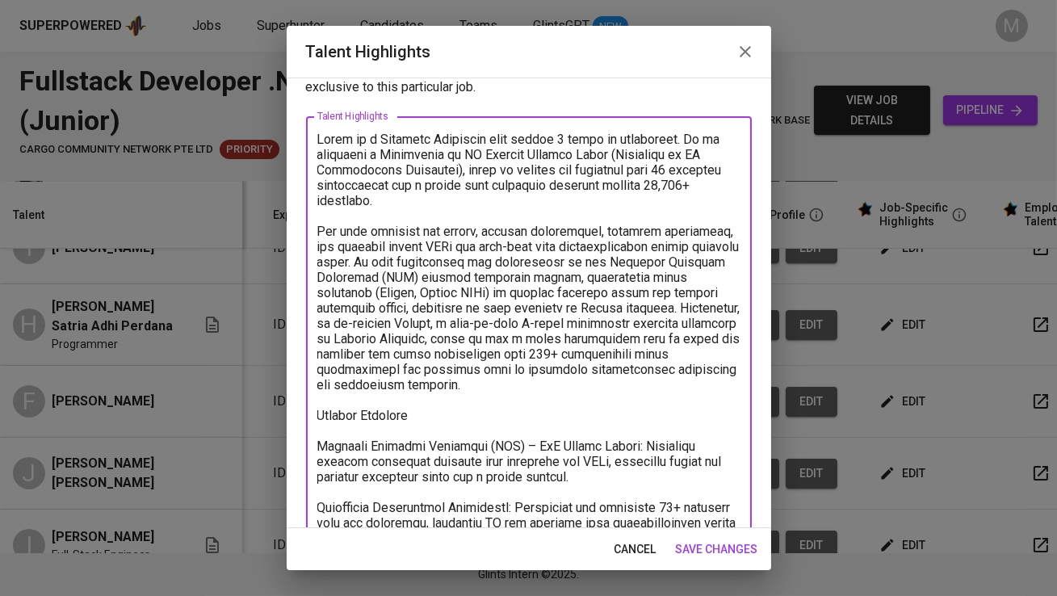
scroll to position [55, 0]
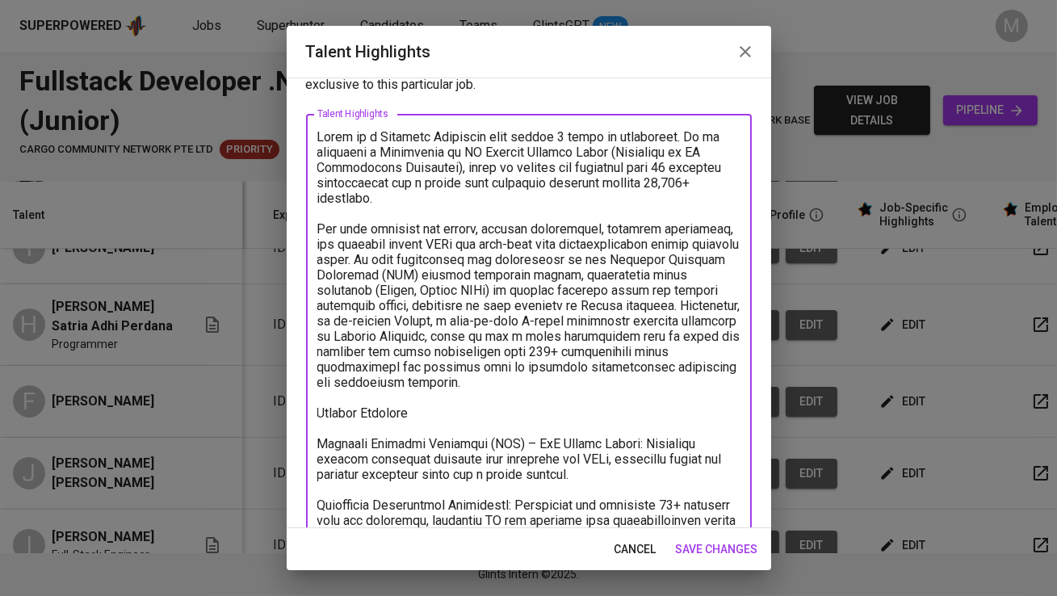
click at [678, 300] on textarea at bounding box center [528, 466] width 423 height 675
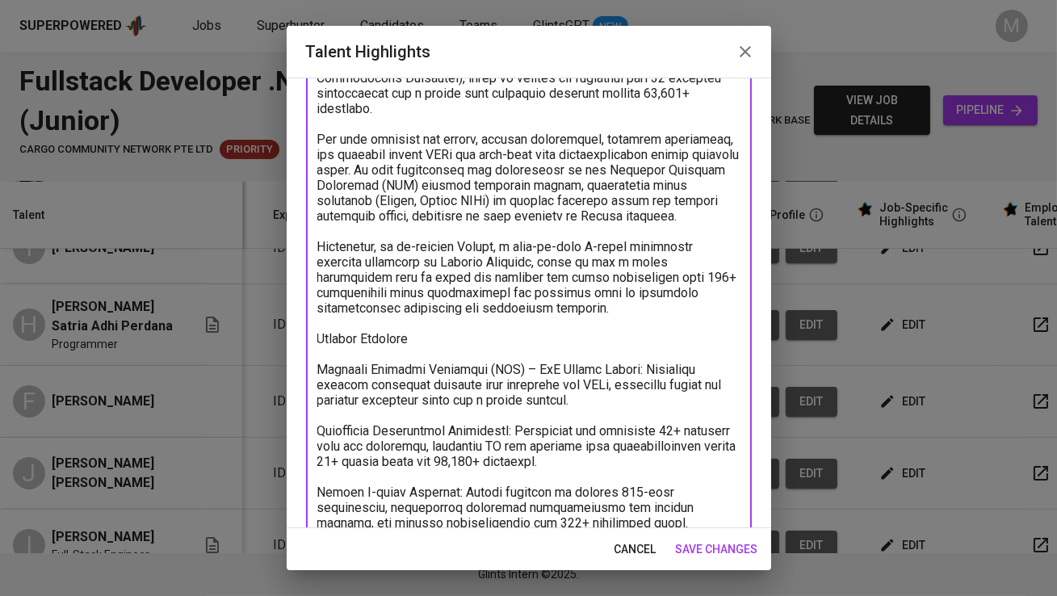
scroll to position [149, 0]
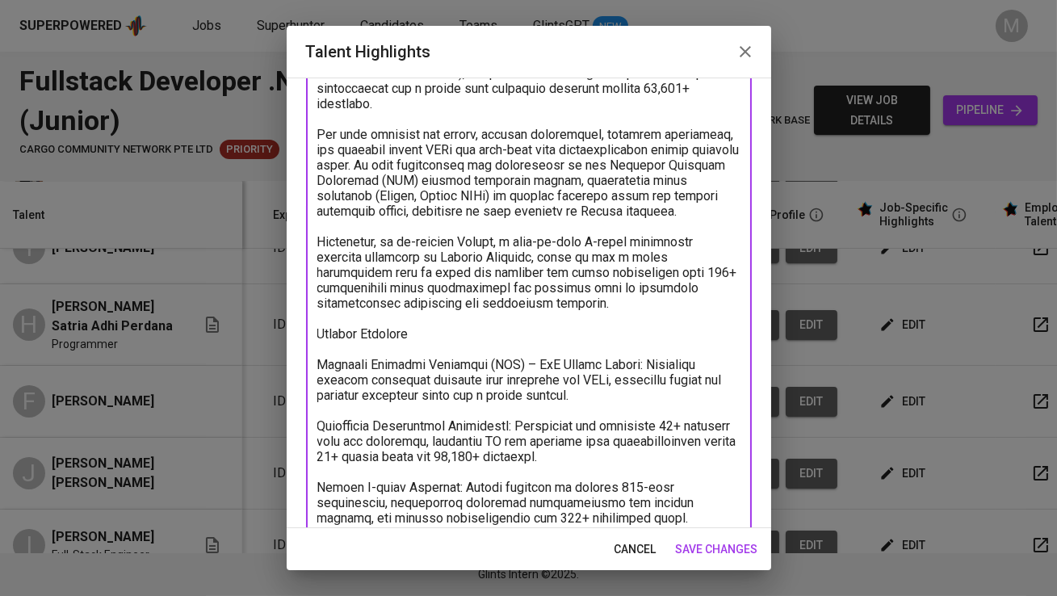
click at [328, 344] on textarea at bounding box center [528, 380] width 423 height 691
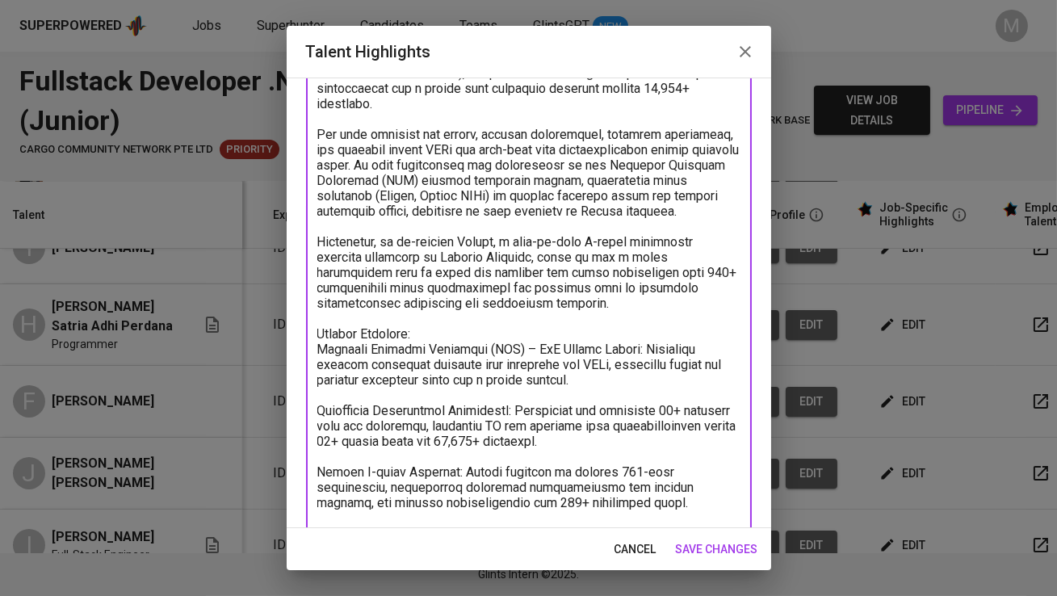
click at [319, 352] on textarea at bounding box center [528, 372] width 423 height 675
click at [539, 352] on textarea at bounding box center [528, 372] width 423 height 675
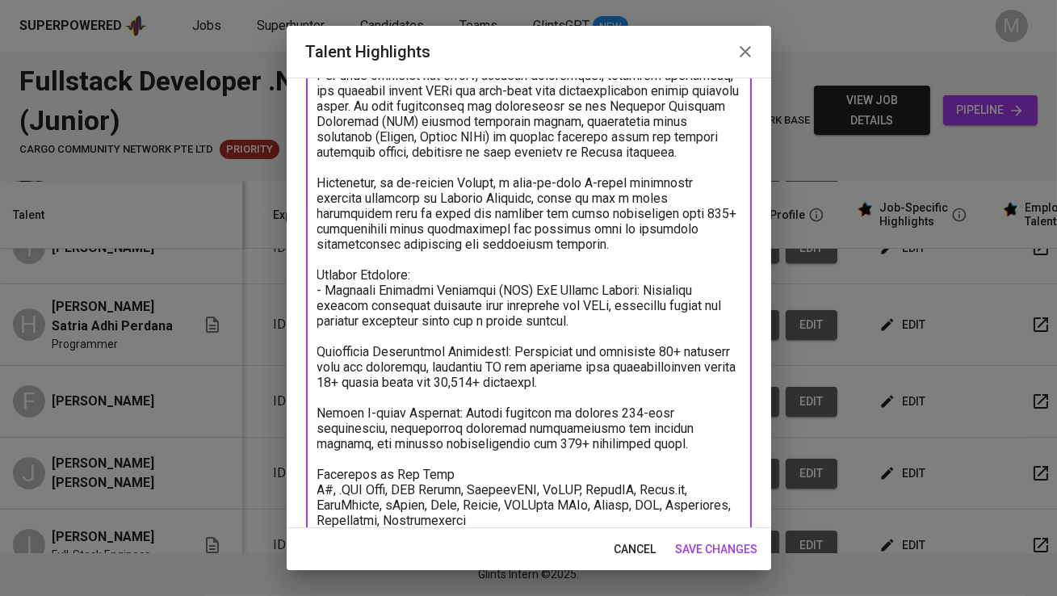
scroll to position [218, 0]
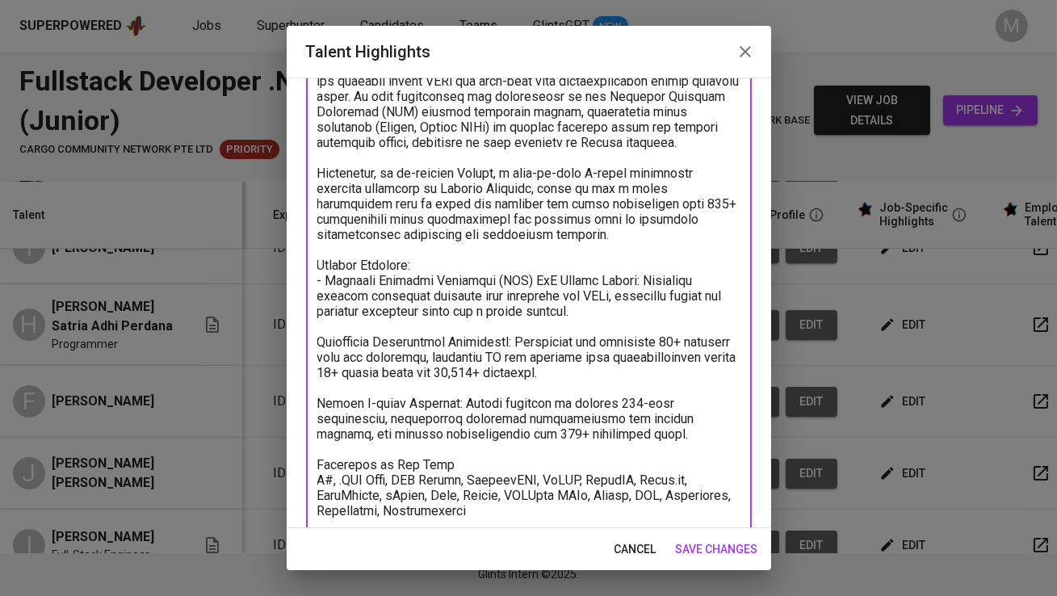
click at [319, 337] on textarea at bounding box center [528, 303] width 423 height 675
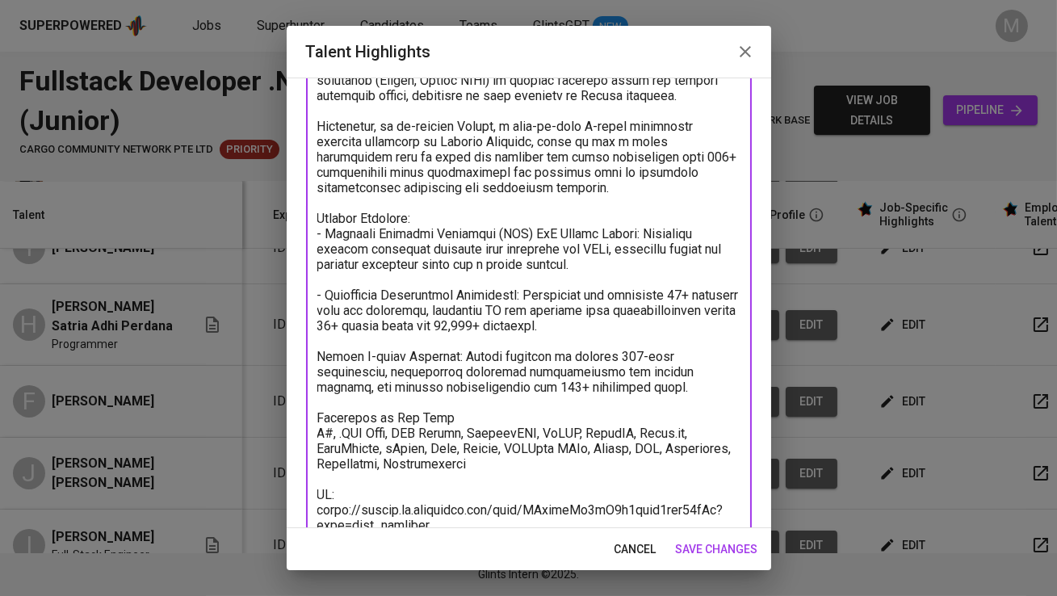
scroll to position [277, 0]
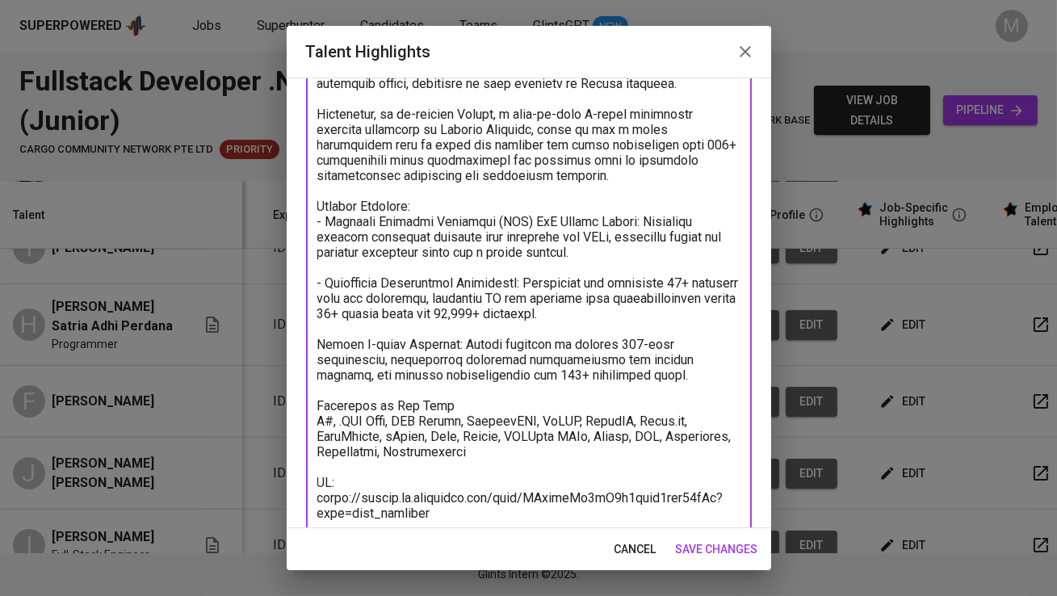
click at [316, 346] on div "x Talent Highlights" at bounding box center [529, 244] width 446 height 705
click at [319, 338] on textarea at bounding box center [528, 244] width 423 height 675
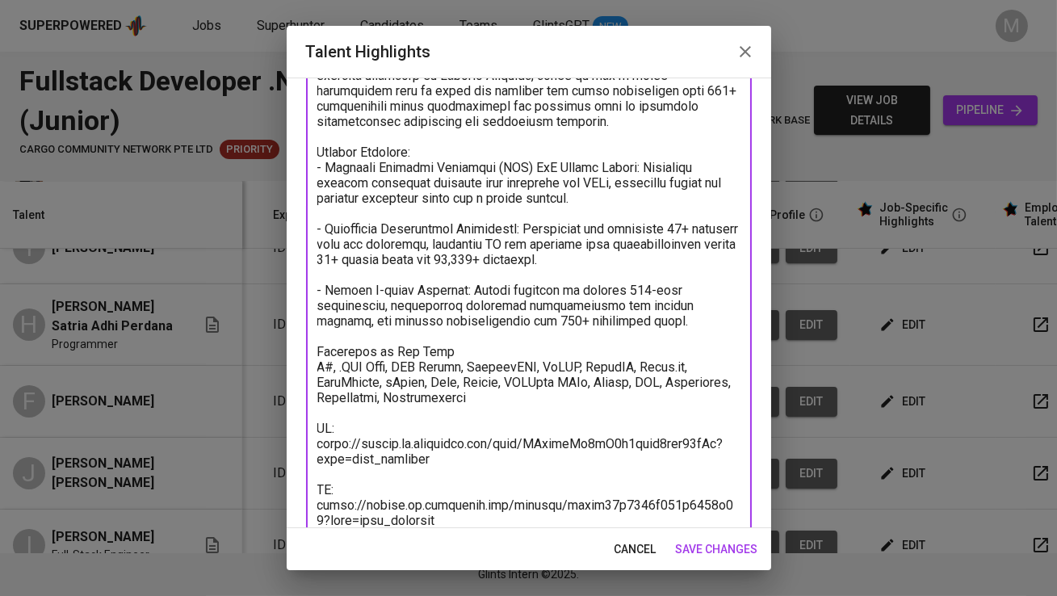
click at [439, 350] on textarea at bounding box center [528, 190] width 423 height 675
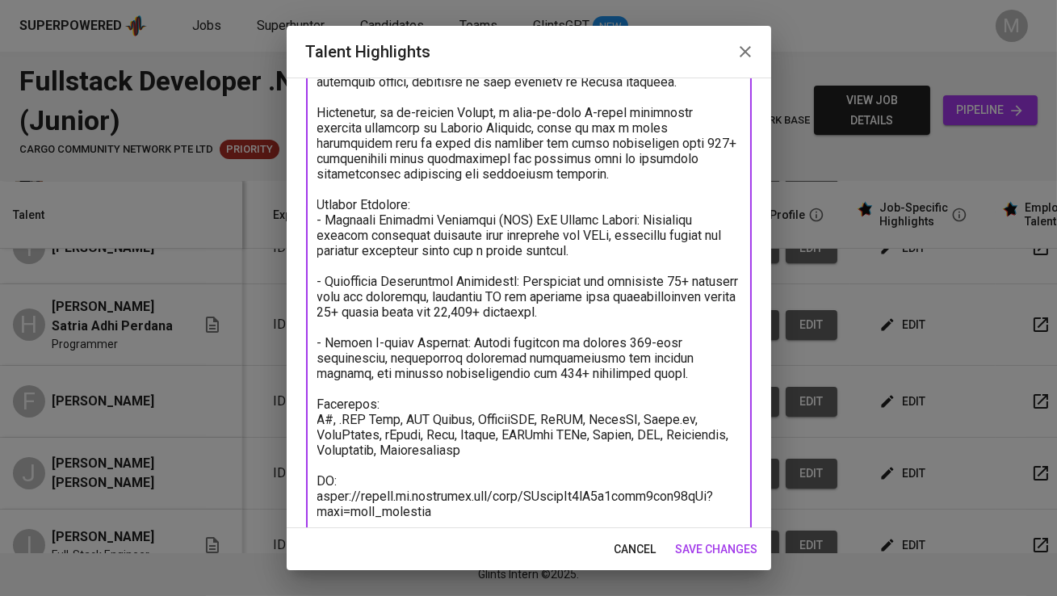
scroll to position [359, 0]
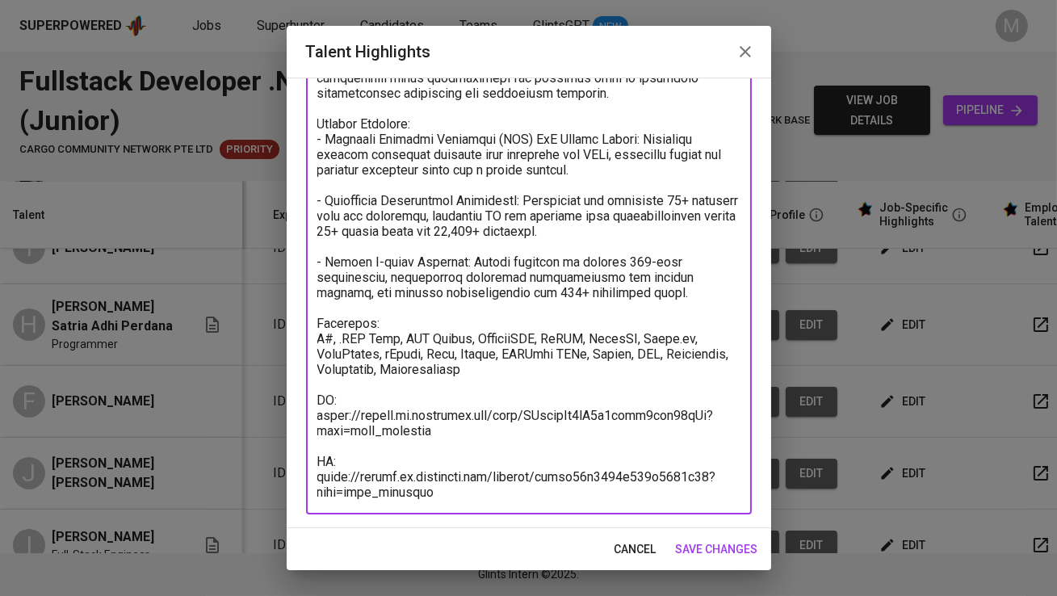
type textarea "Hosea is a Software Developer with almost 3 years of experience. He is currentl…"
click at [713, 547] on span "save changes" at bounding box center [717, 550] width 82 height 20
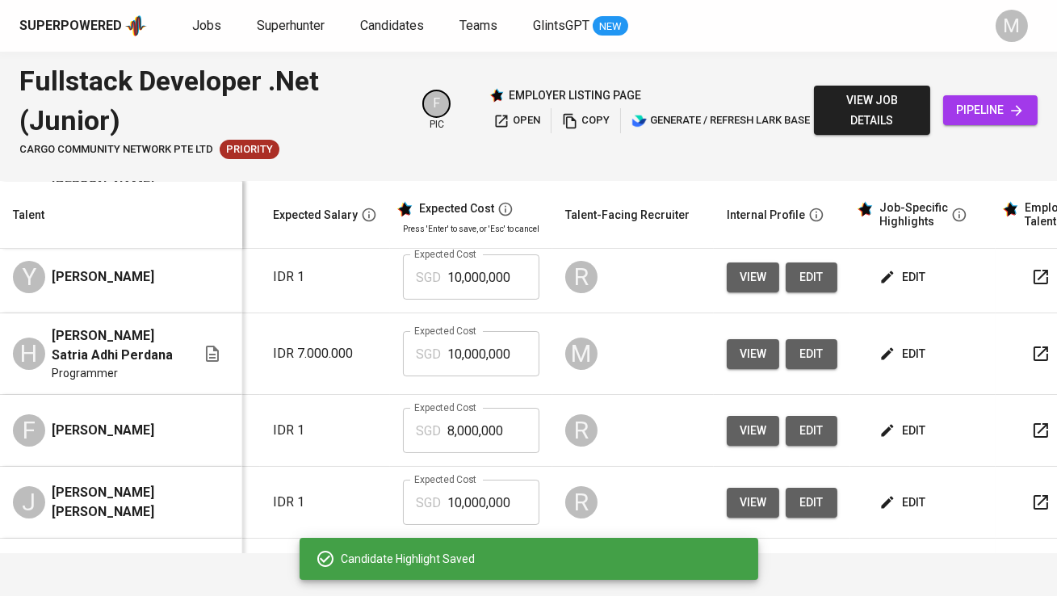
scroll to position [84, 242]
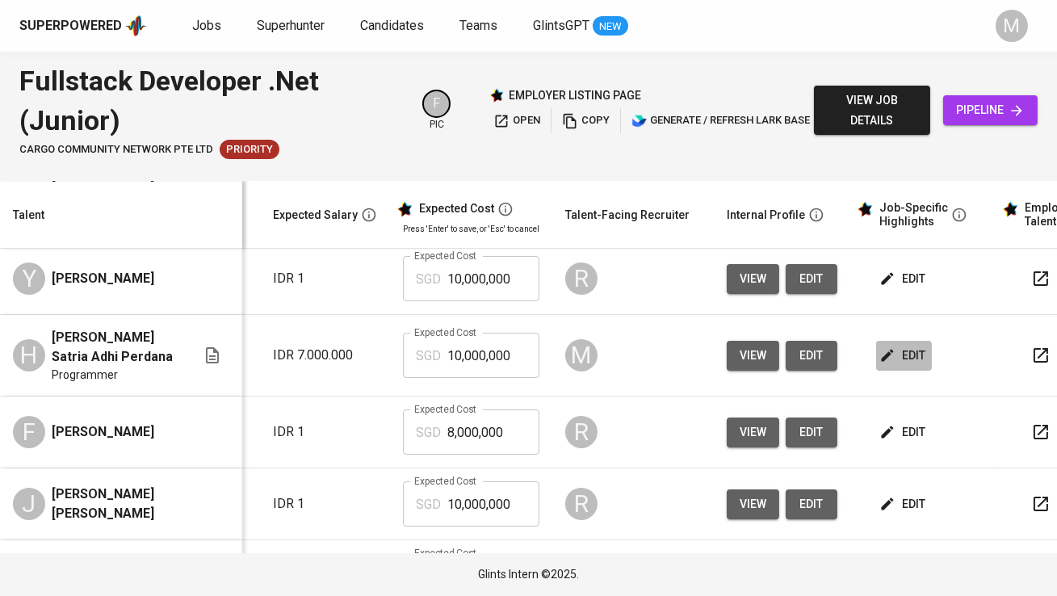
click at [906, 359] on span "edit" at bounding box center [904, 356] width 43 height 20
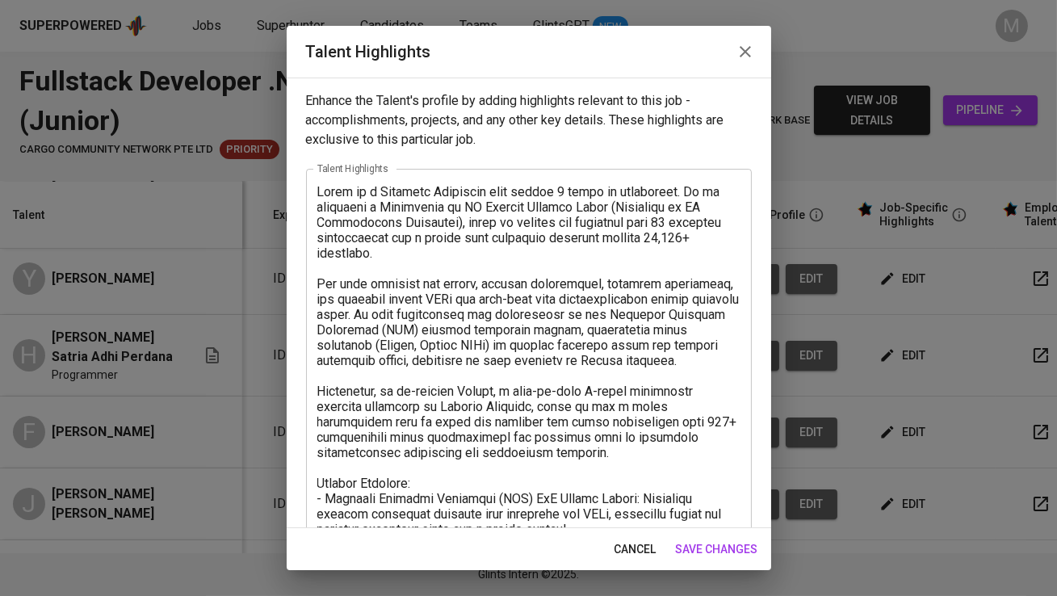
scroll to position [359, 0]
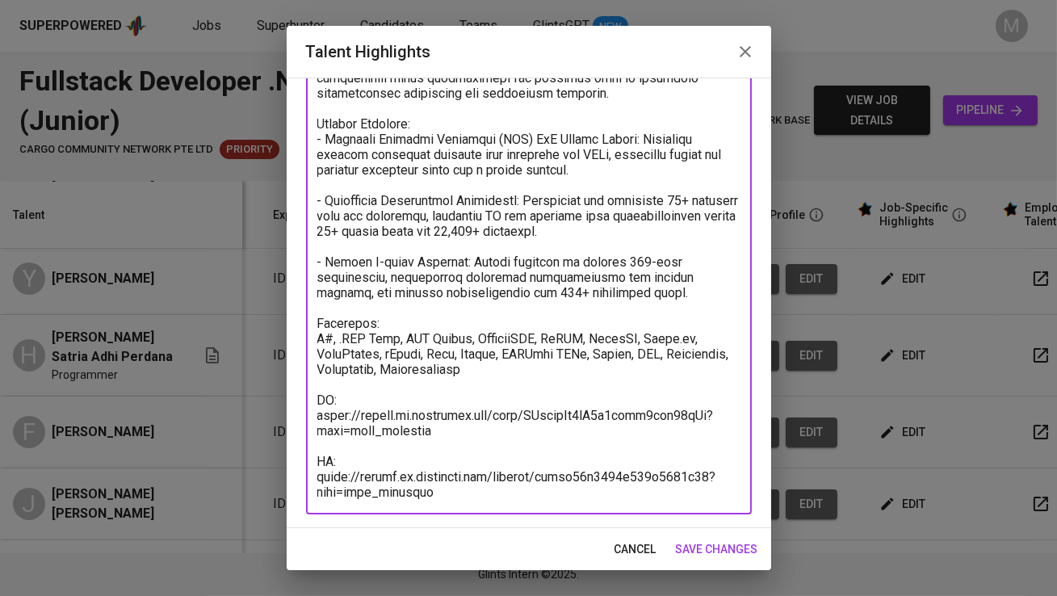
drag, startPoint x: 442, startPoint y: 430, endPoint x: 307, endPoint y: 420, distance: 135.3
click at [307, 420] on div "x Talent Highlights" at bounding box center [529, 161] width 446 height 705
paste textarea "YN6mwh0Idi2wC8kLMtslxpf2gpF"
type textarea "Hosea is a Software Developer with almost 3 years of experience. He is currentl…"
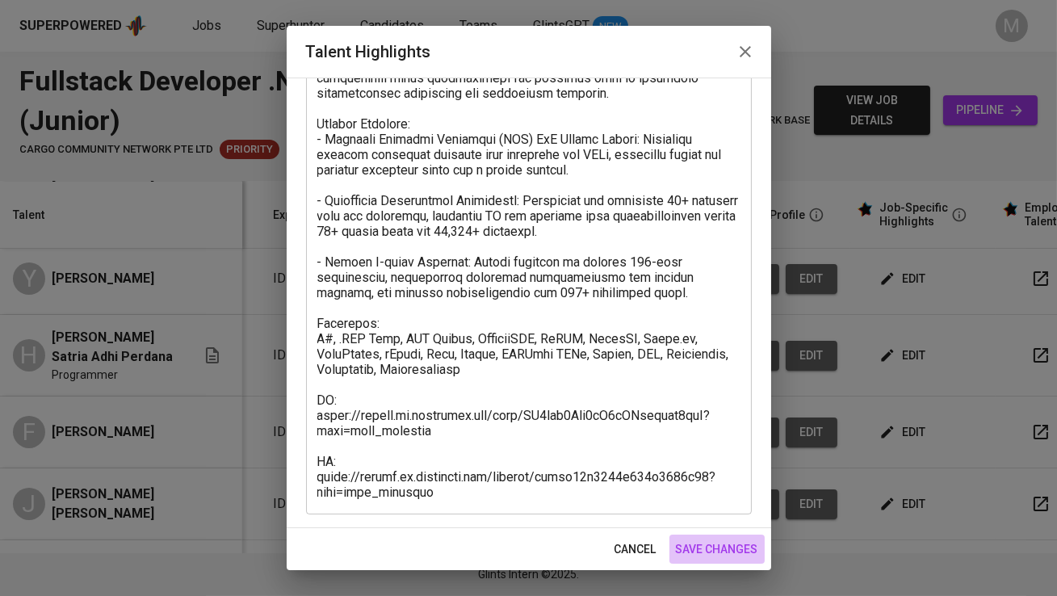
click at [706, 555] on span "save changes" at bounding box center [717, 550] width 82 height 20
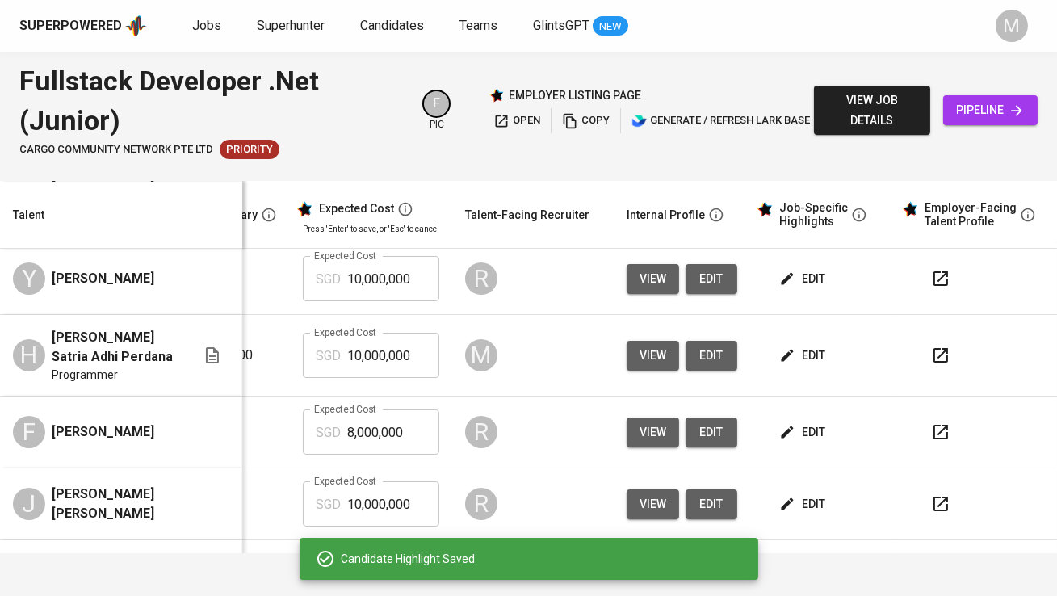
scroll to position [84, 348]
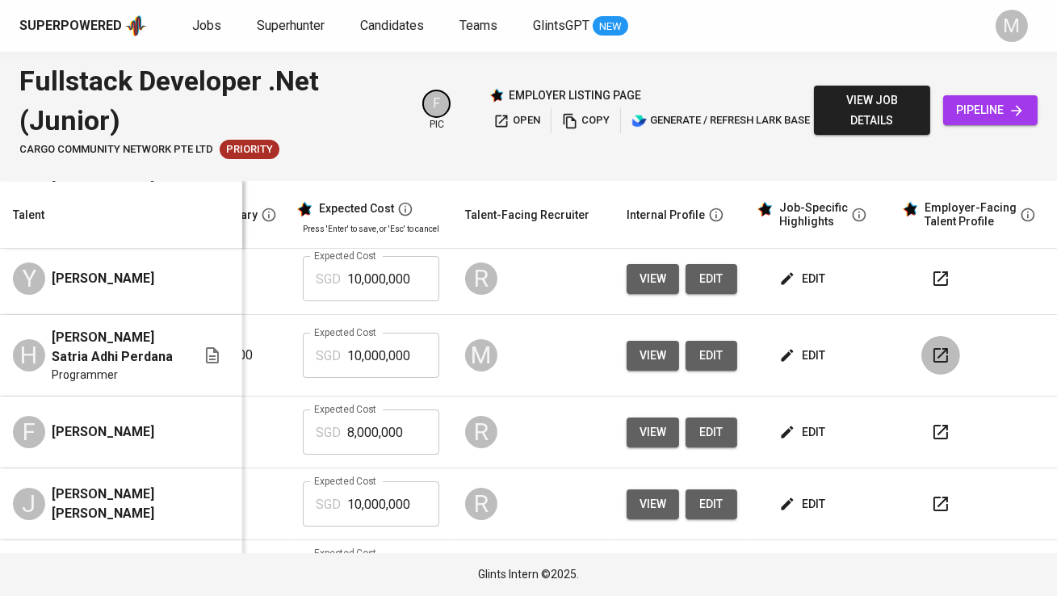
click at [922, 363] on button "button" at bounding box center [941, 355] width 39 height 39
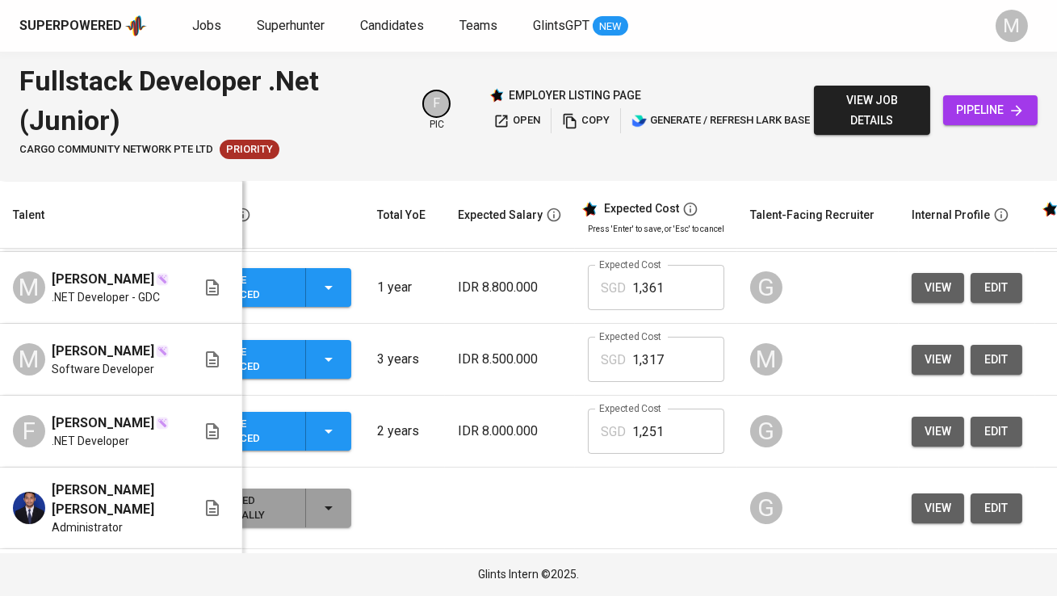
scroll to position [0, 0]
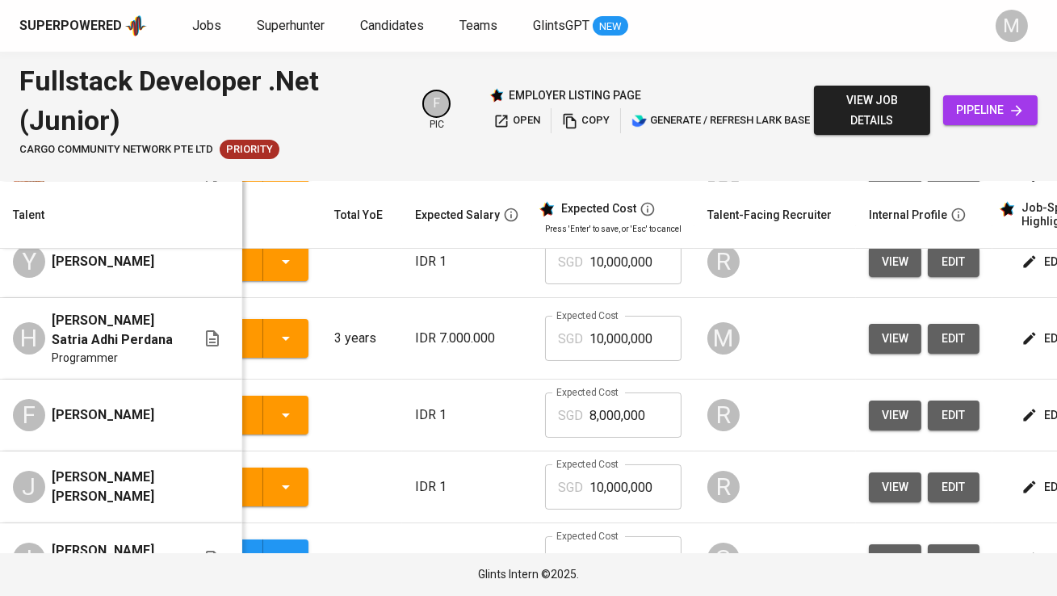
scroll to position [0, 116]
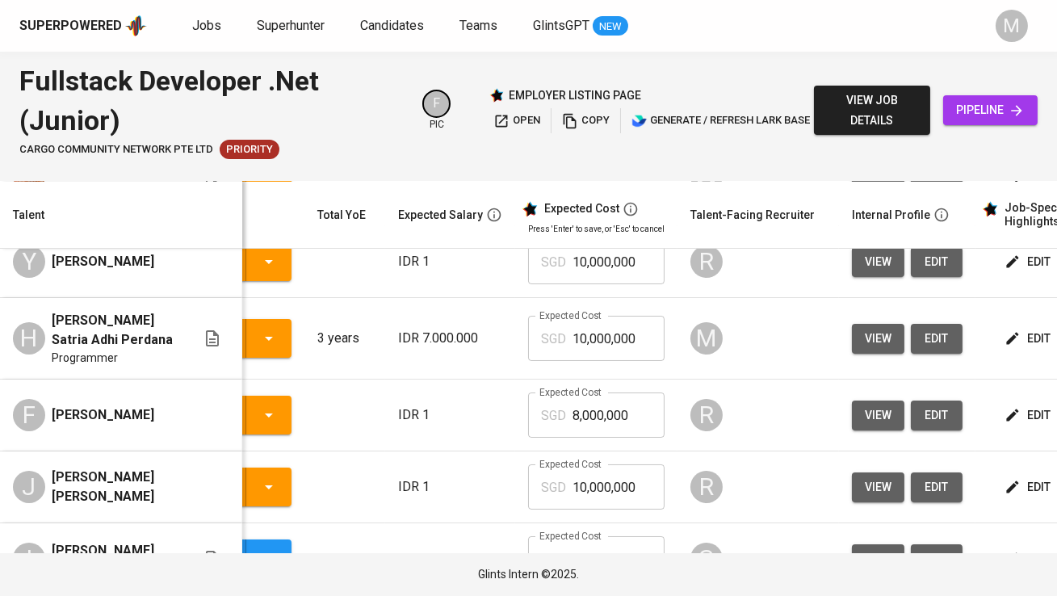
click at [1018, 357] on td "edit" at bounding box center [1048, 339] width 145 height 82
click at [1020, 347] on span "edit" at bounding box center [1029, 339] width 43 height 20
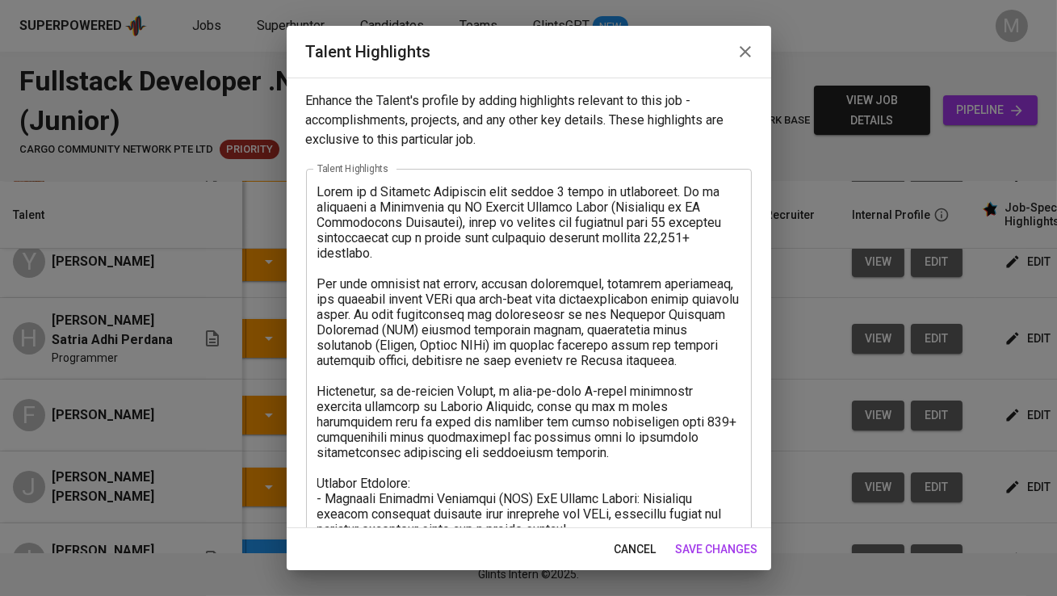
scroll to position [359, 0]
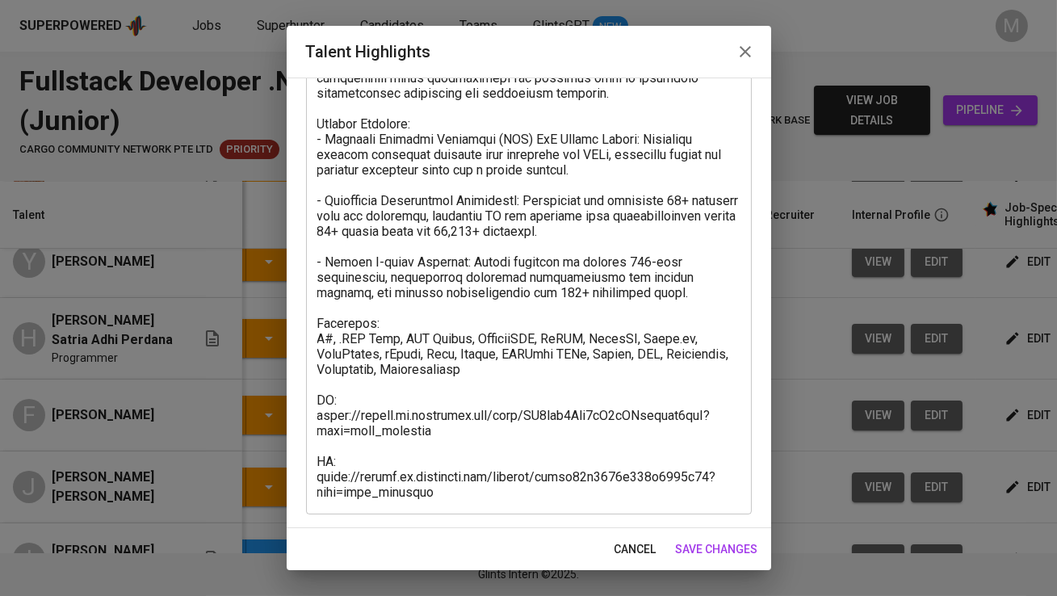
click at [445, 491] on textarea at bounding box center [528, 162] width 423 height 675
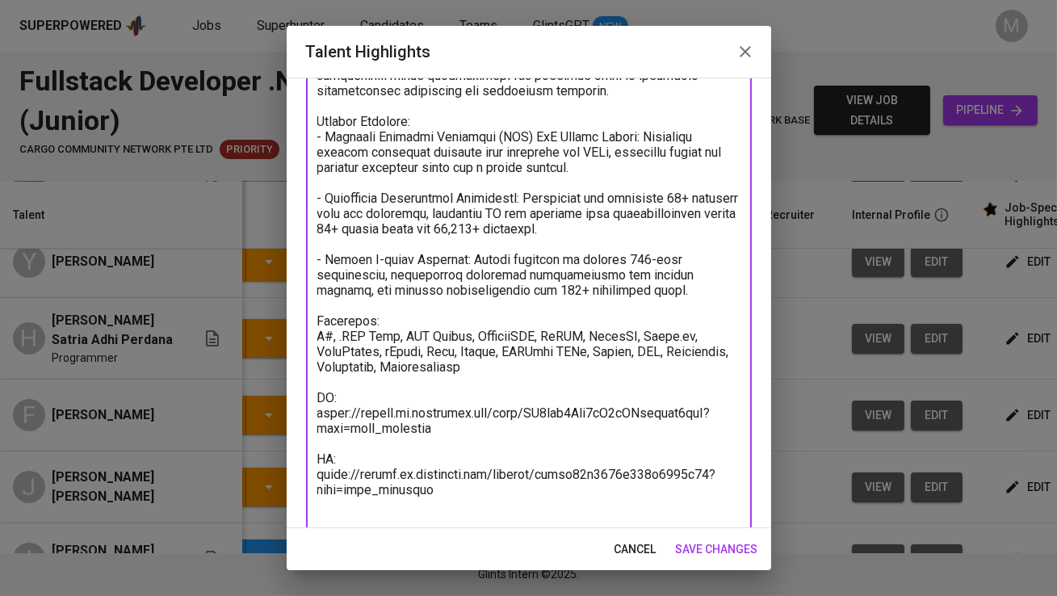
paste textarea "Total Monthly Fee 1,683.31 SGD Basic Salary 1,100 SGD Employment Tax 101.11 SGD…"
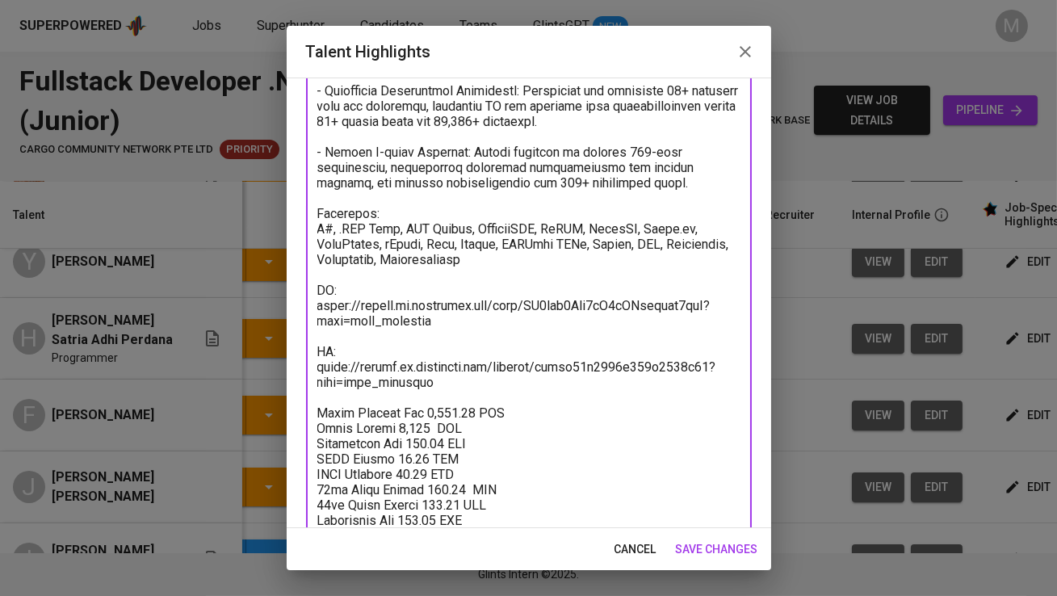
scroll to position [497, 0]
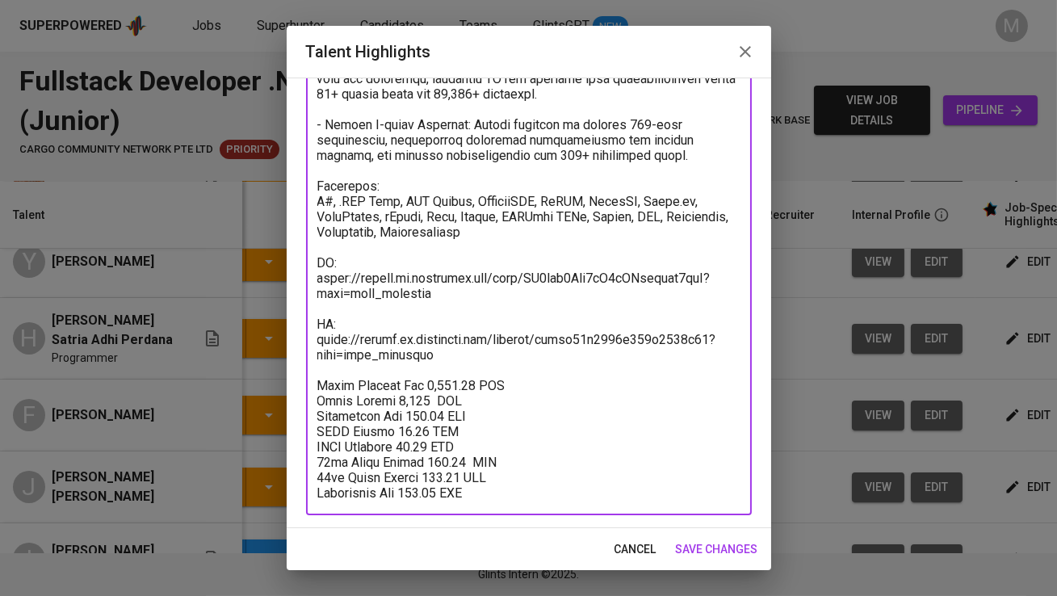
type textarea "Hosea is a Software Developer with almost 3 years of experience. He is currentl…"
click at [724, 551] on span "save changes" at bounding box center [717, 550] width 82 height 20
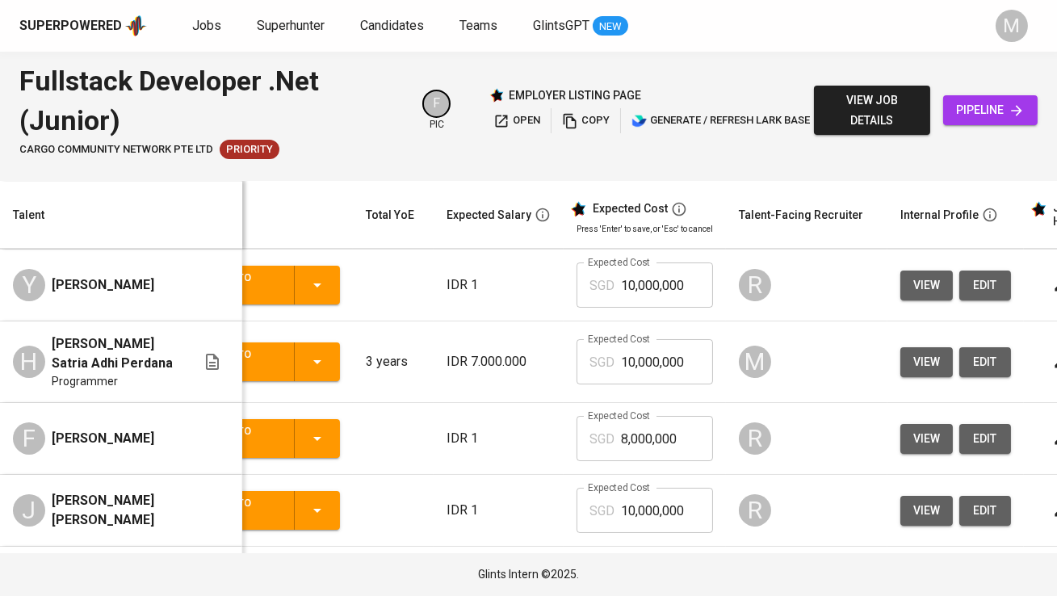
scroll to position [0, 67]
click at [632, 377] on input "10,000,000" at bounding box center [668, 361] width 92 height 45
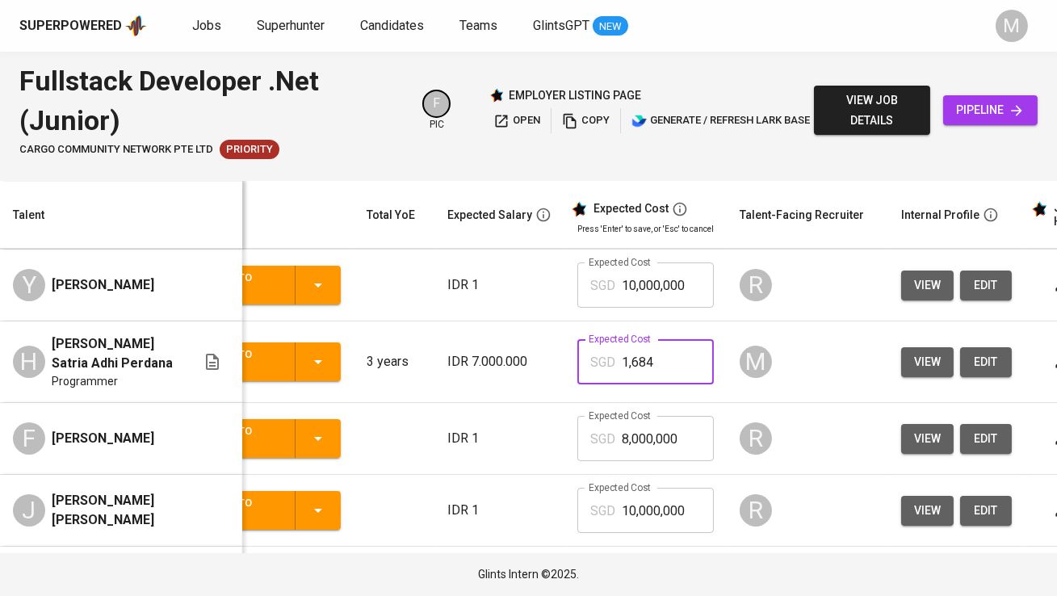
type input "1,684"
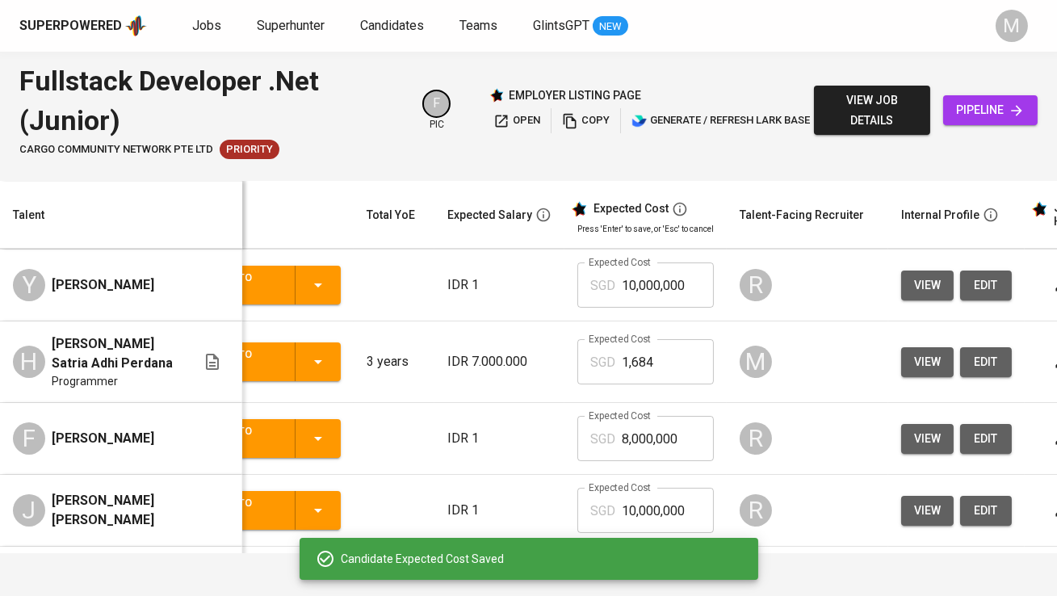
scroll to position [0, 0]
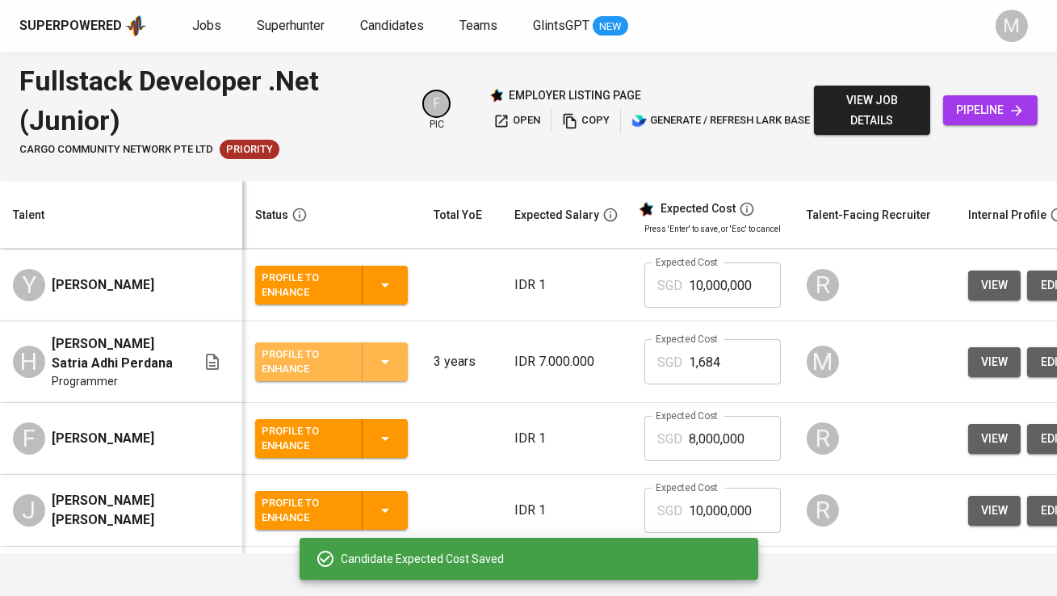
click at [348, 364] on div "Profile to Enhance" at bounding box center [305, 362] width 87 height 36
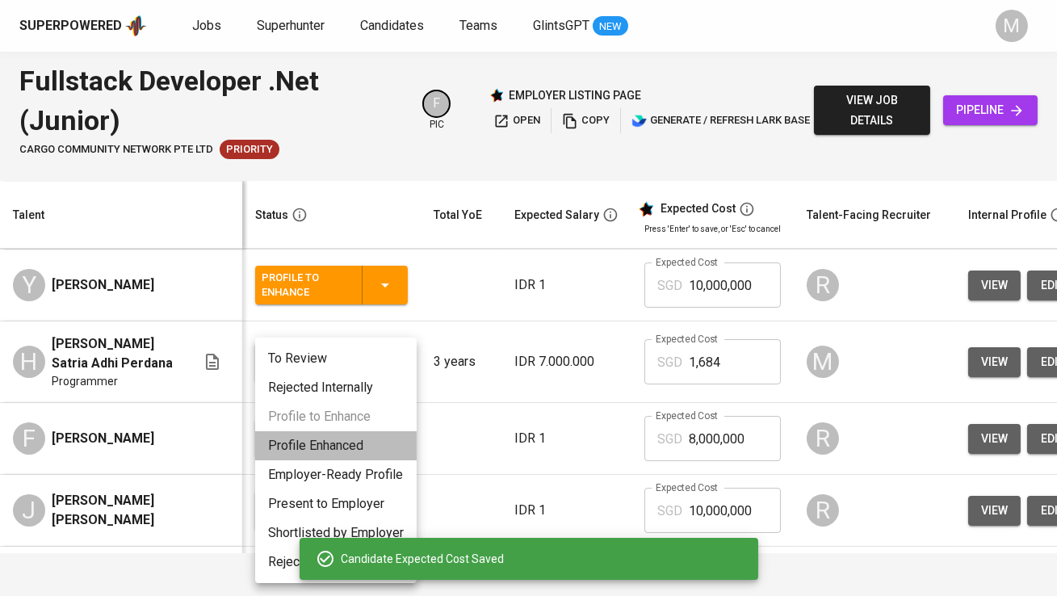
click at [349, 438] on li "Profile Enhanced" at bounding box center [336, 445] width 162 height 29
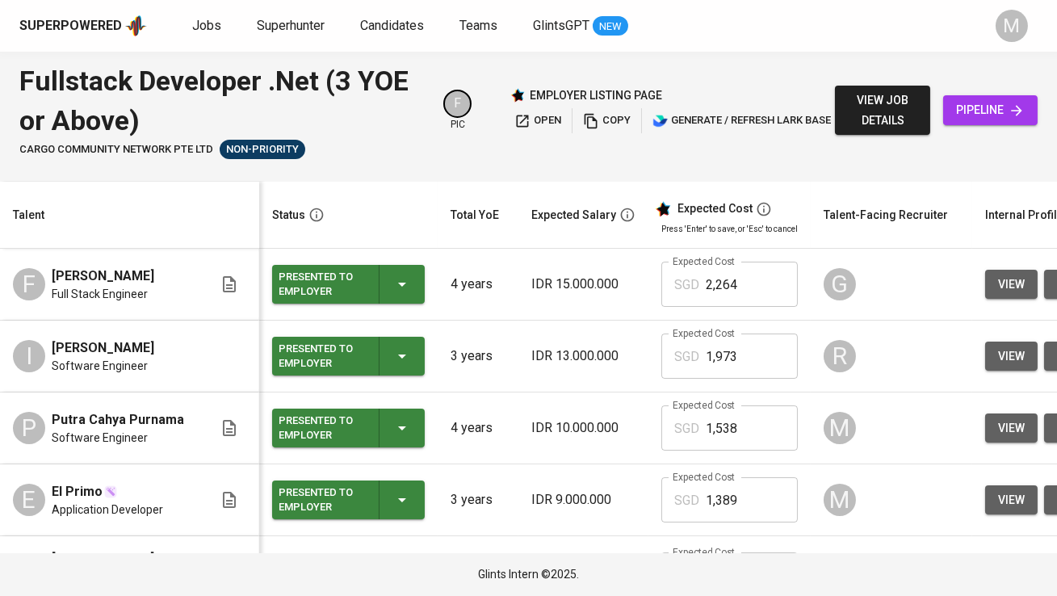
scroll to position [313, 0]
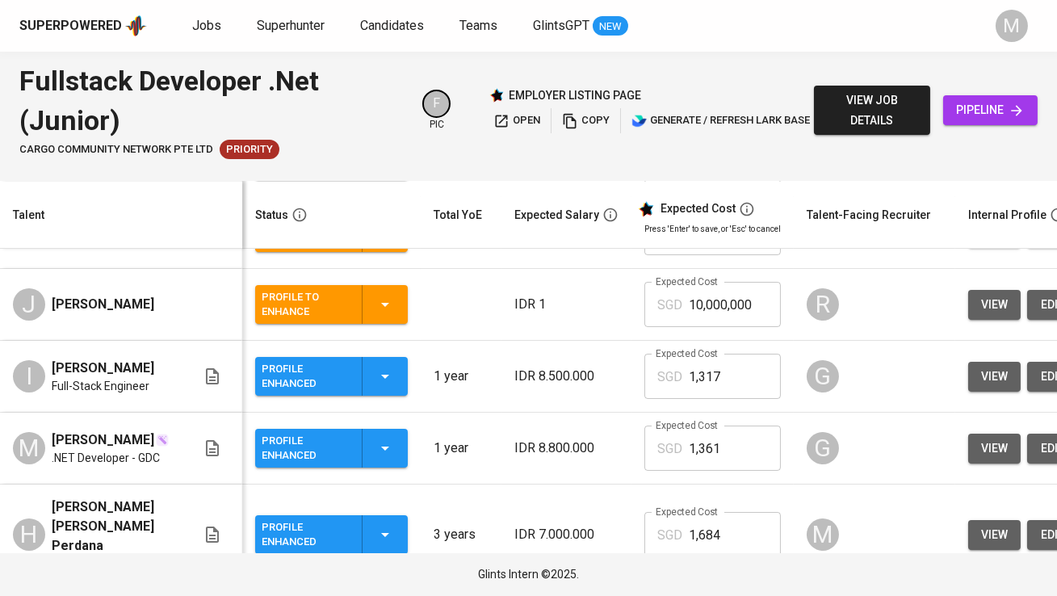
scroll to position [191, 0]
